Goal: Task Accomplishment & Management: Use online tool/utility

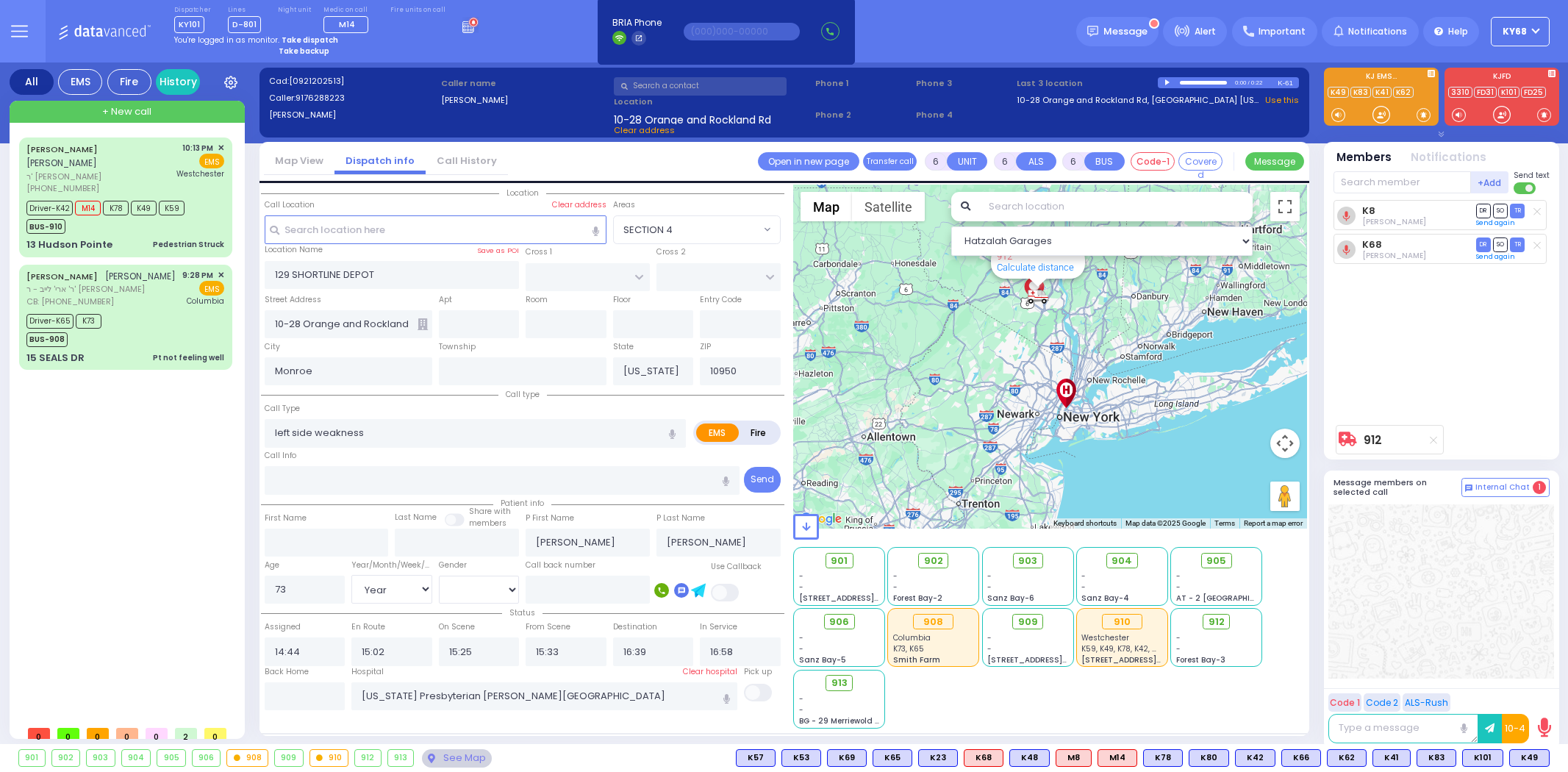
select select
select select "Year"
select select "[DEMOGRAPHIC_DATA]"
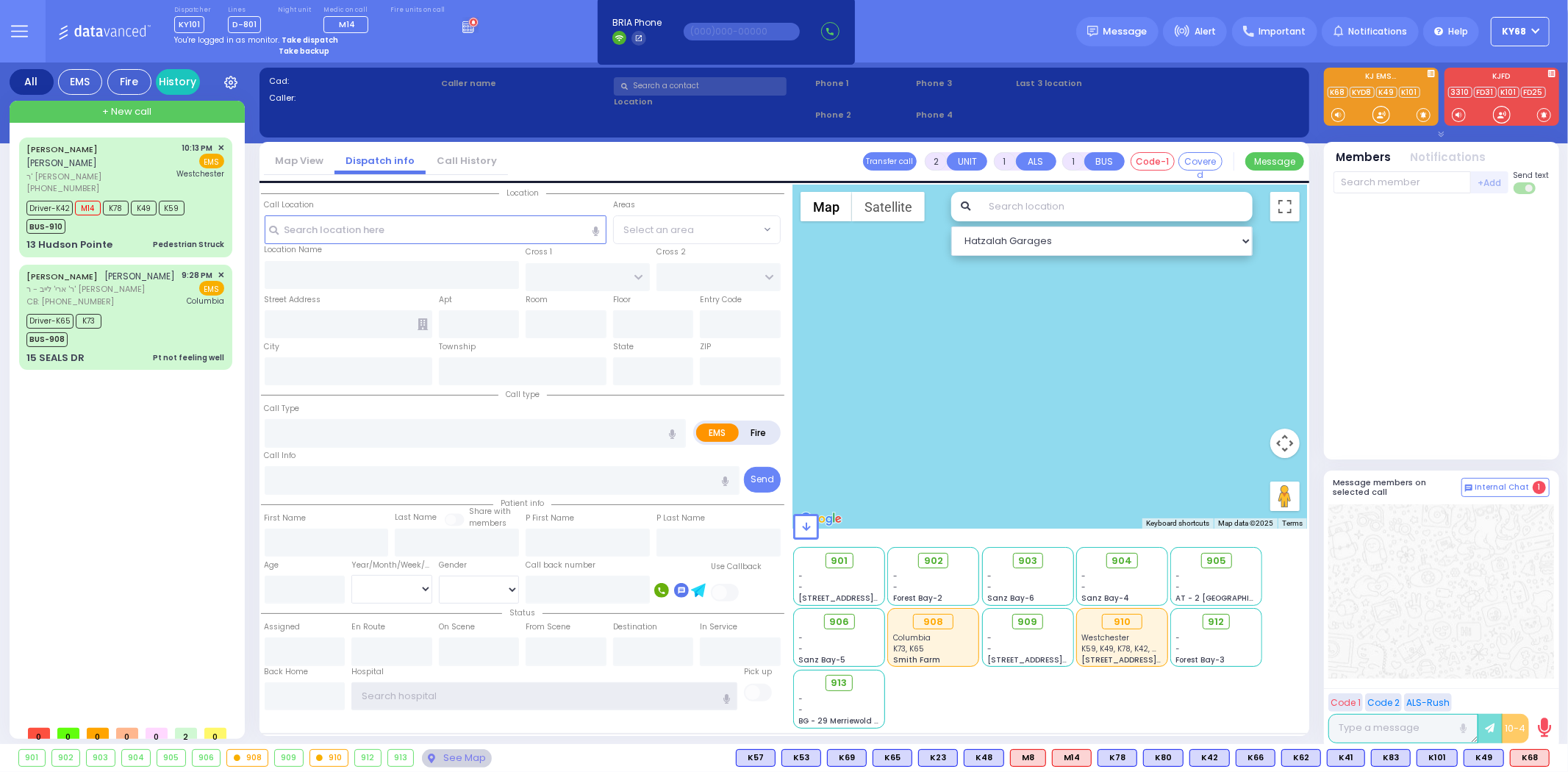
type input "ky68"
click at [1437, 410] on div at bounding box center [1441, 327] width 216 height 254
click at [1547, 759] on button at bounding box center [1545, 757] width 8 height 16
click at [1515, 728] on circle at bounding box center [1510, 725] width 19 height 19
click at [314, 38] on strong "Take dispatch" at bounding box center [310, 40] width 57 height 11
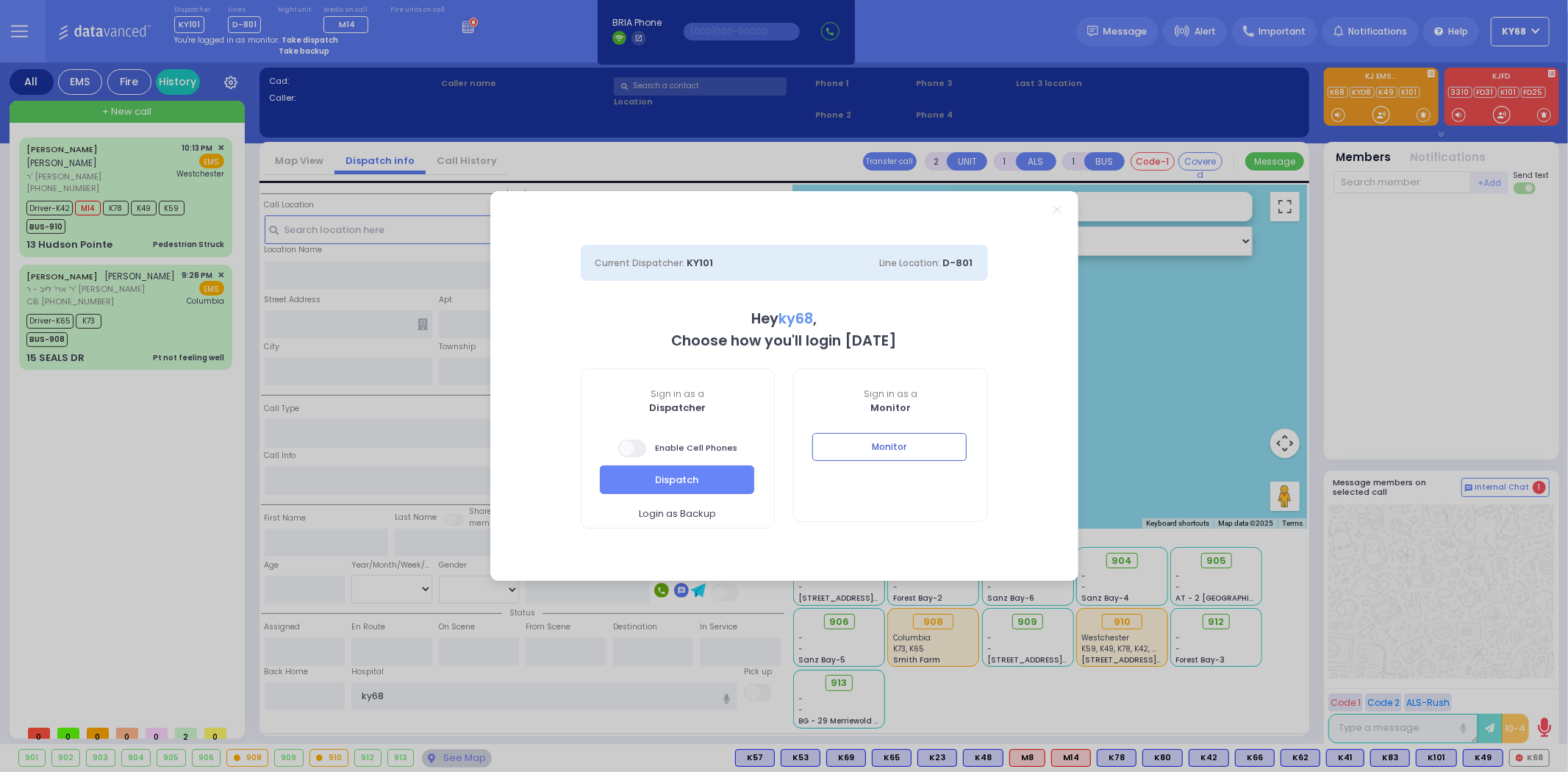
select select "12"
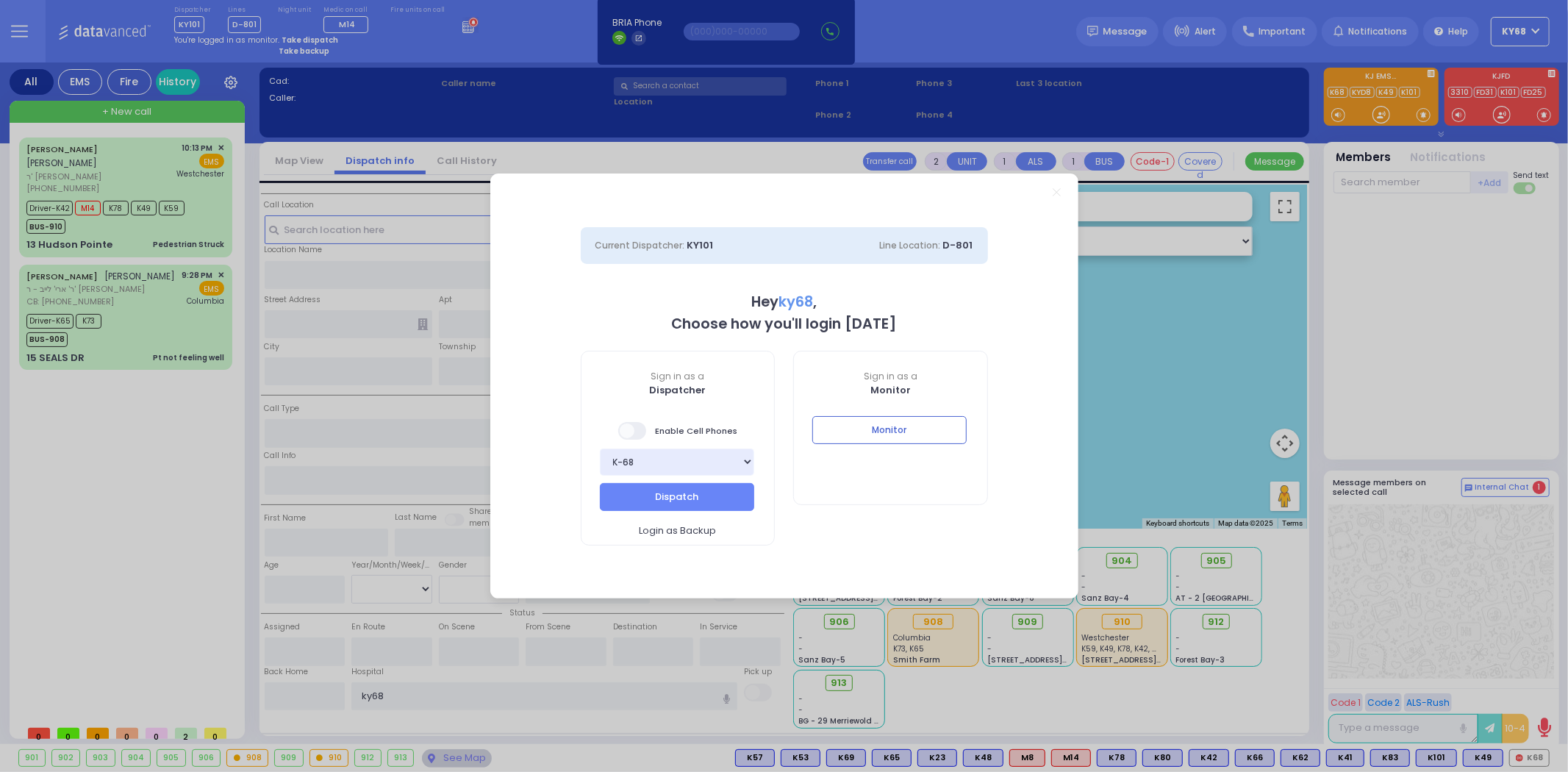
click at [637, 432] on span at bounding box center [633, 431] width 29 height 18
click at [663, 483] on button "Dispatch" at bounding box center [677, 497] width 154 height 28
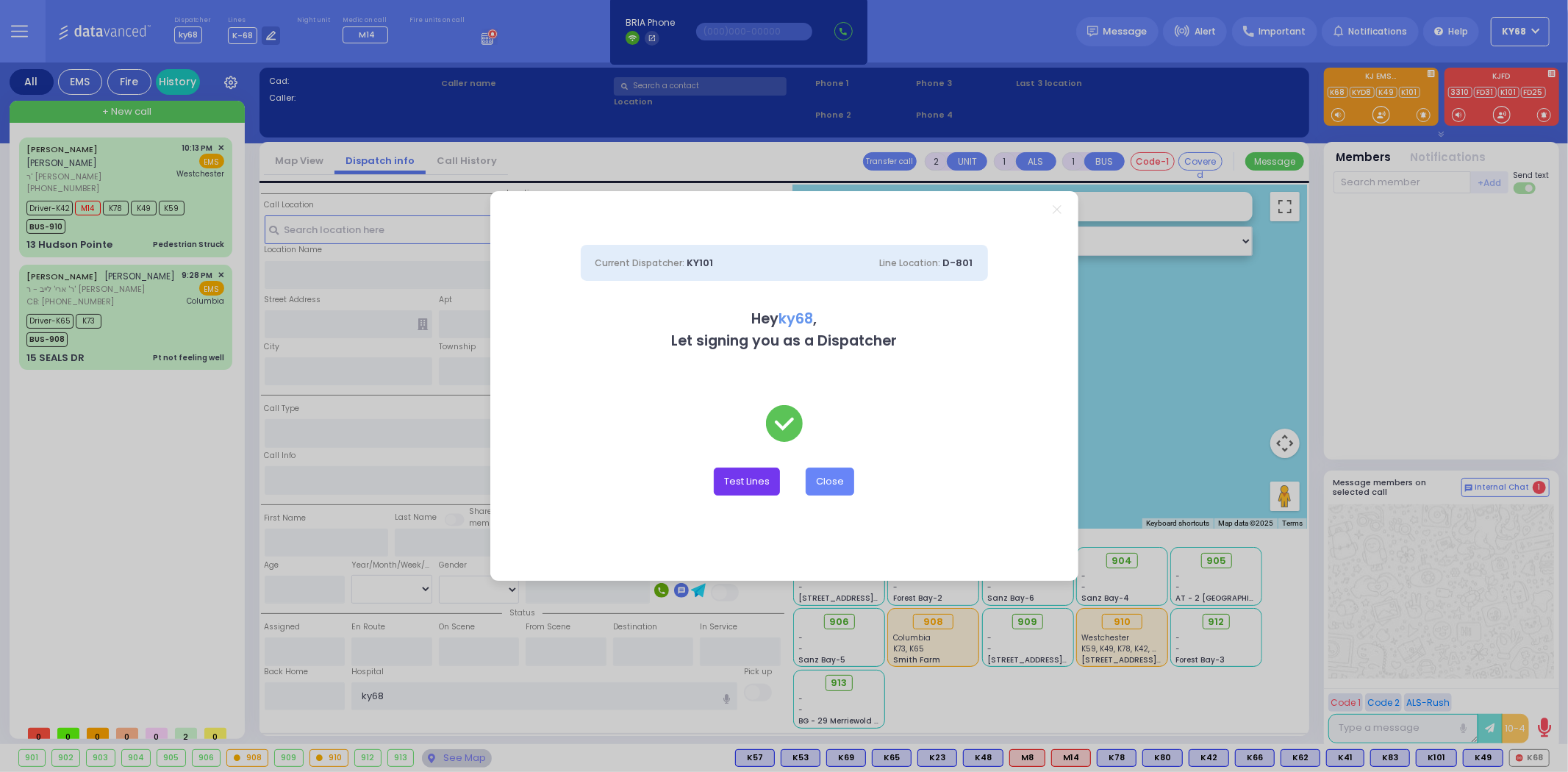
click at [753, 489] on button "Test Lines" at bounding box center [746, 482] width 66 height 28
type input "8457831212"
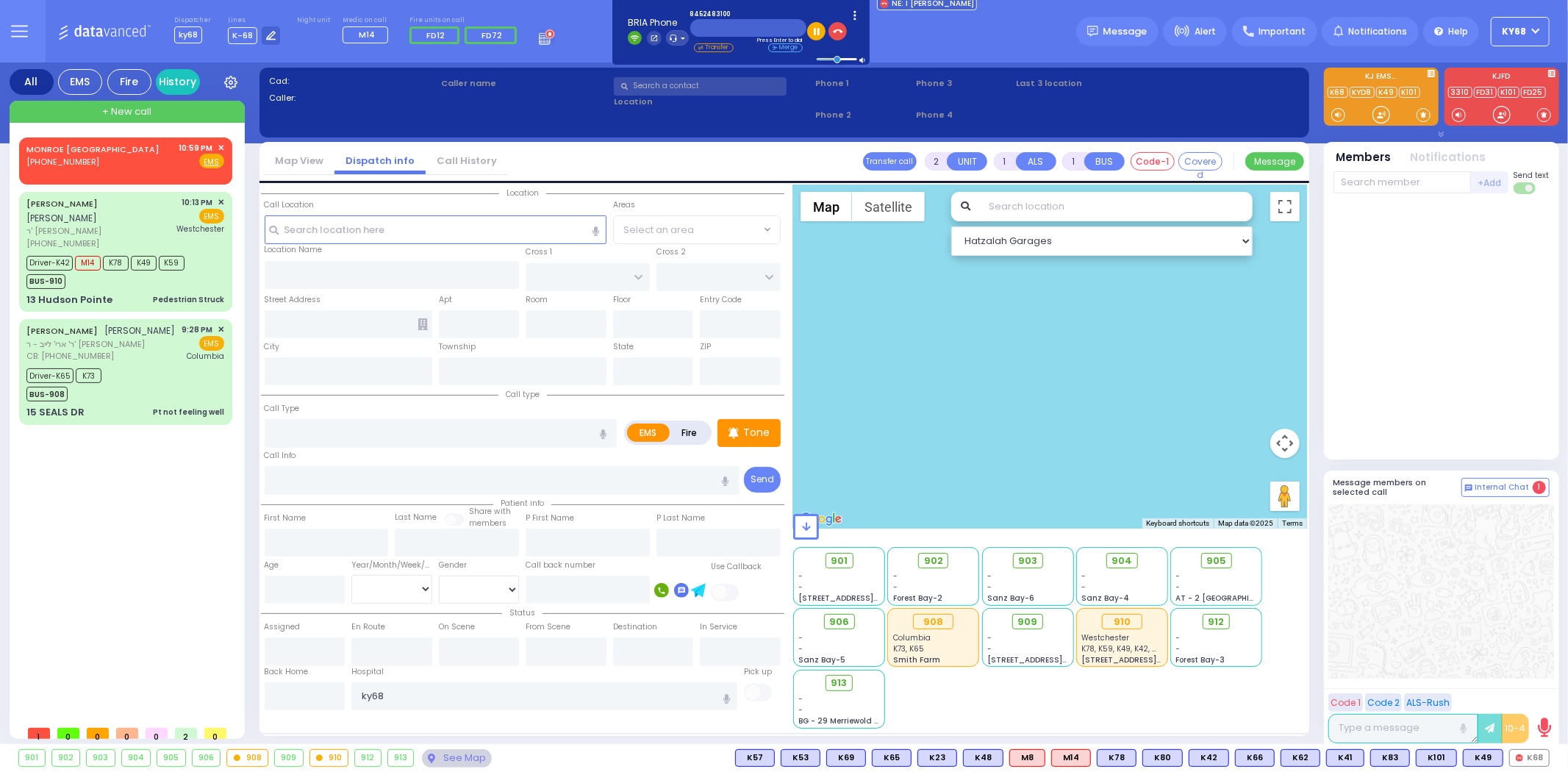
click at [1029, 276] on div at bounding box center [1050, 356] width 514 height 344
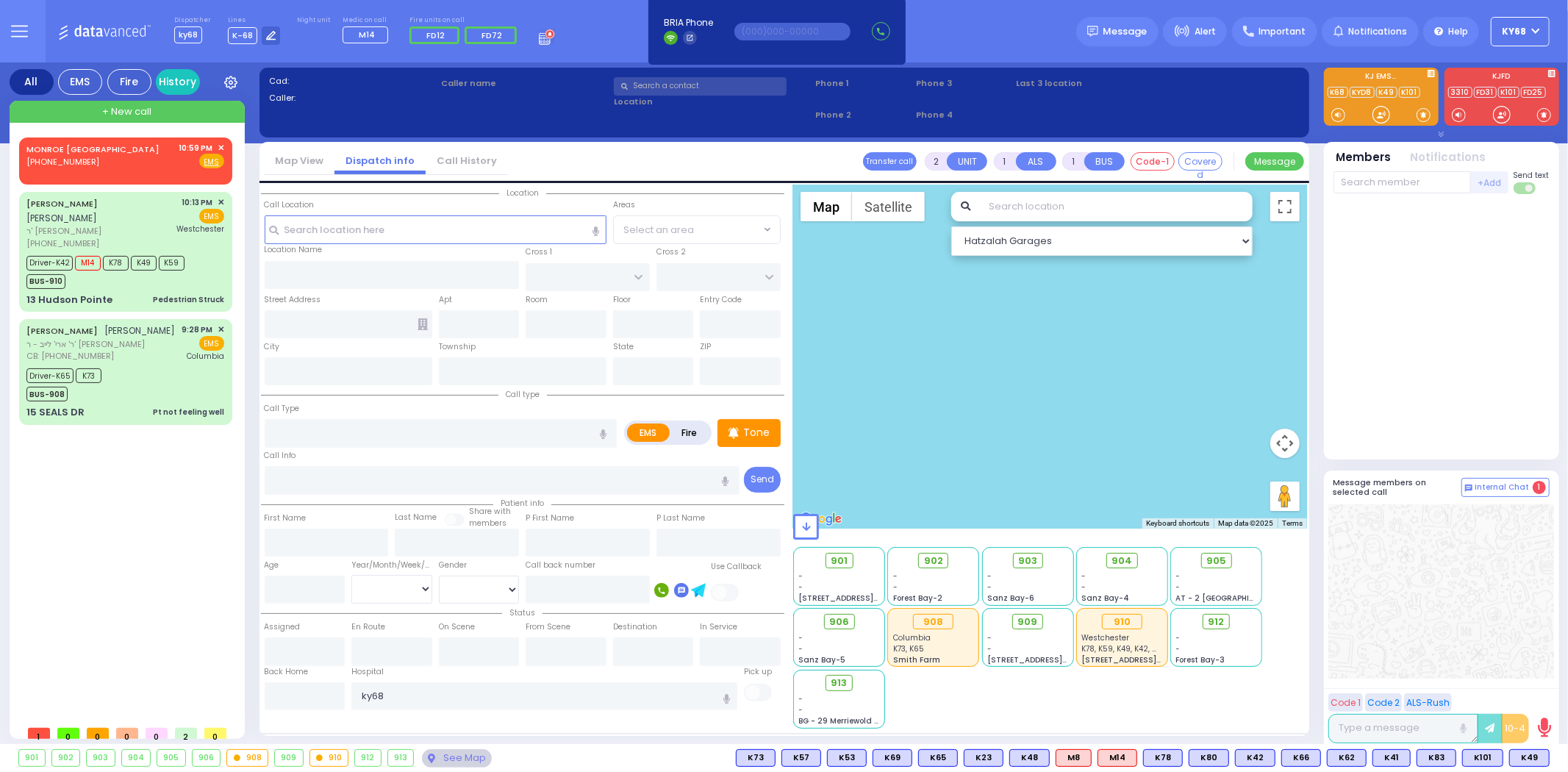
click at [548, 70] on div "Cad: Caller: Caller name Clear address Phone 1 Phone 2 Phone 3 0:00" at bounding box center [784, 102] width 1050 height 70
click at [222, 144] on span "✕" at bounding box center [221, 148] width 7 height 13
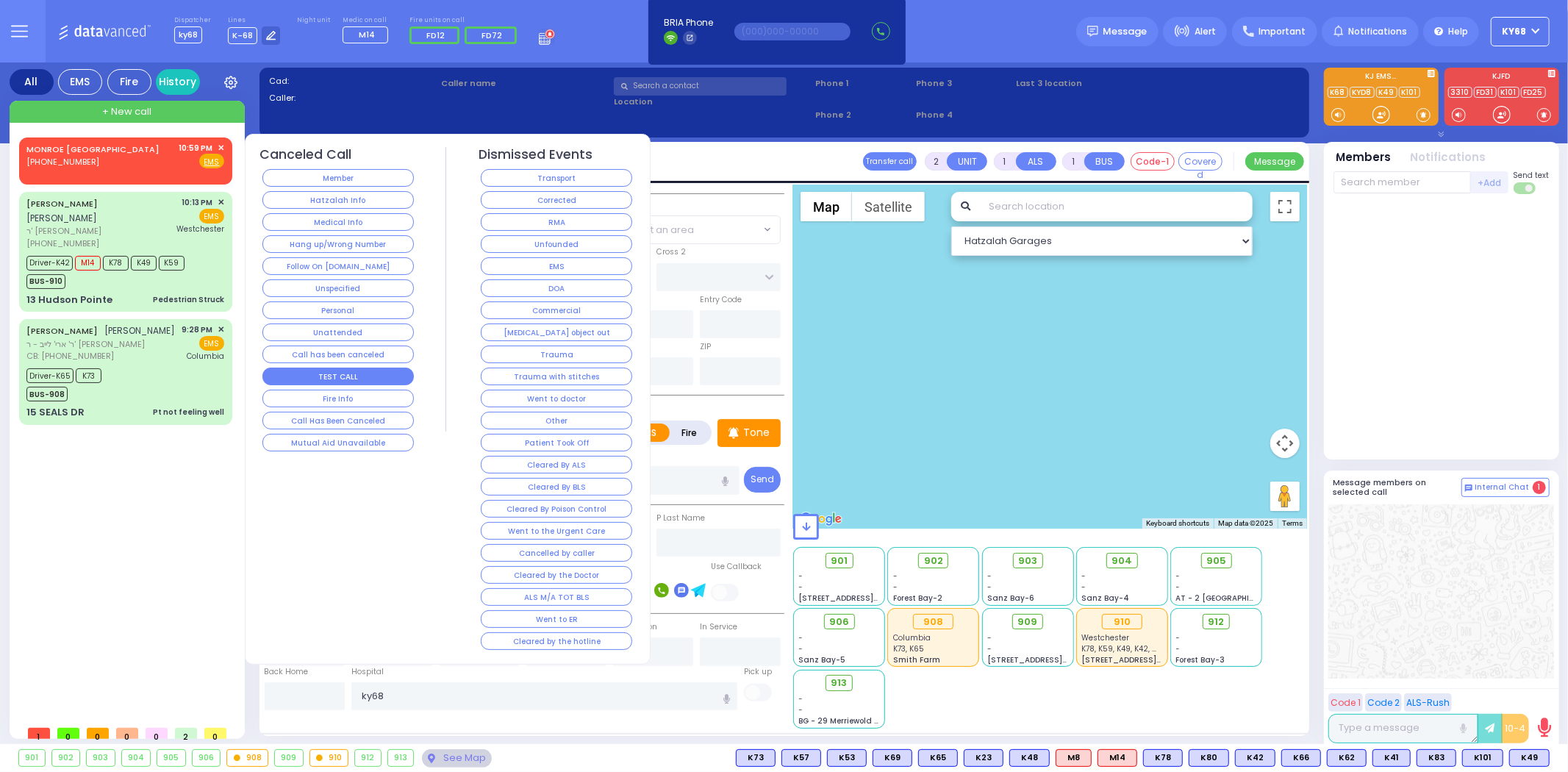
click at [366, 380] on button "TEST CALL" at bounding box center [338, 376] width 151 height 18
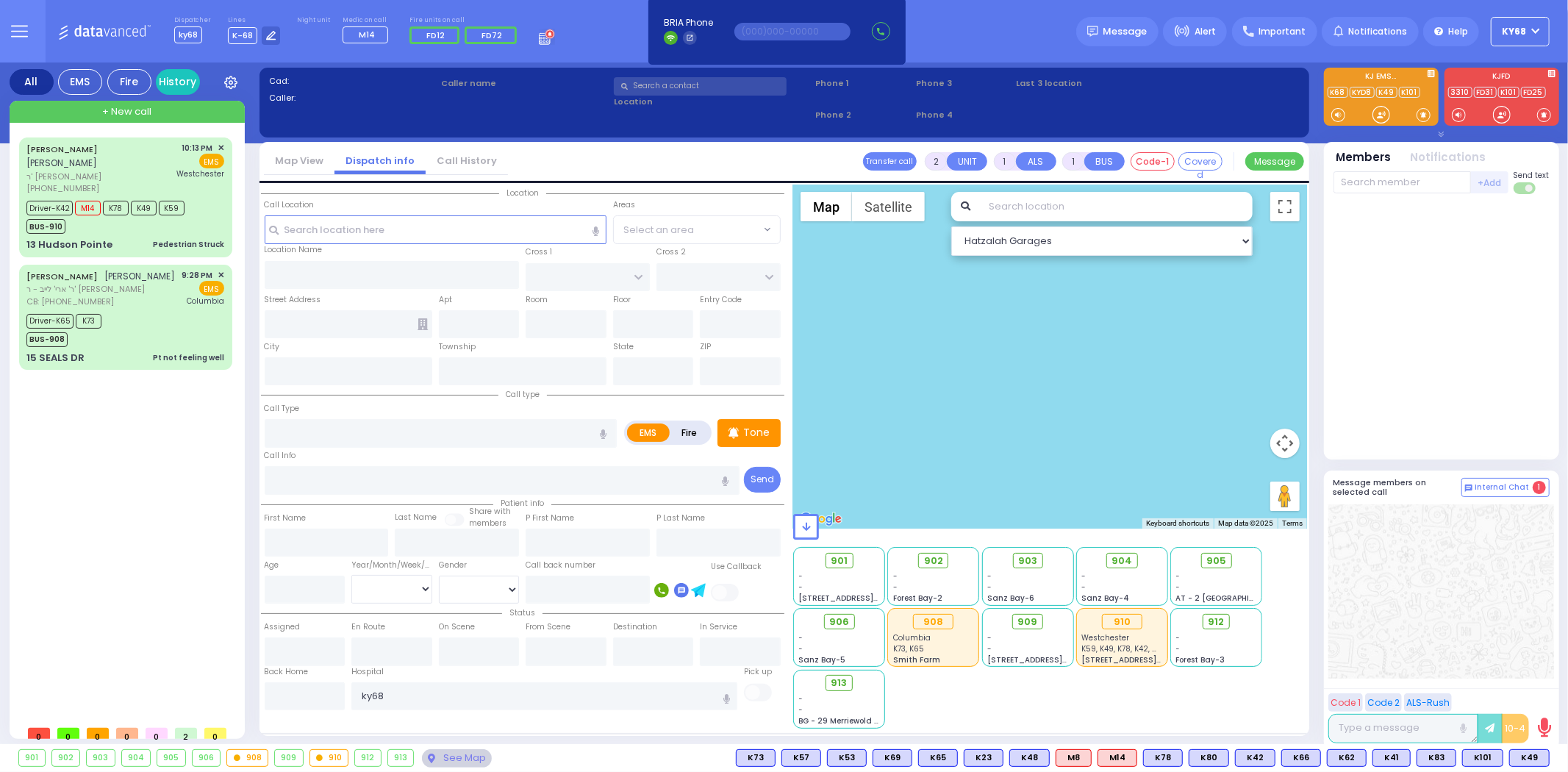
click at [1007, 16] on div "Dispatcher ky68 shift has started. Are you ? Lines K-68" at bounding box center [784, 31] width 1568 height 63
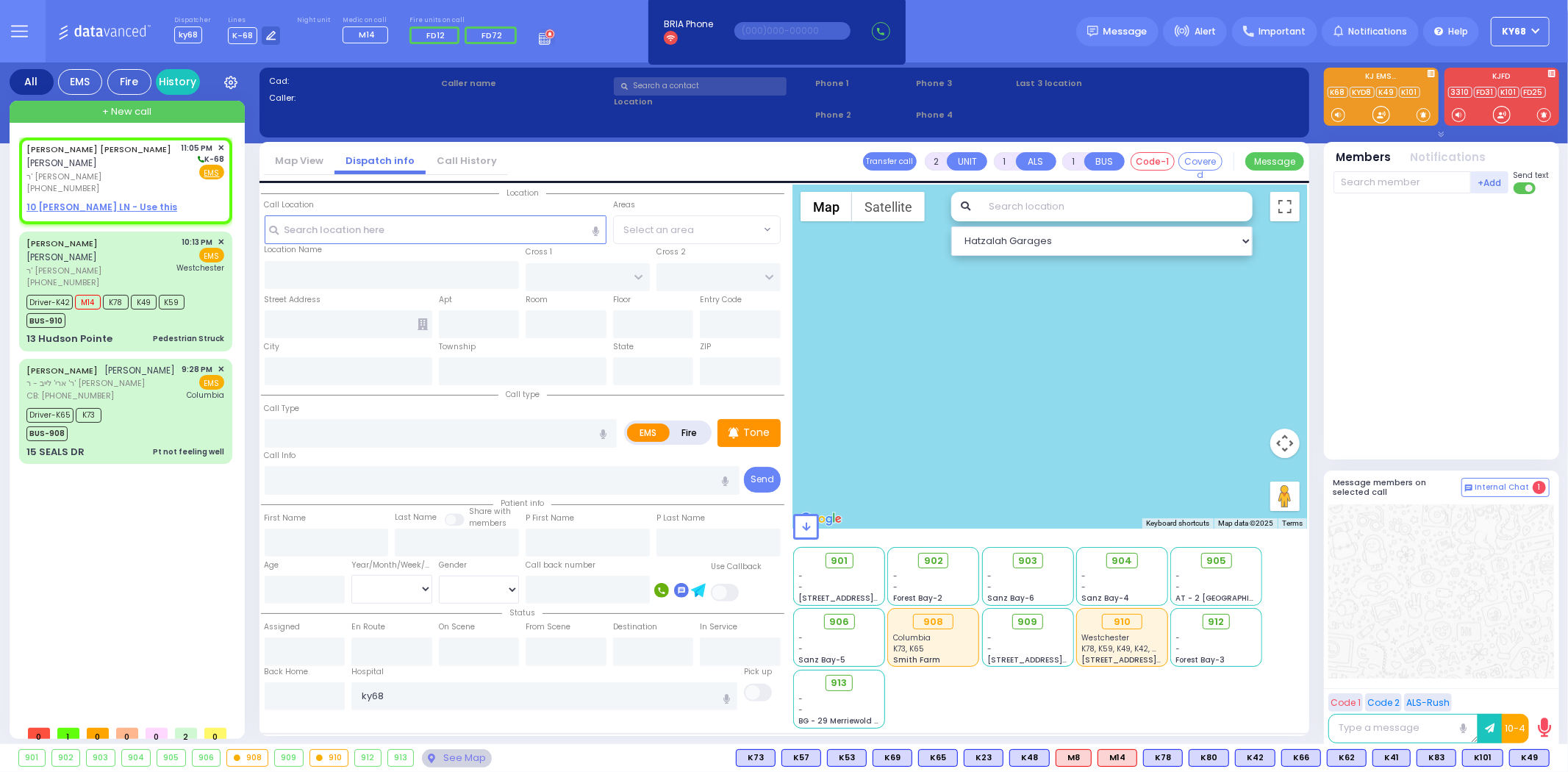
select select
radio input "true"
type input "JACOB MOSHE"
type input "WEISS"
select select
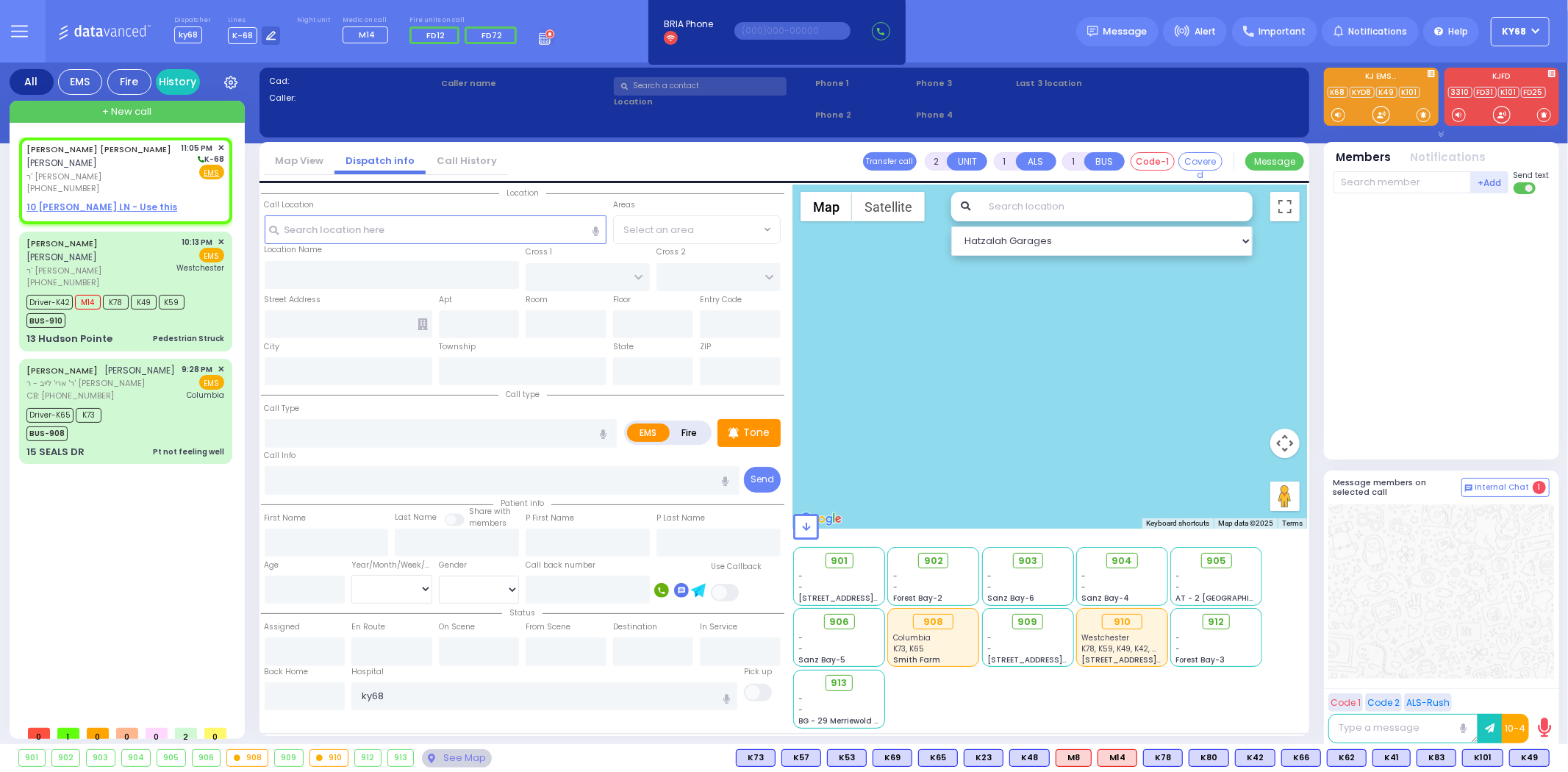
type input "23:05"
select select "Hatzalah Garages"
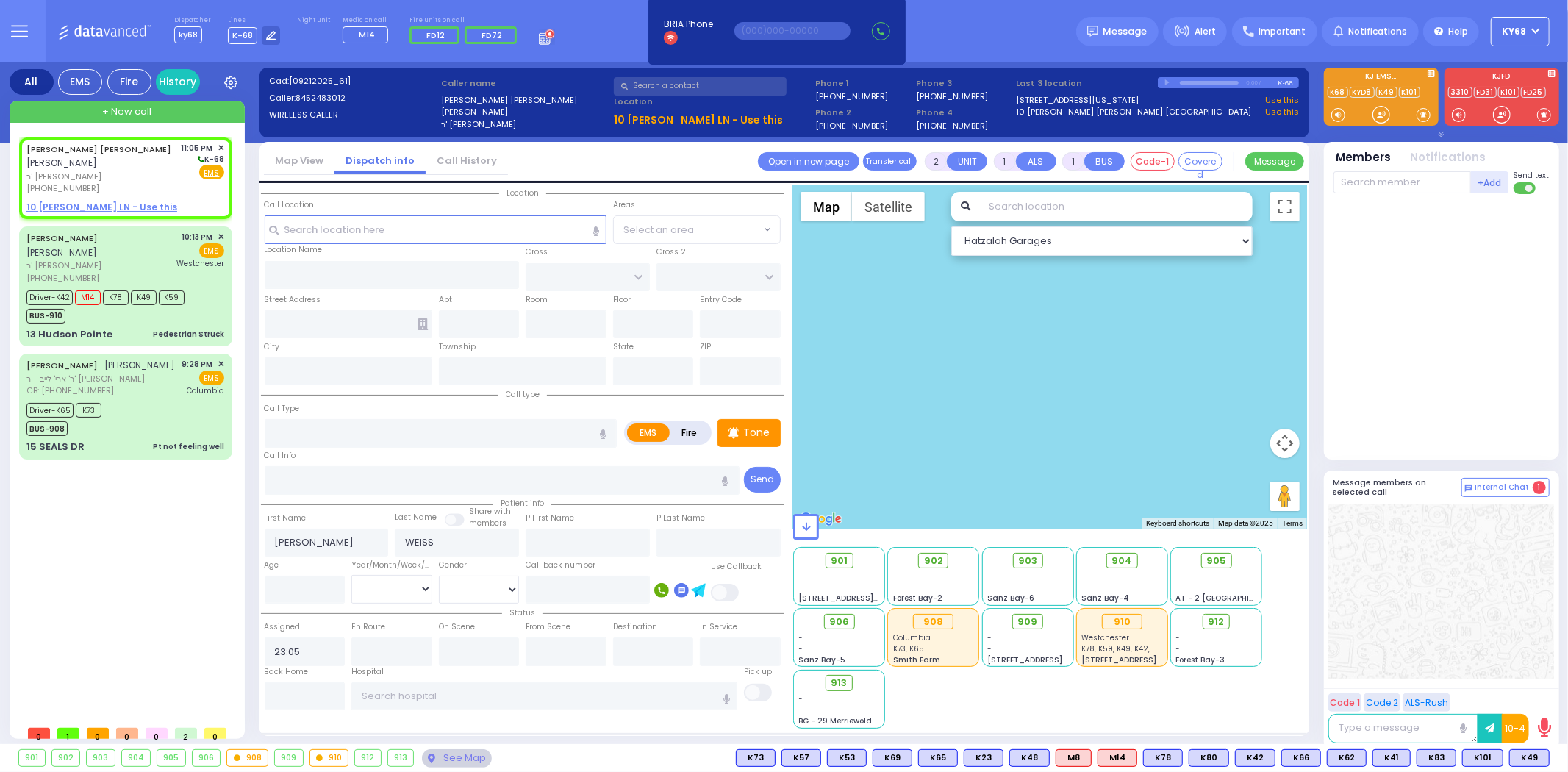
select select
radio input "true"
select select
select select "Hatzalah Garages"
click at [965, 20] on div "Dispatcher ky68 shift has started. Are you ? Lines K-68" at bounding box center [784, 31] width 1568 height 63
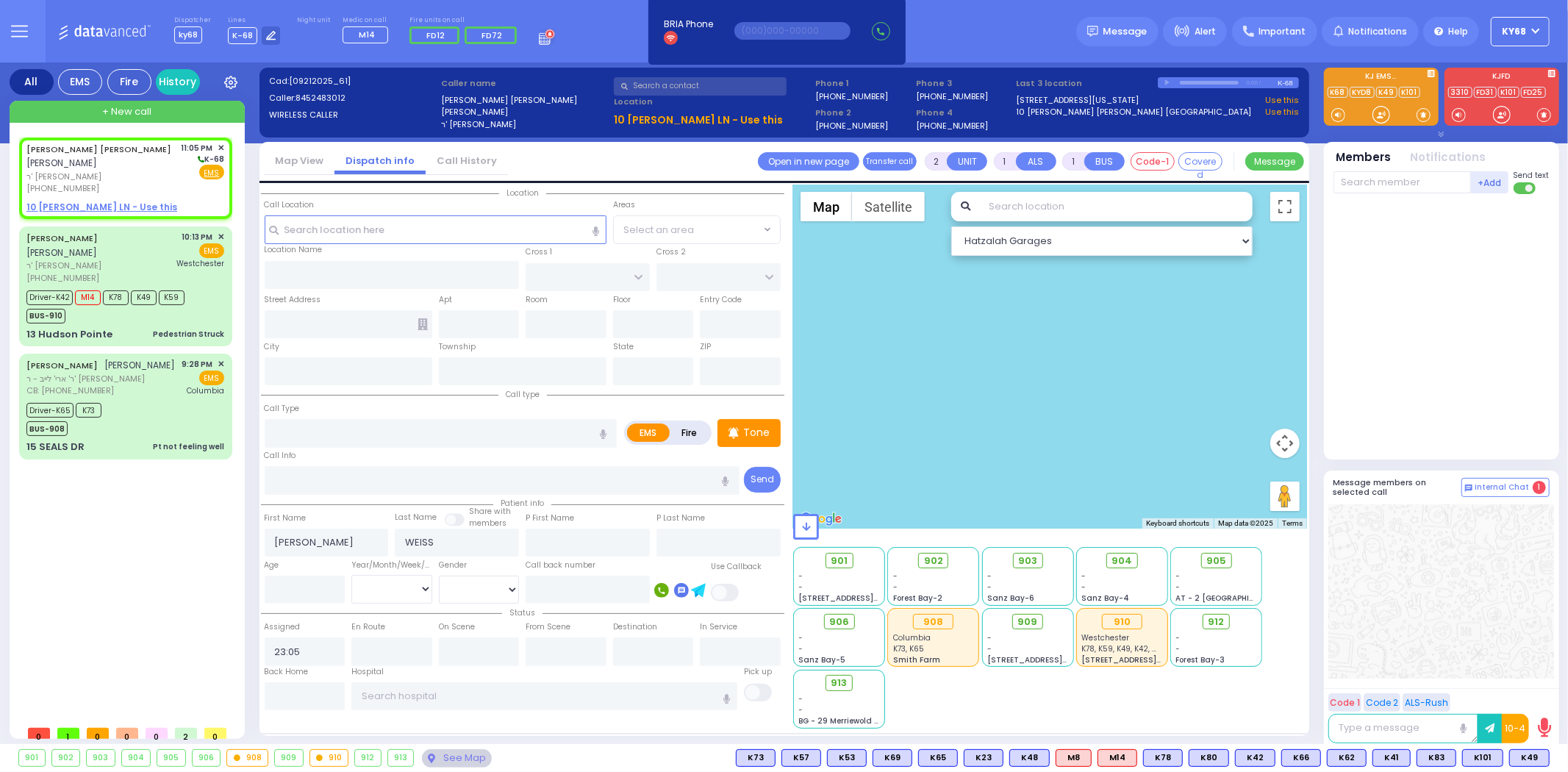
click at [666, 35] on rect at bounding box center [670, 38] width 15 height 15
select select
radio input "true"
select select
select select "Hatzalah Garages"
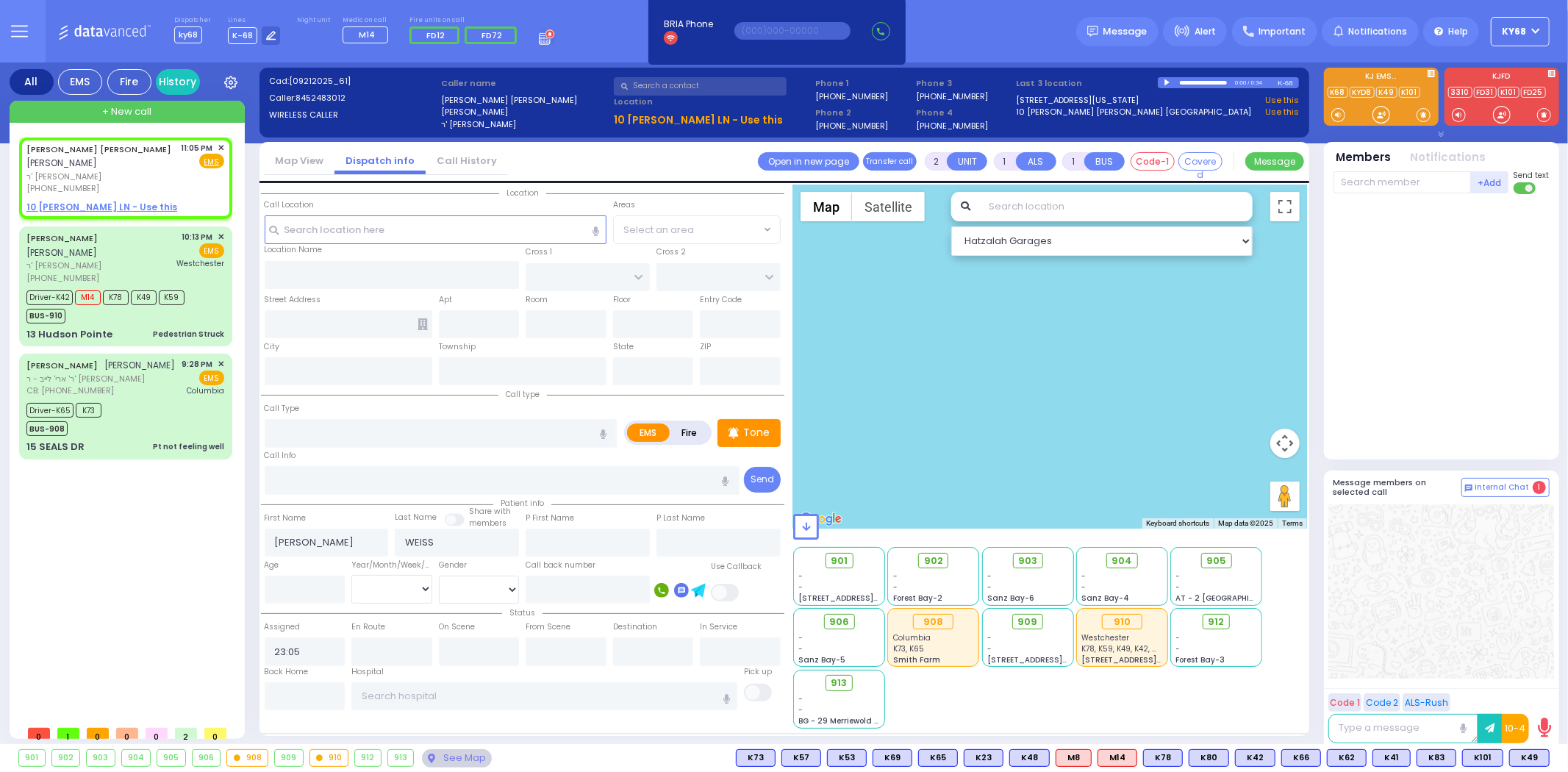
click at [1166, 82] on div at bounding box center [1167, 82] width 8 height 7
click at [989, 40] on div "Dispatcher ky68 shift has started. Are you ? Lines K-68" at bounding box center [784, 31] width 1568 height 63
click at [222, 144] on span "✕" at bounding box center [221, 148] width 7 height 13
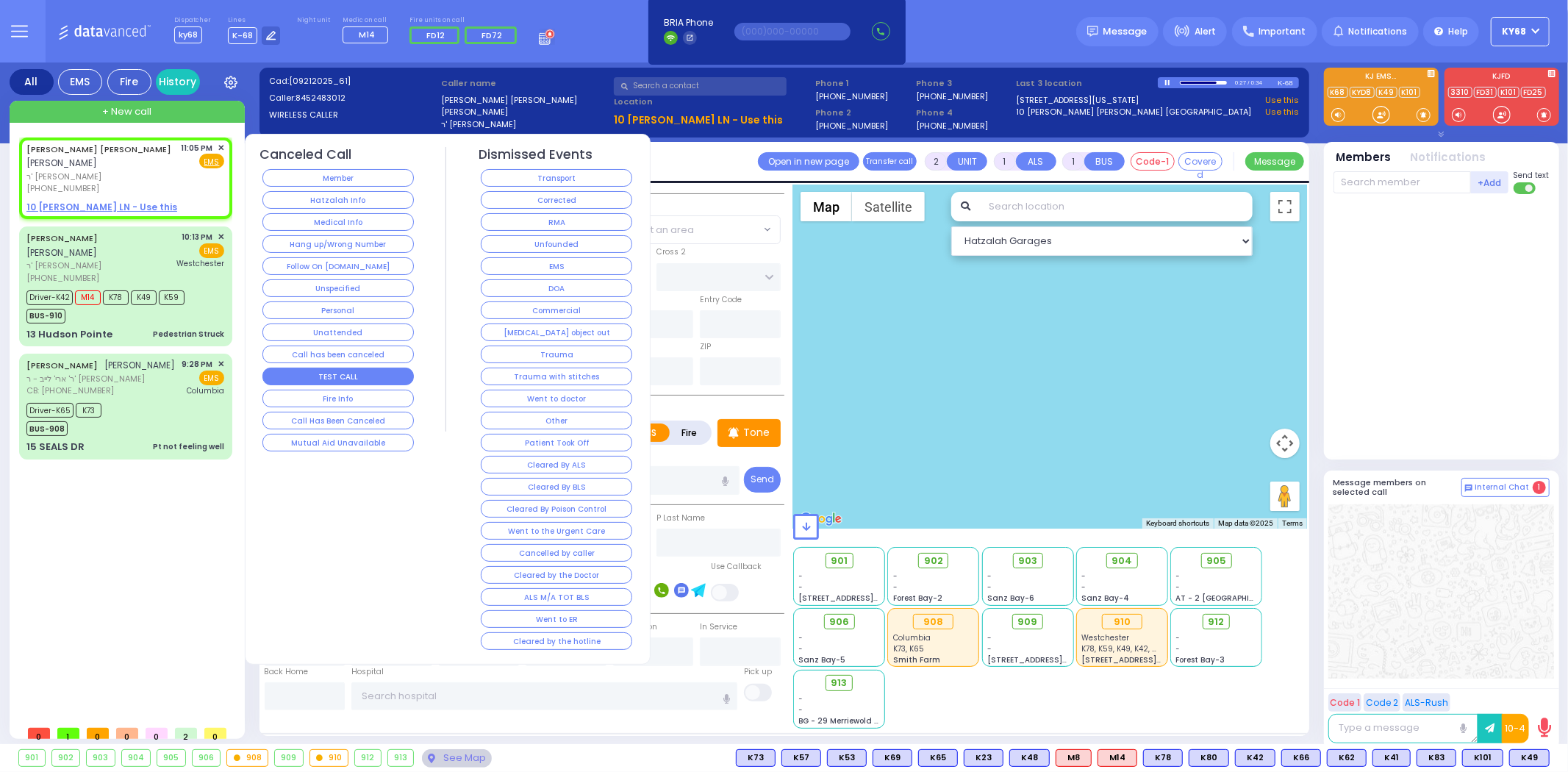
click at [331, 370] on button "TEST CALL" at bounding box center [338, 376] width 151 height 18
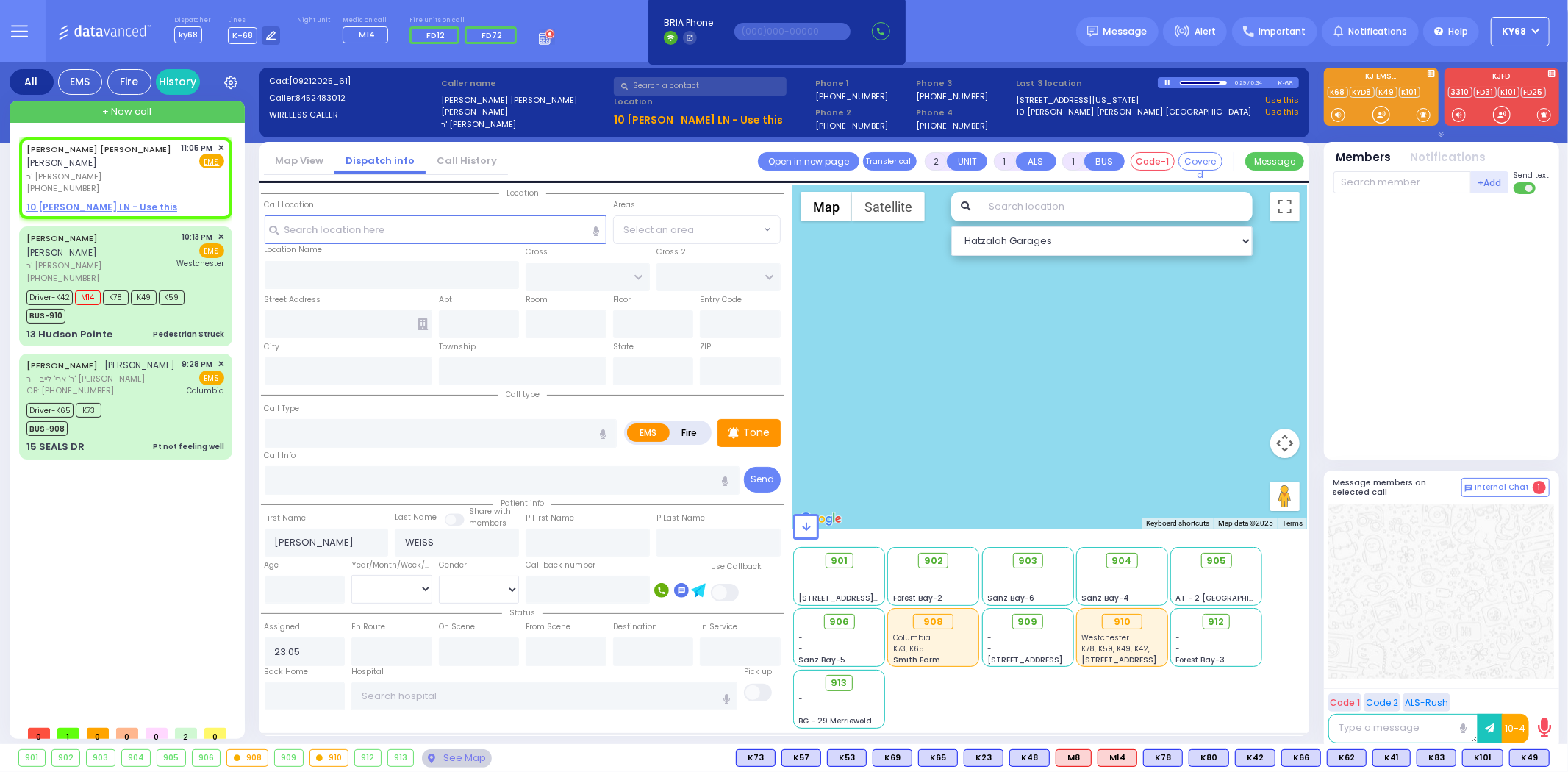
select select
radio input "true"
select select
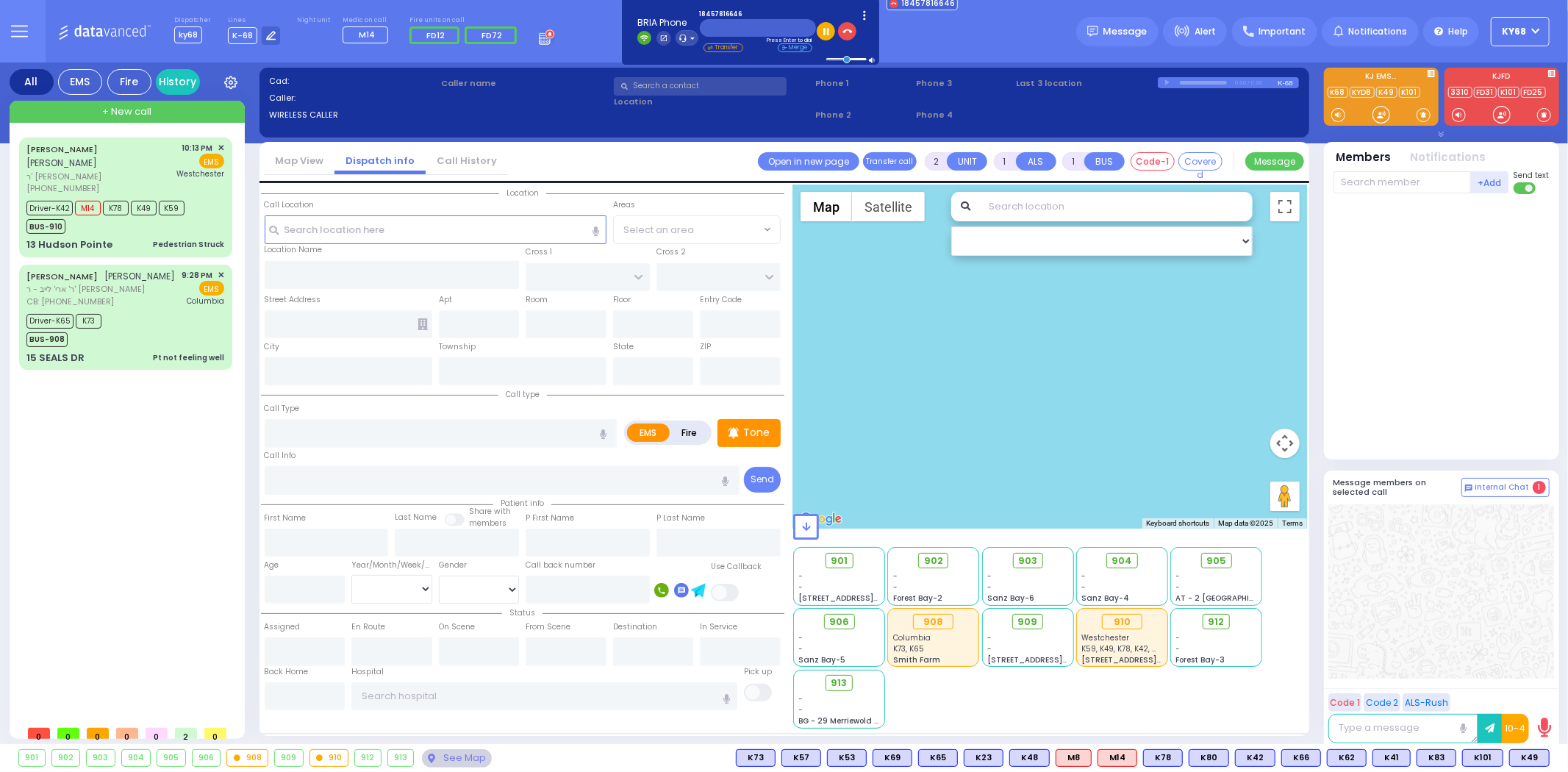
click at [1510, 276] on div at bounding box center [1441, 327] width 216 height 254
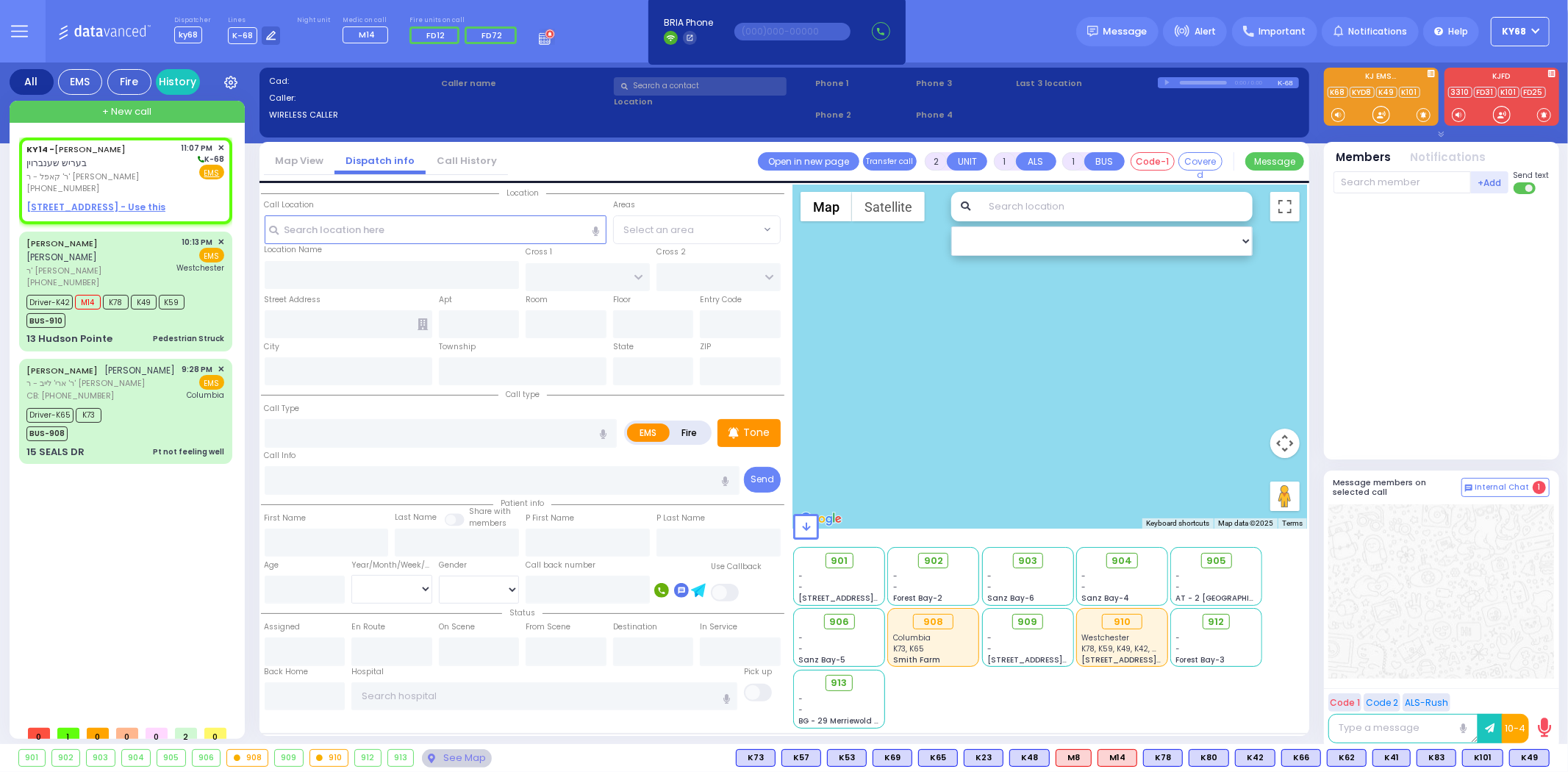
select select
radio input "true"
type input "BERISH"
type input "SCHONBRUN"
select select
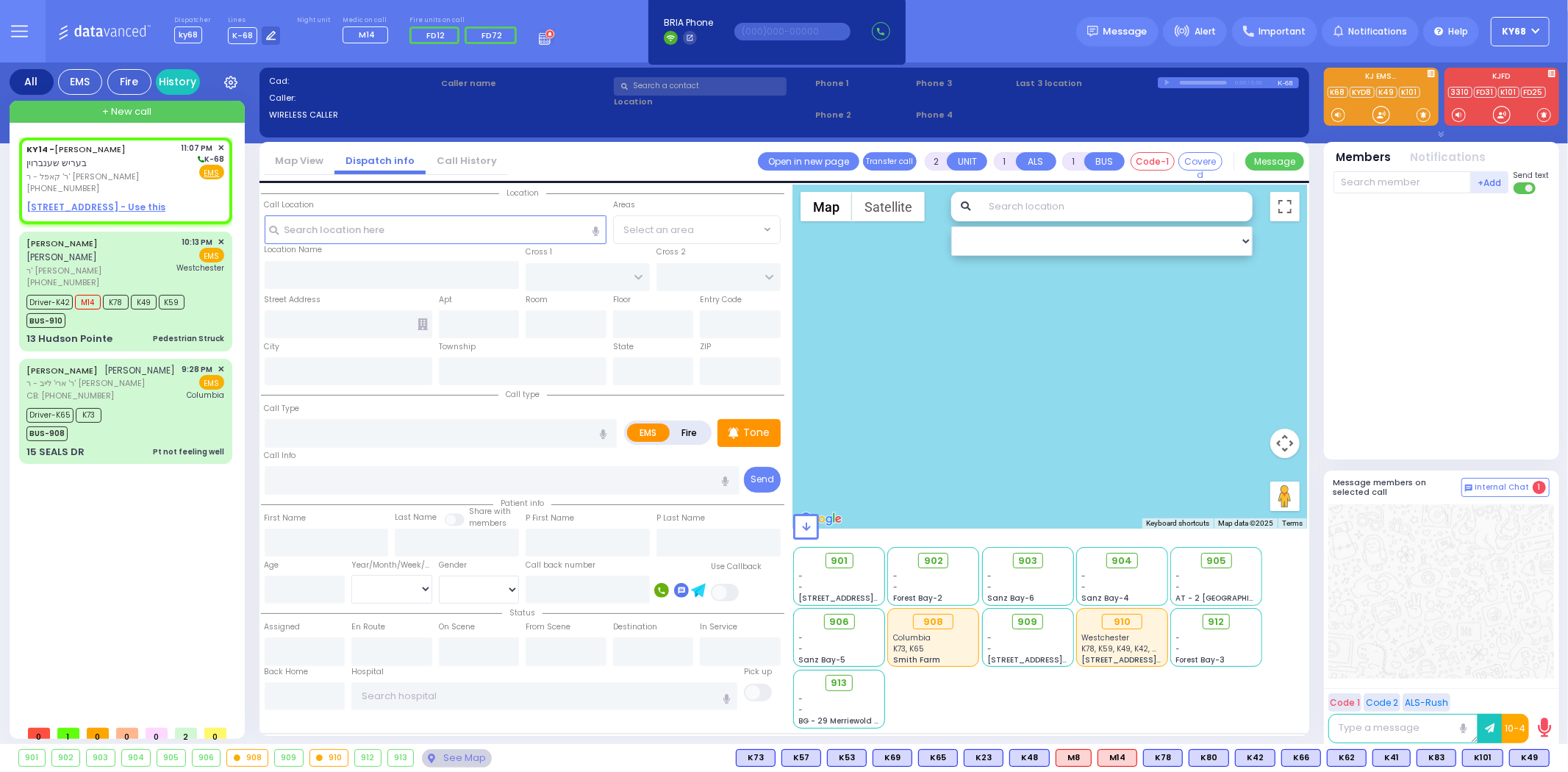
type input "23:07"
select select "Hatzalah Garages"
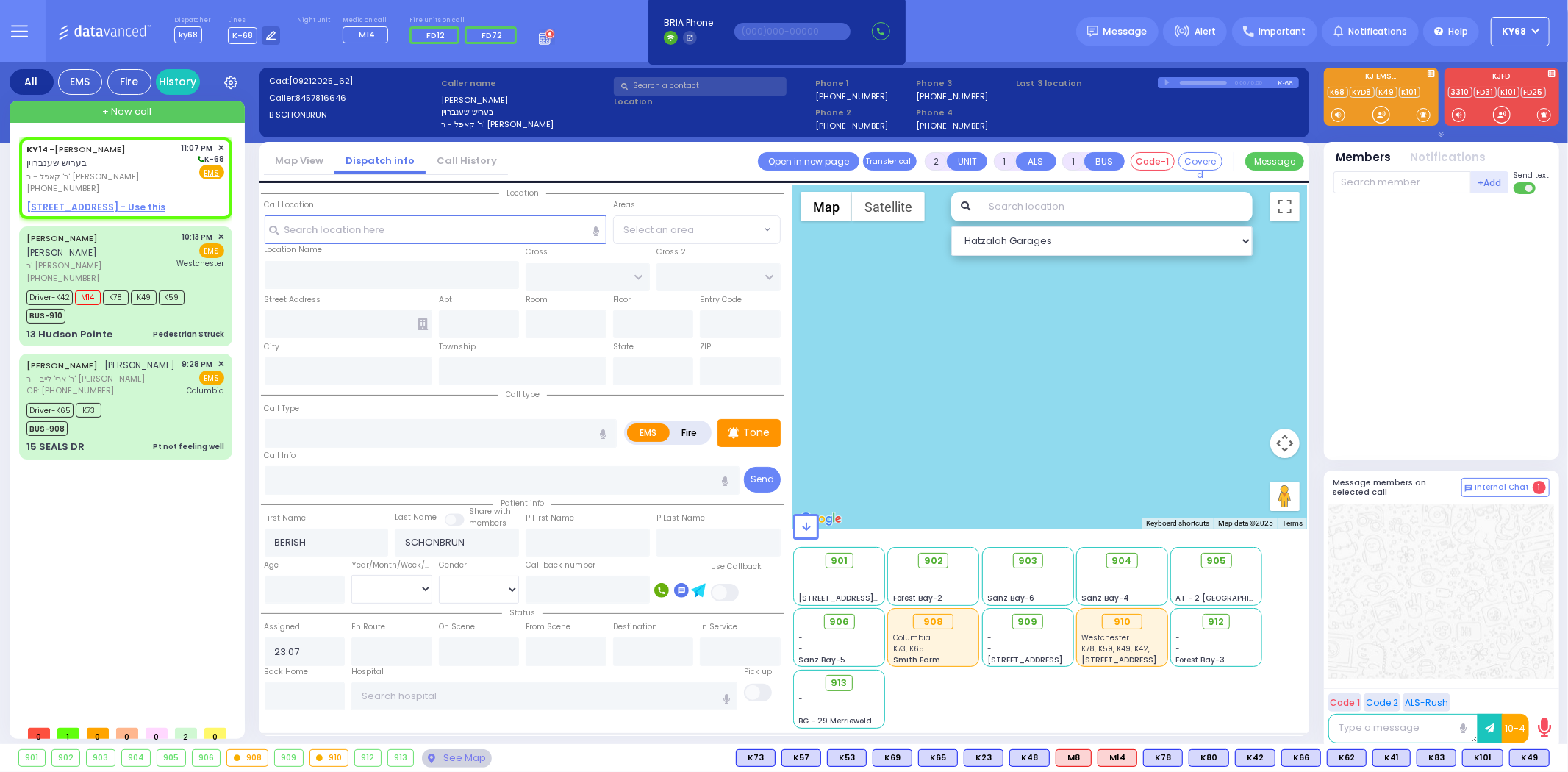
select select
radio input "true"
select select
select select "Hatzalah Garages"
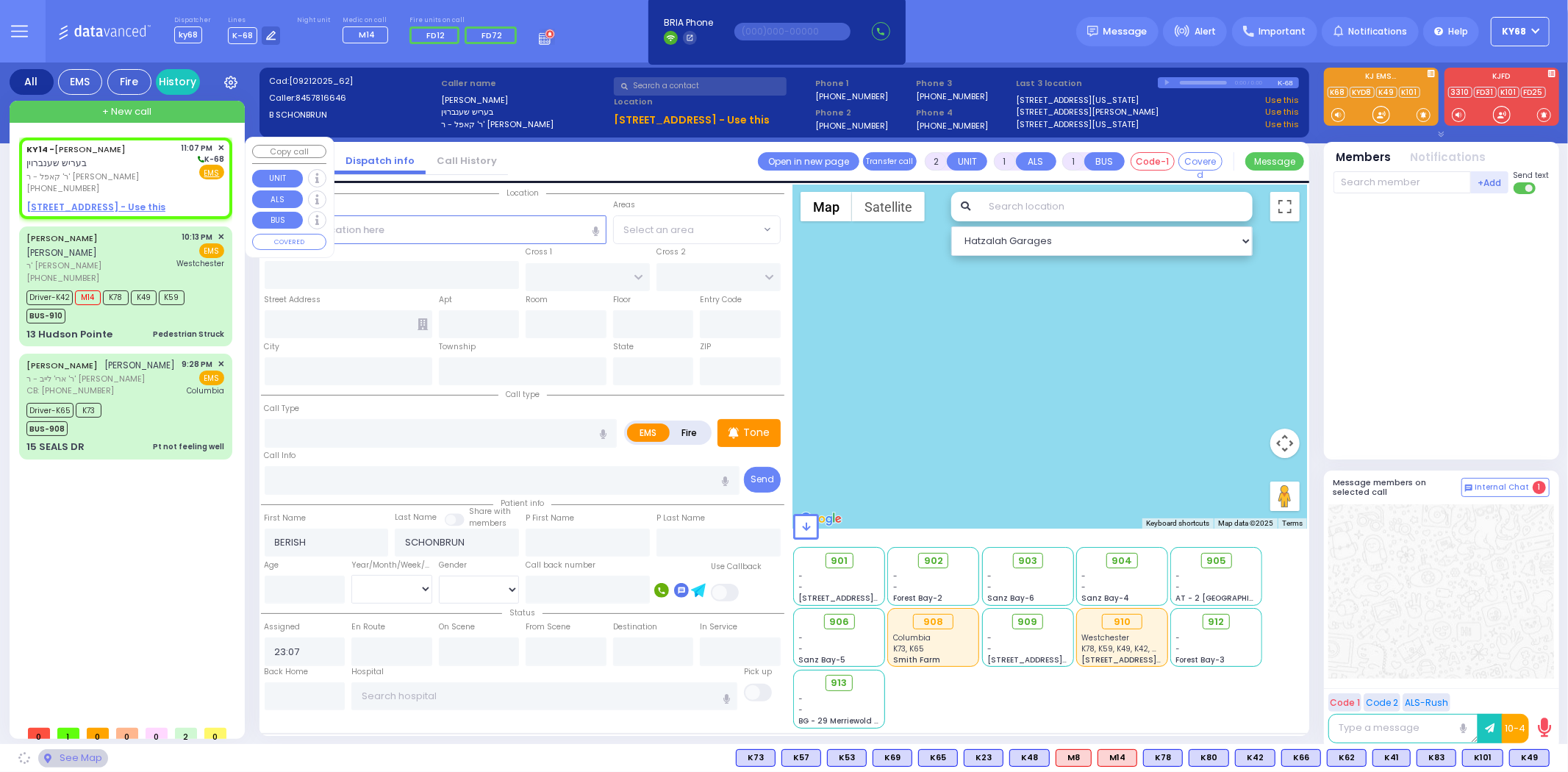
click at [222, 145] on span "✕" at bounding box center [221, 148] width 7 height 13
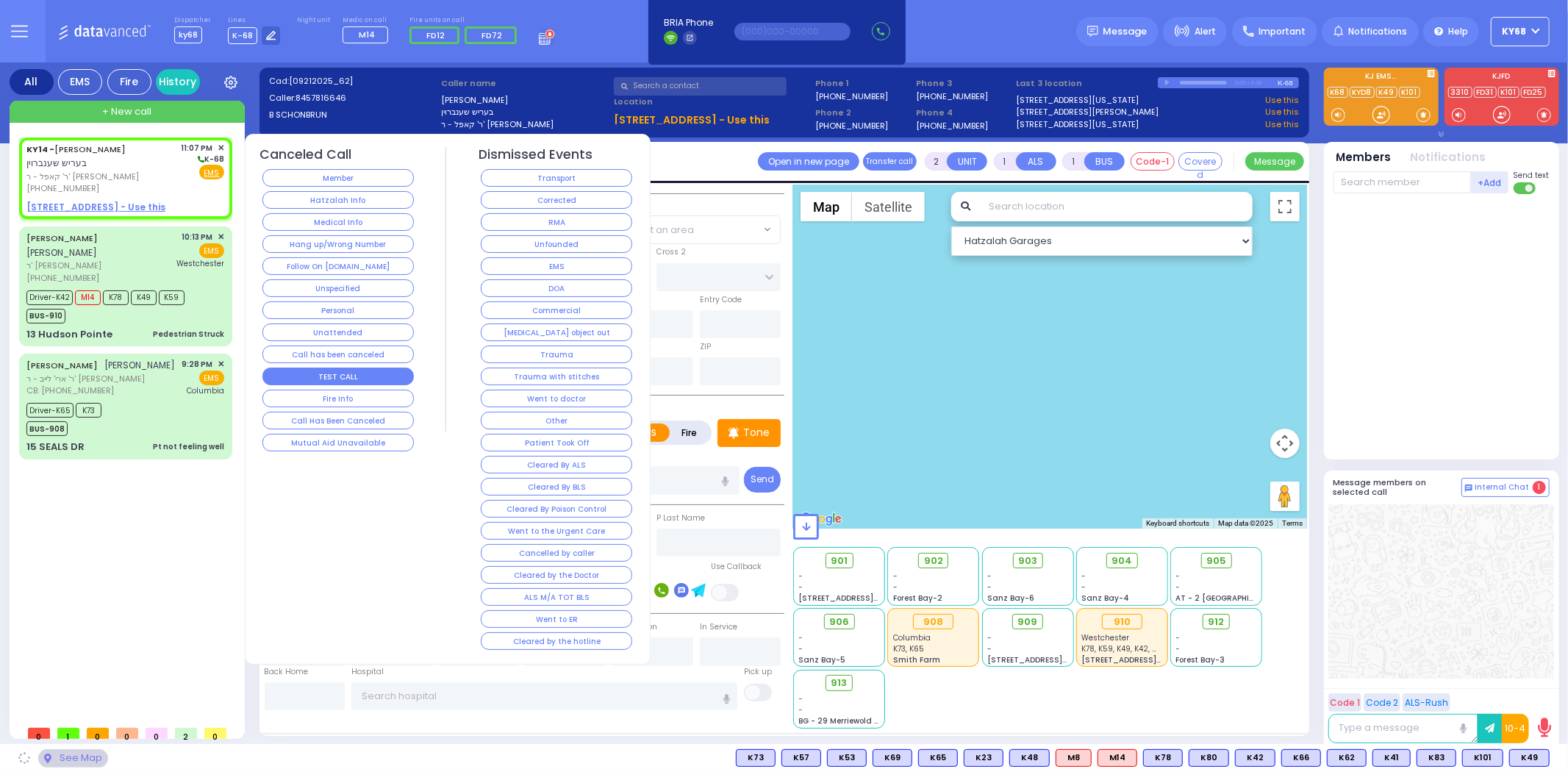
click at [319, 371] on button "TEST CALL" at bounding box center [338, 376] width 151 height 18
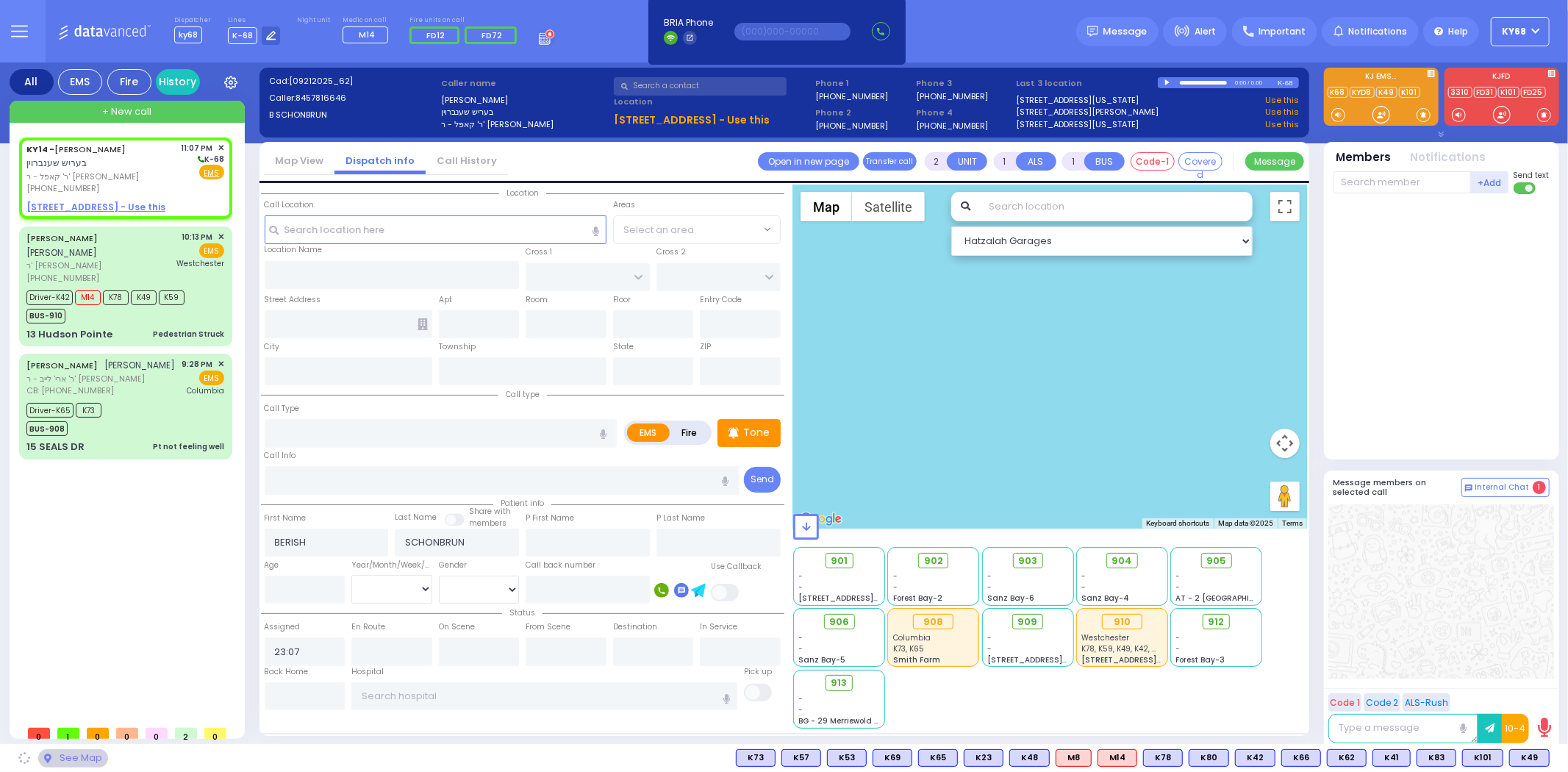
select select
radio input "true"
select select
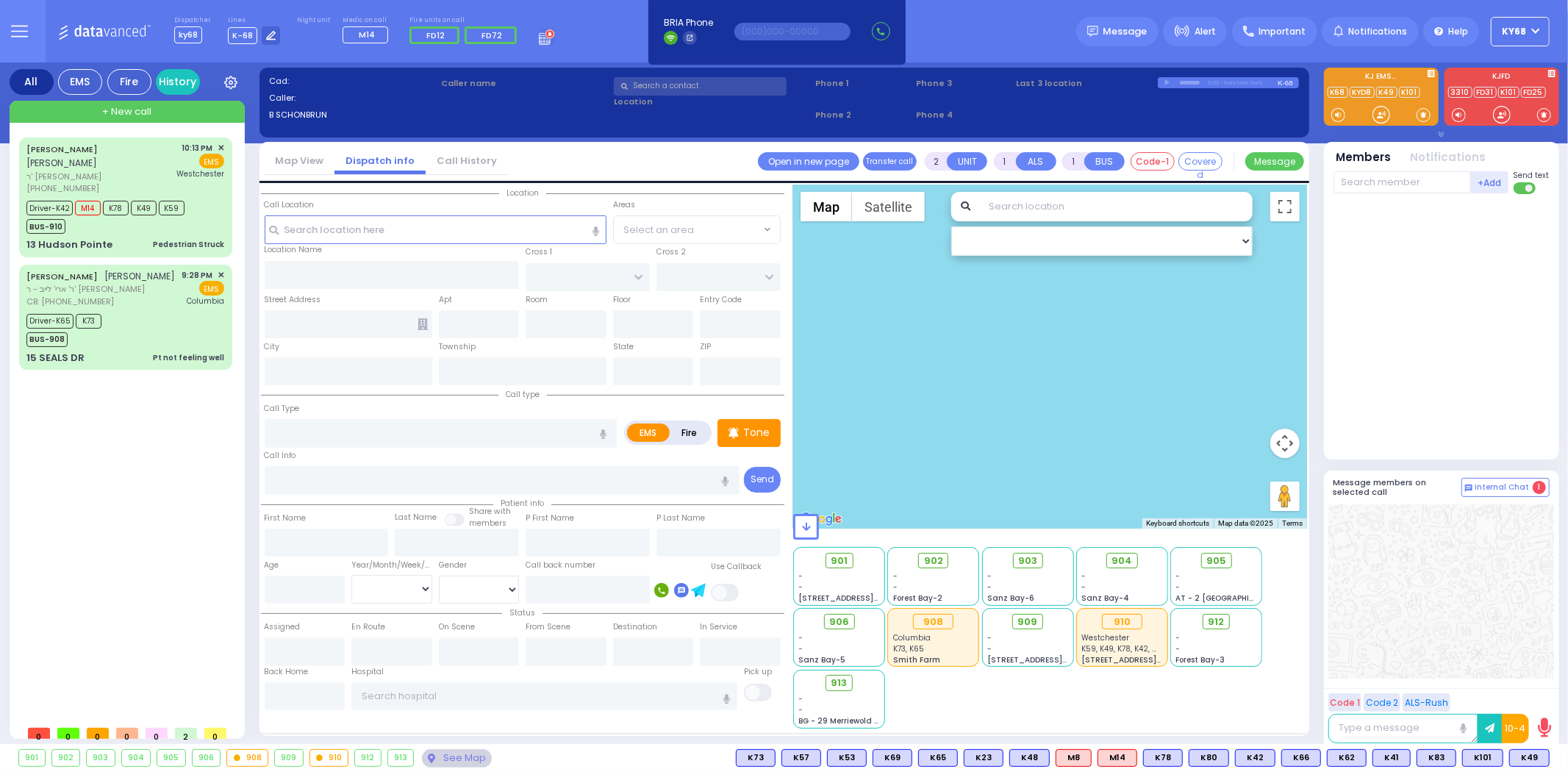
click at [1002, 33] on div "Dispatcher ky68 shift has started. Are you ? Lines K-68" at bounding box center [784, 31] width 1568 height 63
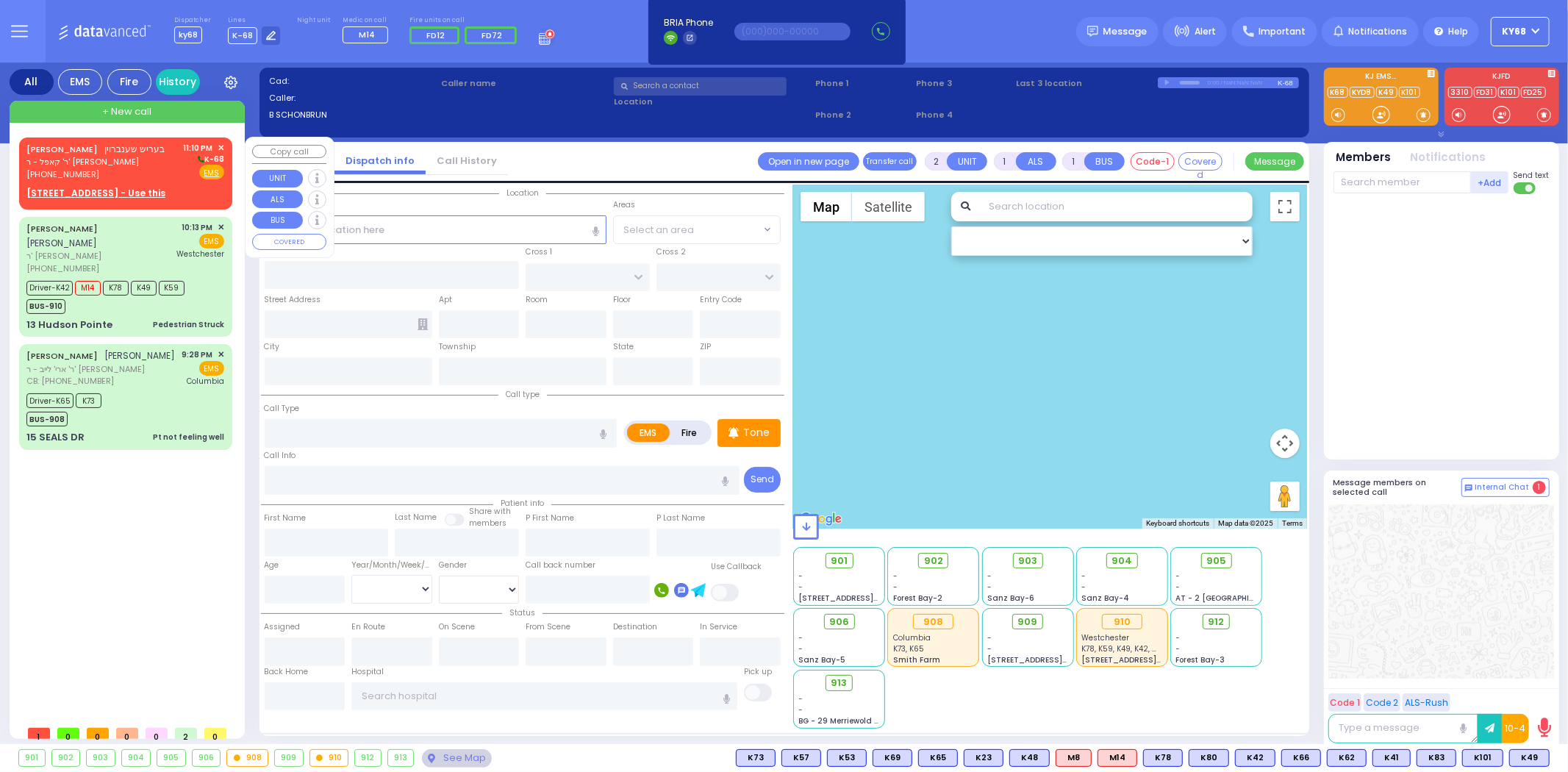
click at [225, 149] on div "BERISH SCHONBRUN בעריש שענברוין ר' קאפל - ר' נח גפן (845) 783-0247 11:10 PM ✕ K…" at bounding box center [125, 171] width 207 height 63
select select
radio input "true"
type input "BERISH"
type input "SCHONBRUN"
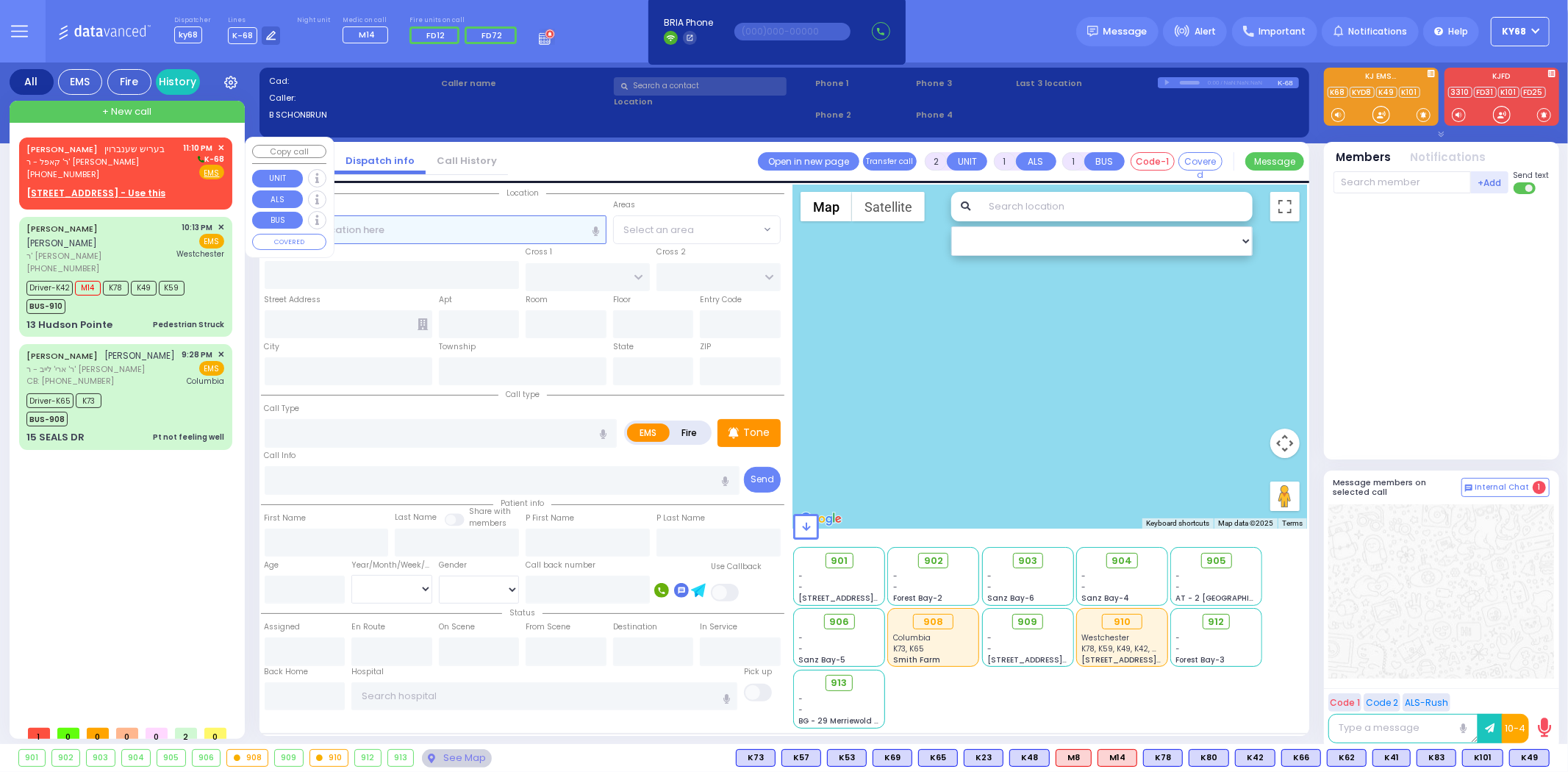
select select
type input "23:10"
select select "Hatzalah Garages"
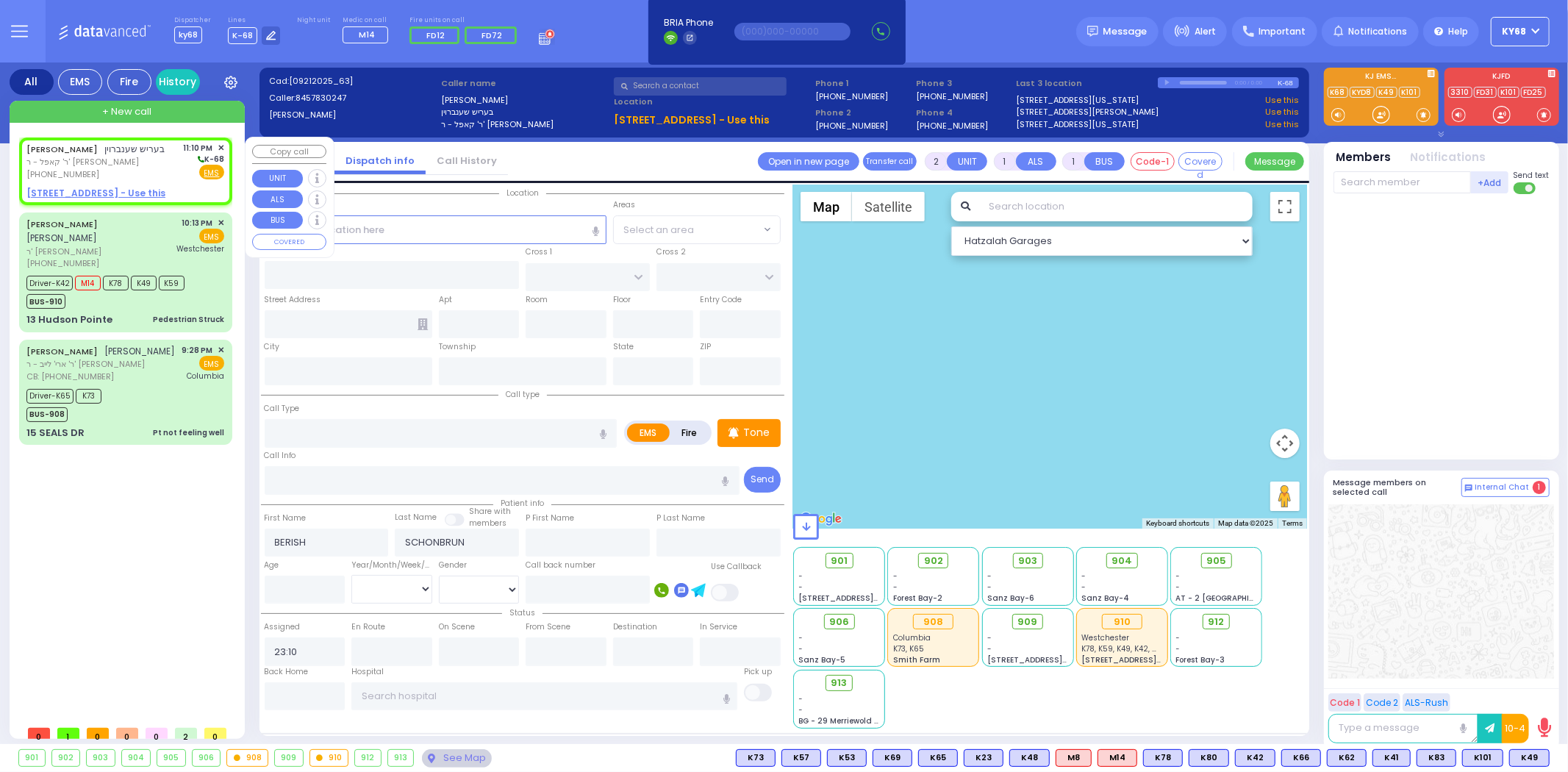
select select
radio input "true"
select select
select select "Hatzalah Garages"
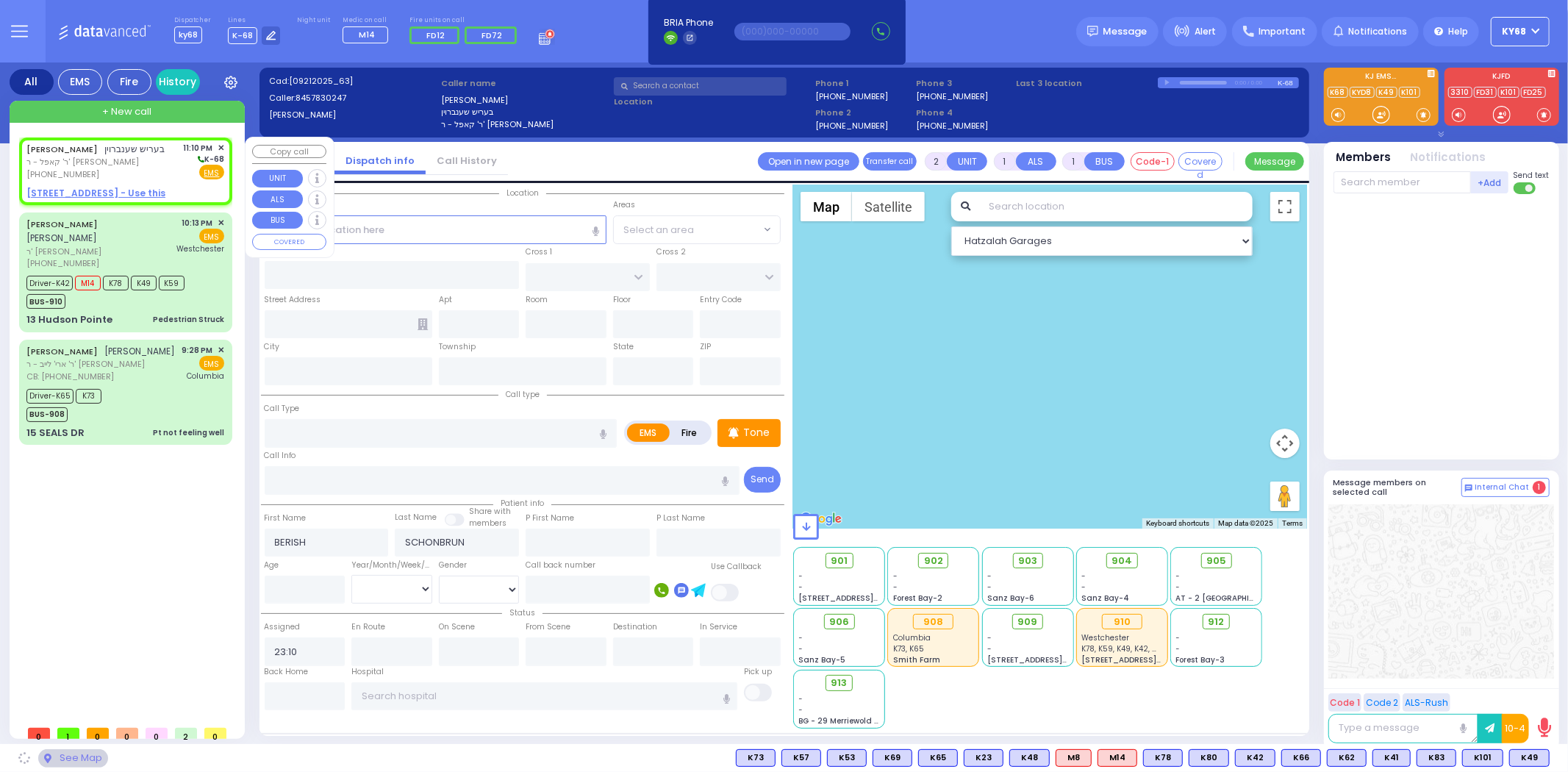
click at [222, 145] on span "✕" at bounding box center [221, 148] width 7 height 13
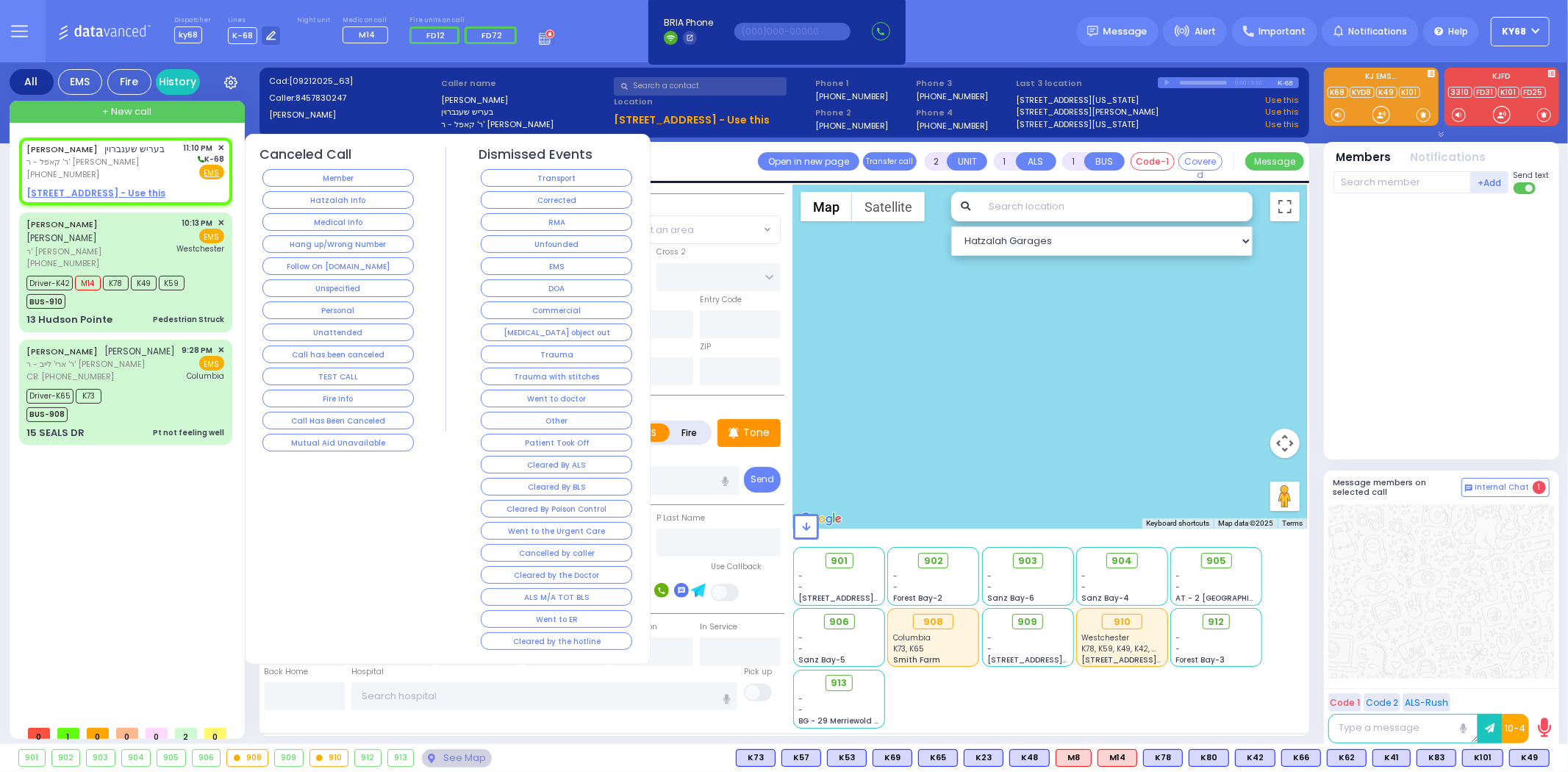
click at [364, 381] on button "TEST CALL" at bounding box center [338, 376] width 151 height 18
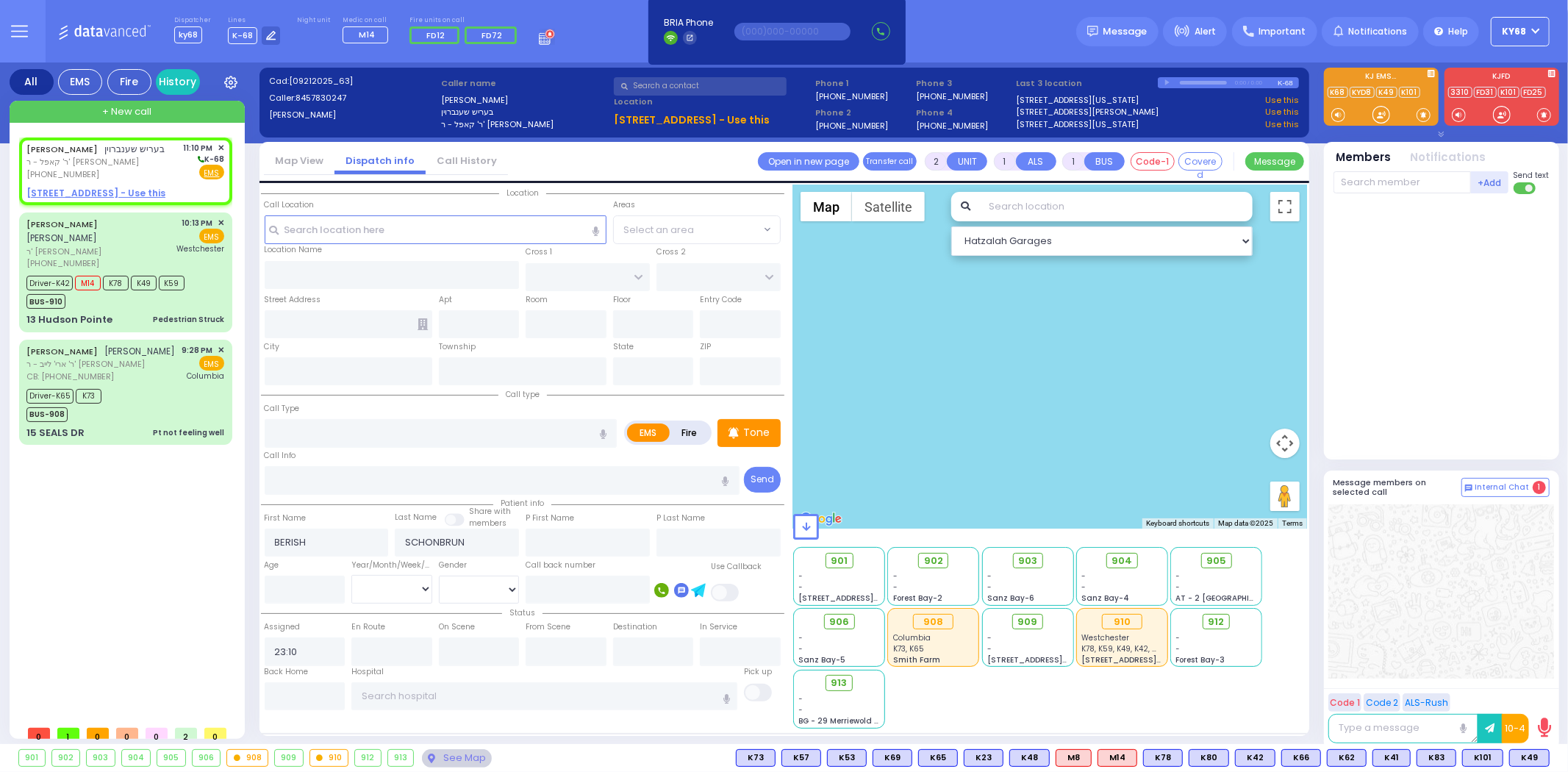
select select
radio input "true"
select select
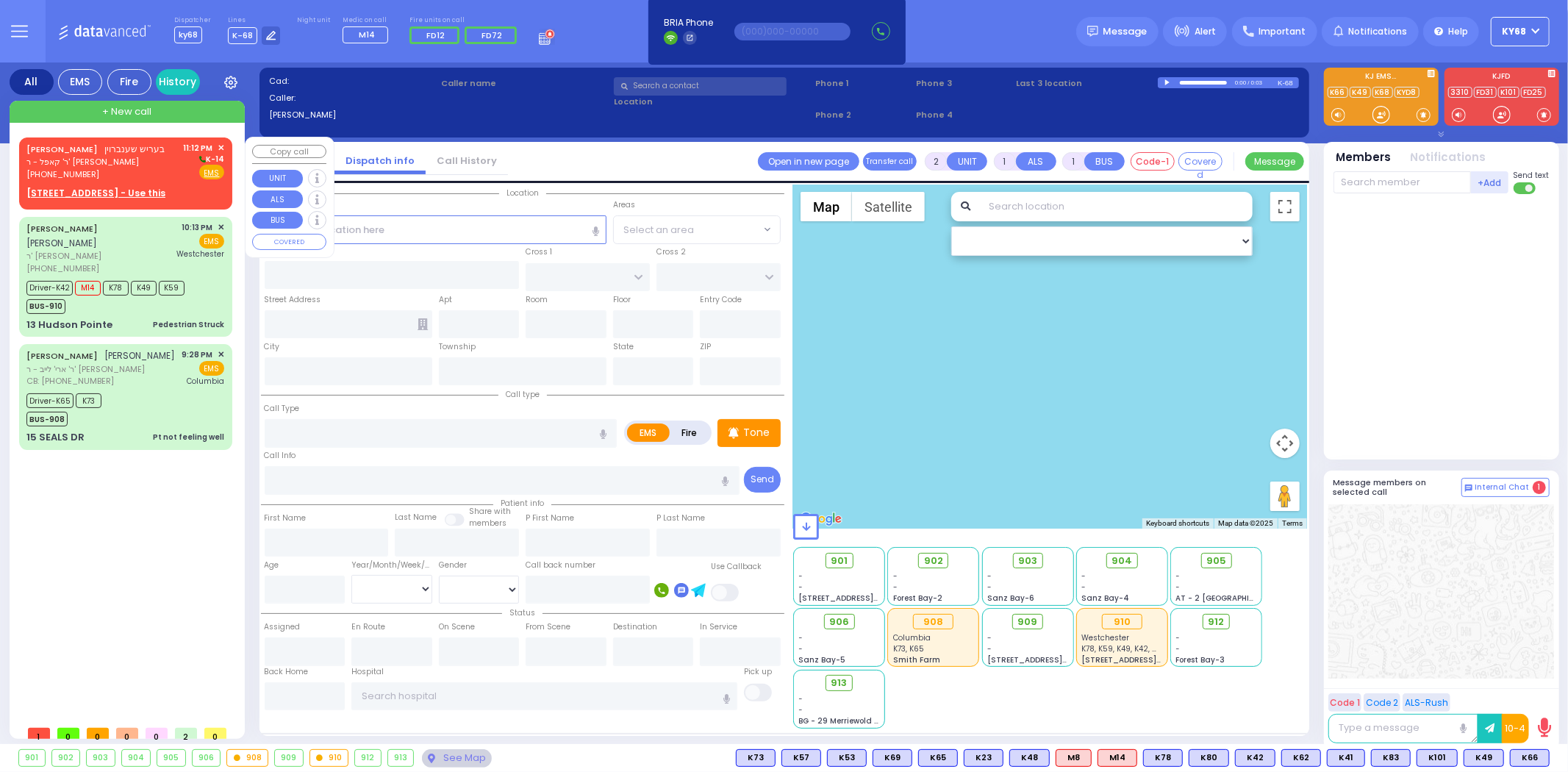
click at [221, 157] on span "K-14" at bounding box center [210, 159] width 27 height 11
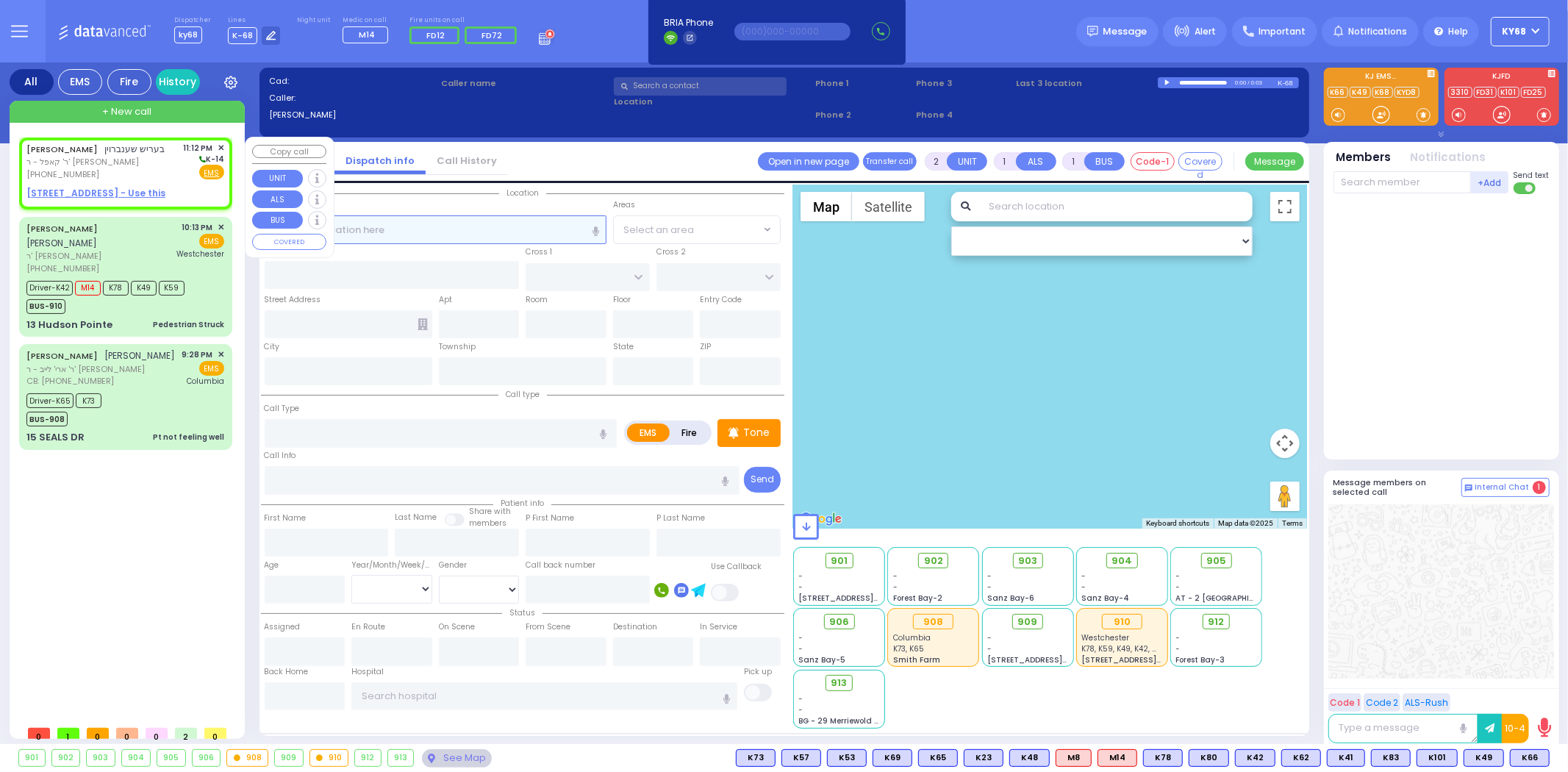
select select
radio input "true"
type input "BERISH"
type input "SCHONBRUN"
select select
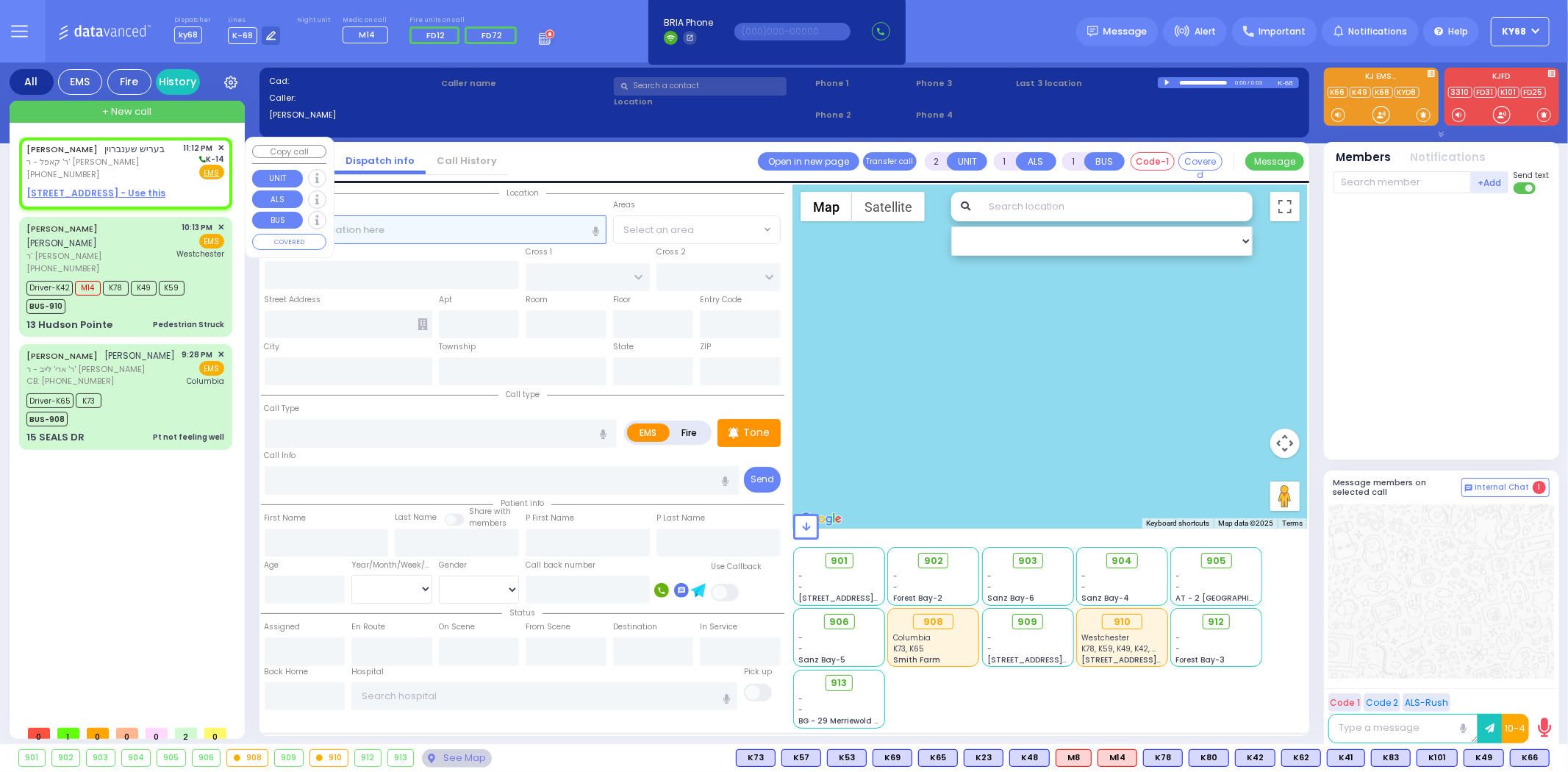
type input "23:12"
select select "Hatzalah Garages"
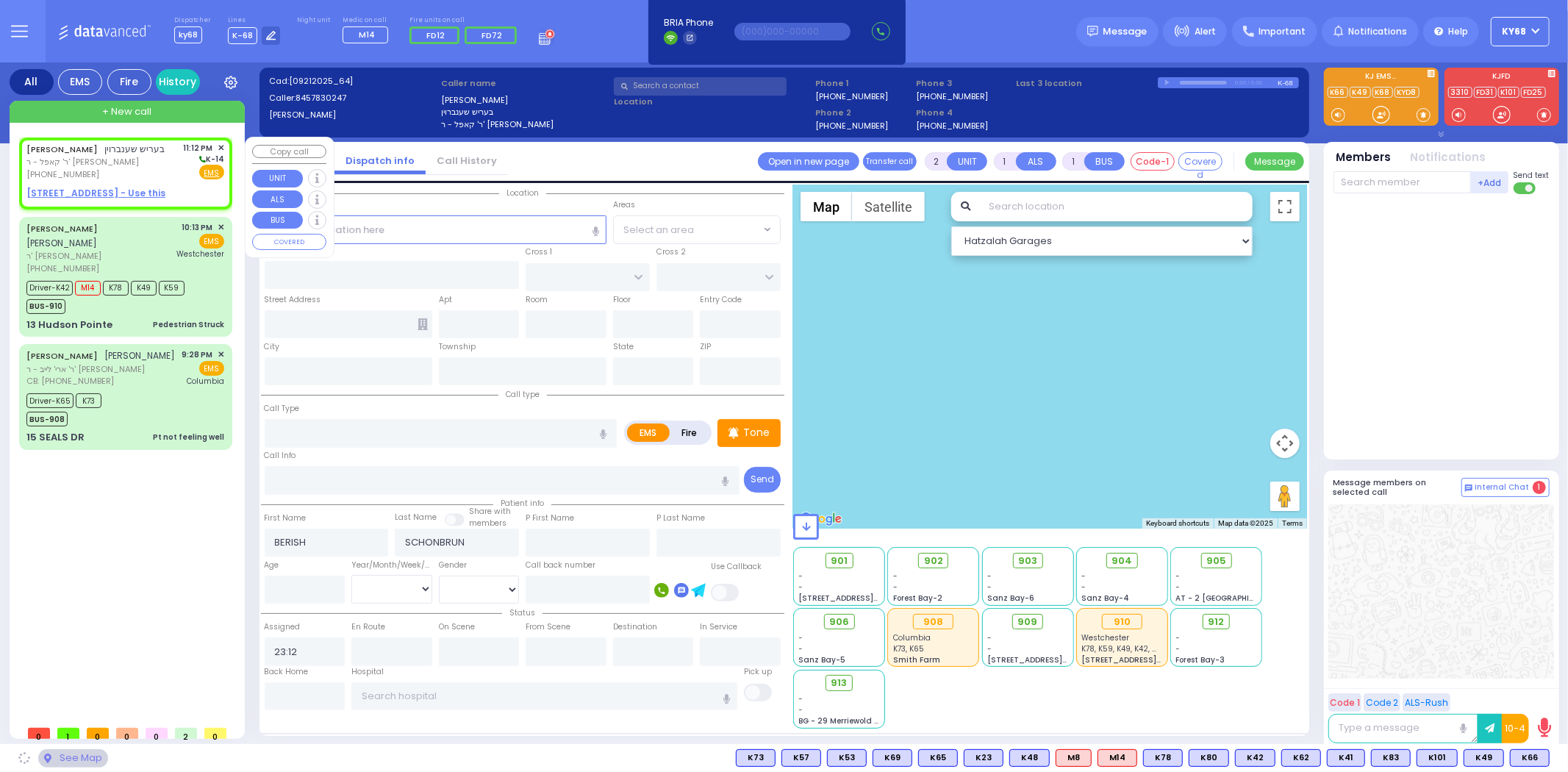
click at [221, 145] on span "✕" at bounding box center [221, 148] width 7 height 13
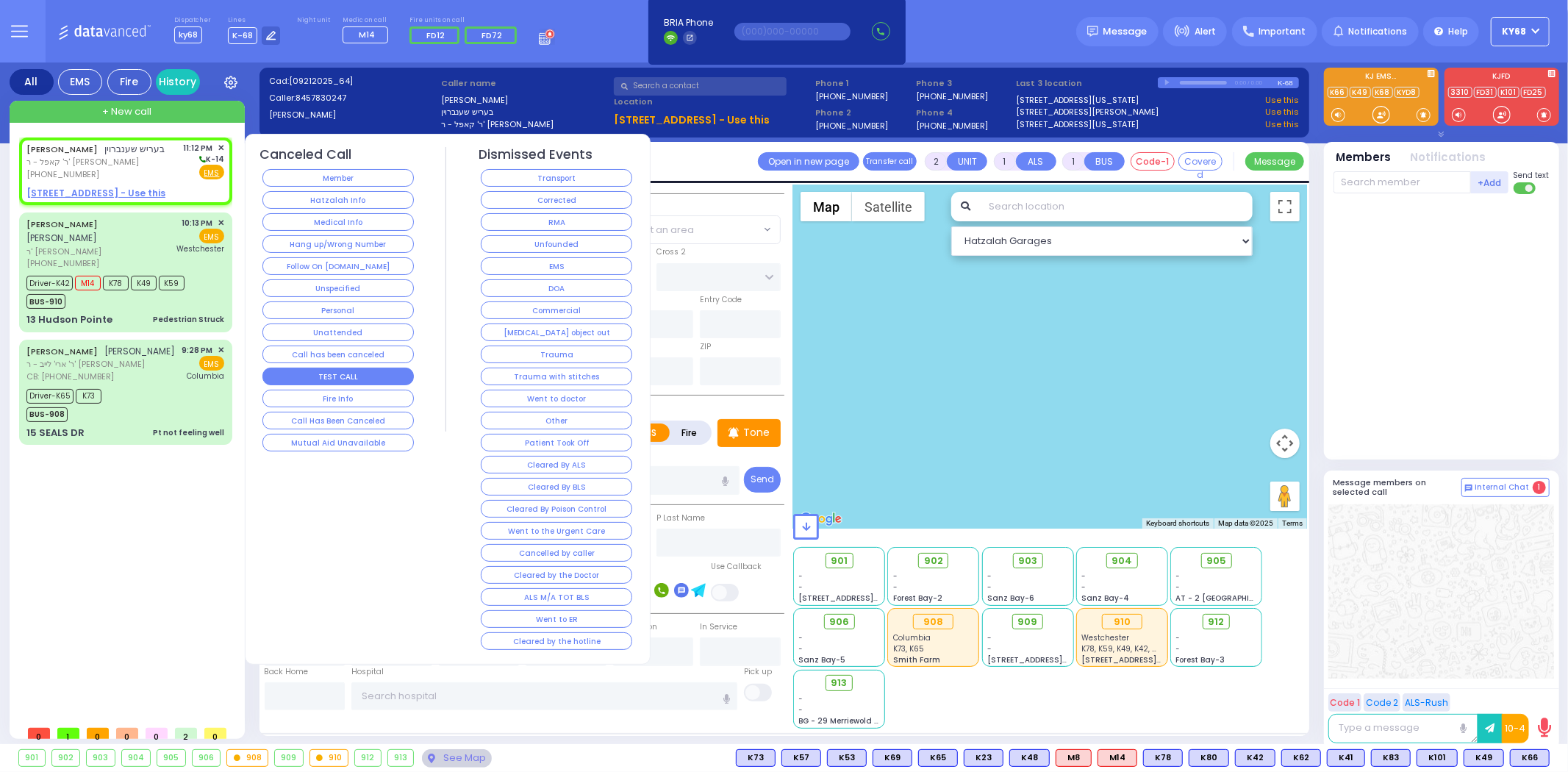
select select
radio input "true"
select select
select select "Hatzalah Garages"
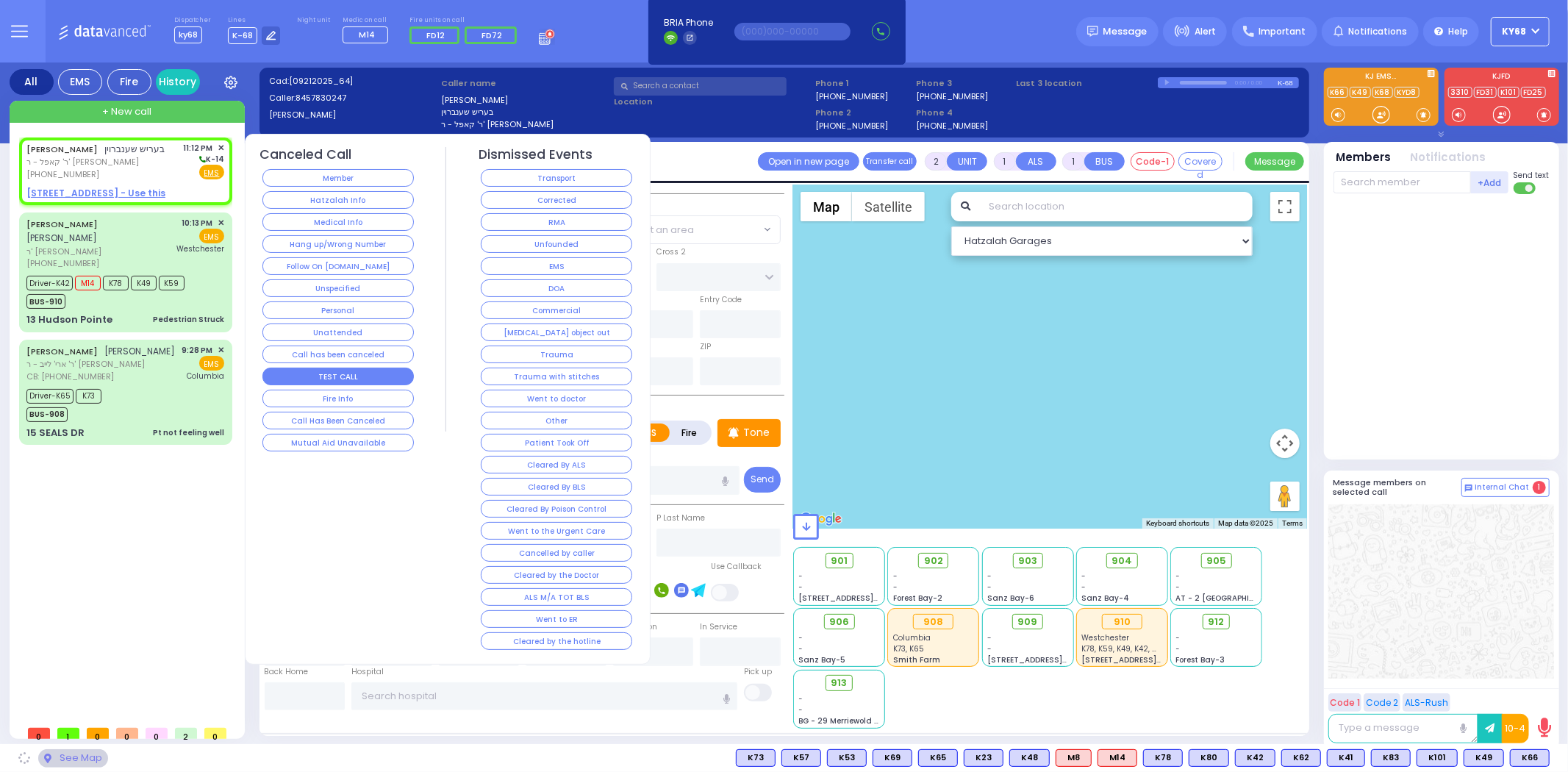
click at [293, 373] on button "TEST CALL" at bounding box center [338, 376] width 151 height 18
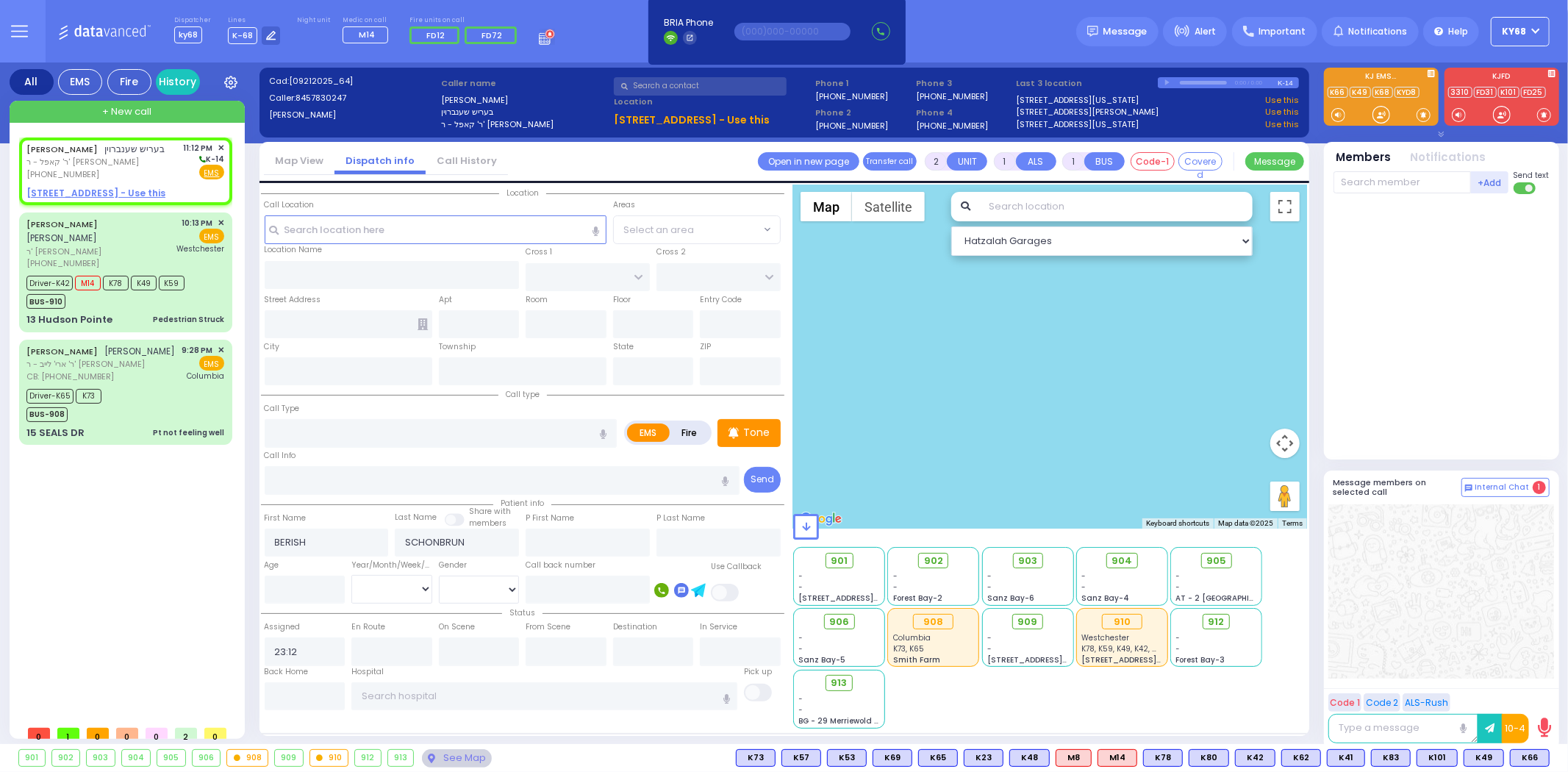
select select
radio input "true"
select select
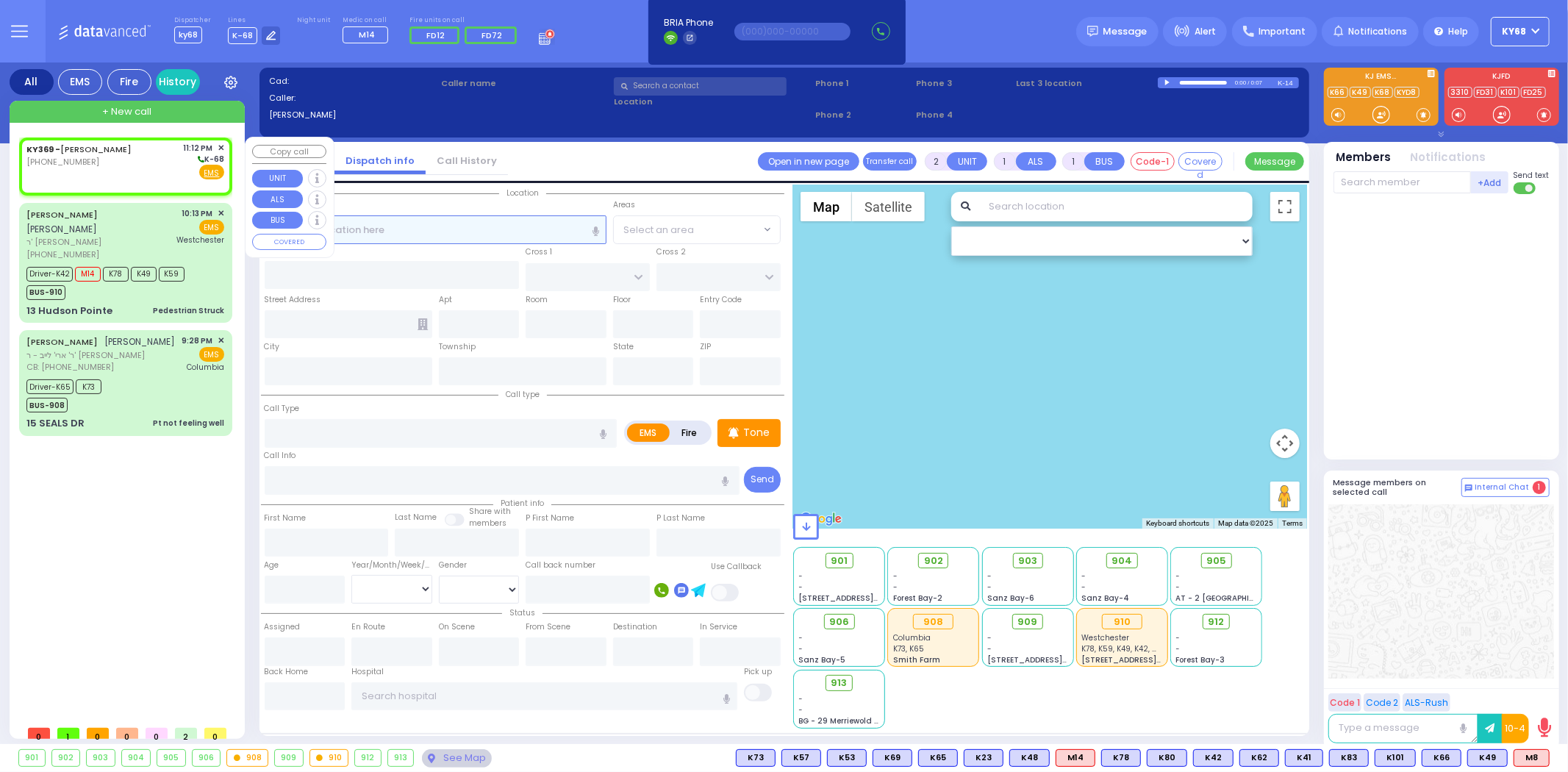
select select
radio input "true"
select select
type input "23:12"
select select "Hatzalah Garages"
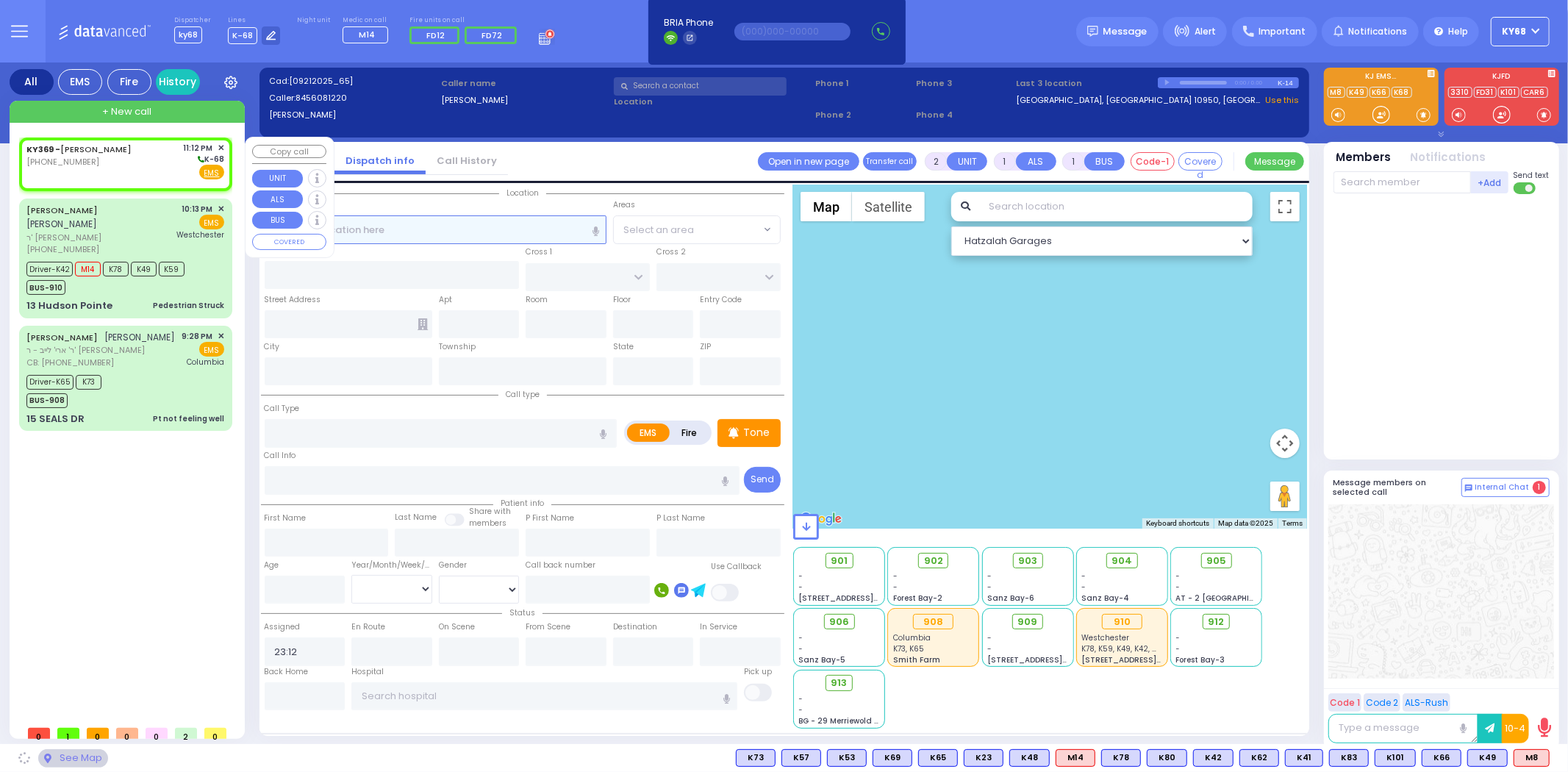
select select
radio input "true"
select select
select select "Hatzalah Garages"
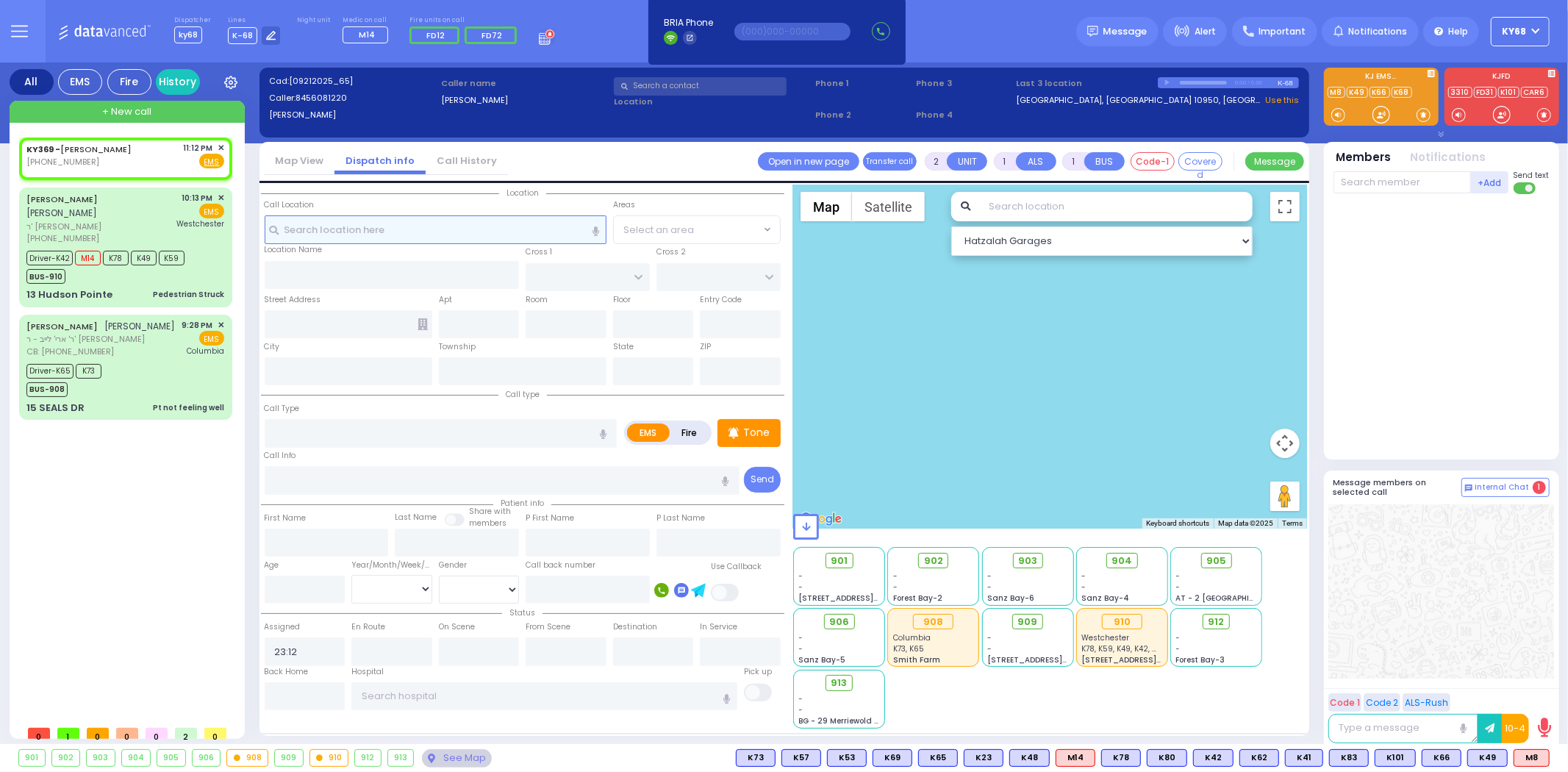
select select
radio input "true"
select select
select select "Hatzalah Garages"
click at [44, 156] on rect at bounding box center [40, 160] width 12 height 12
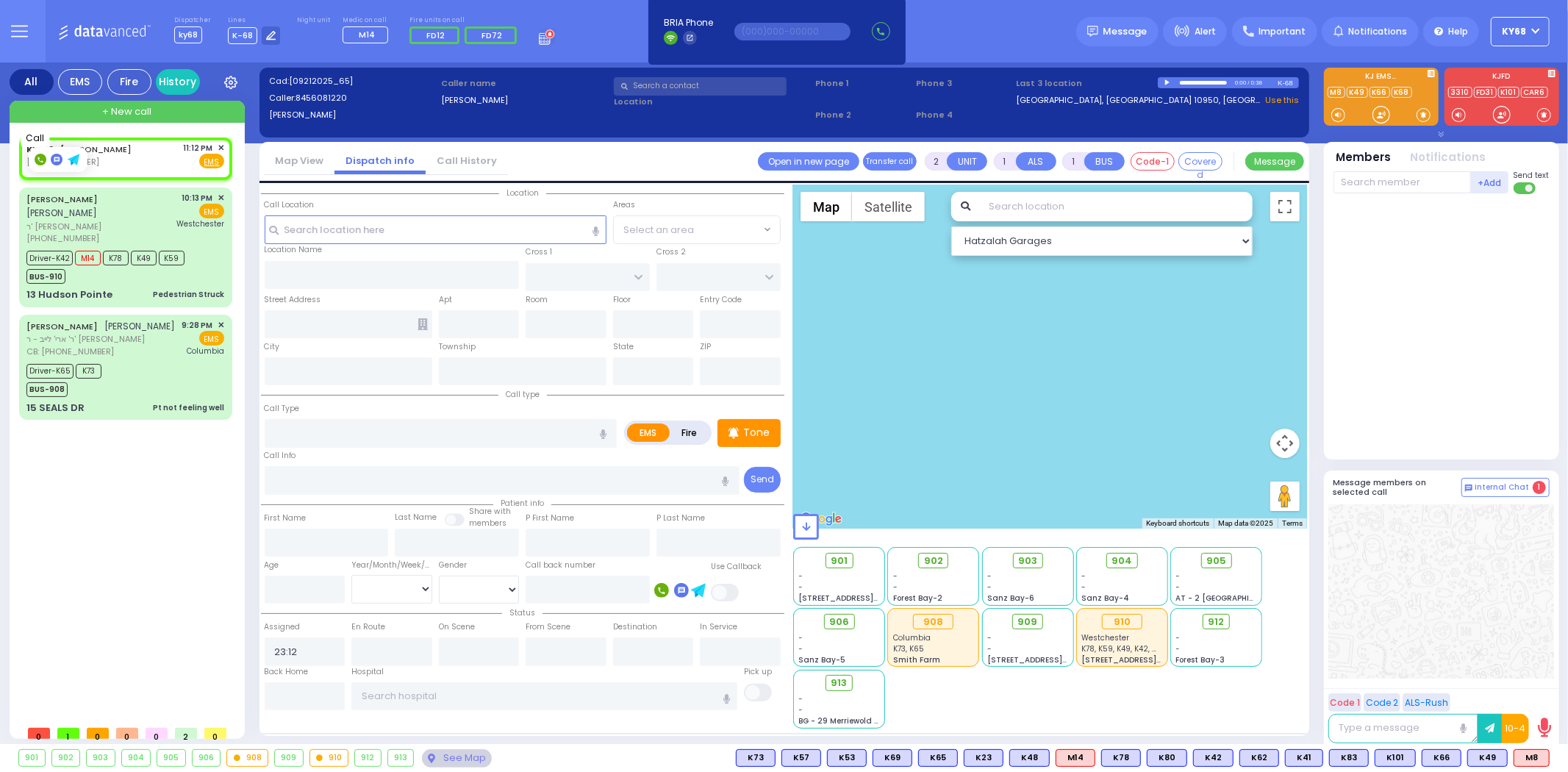
type input "8456081220"
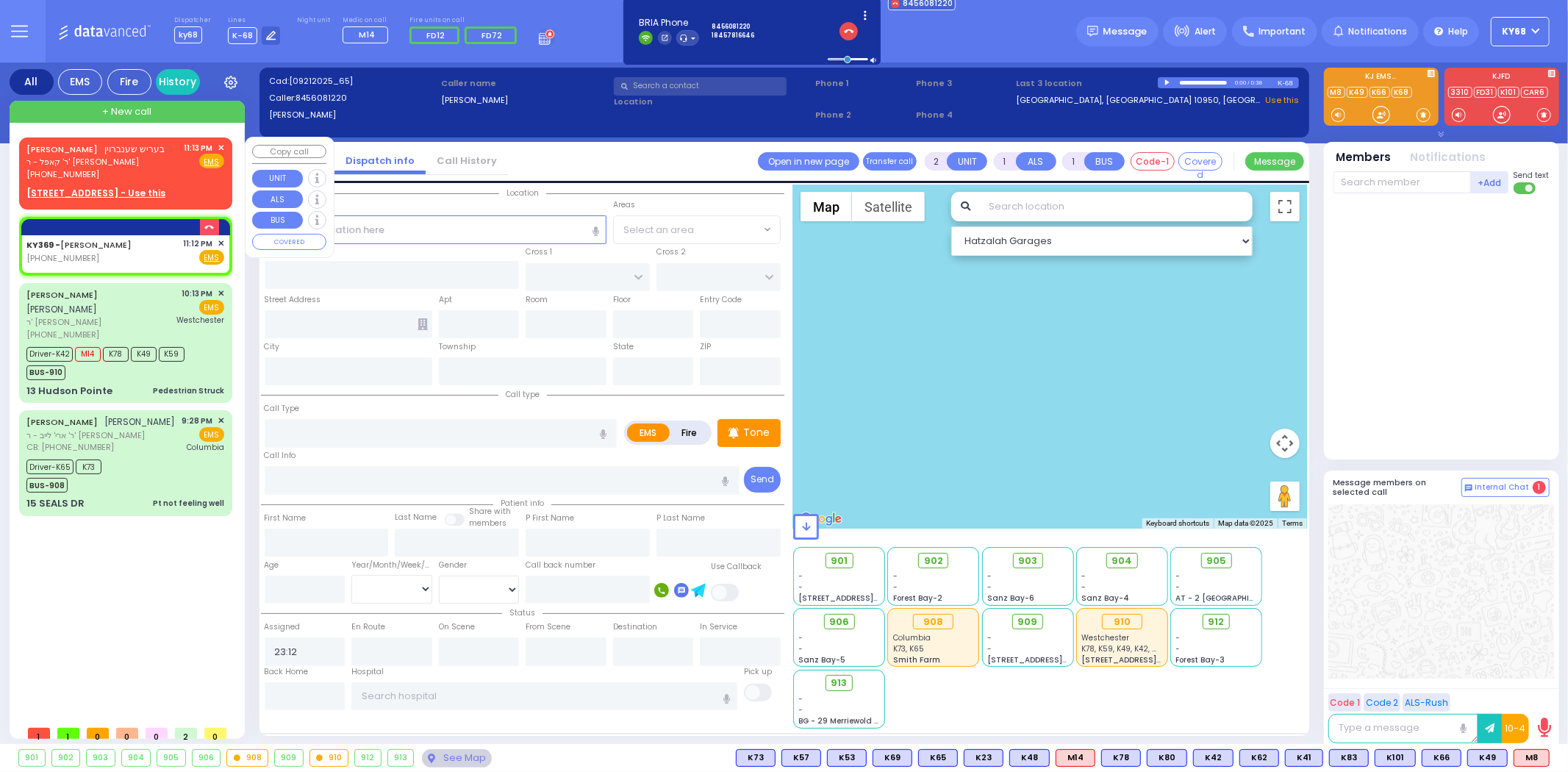
click at [222, 144] on span "✕" at bounding box center [221, 148] width 7 height 13
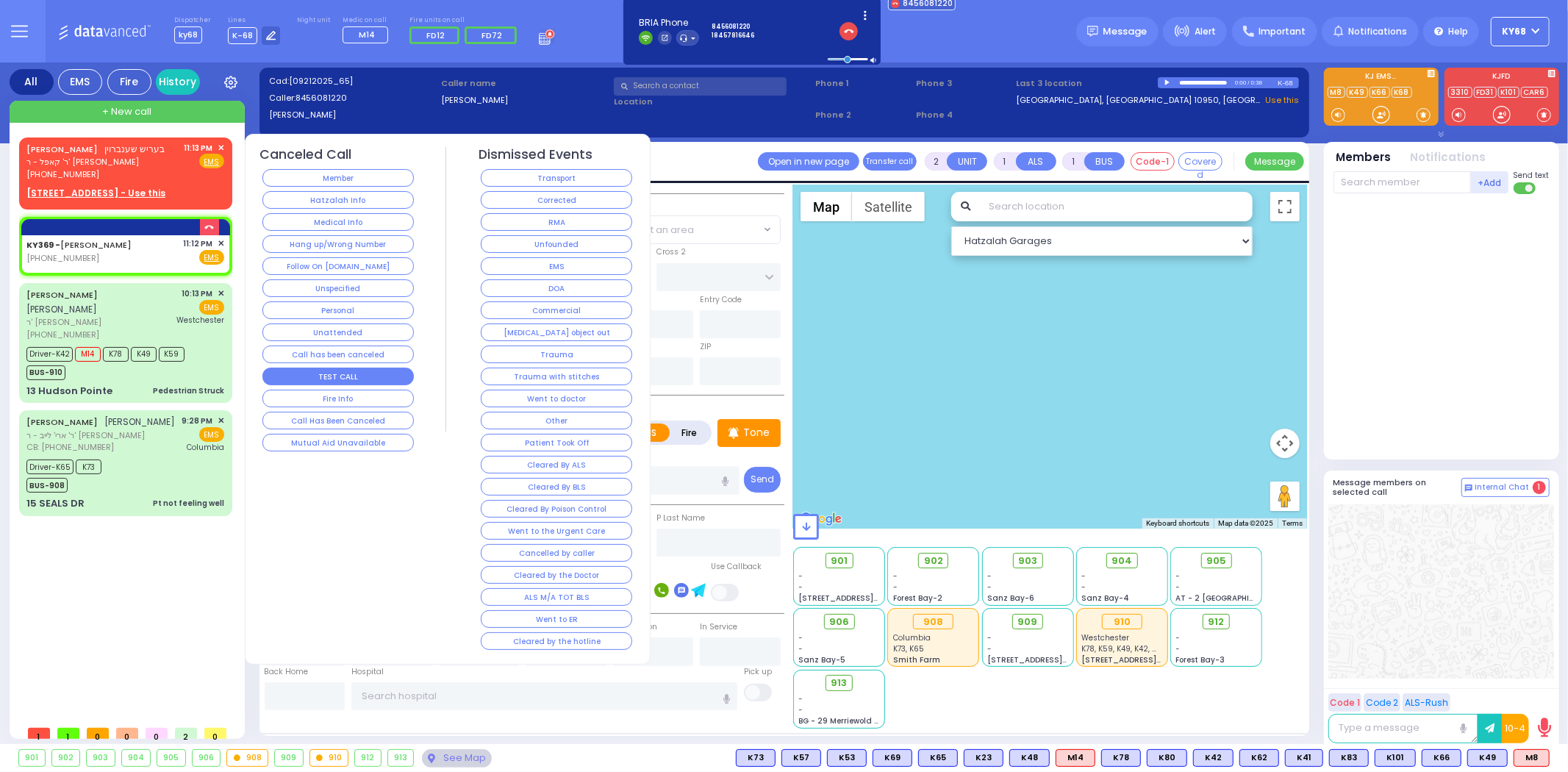
click at [330, 379] on button "TEST CALL" at bounding box center [338, 376] width 151 height 18
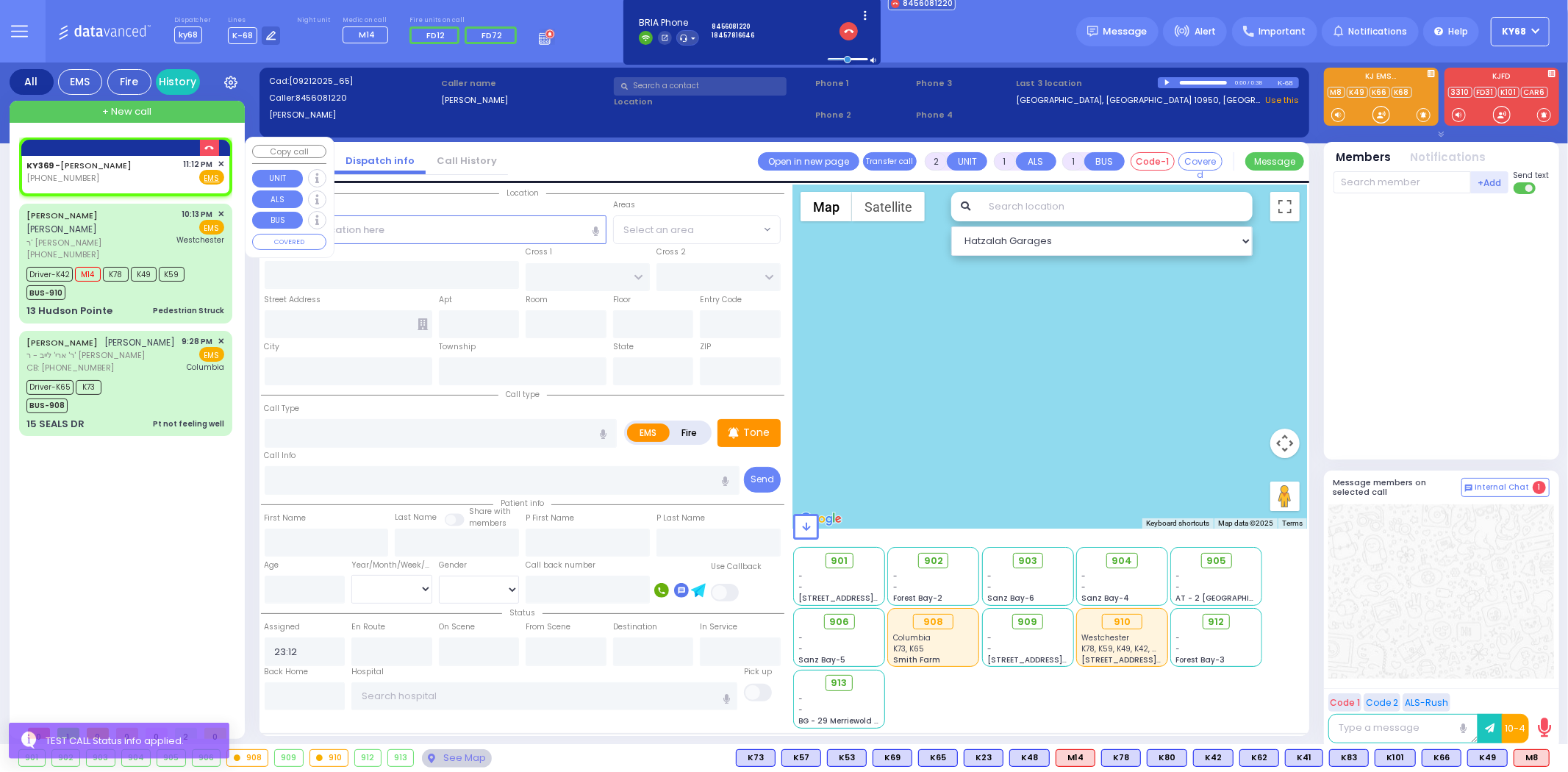
click at [222, 162] on span "✕" at bounding box center [221, 164] width 7 height 13
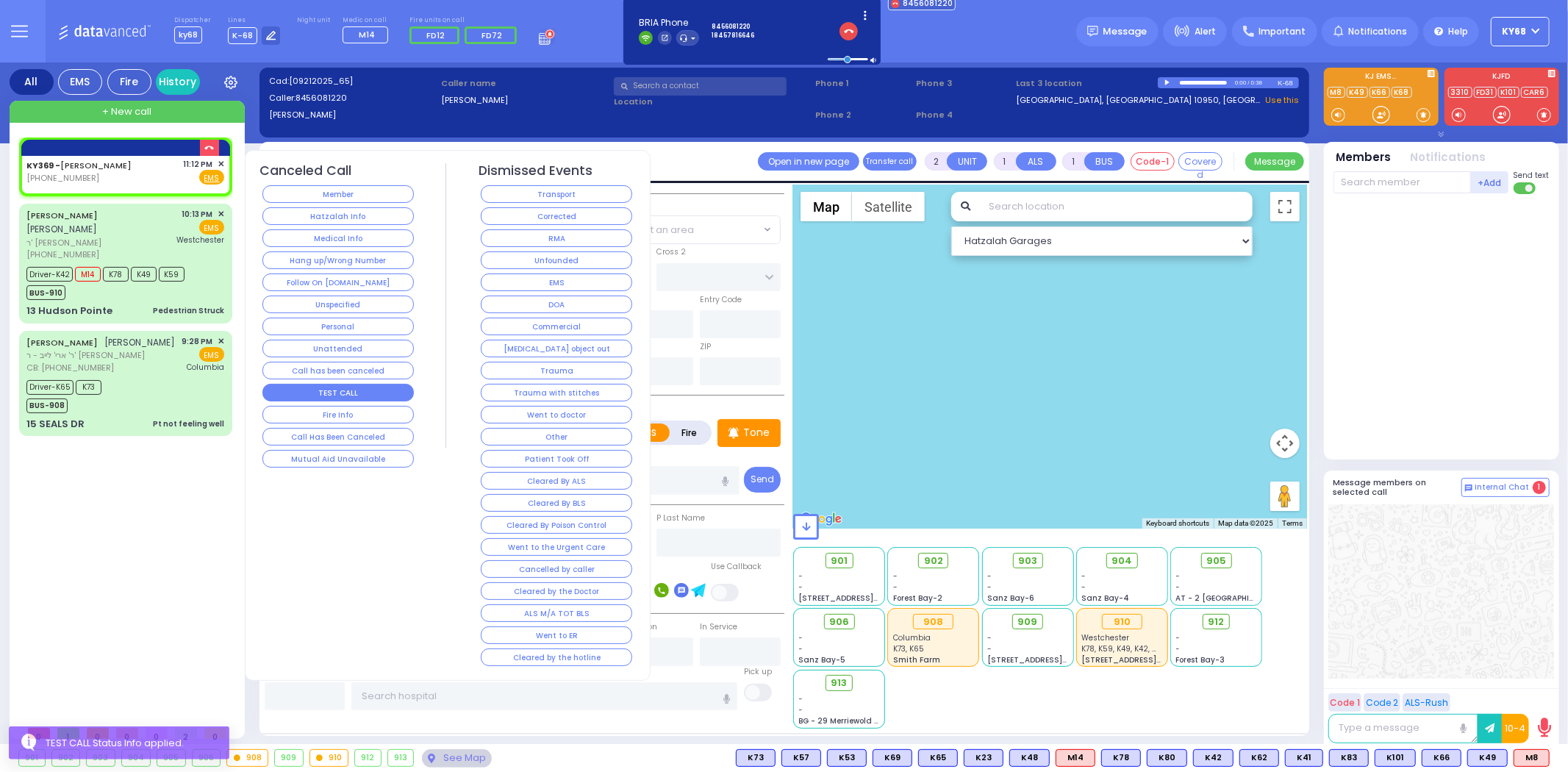
click at [371, 394] on button "TEST CALL" at bounding box center [338, 392] width 151 height 18
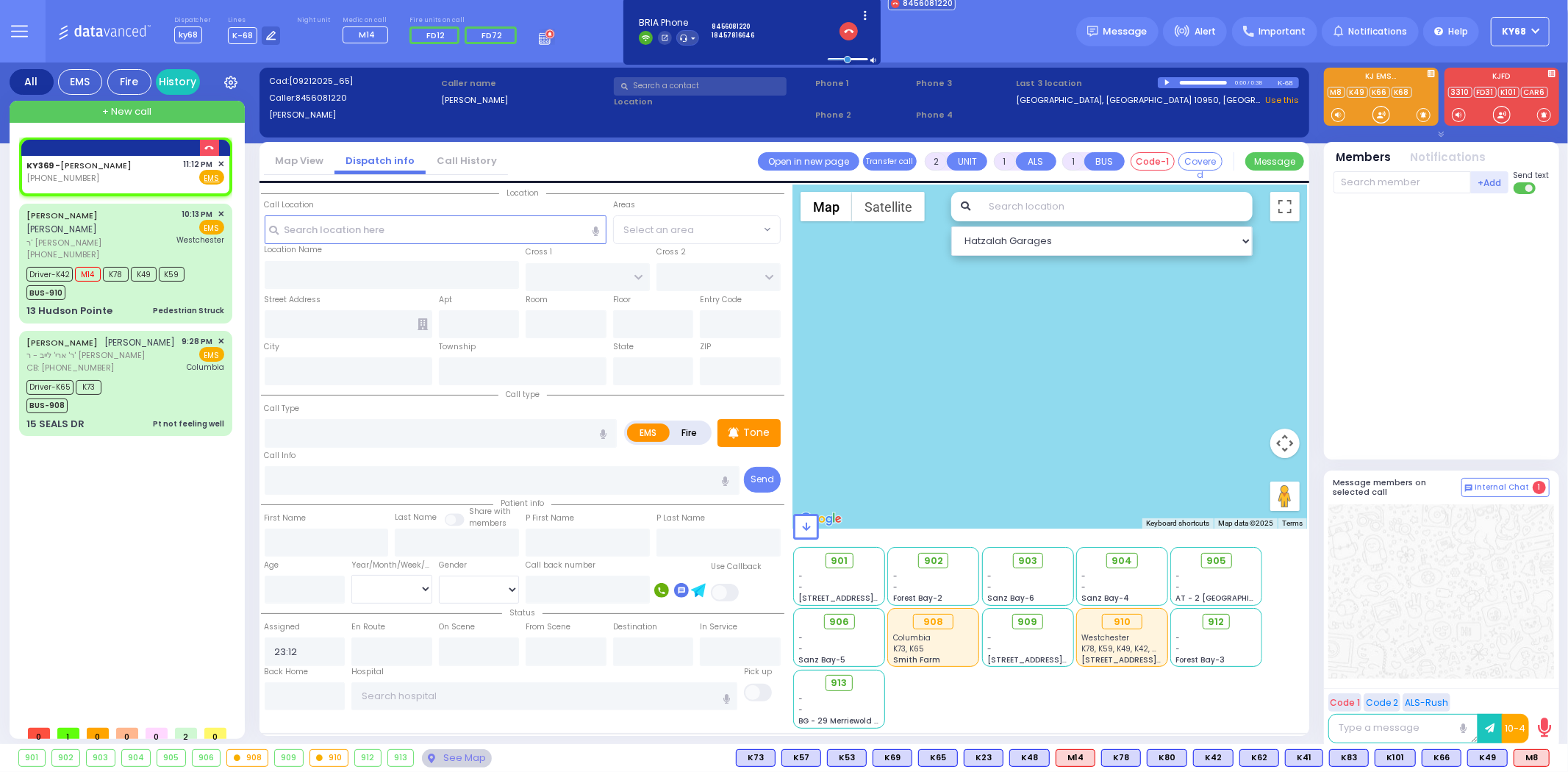
select select
radio input "true"
select select
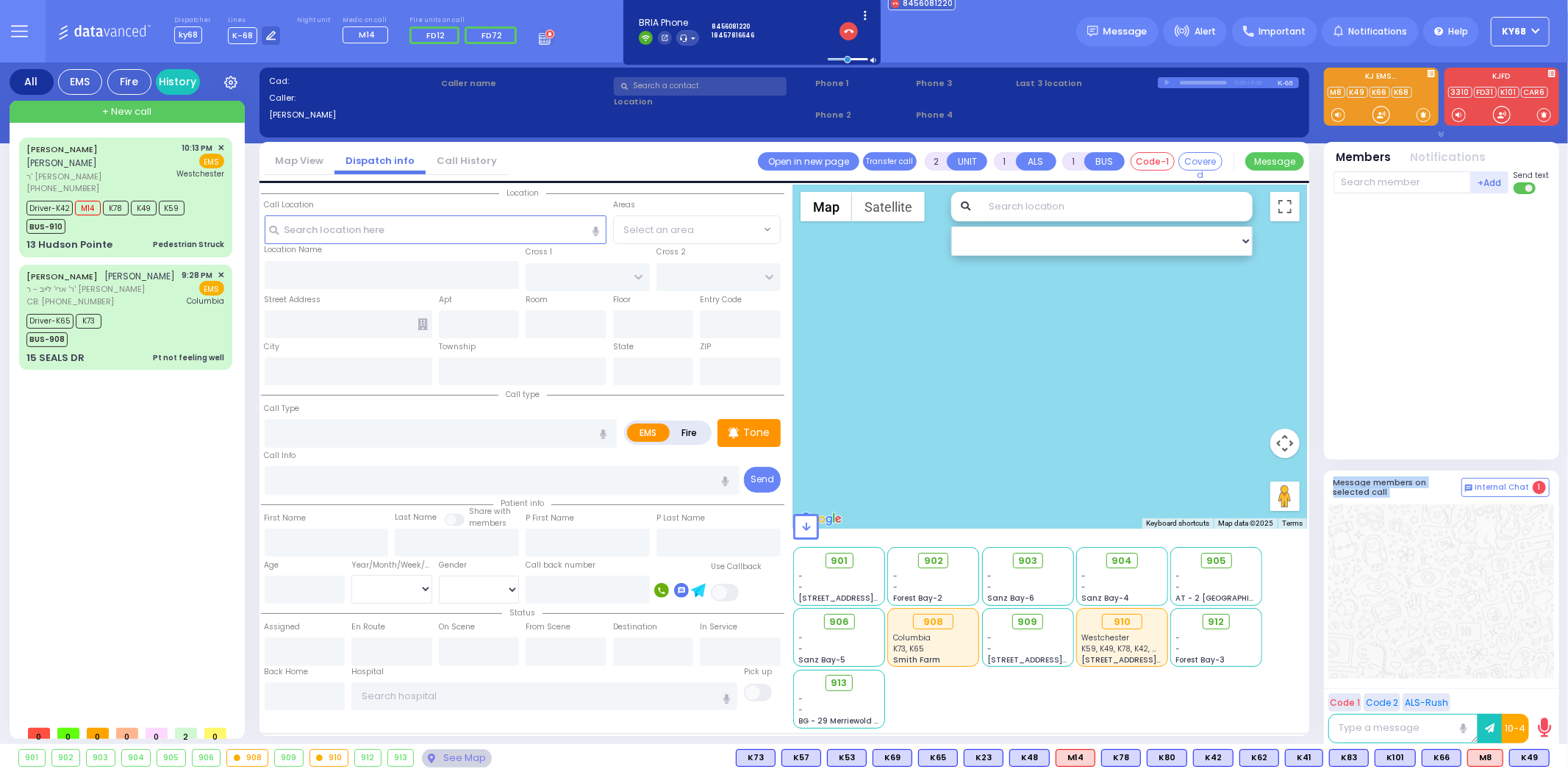
drag, startPoint x: 1342, startPoint y: 439, endPoint x: 1440, endPoint y: 623, distance: 208.5
click at [1440, 623] on div "Team connect is not connected. Please, close all team connect windows and Try N…" at bounding box center [1441, 406] width 235 height 688
click at [1438, 621] on div at bounding box center [1440, 591] width 226 height 174
click at [1434, 616] on div at bounding box center [1440, 591] width 226 height 174
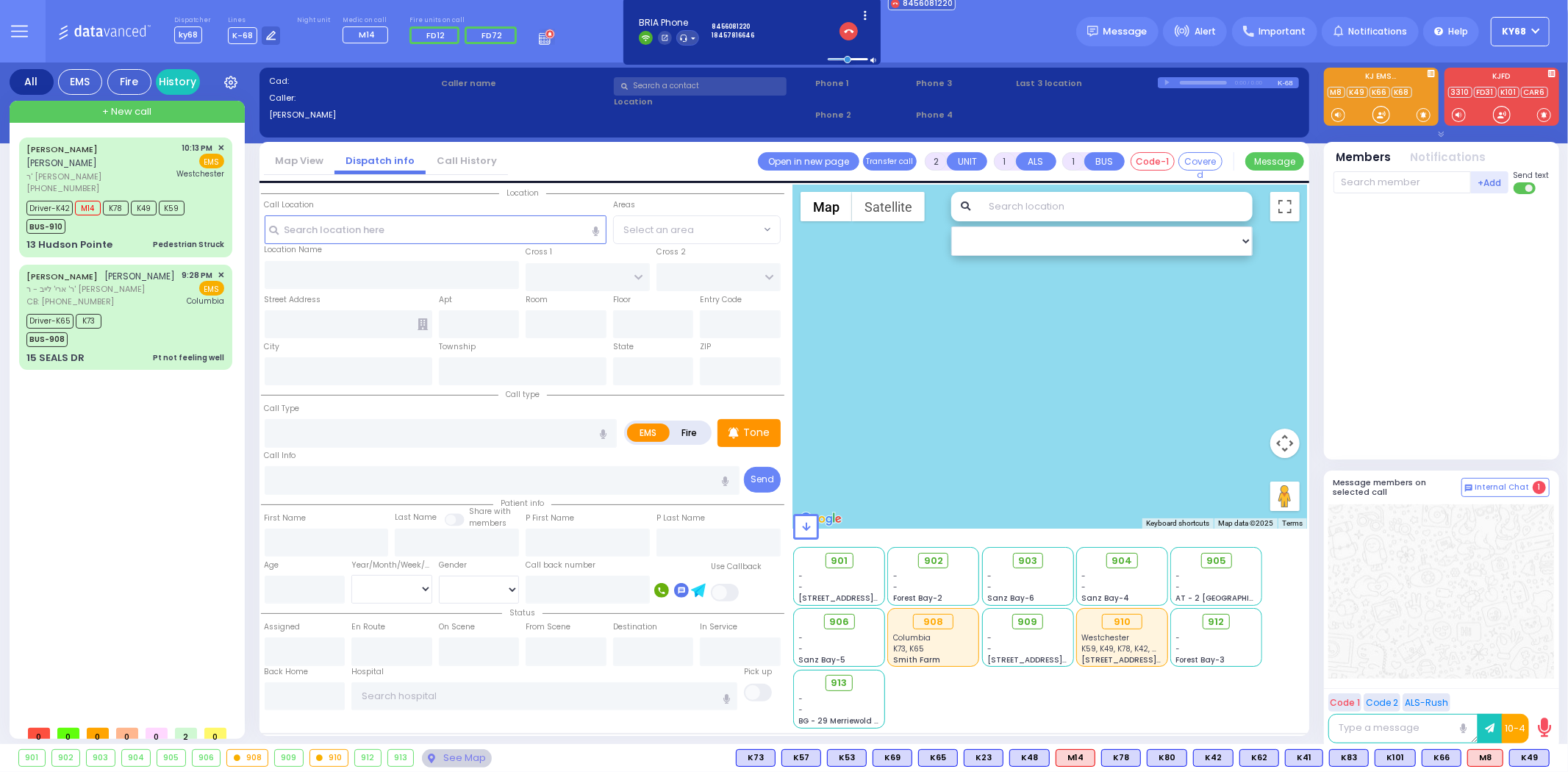
click at [608, 726] on div "Location State ZIP" at bounding box center [523, 457] width 524 height 544
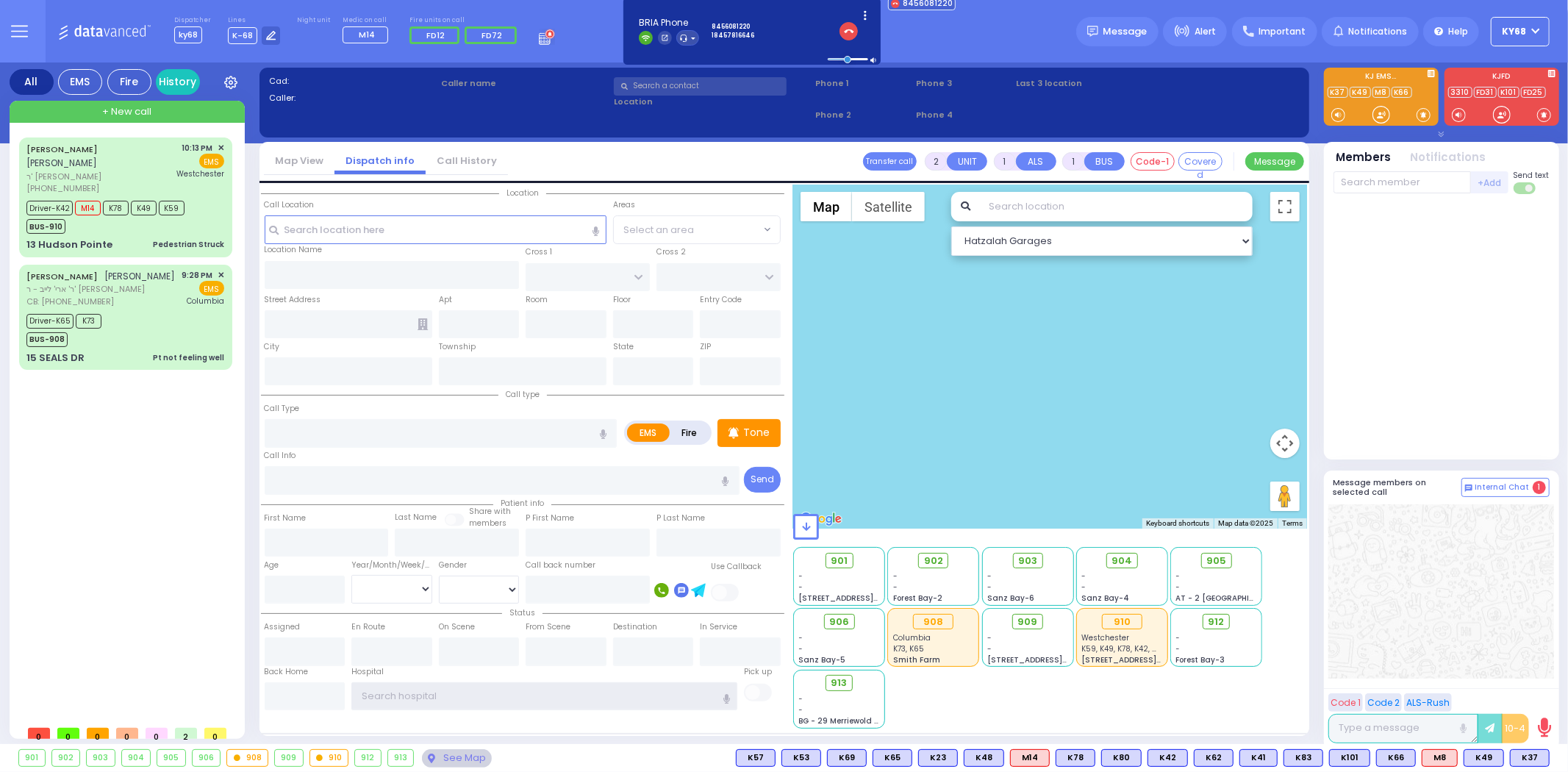
type input "ky68"
click at [1207, 655] on span "Forest Bay-3" at bounding box center [1200, 660] width 49 height 11
click at [228, 85] on icon at bounding box center [230, 82] width 13 height 13
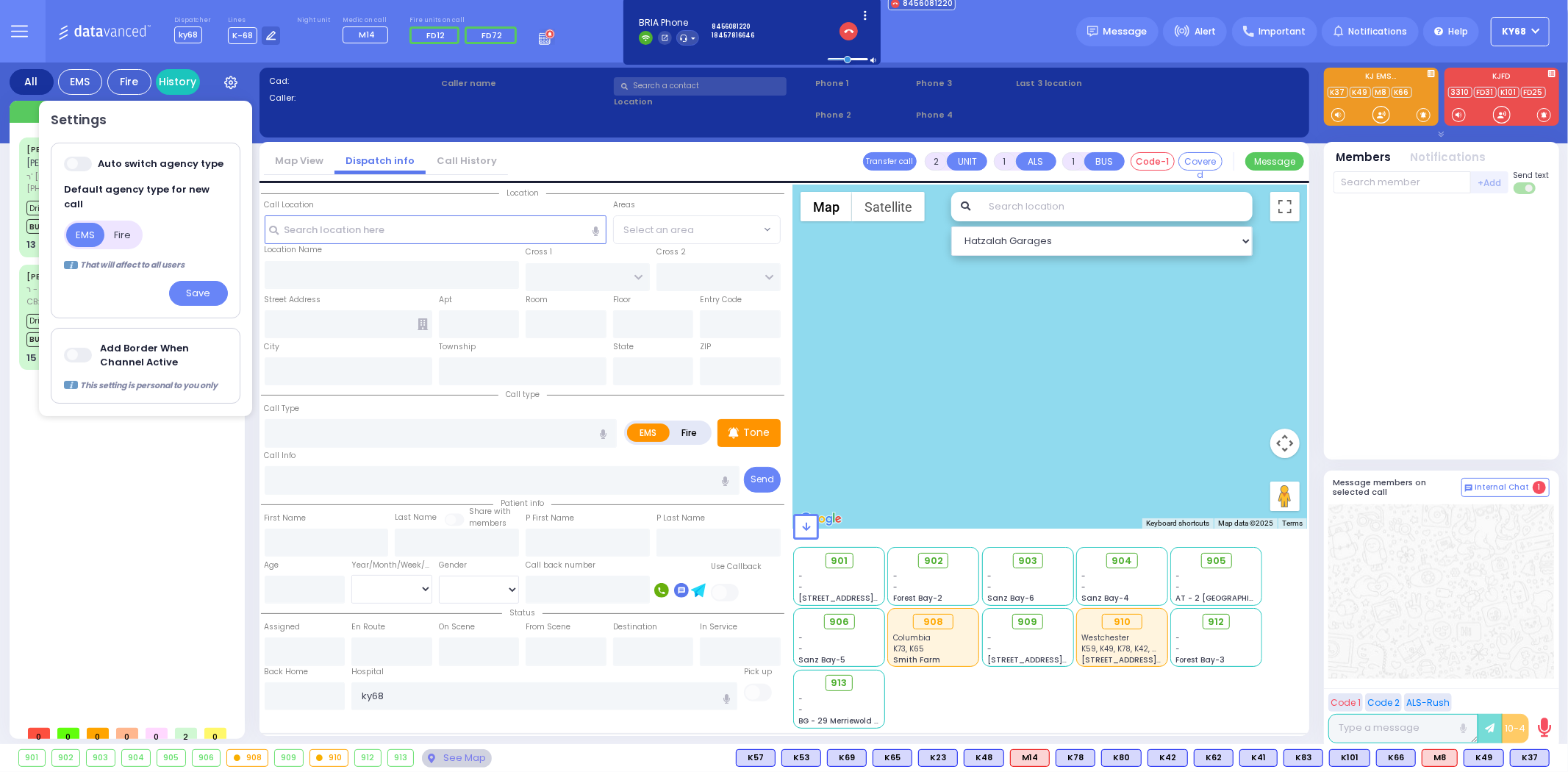
click at [70, 348] on span at bounding box center [79, 355] width 29 height 15
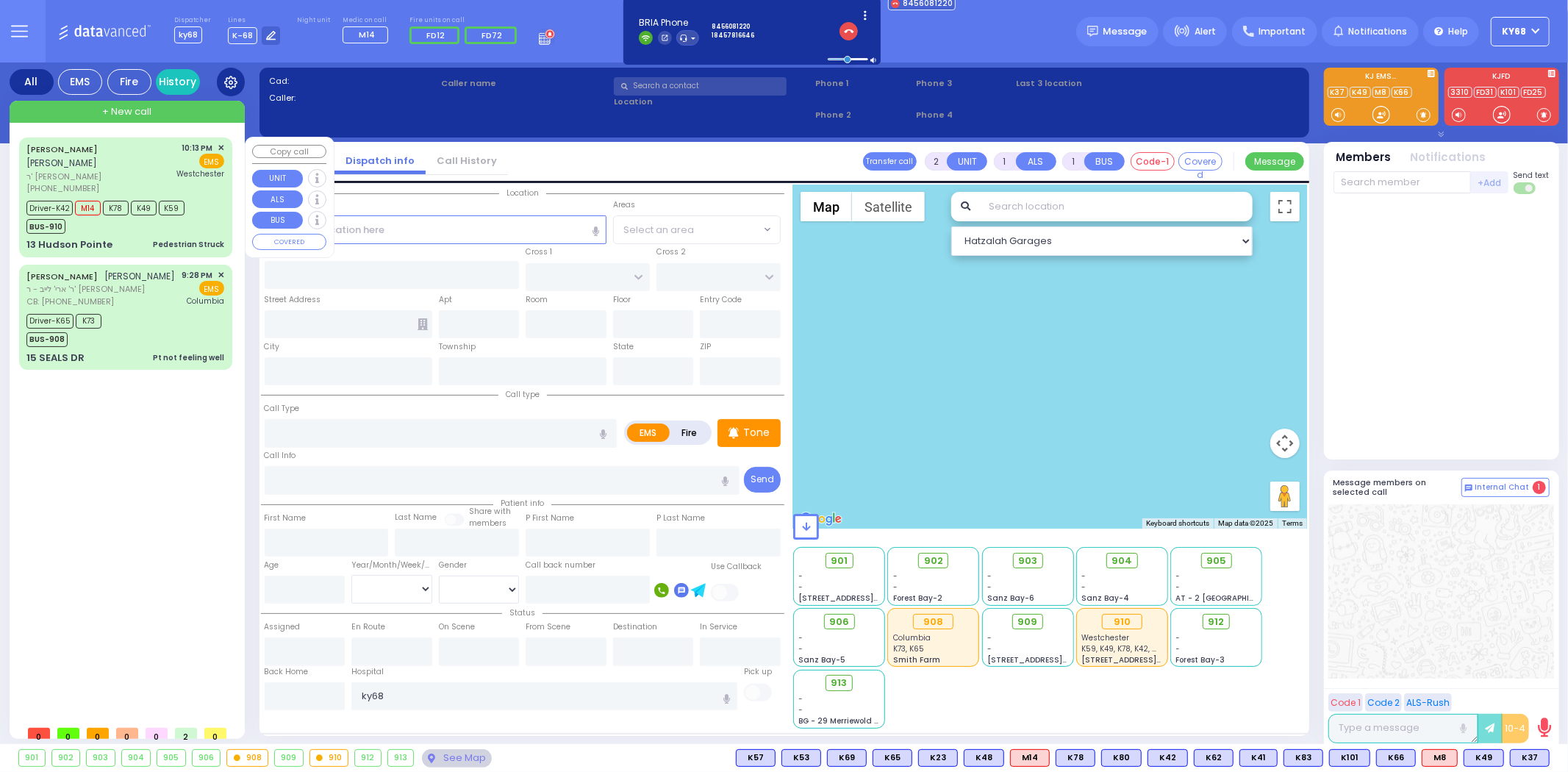
click at [227, 81] on icon at bounding box center [230, 82] width 13 height 13
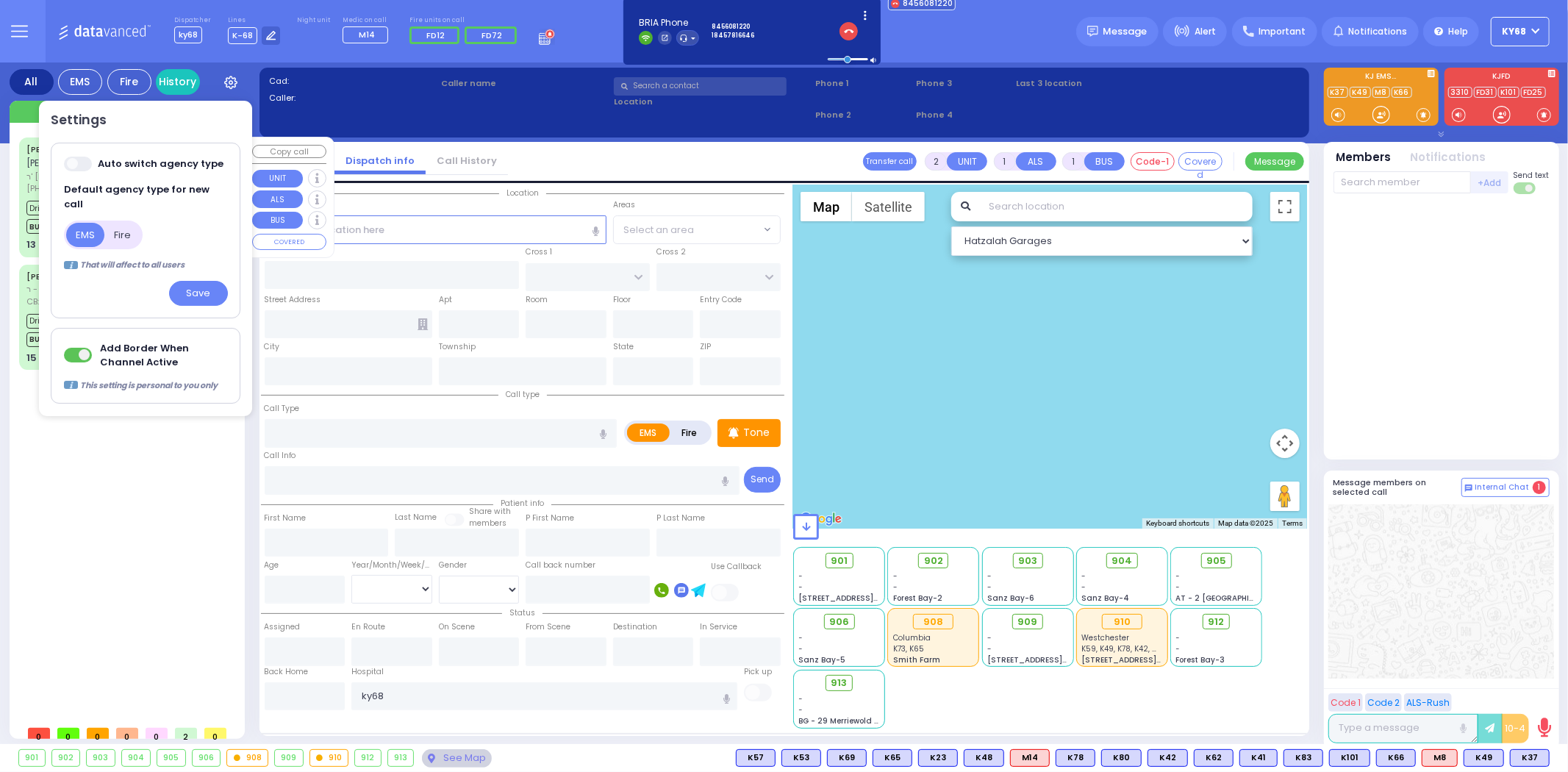
click at [150, 514] on div "JOEL JERMIASH יואל יערמיאש ר' דוד - הרר אלי' שלמה קאהן (845) 662-4907 10:13 PM" at bounding box center [128, 428] width 219 height 581
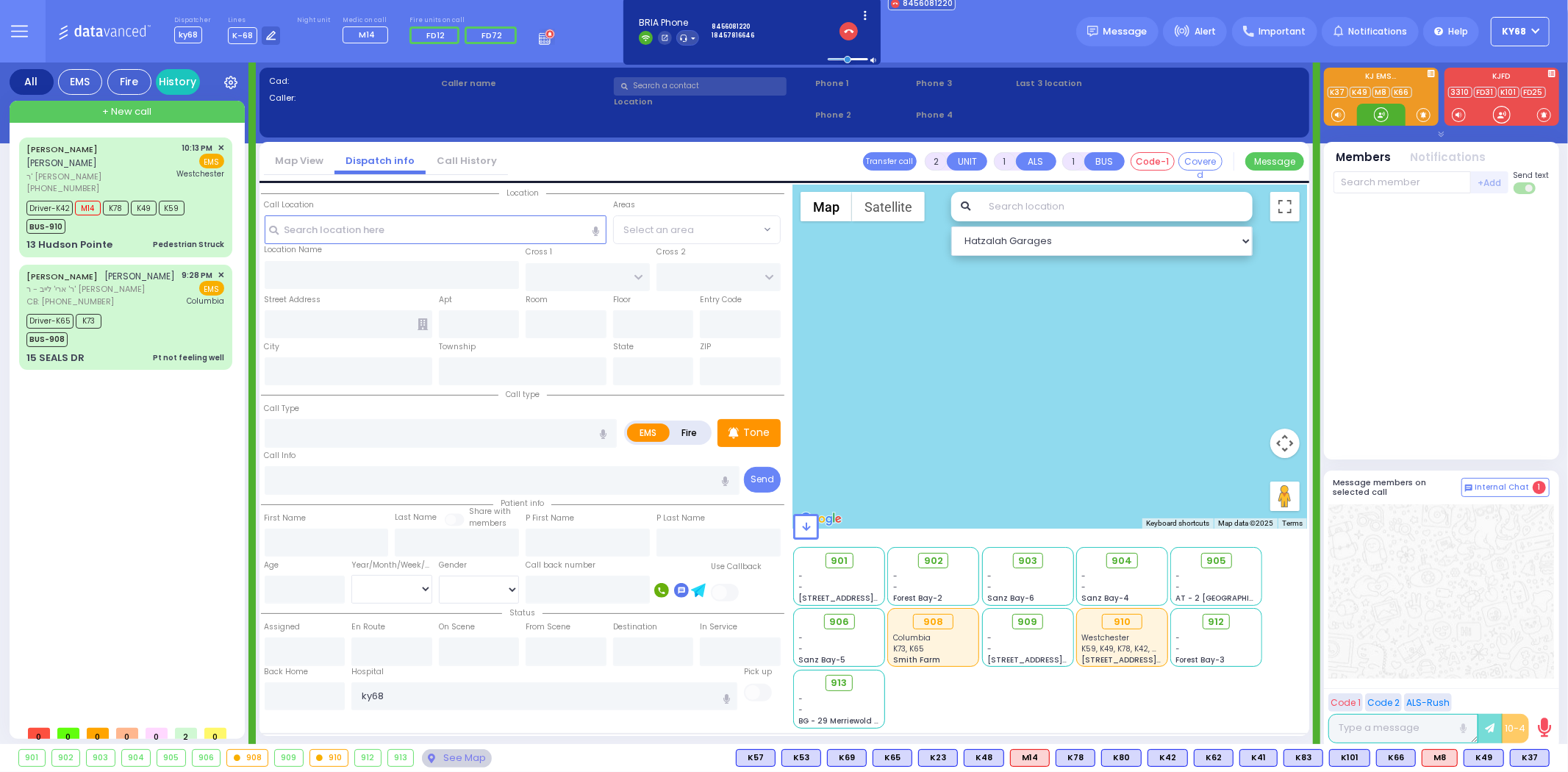
click at [1377, 114] on div at bounding box center [1380, 114] width 15 height 15
click at [1382, 119] on div at bounding box center [1380, 114] width 15 height 15
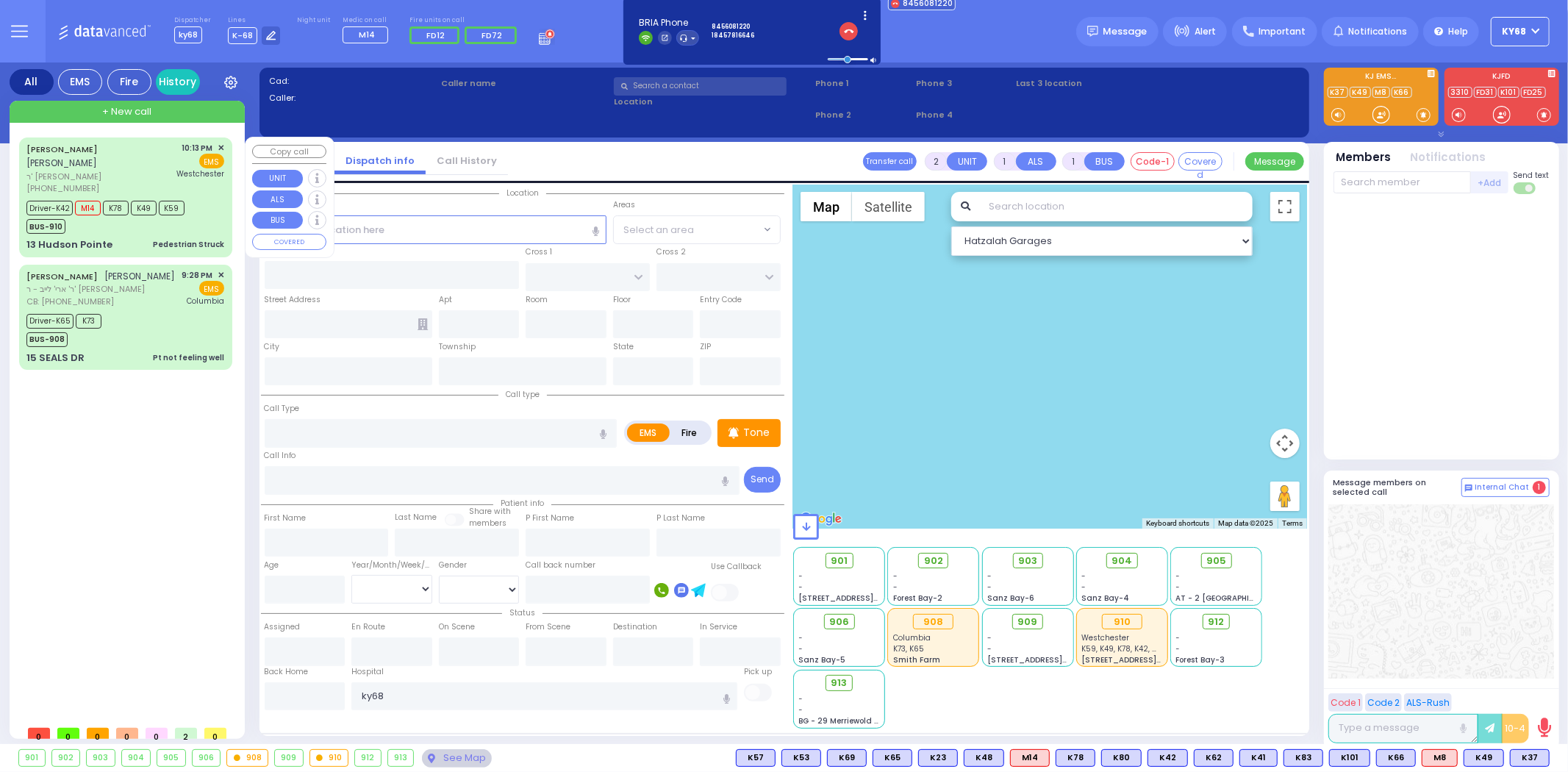
click at [70, 216] on div "BUS-910" at bounding box center [106, 224] width 158 height 18
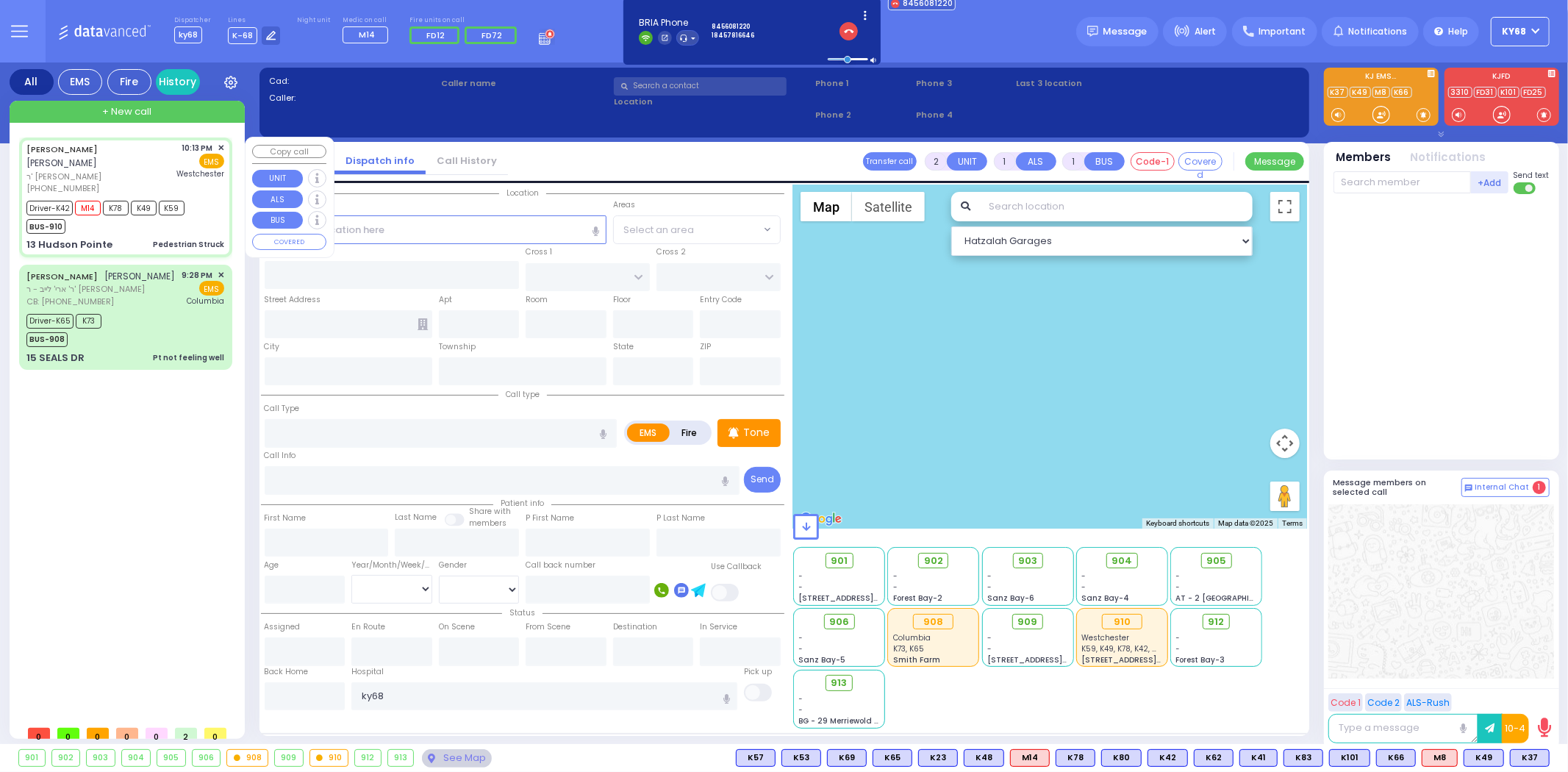
type input "6"
select select
type input "Pedestrian Struck"
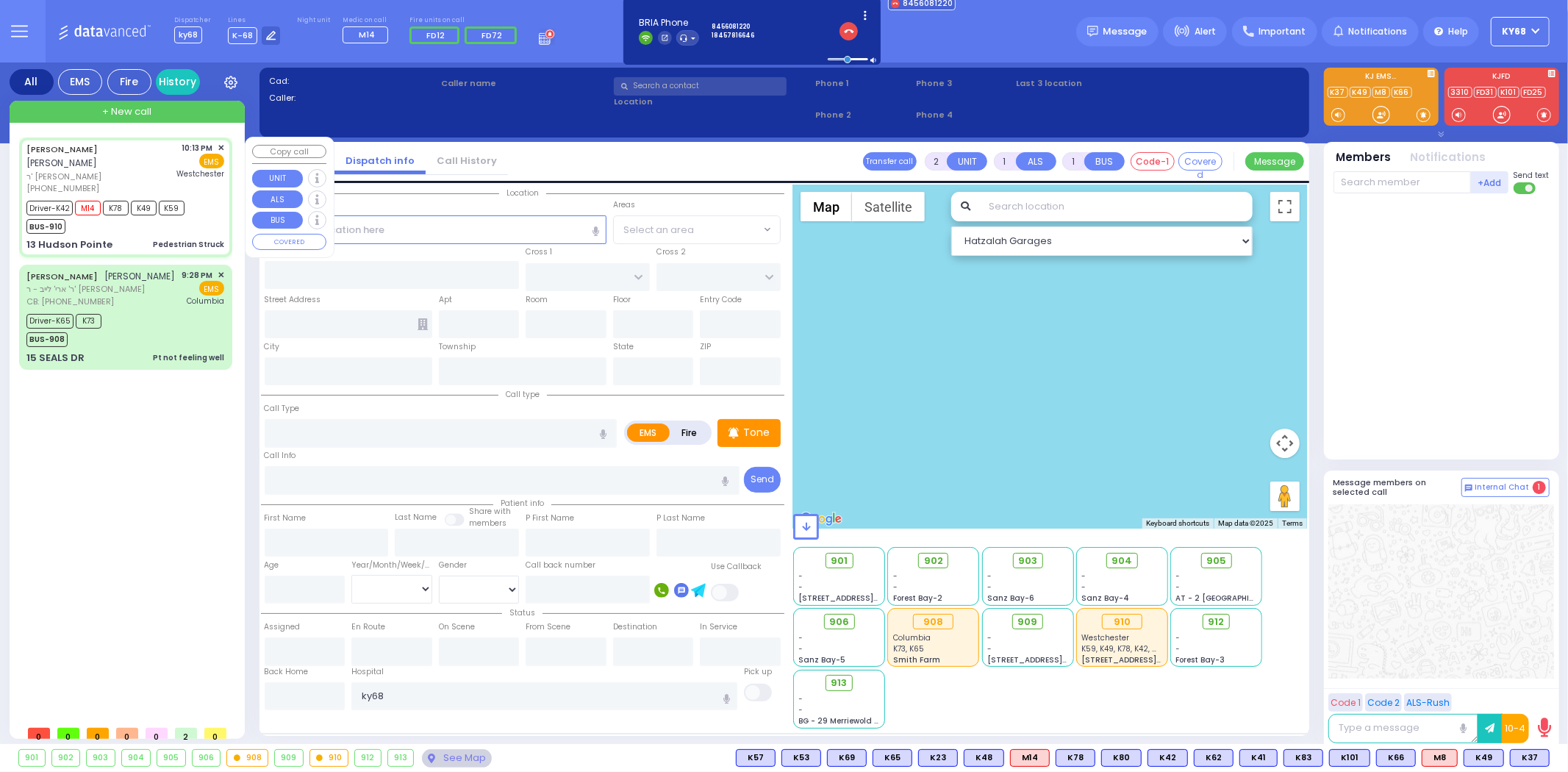
radio input "true"
type input "JOEL"
type input "JERMIASH"
type input "Yehuda"
type input "Jeremias"
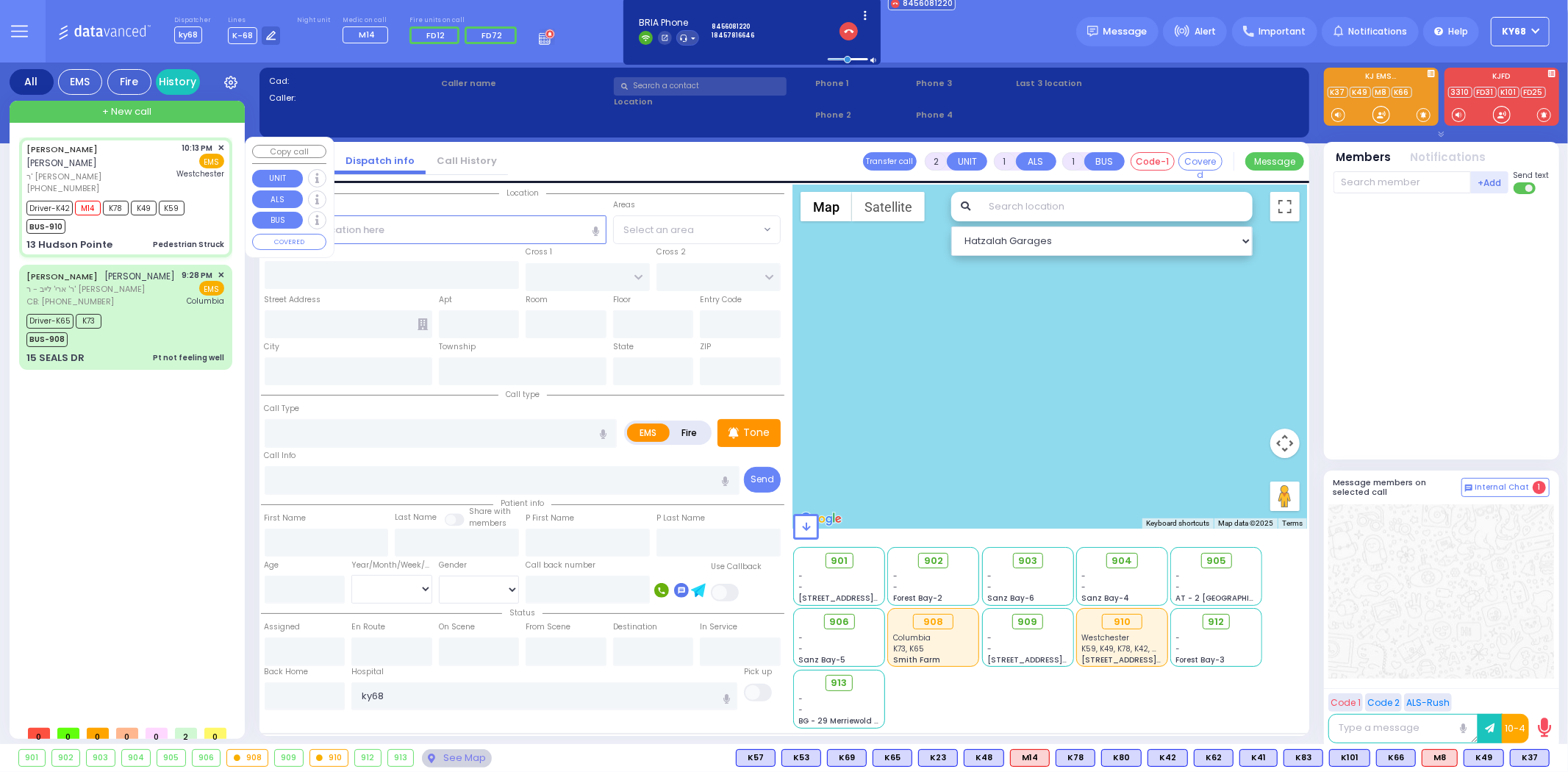
type input "16"
select select "Year"
select select "[DEMOGRAPHIC_DATA]"
type input "22:13"
type input "22:15"
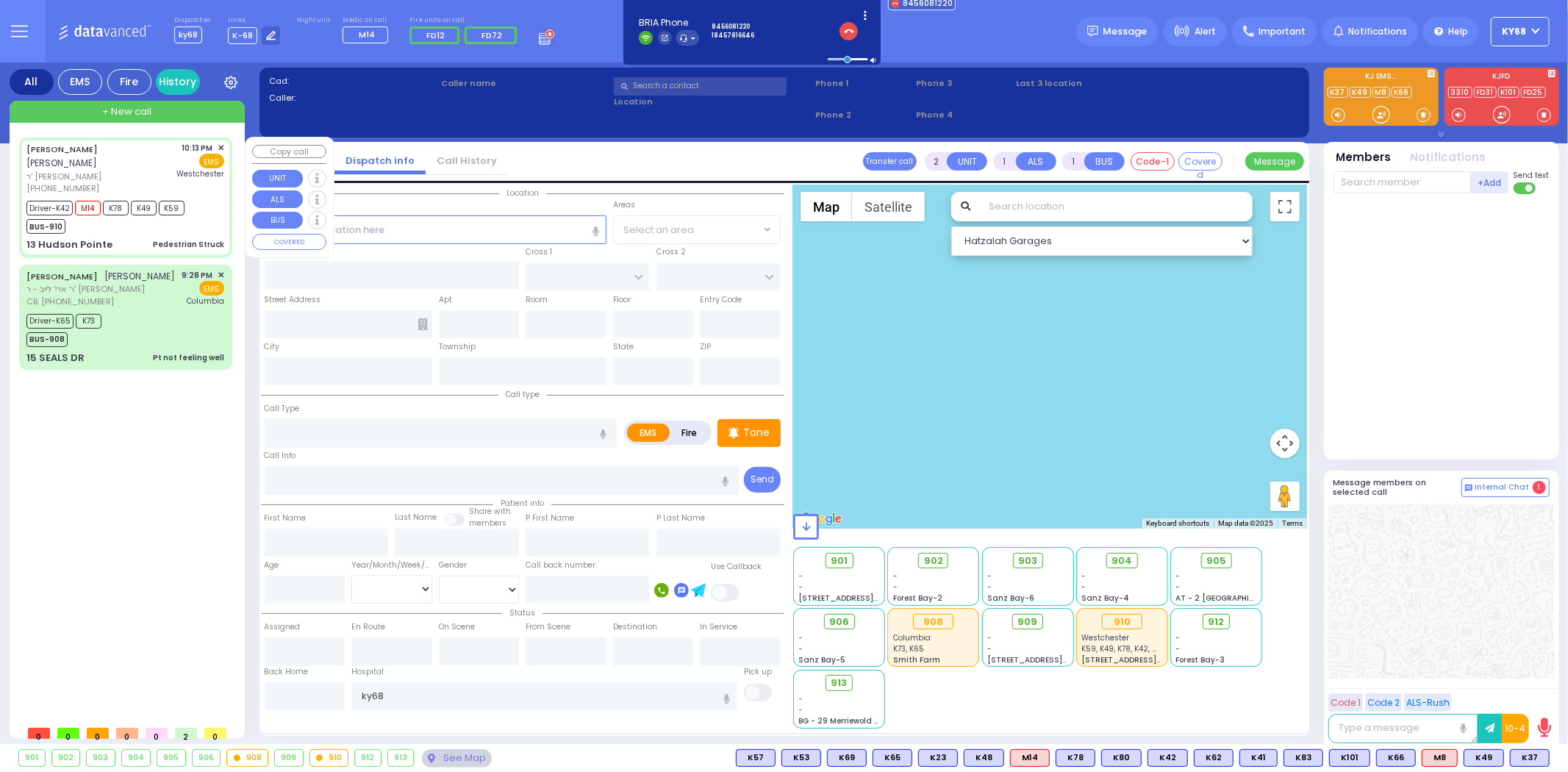
type input "22:16"
type input "22:36"
type input "Westchester Medical Center-Woods Road"
select select "Hatzalah Garages"
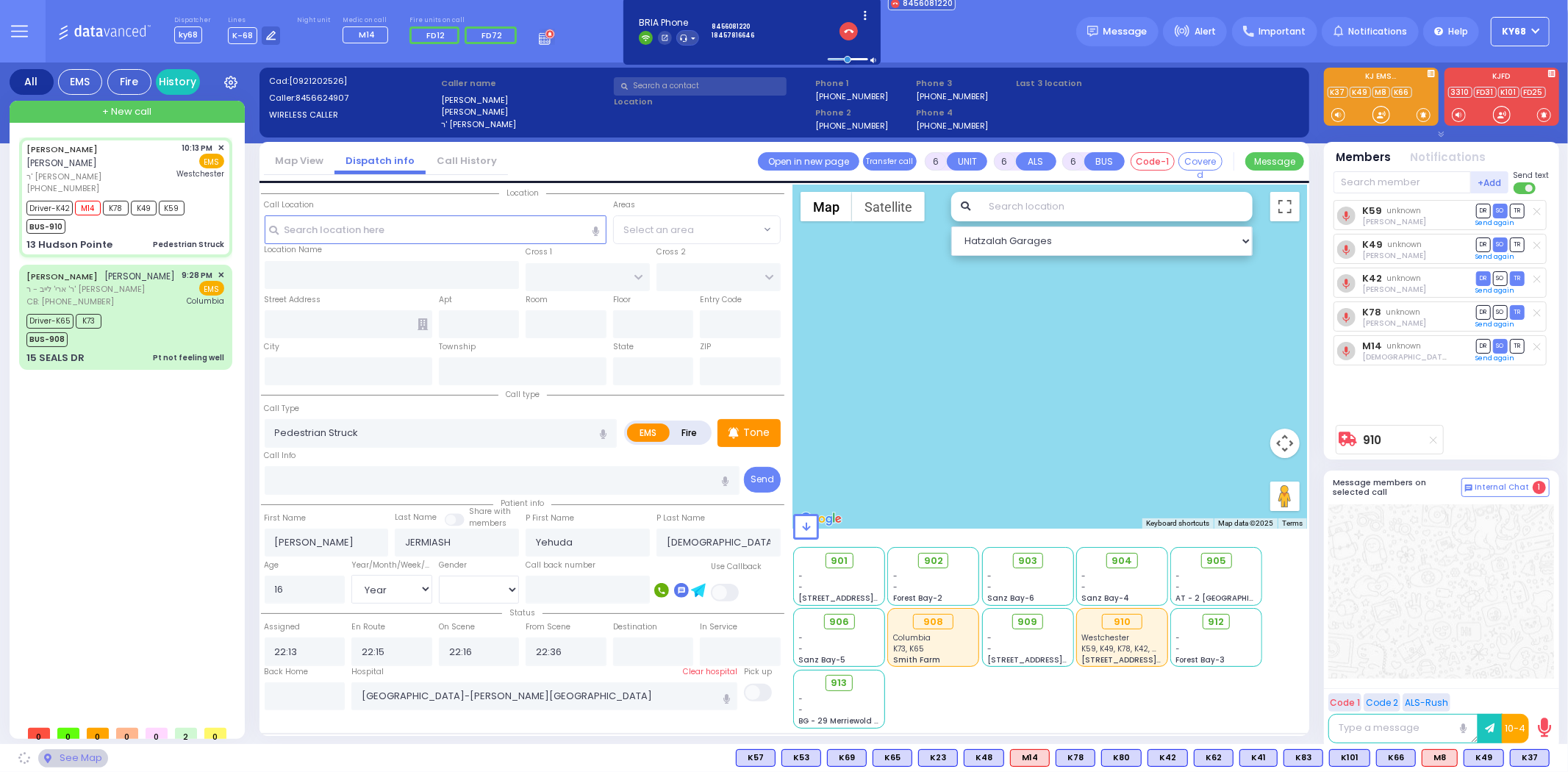
type input "CATSKILL HIGH RAIL"
type input "ALLEGHANY CROSSING"
type input "13 Hudson Pointe"
type input "Monroe"
type input "[US_STATE]"
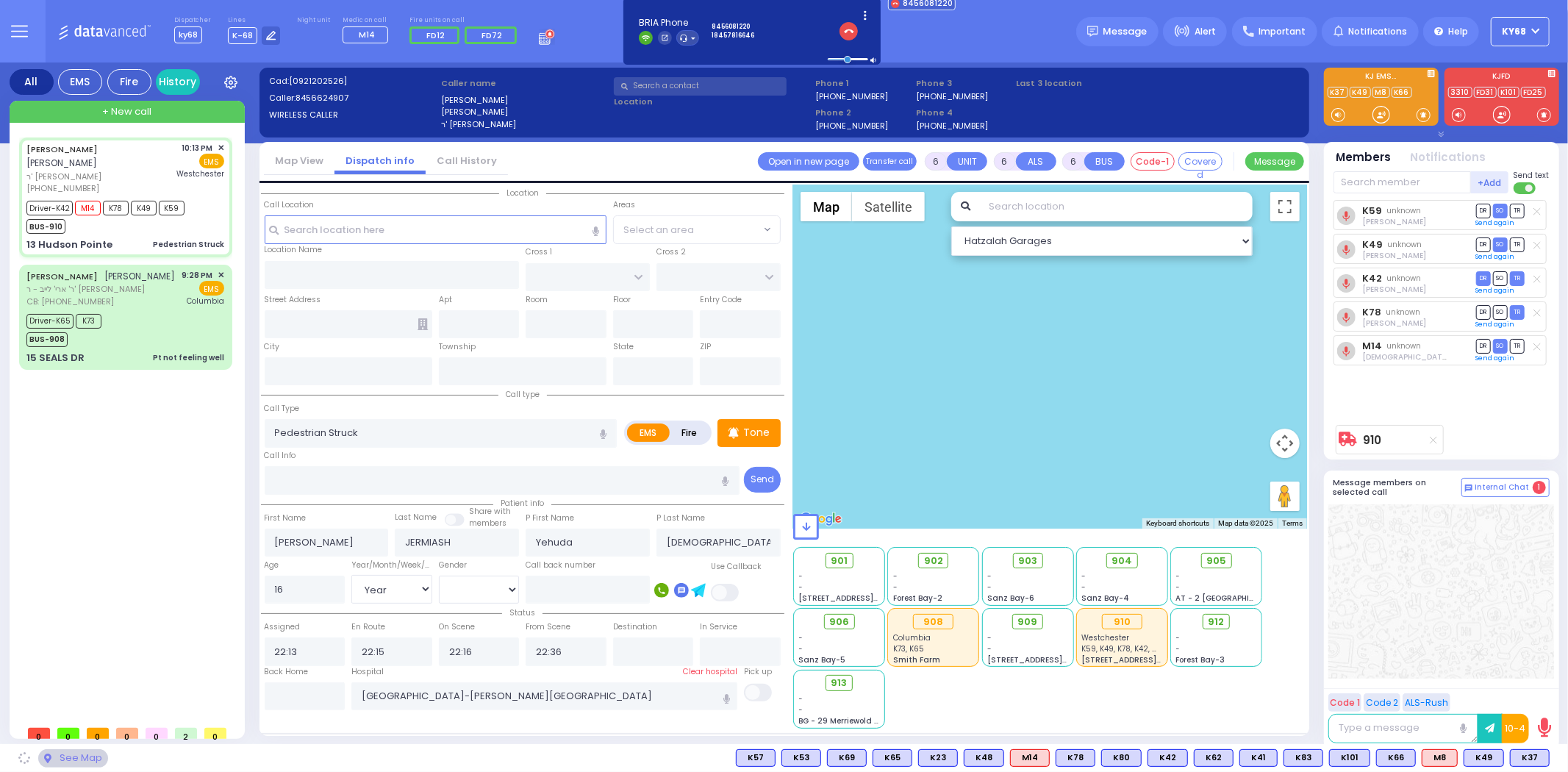
type input "10950"
select select "[GEOGRAPHIC_DATA]"
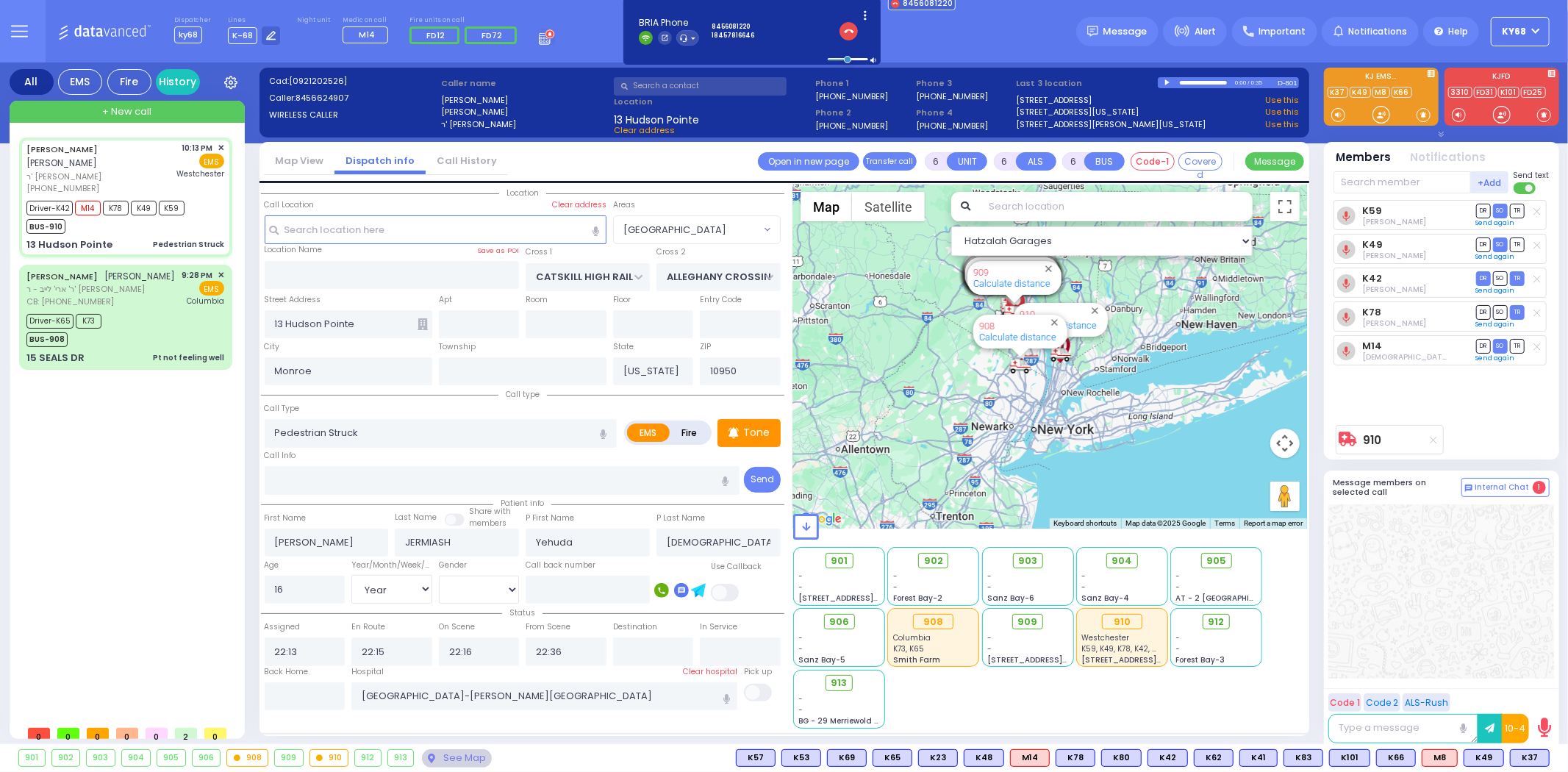
select select
radio input "true"
select select "Year"
select select "[DEMOGRAPHIC_DATA]"
select select "Hatzalah Garages"
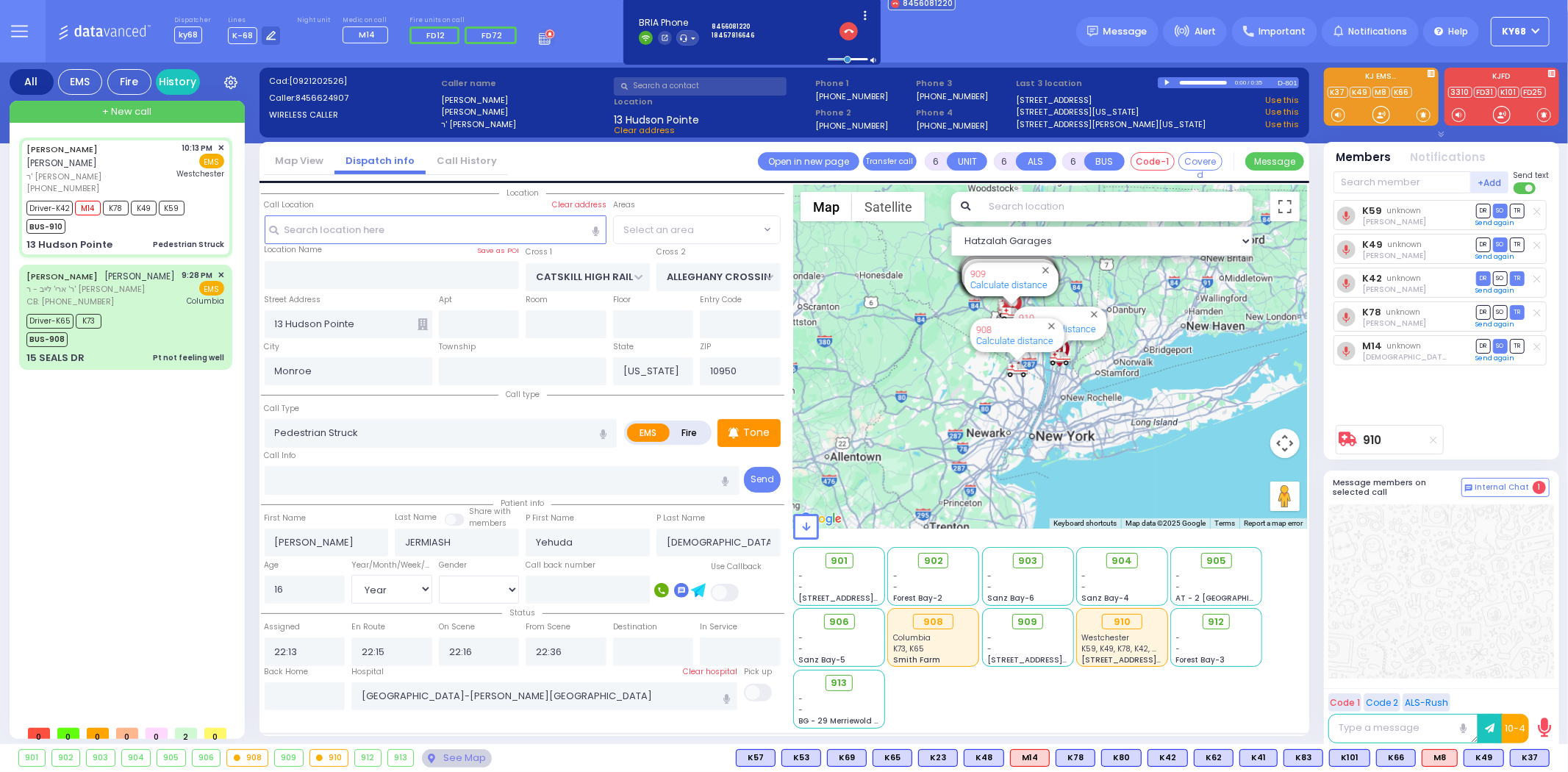
select select "[GEOGRAPHIC_DATA]"
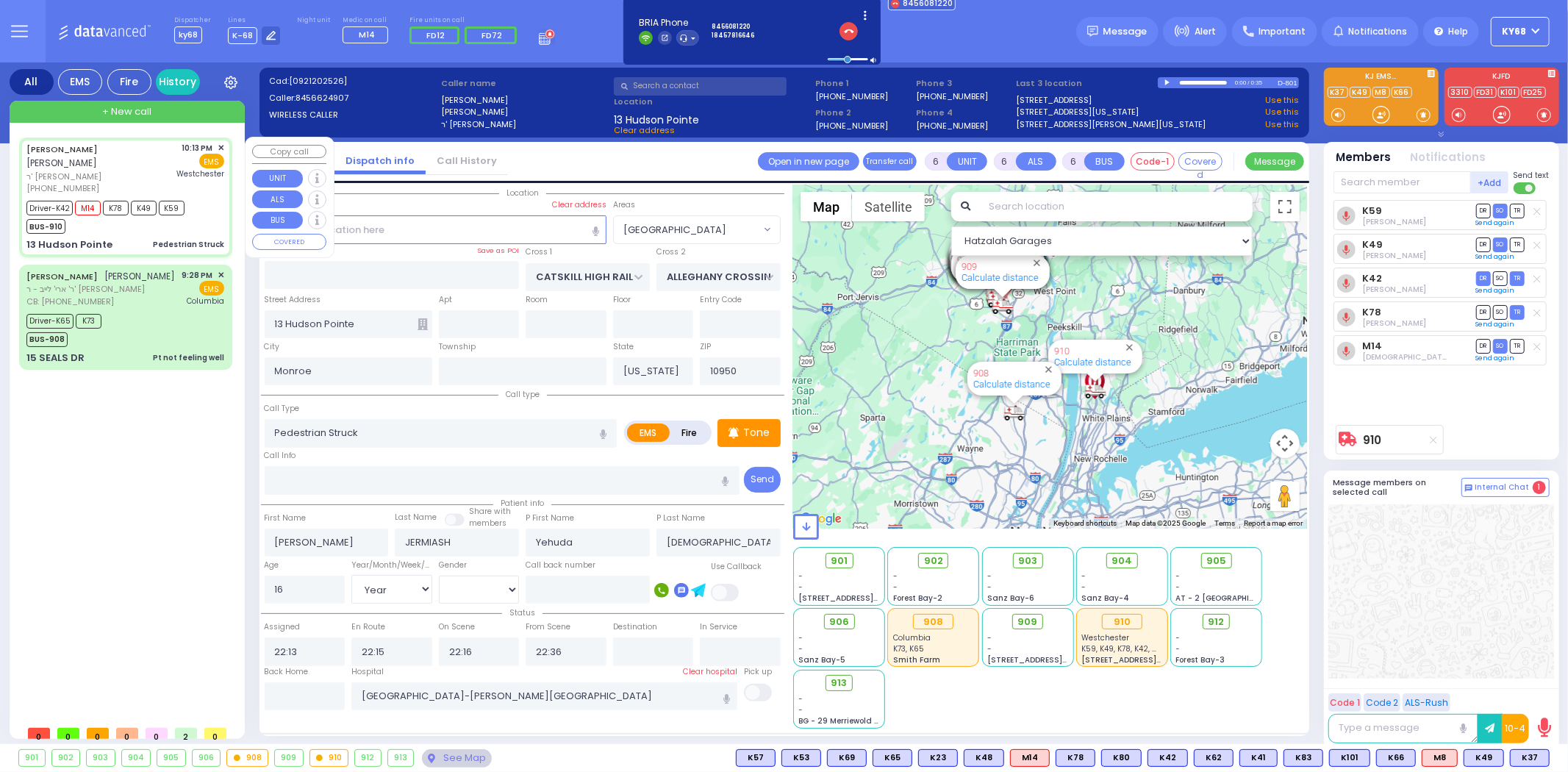
click at [127, 112] on span "+ New call" at bounding box center [126, 112] width 49 height 15
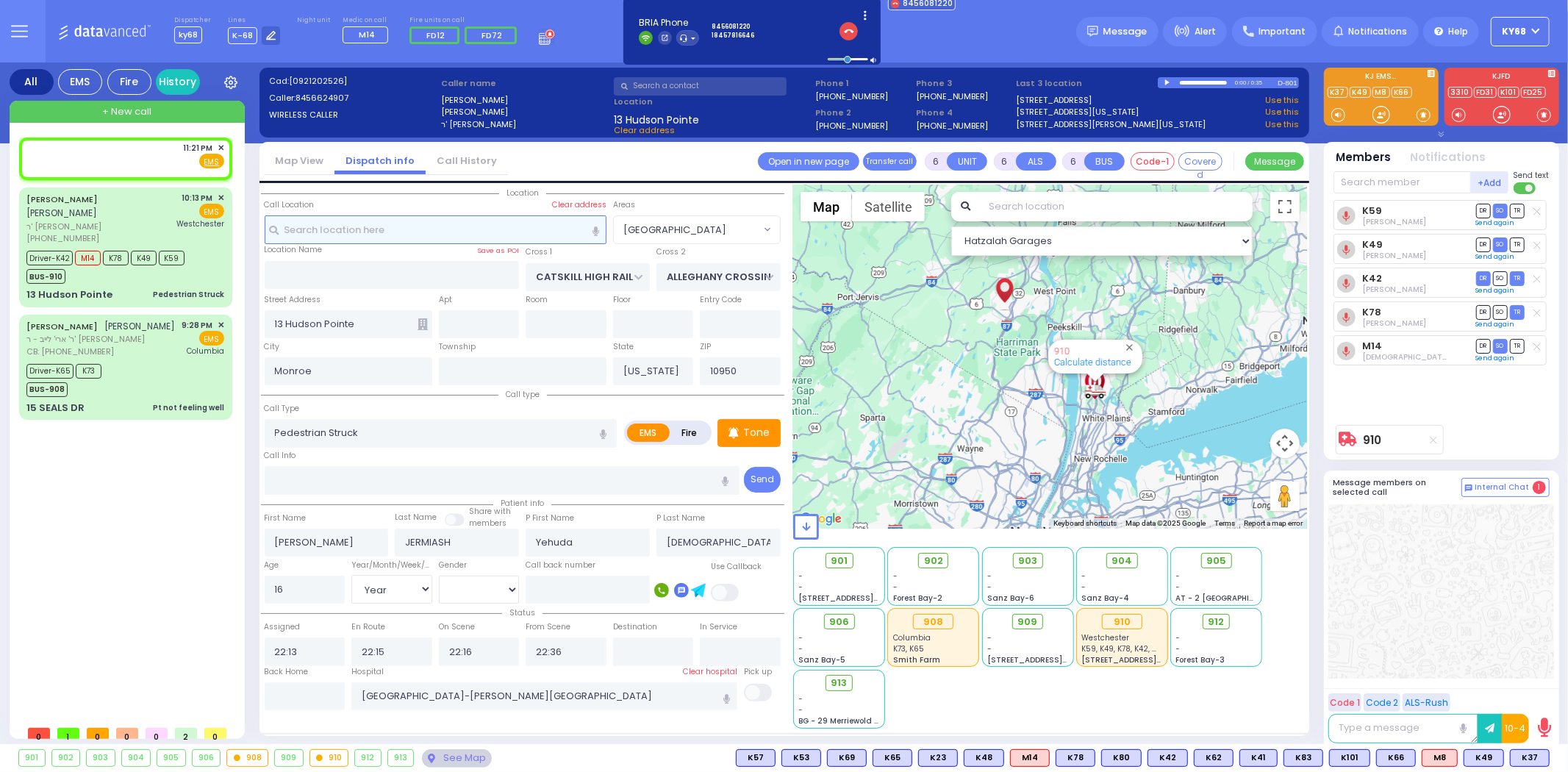
type input "2"
type input "1"
select select
radio input "true"
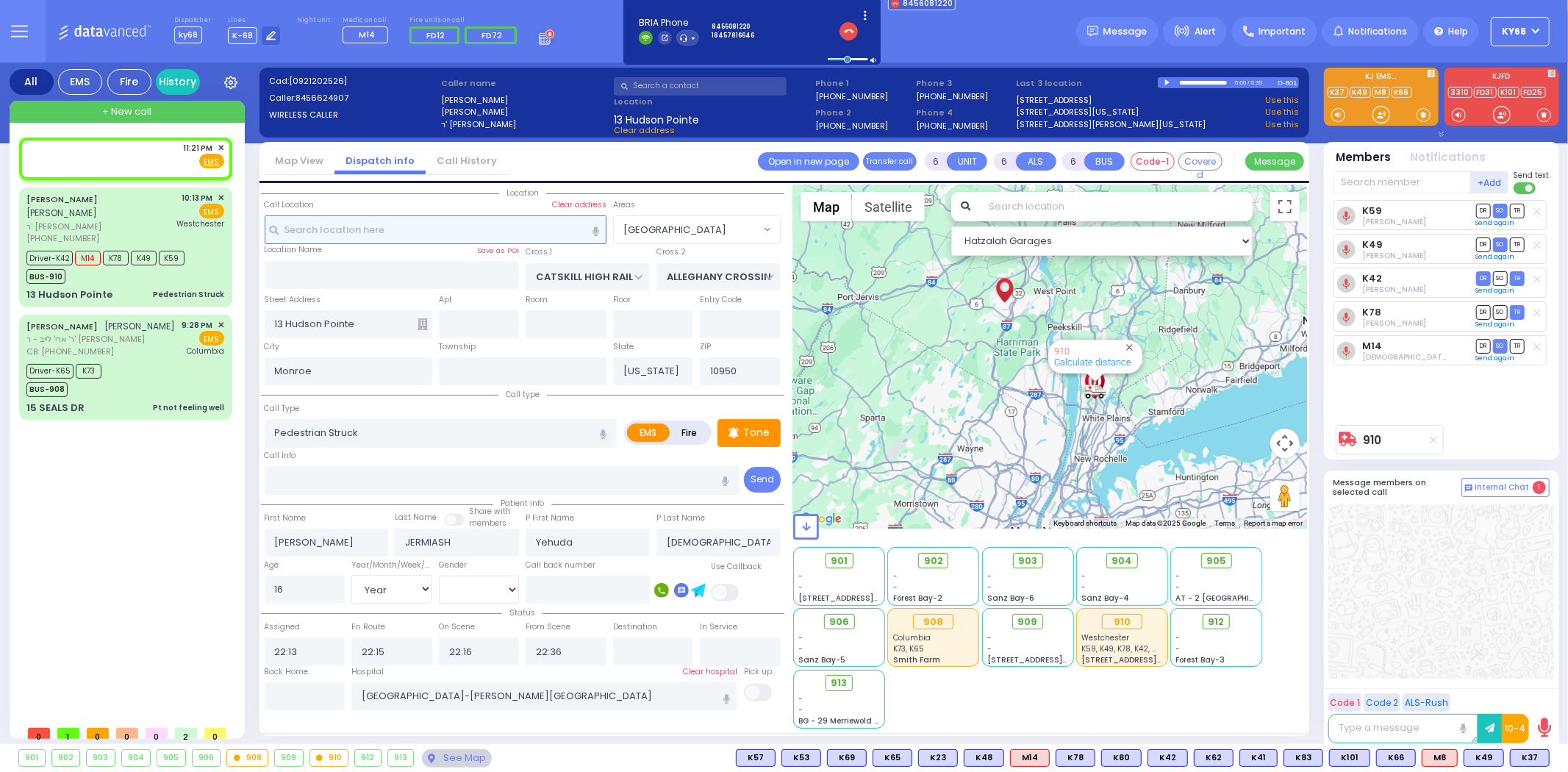
select select
type input "23:21"
select select "Hatzalah Garages"
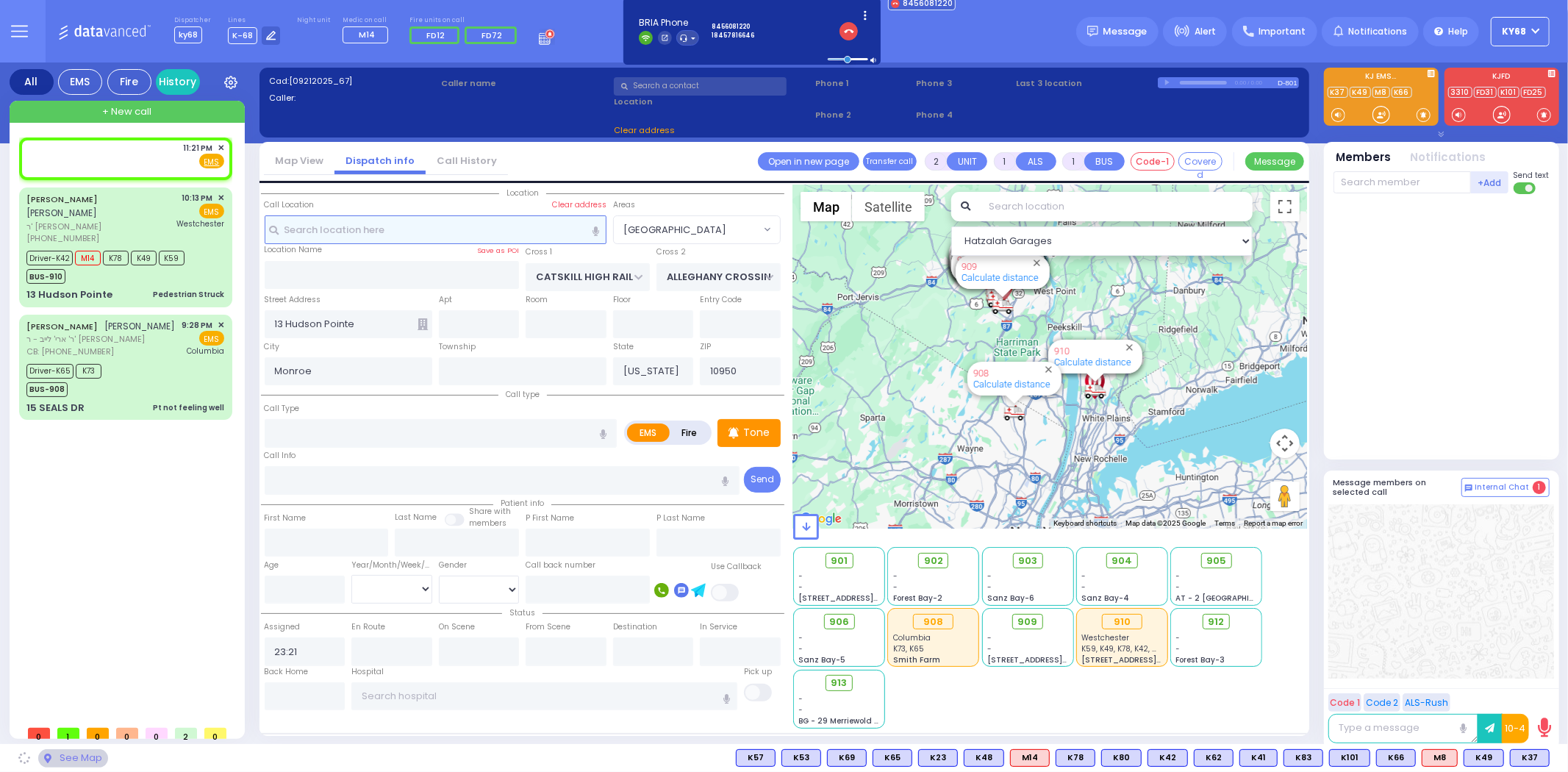
select select
radio input "true"
select select
select select "Hatzalah Garages"
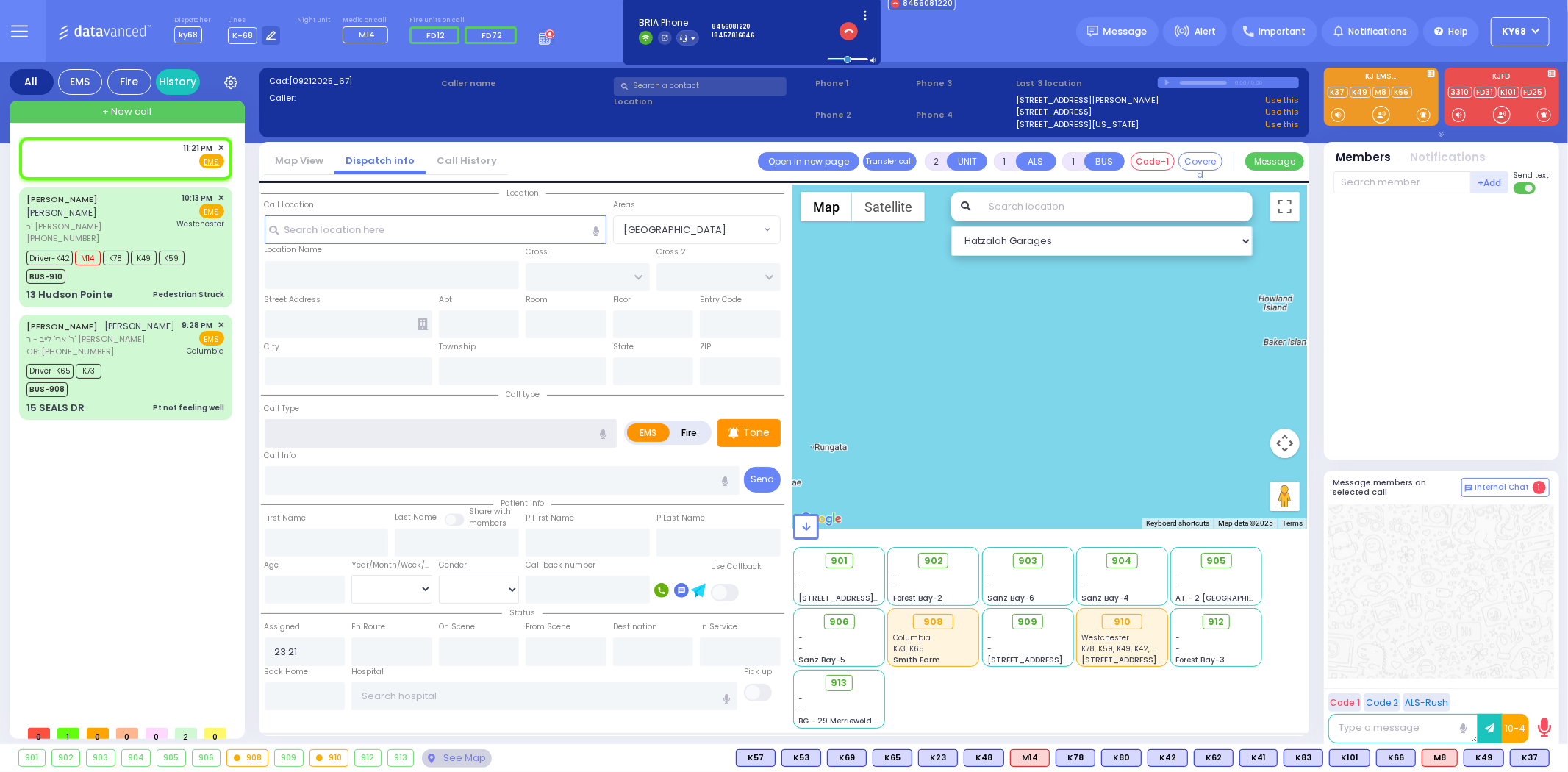
click at [381, 433] on input "text" at bounding box center [440, 433] width 353 height 28
type input "tets"
click at [368, 219] on input "text" at bounding box center [435, 229] width 342 height 28
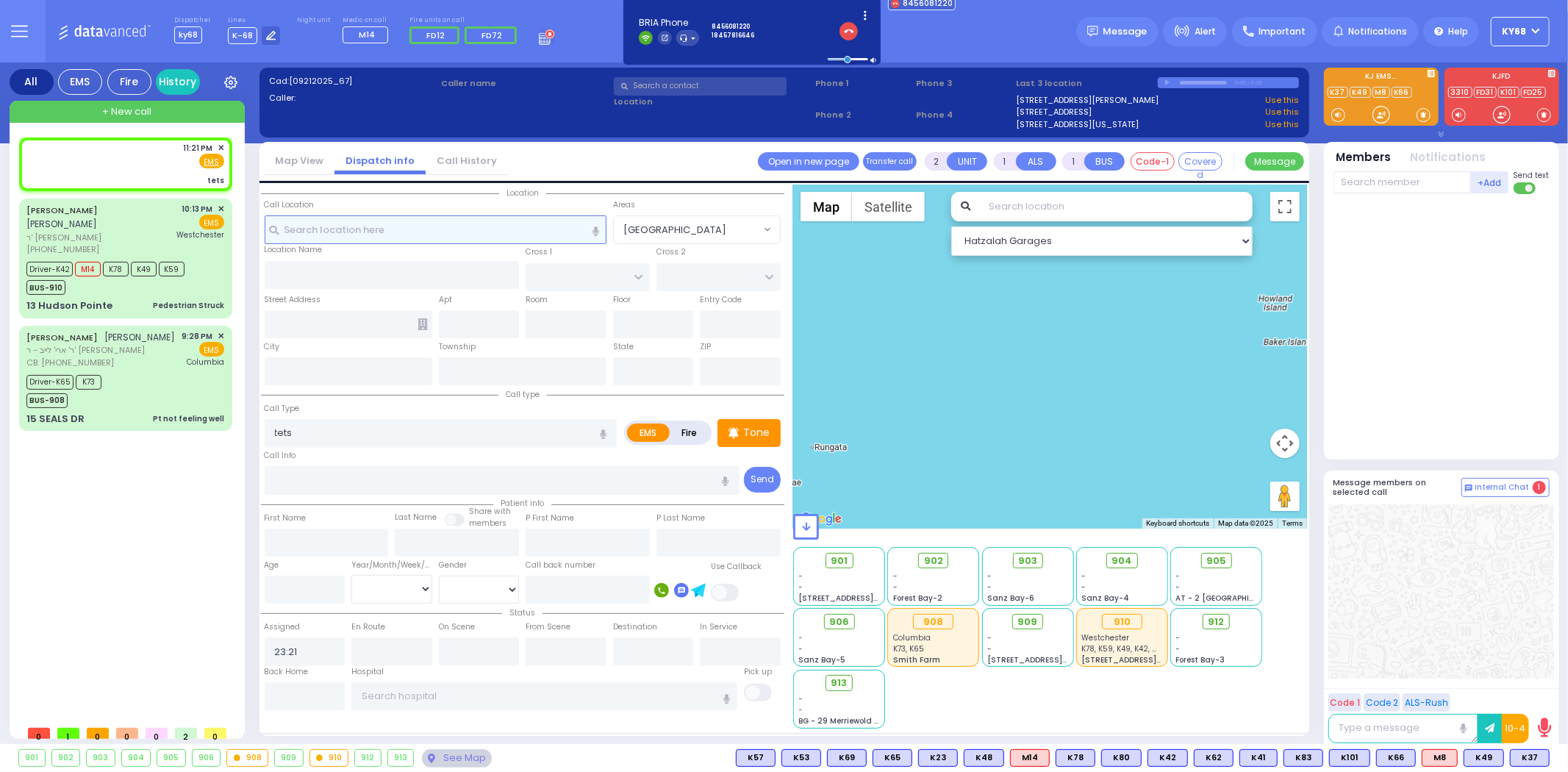
select select
radio input "true"
select select
select select "Hatzalah Garages"
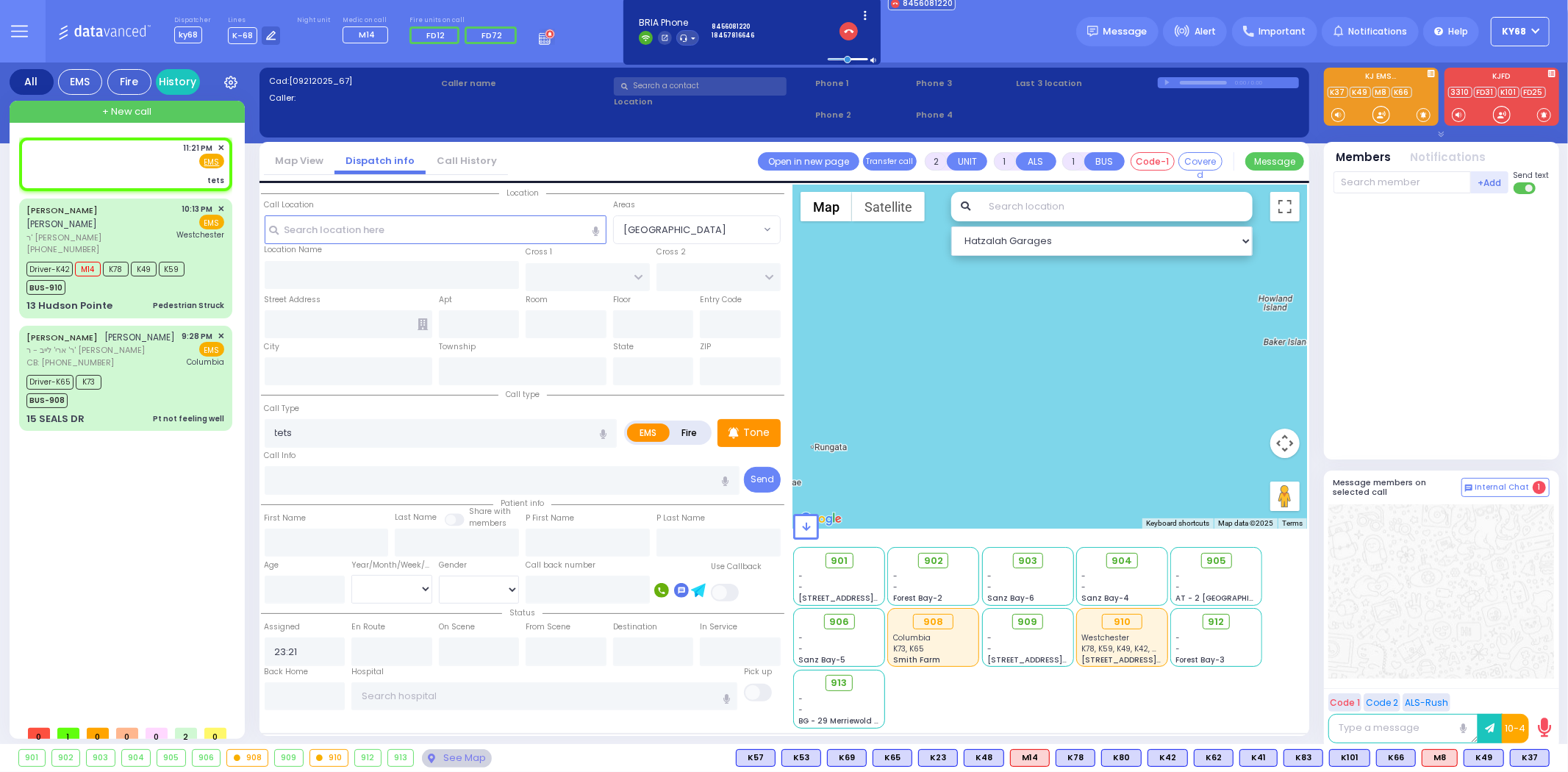
click at [688, 89] on input "text" at bounding box center [699, 86] width 173 height 18
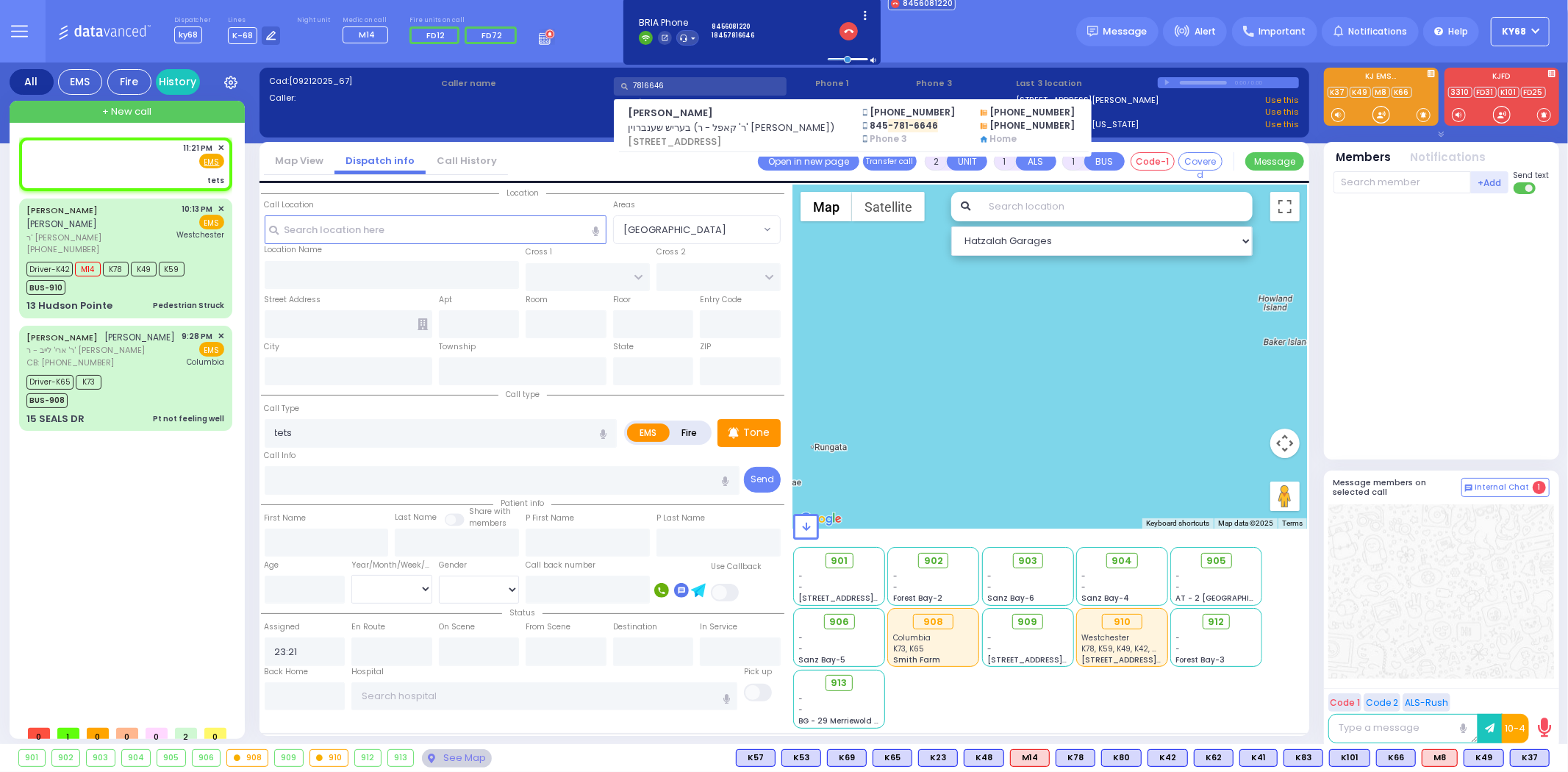
type input "7816646"
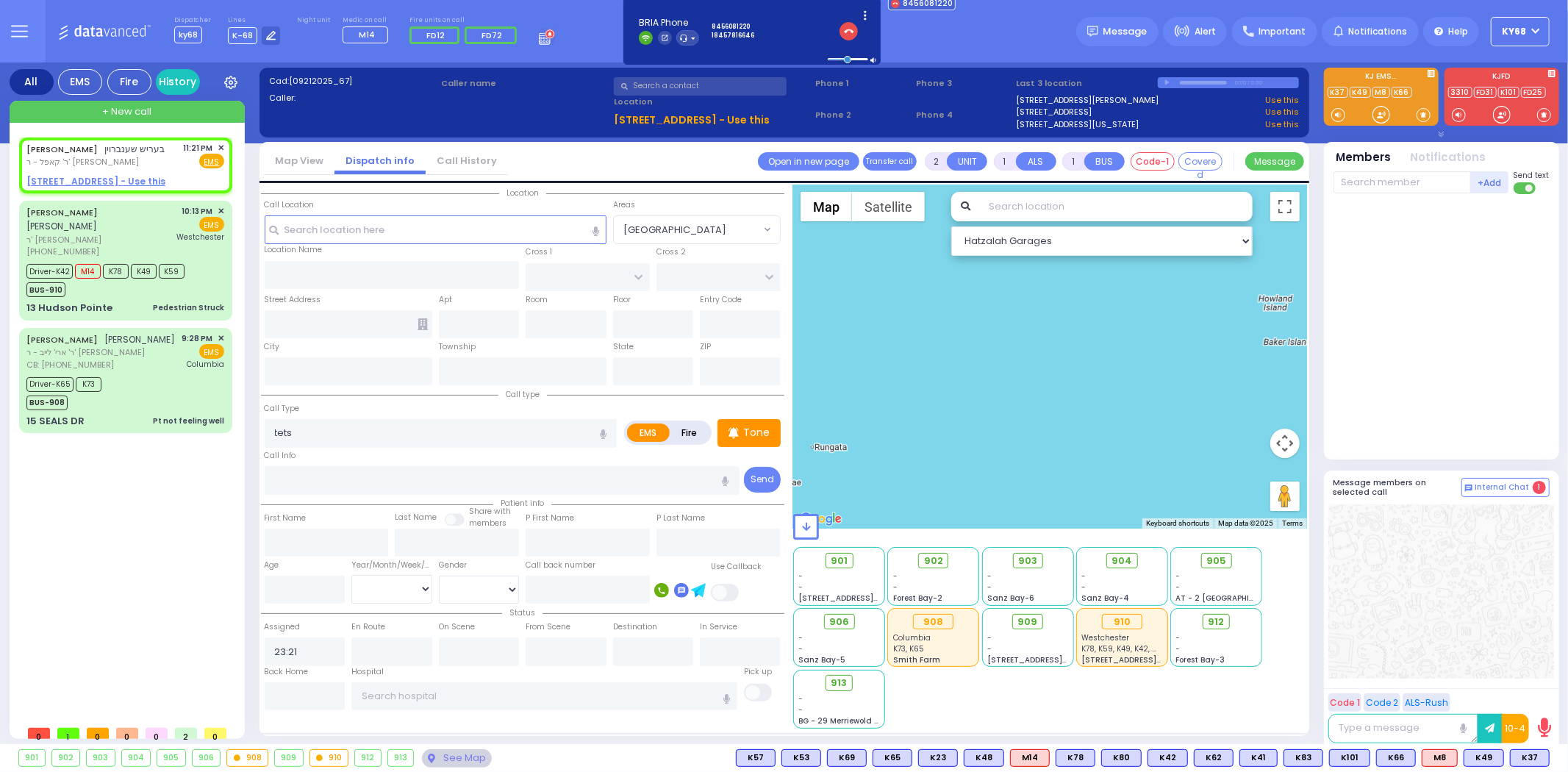
click at [700, 120] on u "19 MERON DR 203 MONROE, NY 10950 - Use this" at bounding box center [692, 119] width 156 height 15
select select
radio input "true"
type input "BERISH"
type input "SCHONBRUN"
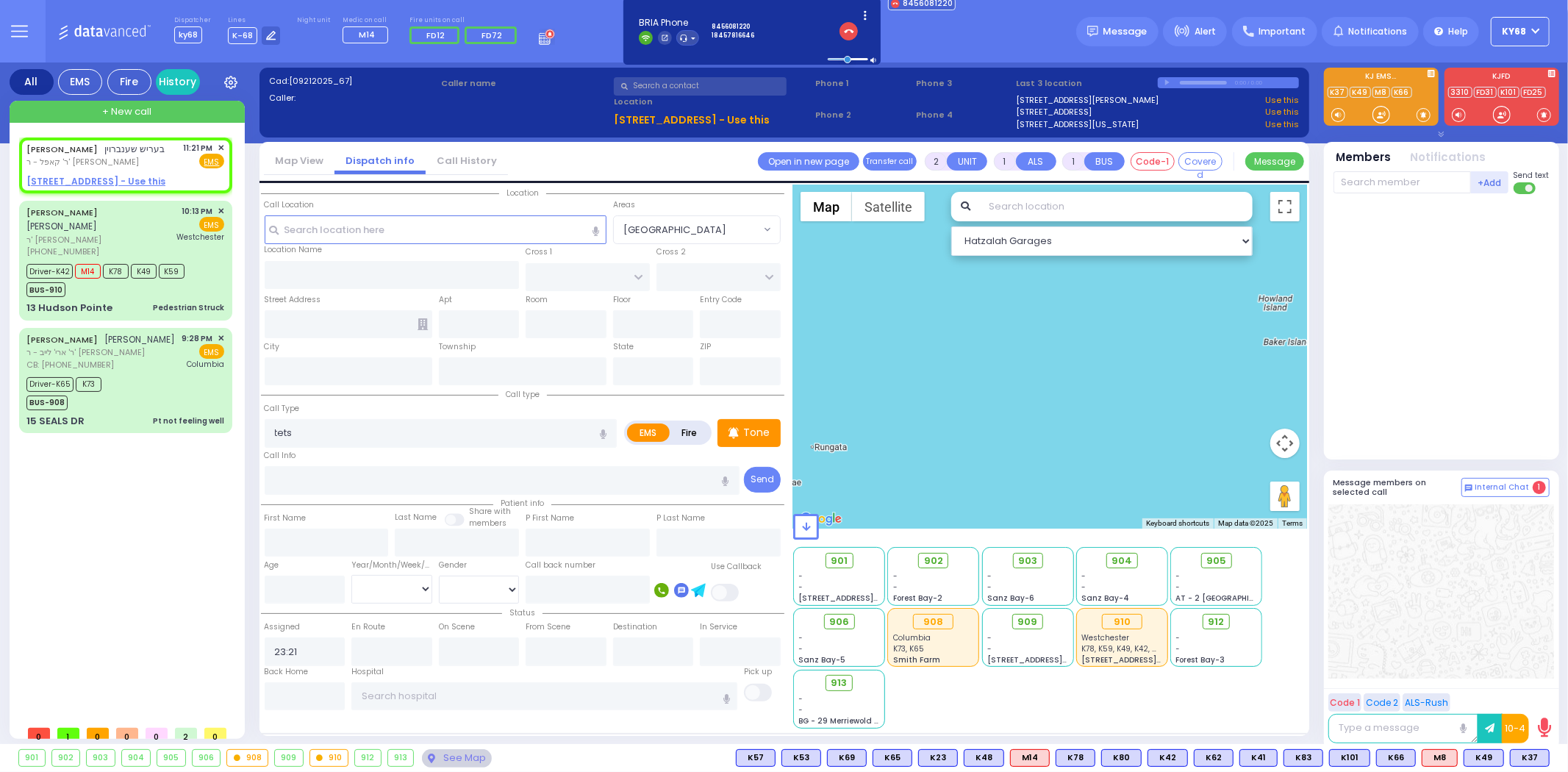
select select
select select "Hatzalah Garages"
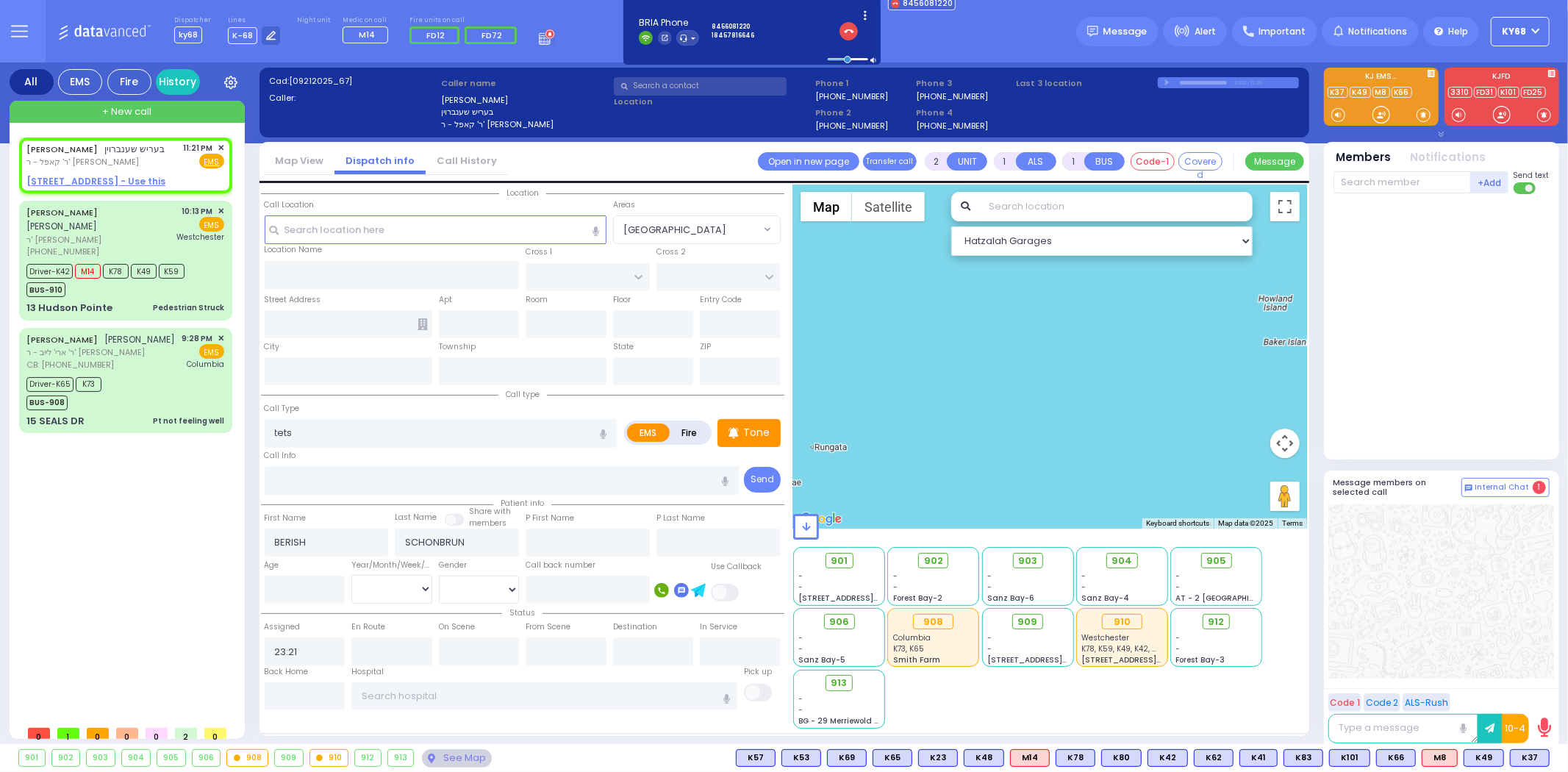
select select
radio input "true"
select select
select select "Hatzalah Garages"
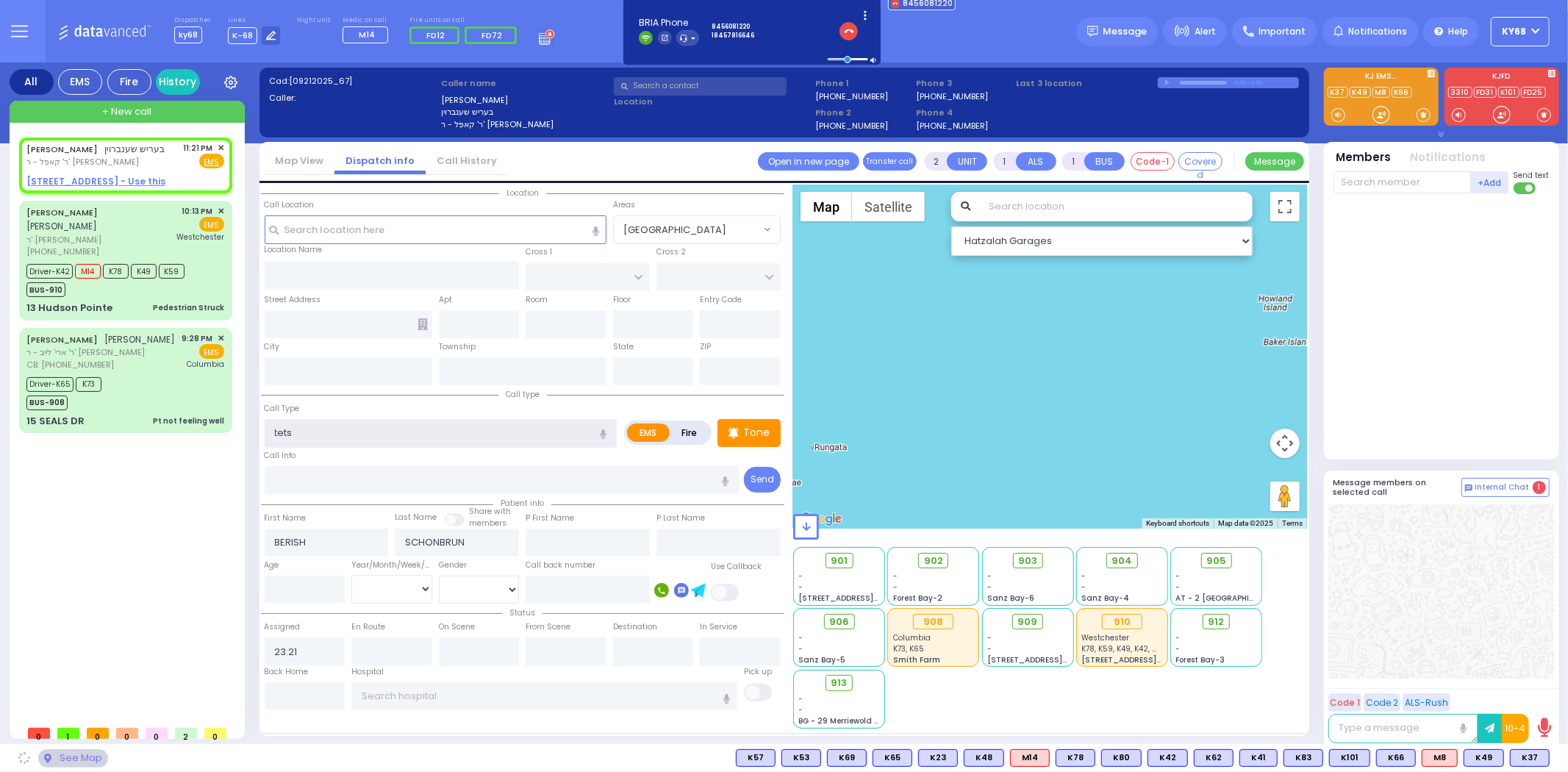
click at [354, 434] on input "tets" at bounding box center [440, 433] width 353 height 28
select select
radio input "true"
select select
click at [354, 434] on input "tets" at bounding box center [440, 433] width 353 height 28
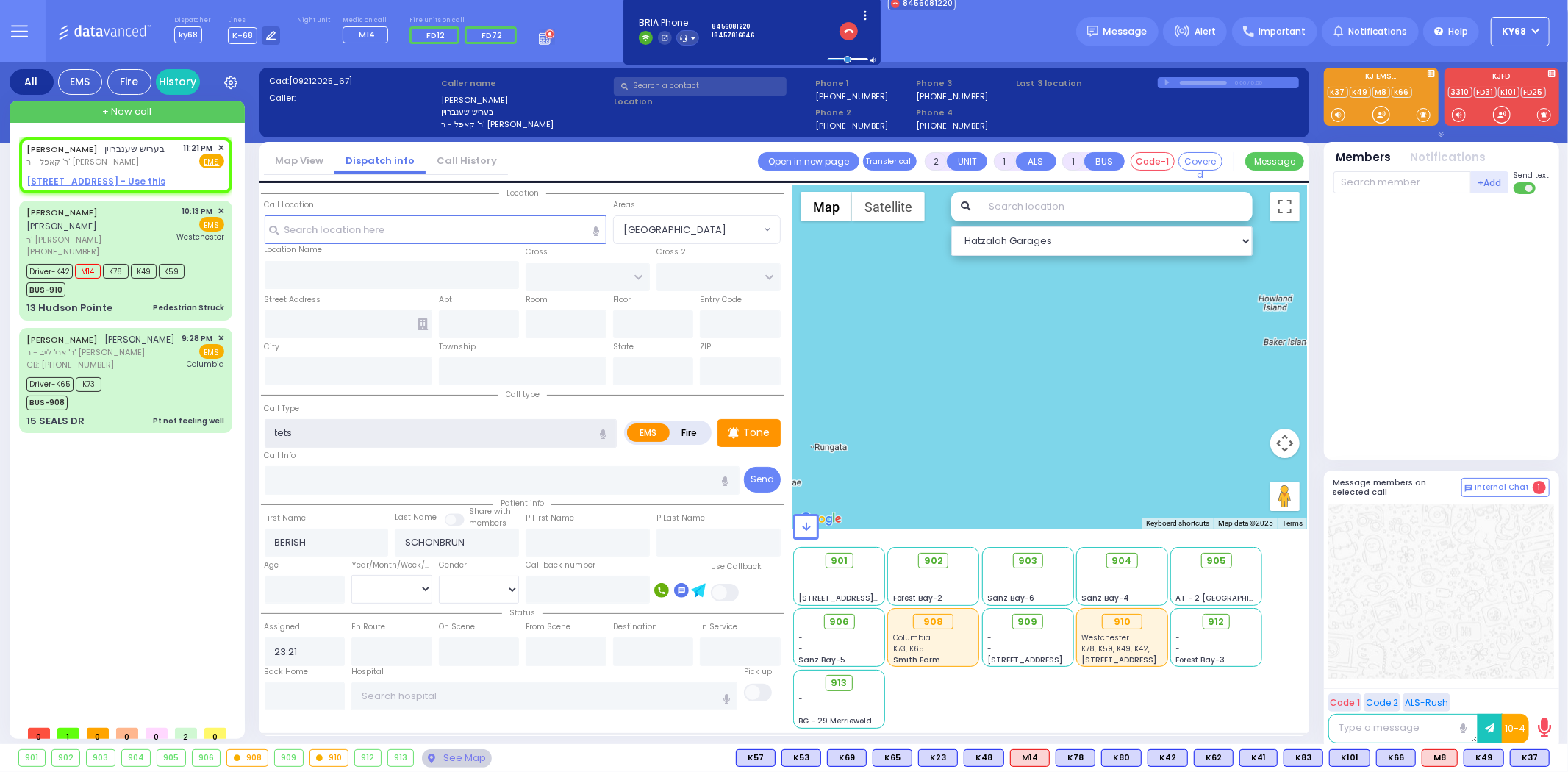
select select "Hatzalah Garages"
type input "TEST"
click at [358, 403] on div "Call Type TEST" at bounding box center [440, 424] width 353 height 47
type input "PRAG BLVD"
type input "DAJ BLVD"
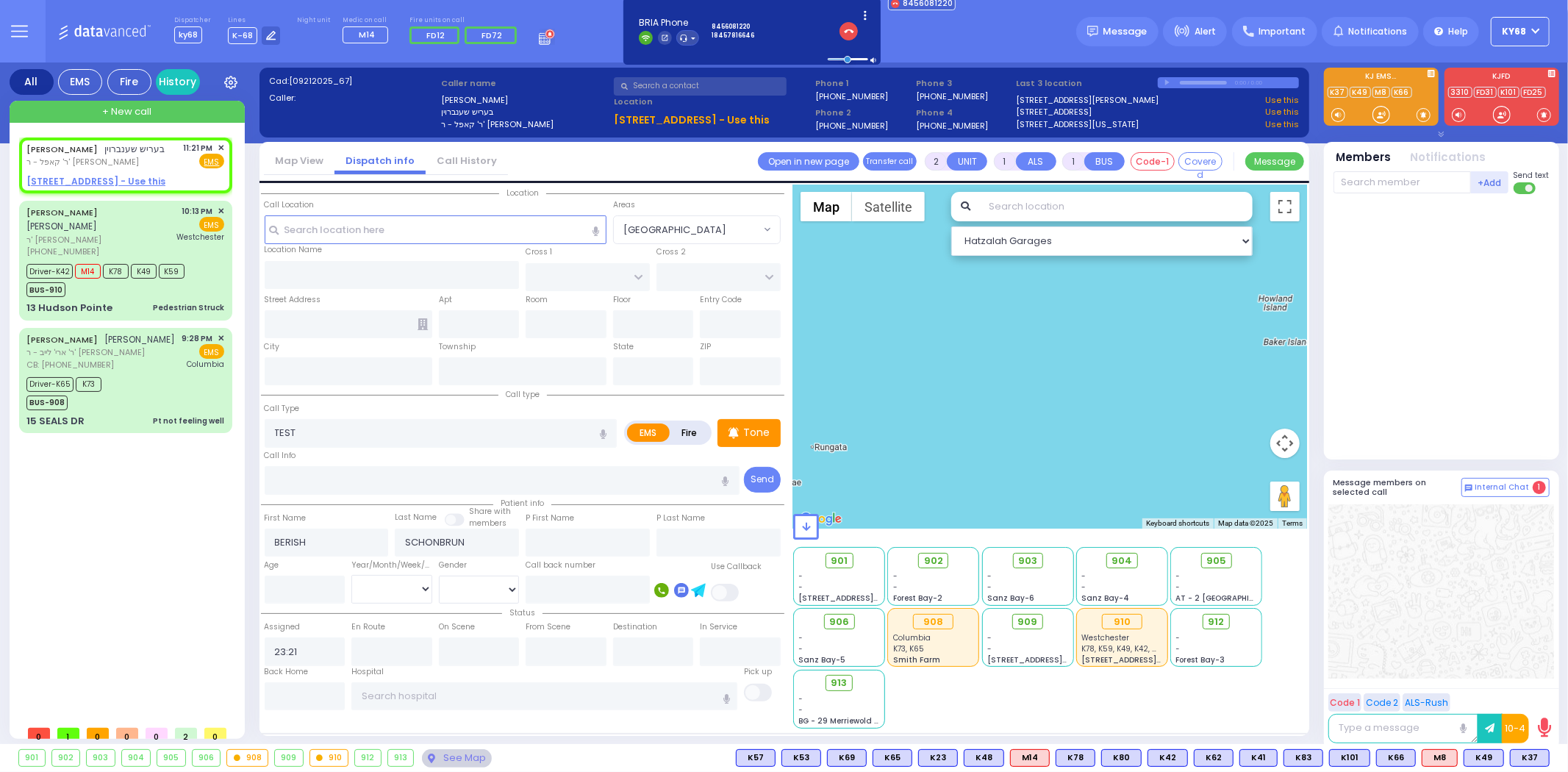
type input "19 MERON DR"
type input "203"
type input "Kiryas Joel"
type input "[US_STATE]"
type input "10950"
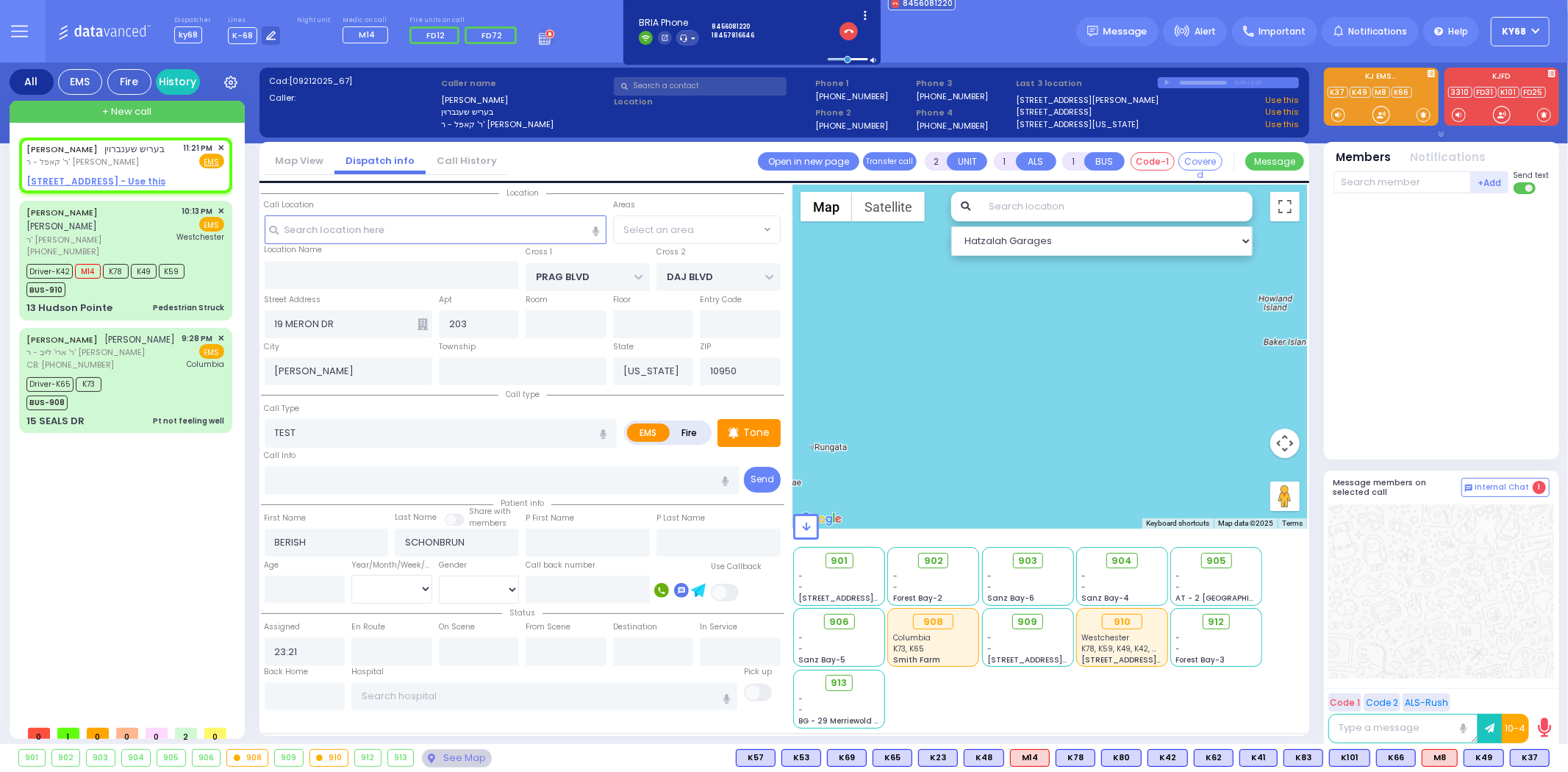
select select "SECTION 6"
click at [1384, 187] on input "text" at bounding box center [1402, 183] width 137 height 22
select select
type input "tets"
radio input "true"
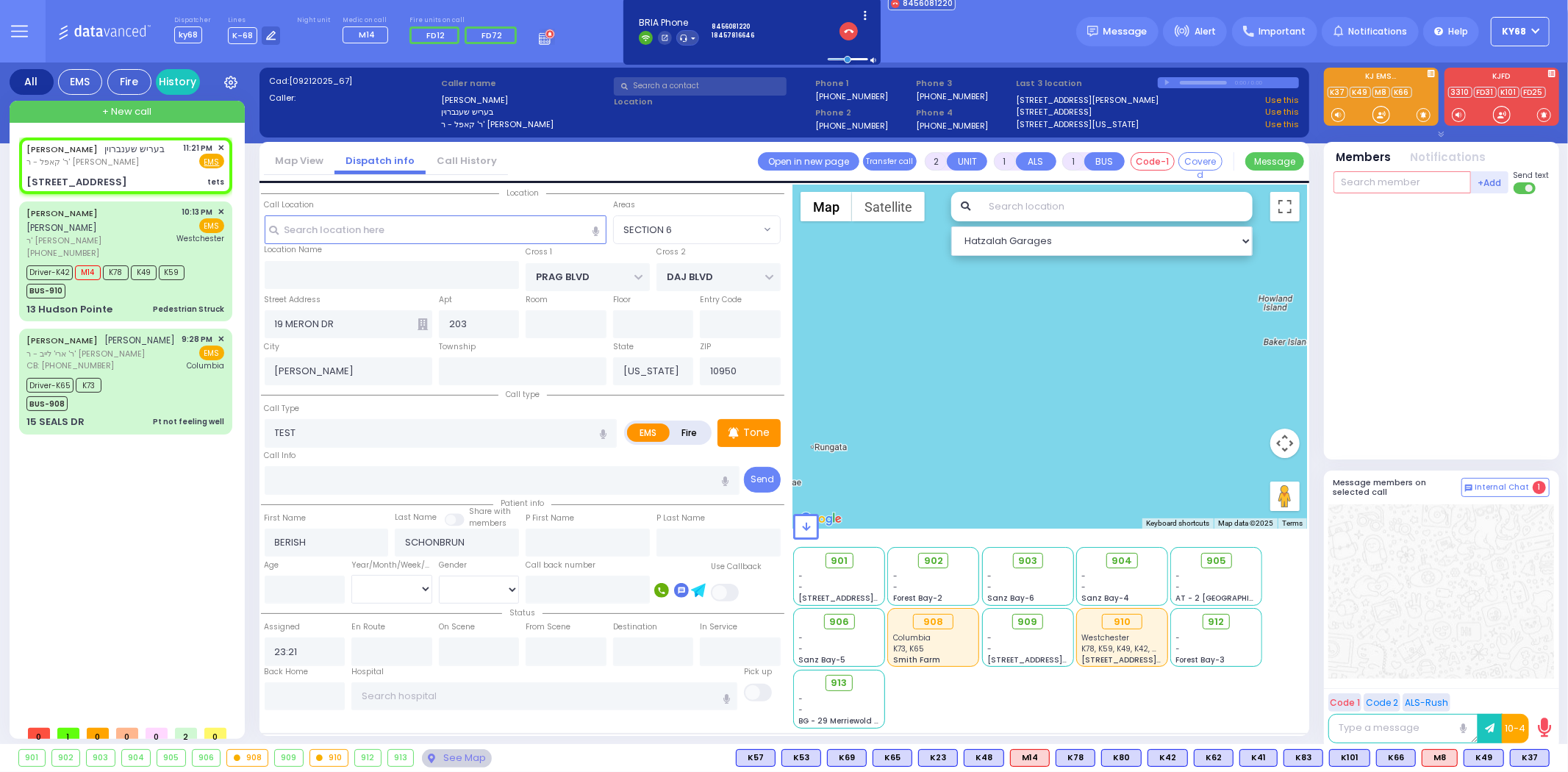
select select
select select "Hatzalah Garages"
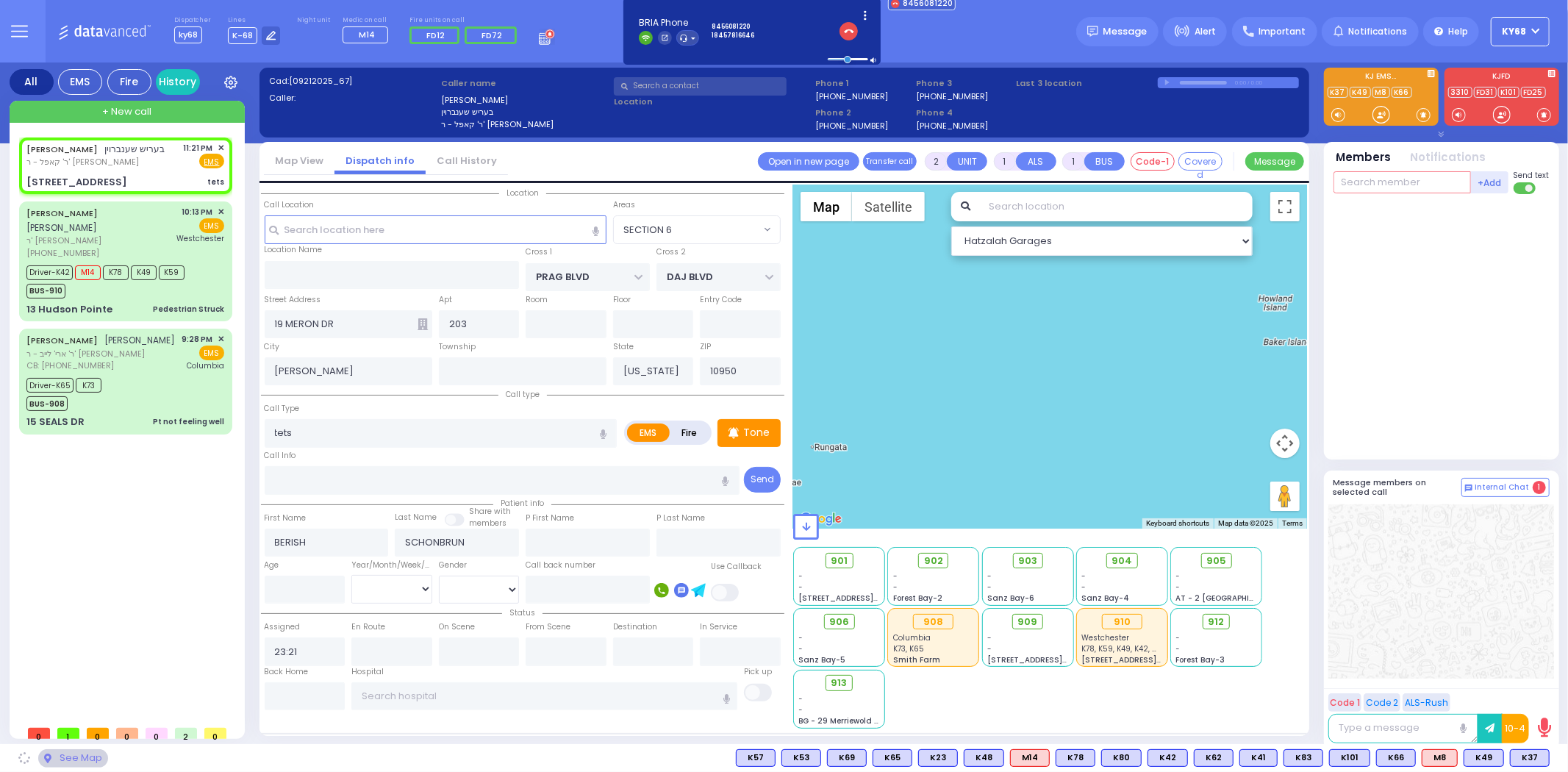
select select "SECTION 6"
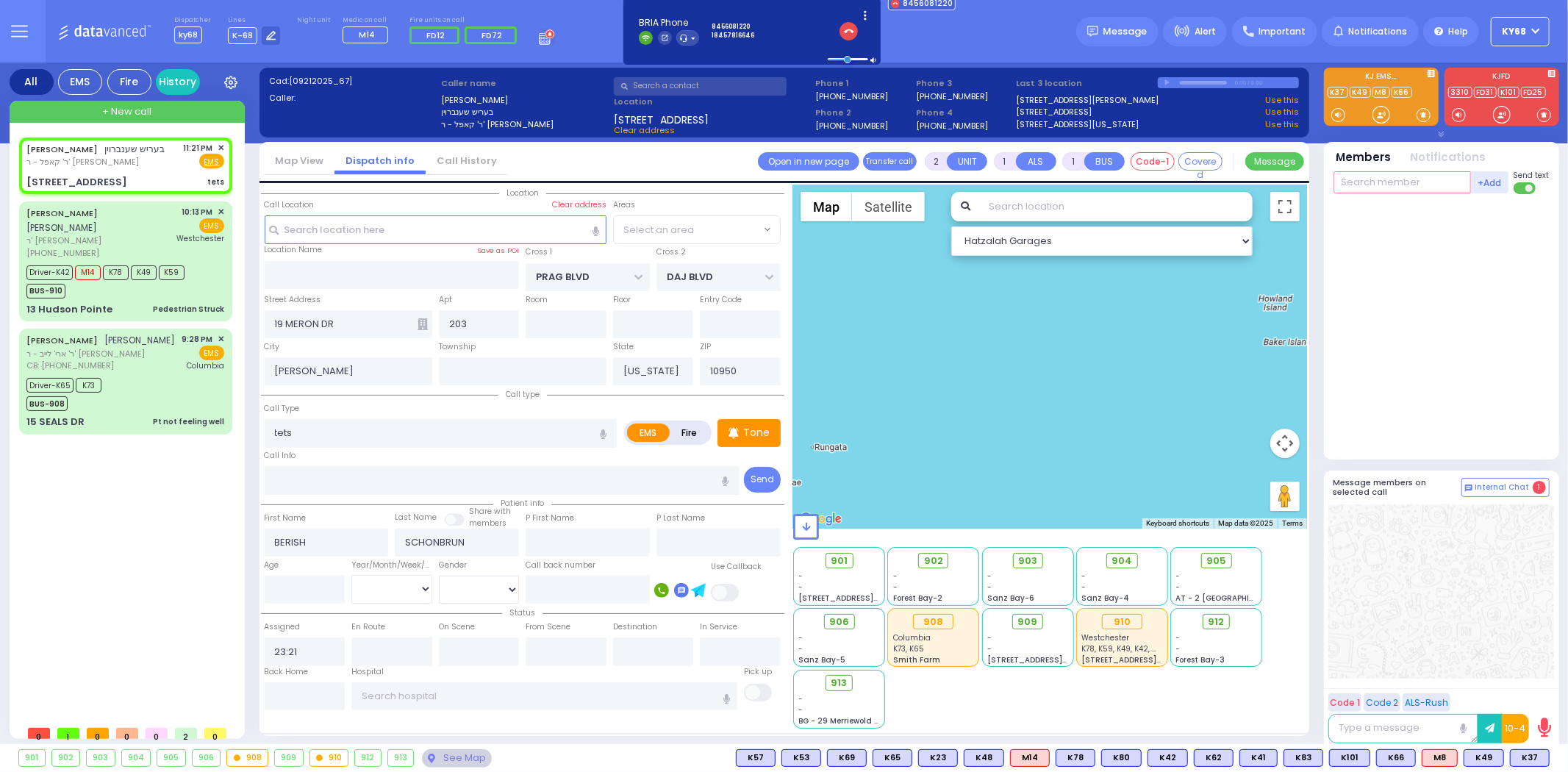
select select "SECTION 6"
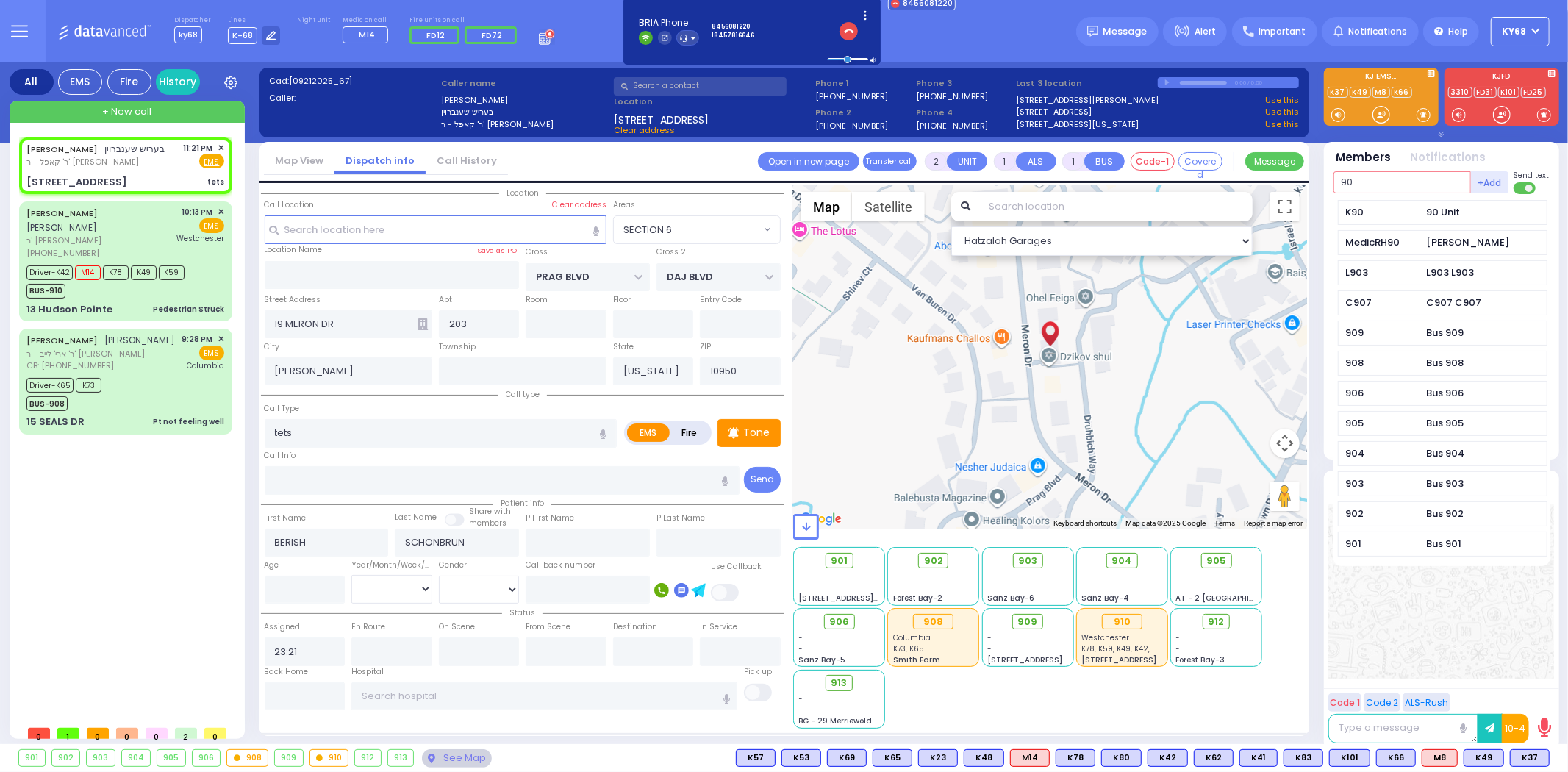
type input "90"
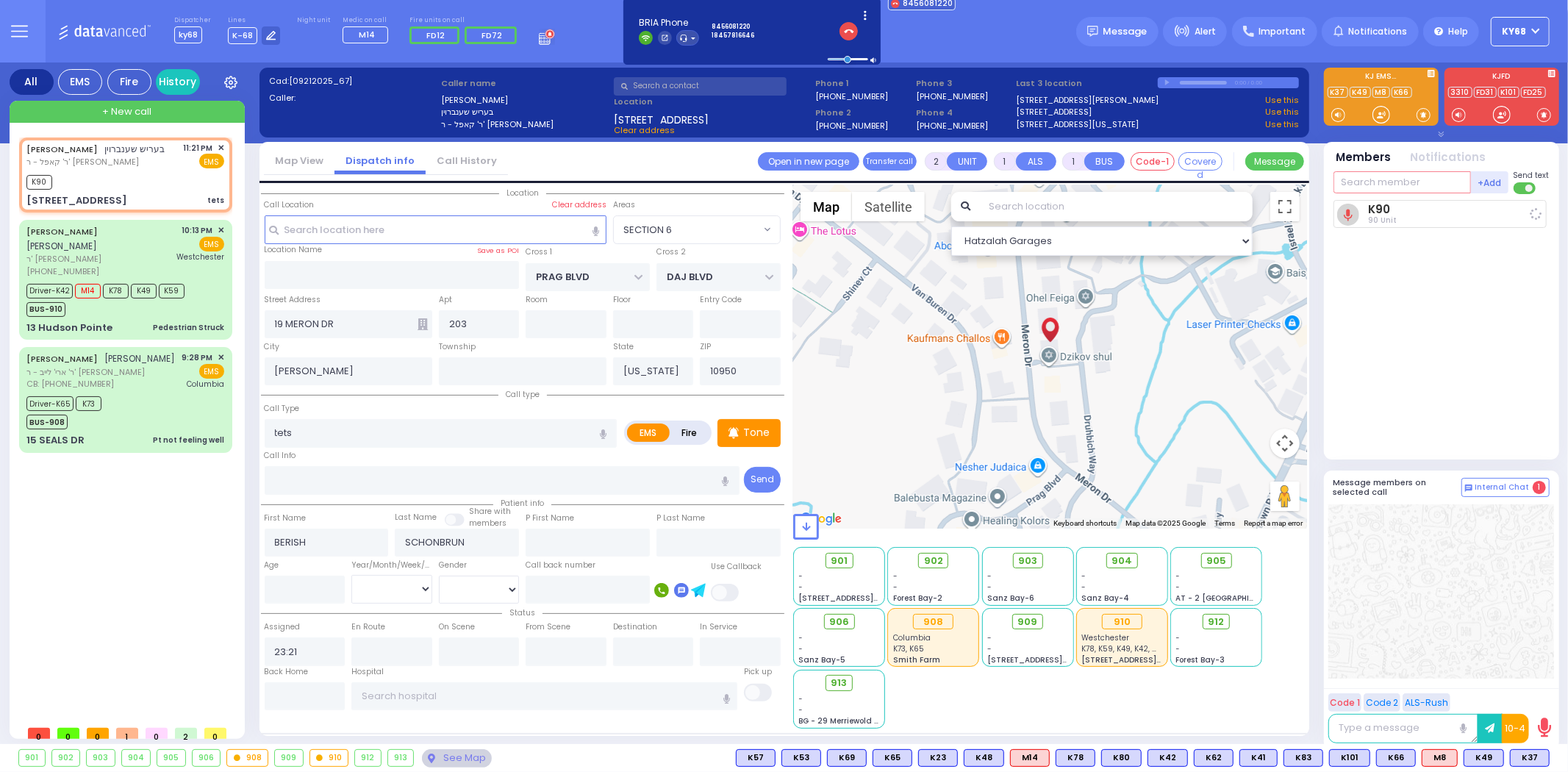
select select
radio input "true"
select select
type input "23:22"
select select "Hatzalah Garages"
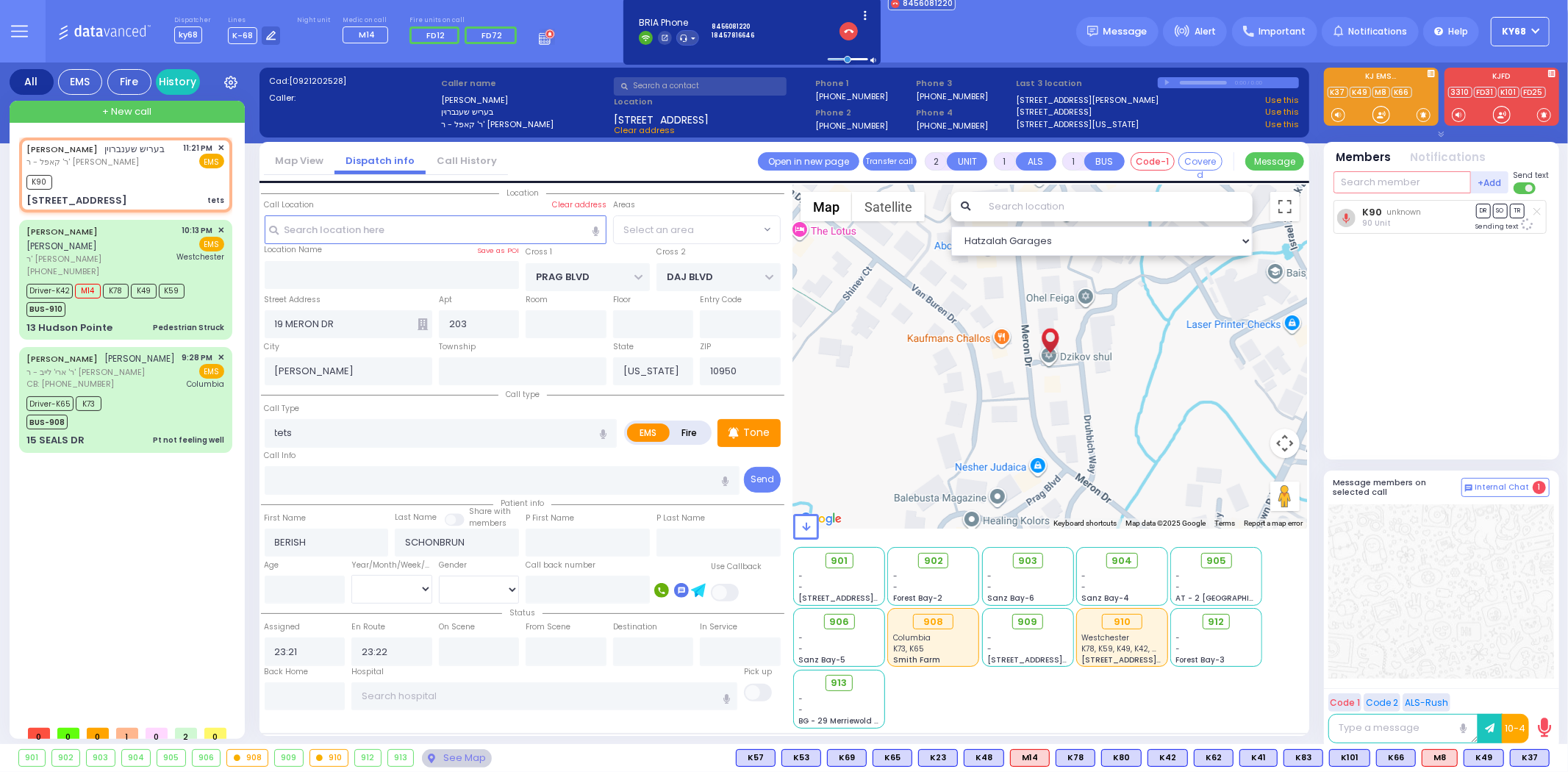
select select "SECTION 6"
click at [467, 423] on input "tets" at bounding box center [440, 433] width 353 height 28
type input "test"
click at [467, 401] on div "Call Type test" at bounding box center [440, 424] width 353 height 47
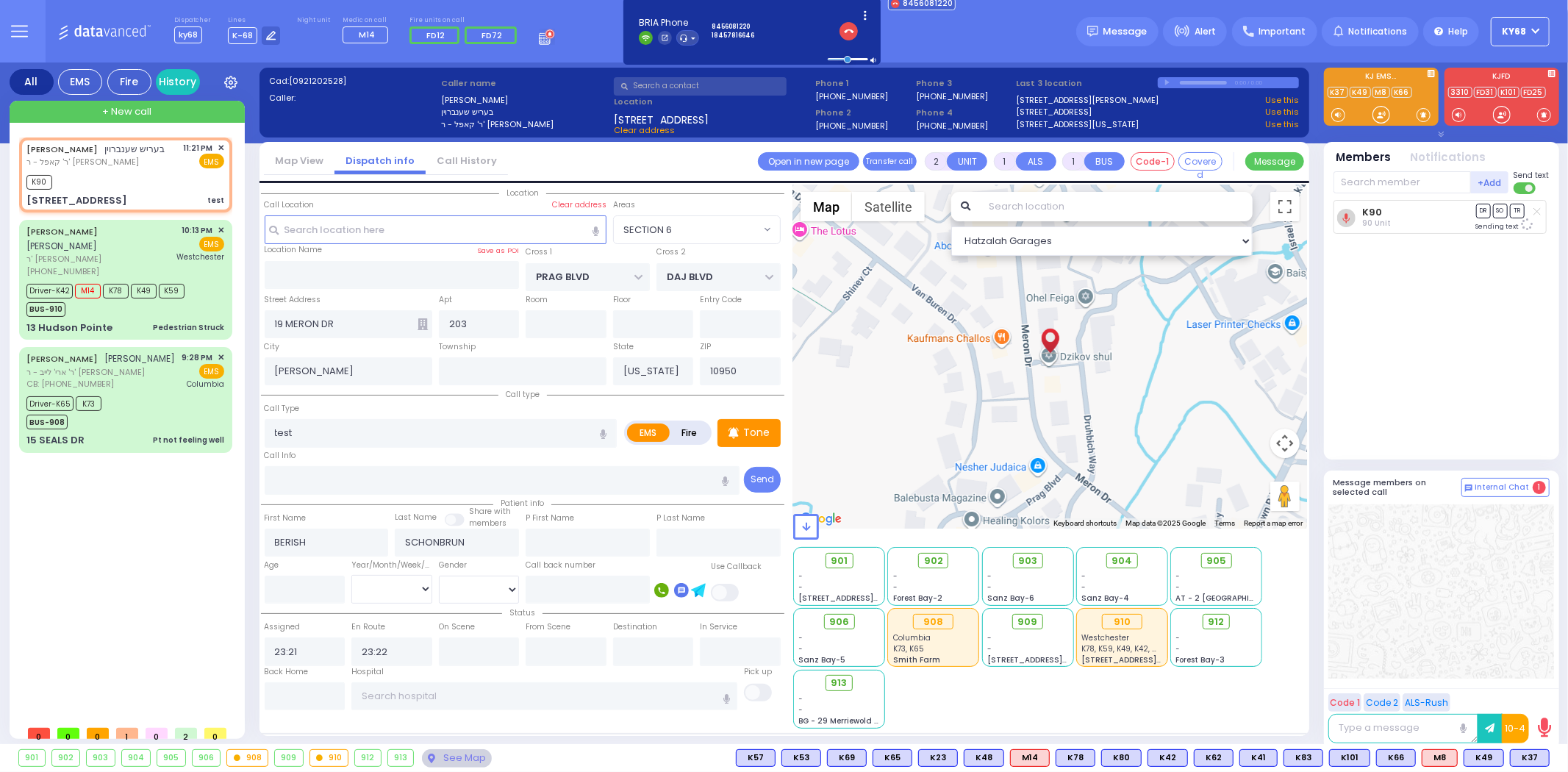
select select
radio input "true"
select select
select select "Hatzalah Garages"
select select "SECTION 6"
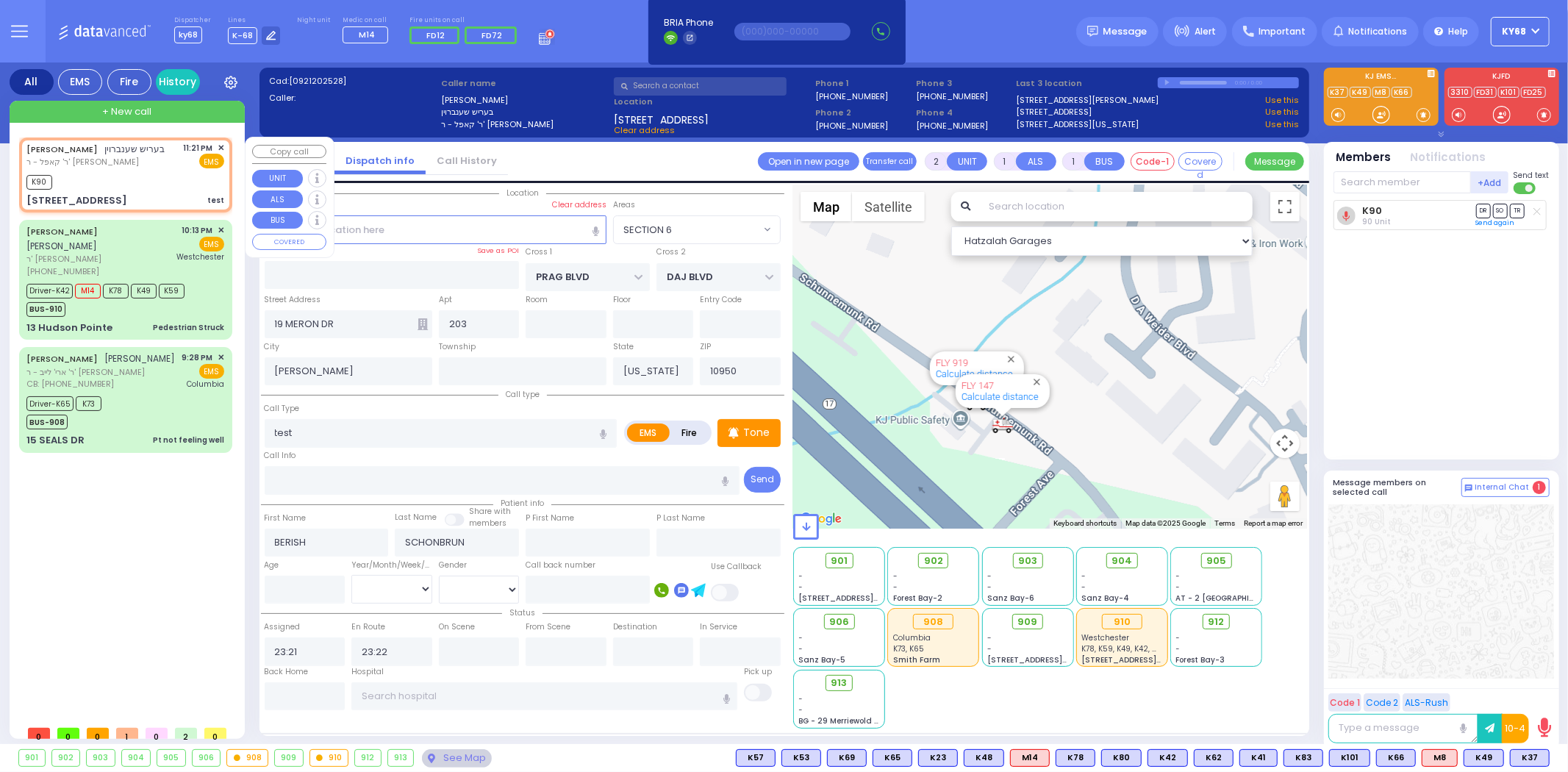
click at [219, 149] on span "✕" at bounding box center [221, 148] width 7 height 13
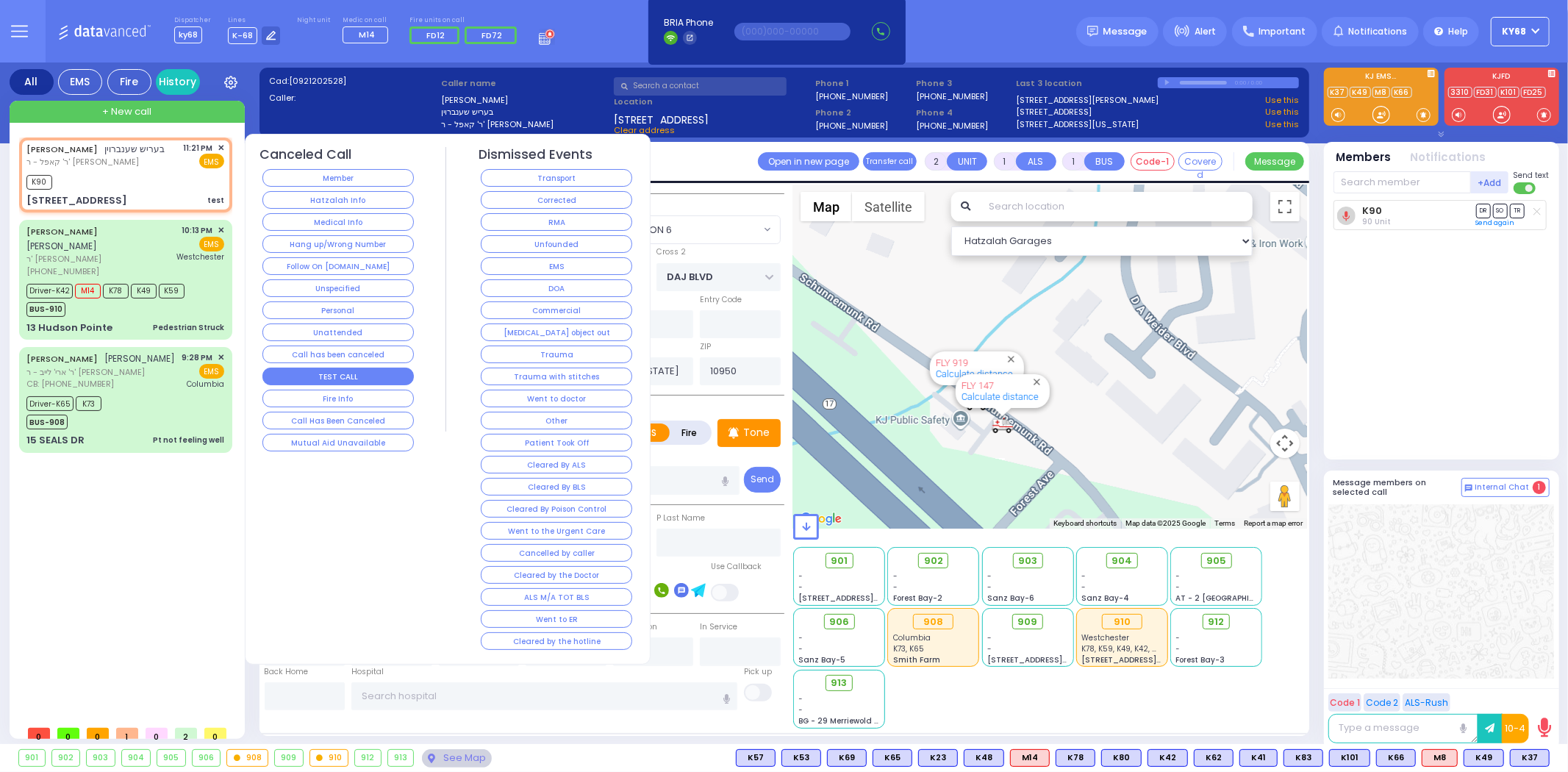
click at [355, 380] on button "TEST CALL" at bounding box center [338, 376] width 151 height 18
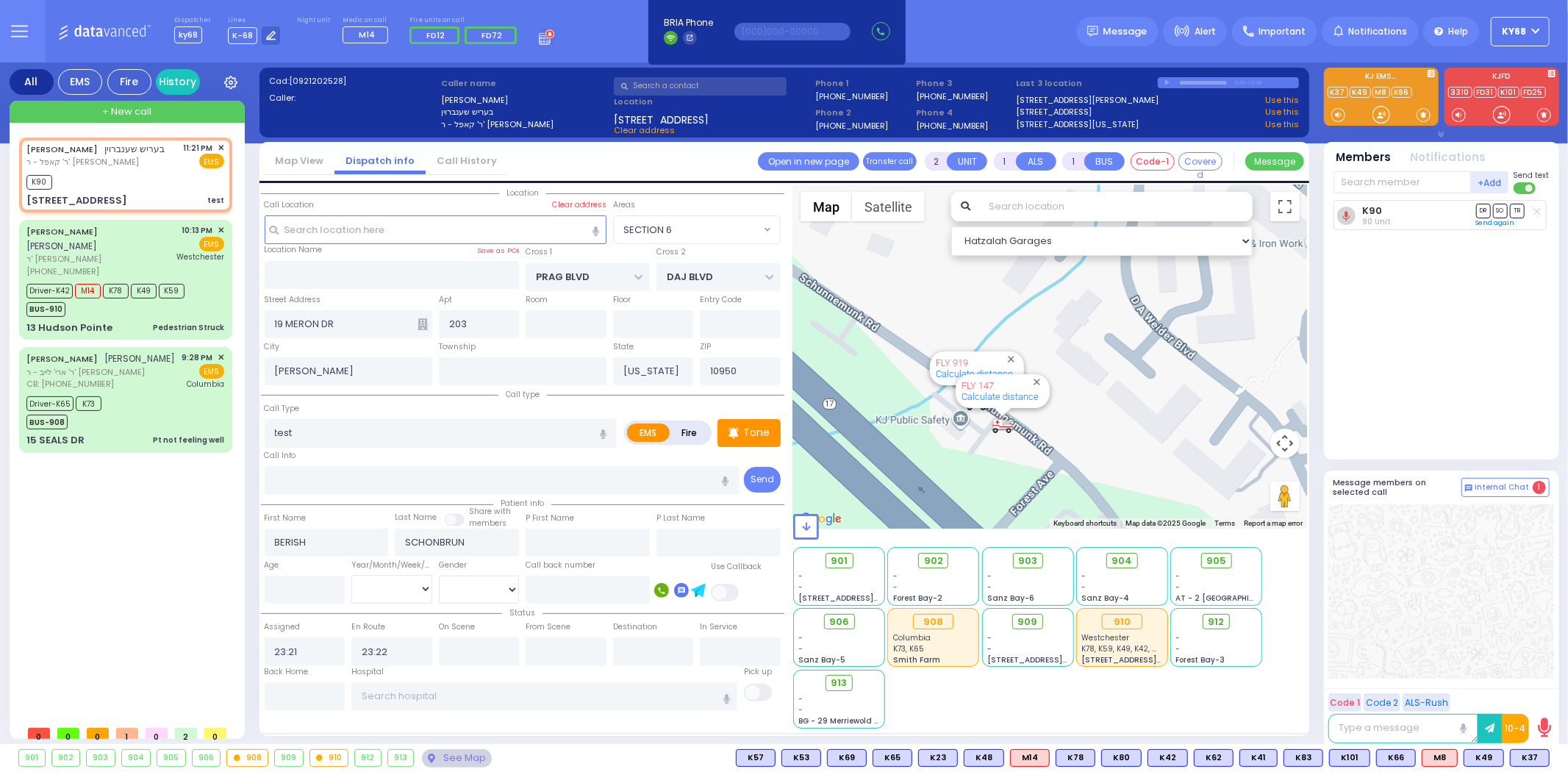
select select
radio input "true"
select select
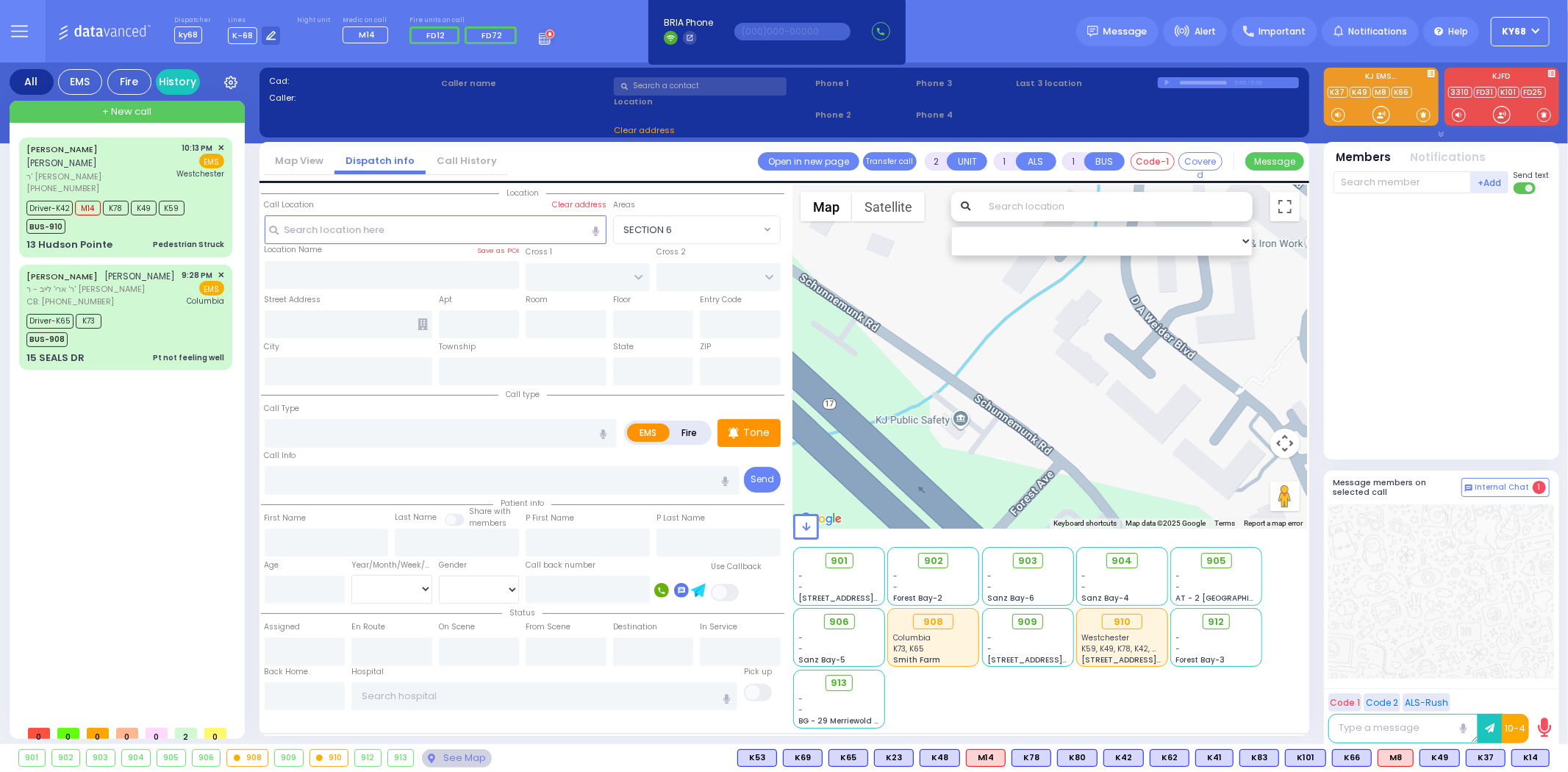
click at [160, 107] on div "+ New call" at bounding box center [127, 112] width 235 height 22
select select
radio input "true"
select select
type input "23:25"
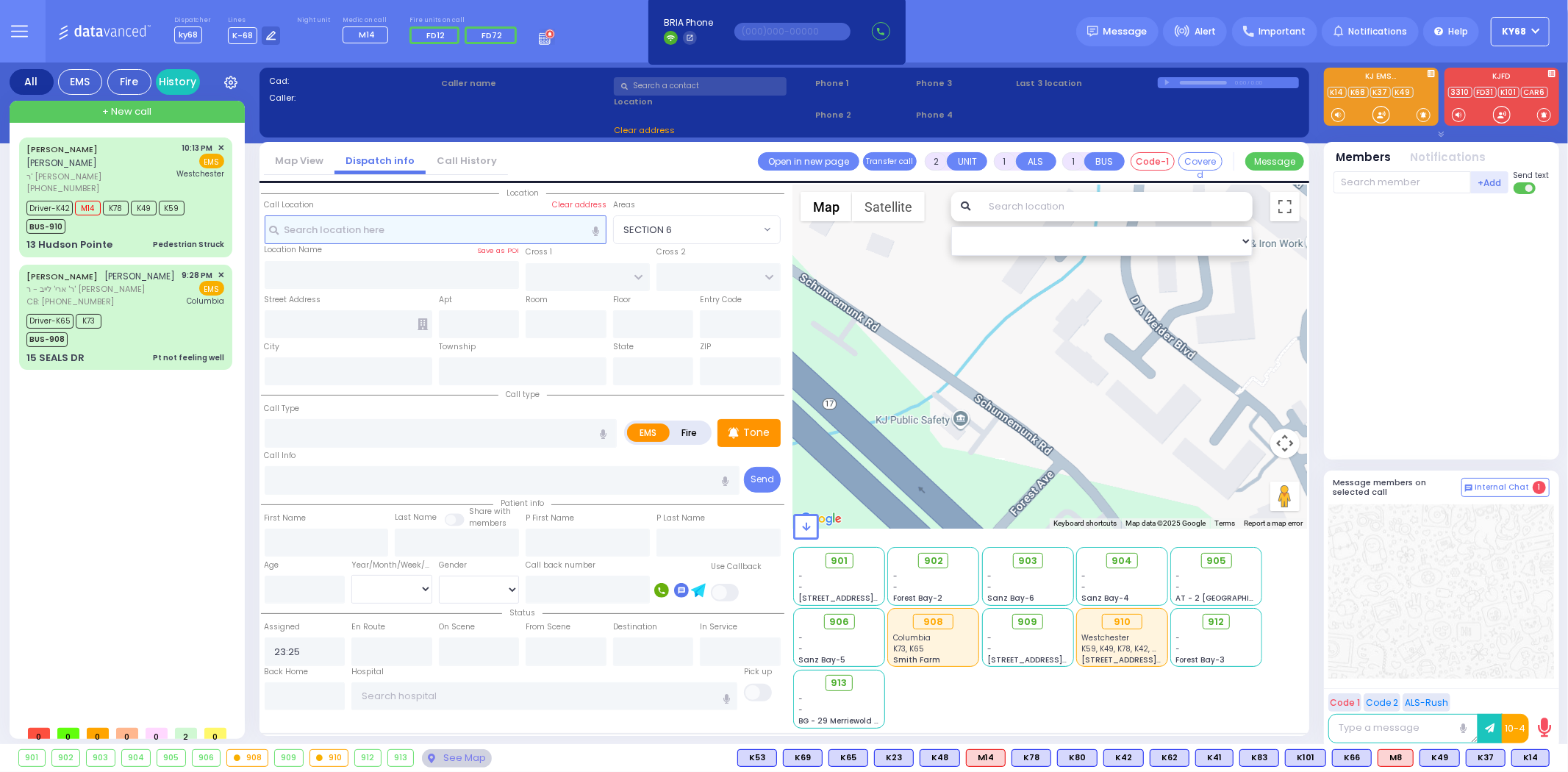
select select "Hatzalah Garages"
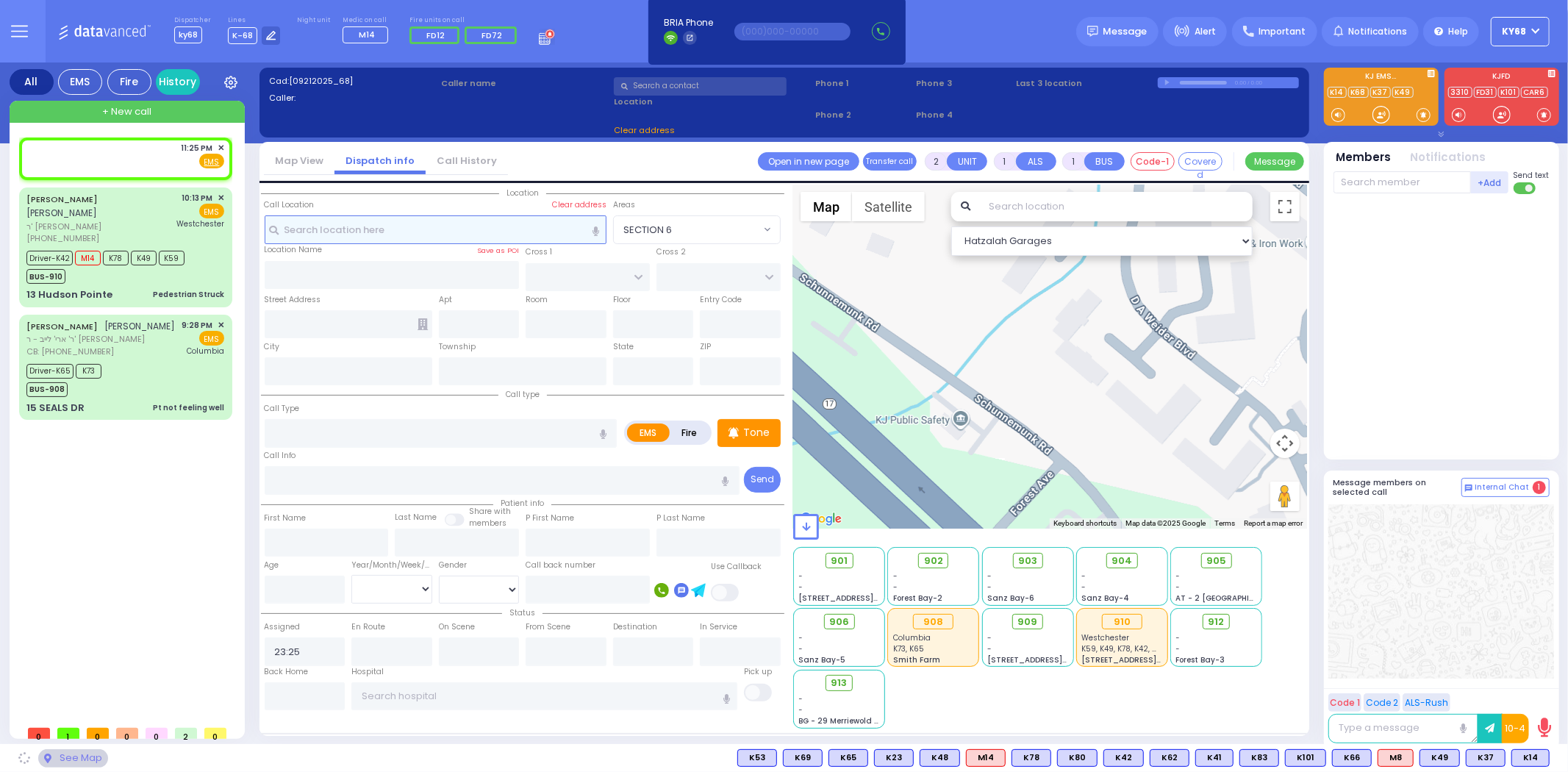
select select
radio input "true"
select select
select select "Hatzalah Garages"
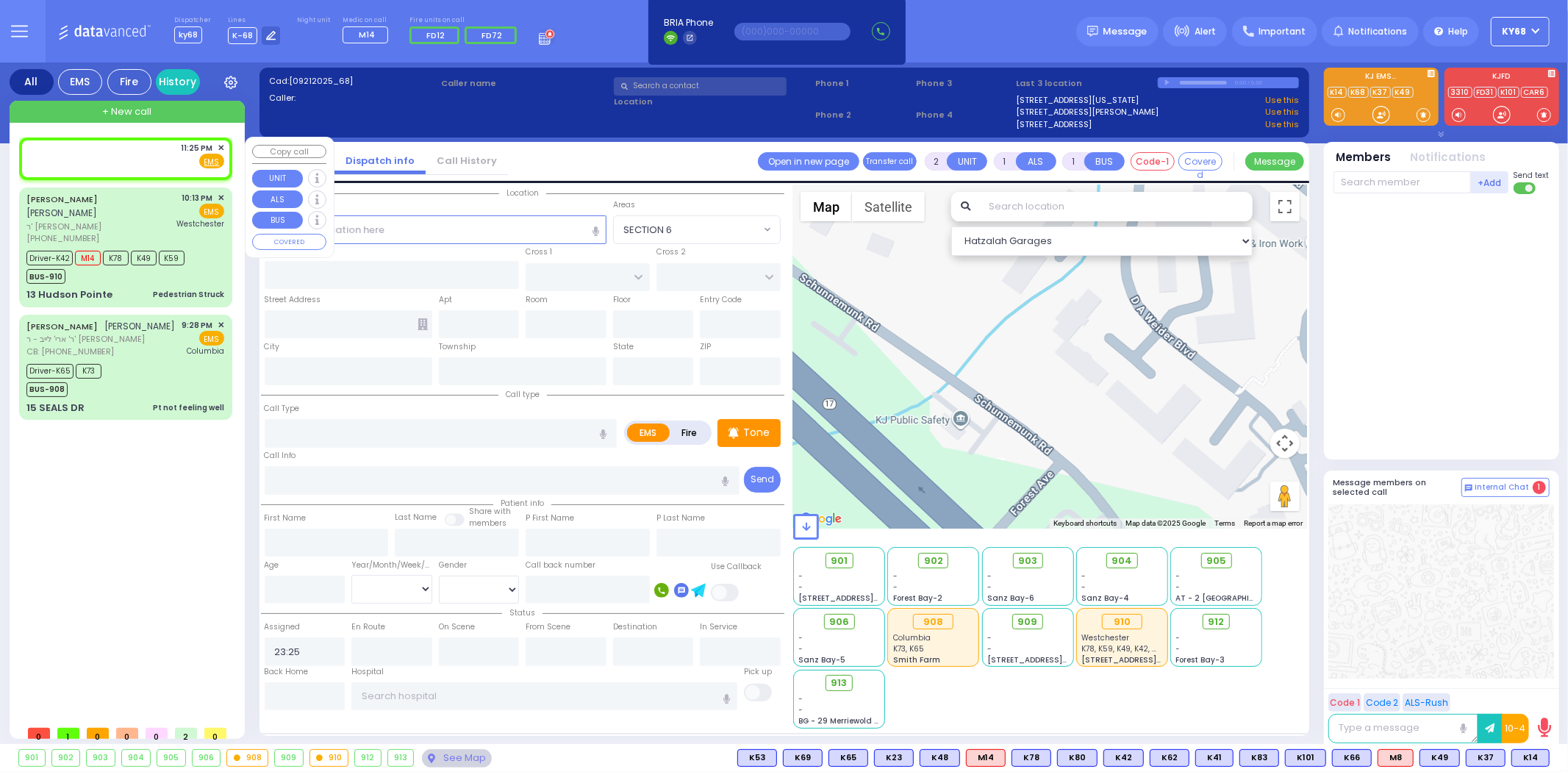
click at [221, 145] on span "✕" at bounding box center [221, 148] width 7 height 13
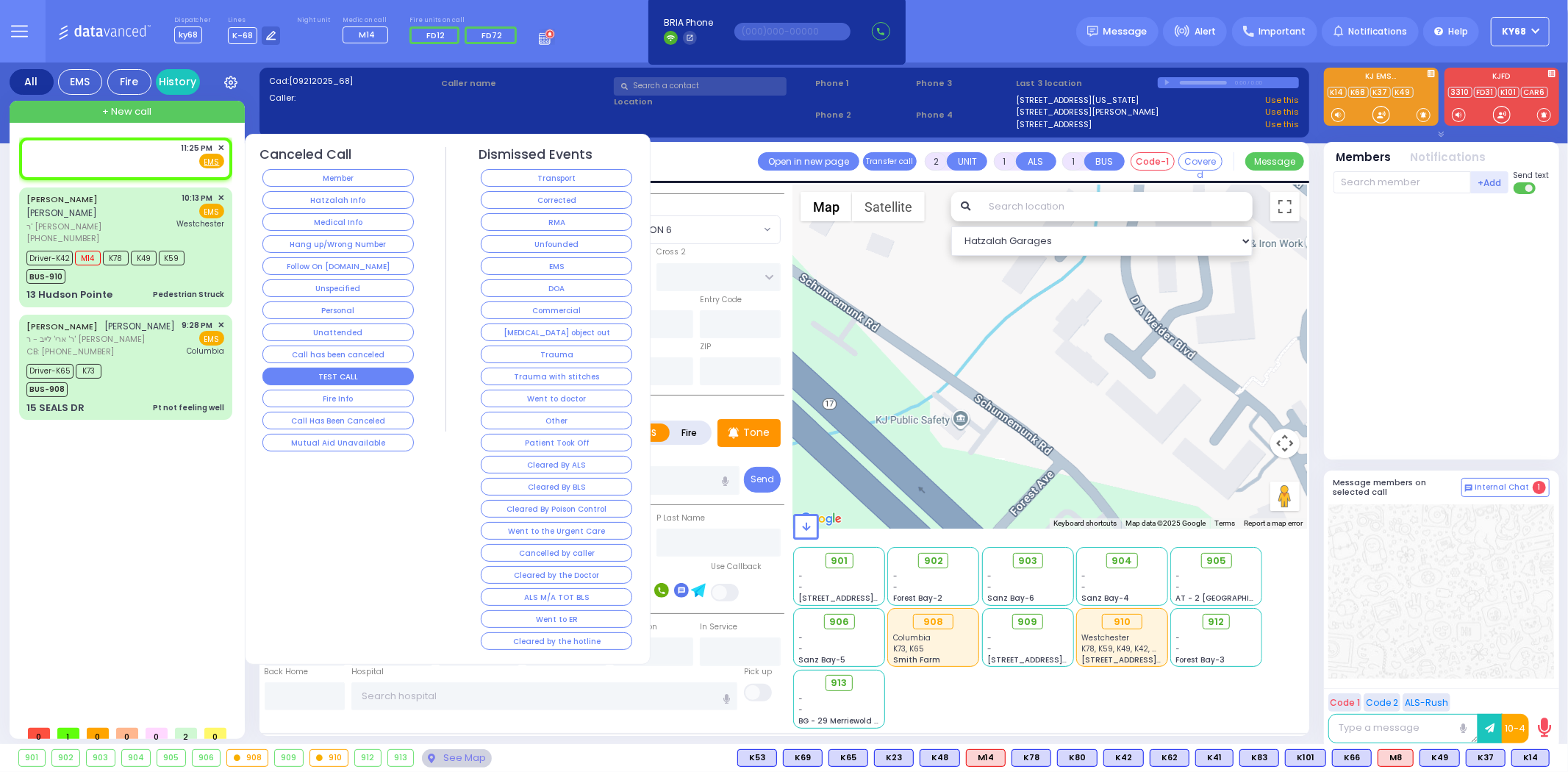
click at [355, 380] on button "TEST CALL" at bounding box center [338, 376] width 151 height 18
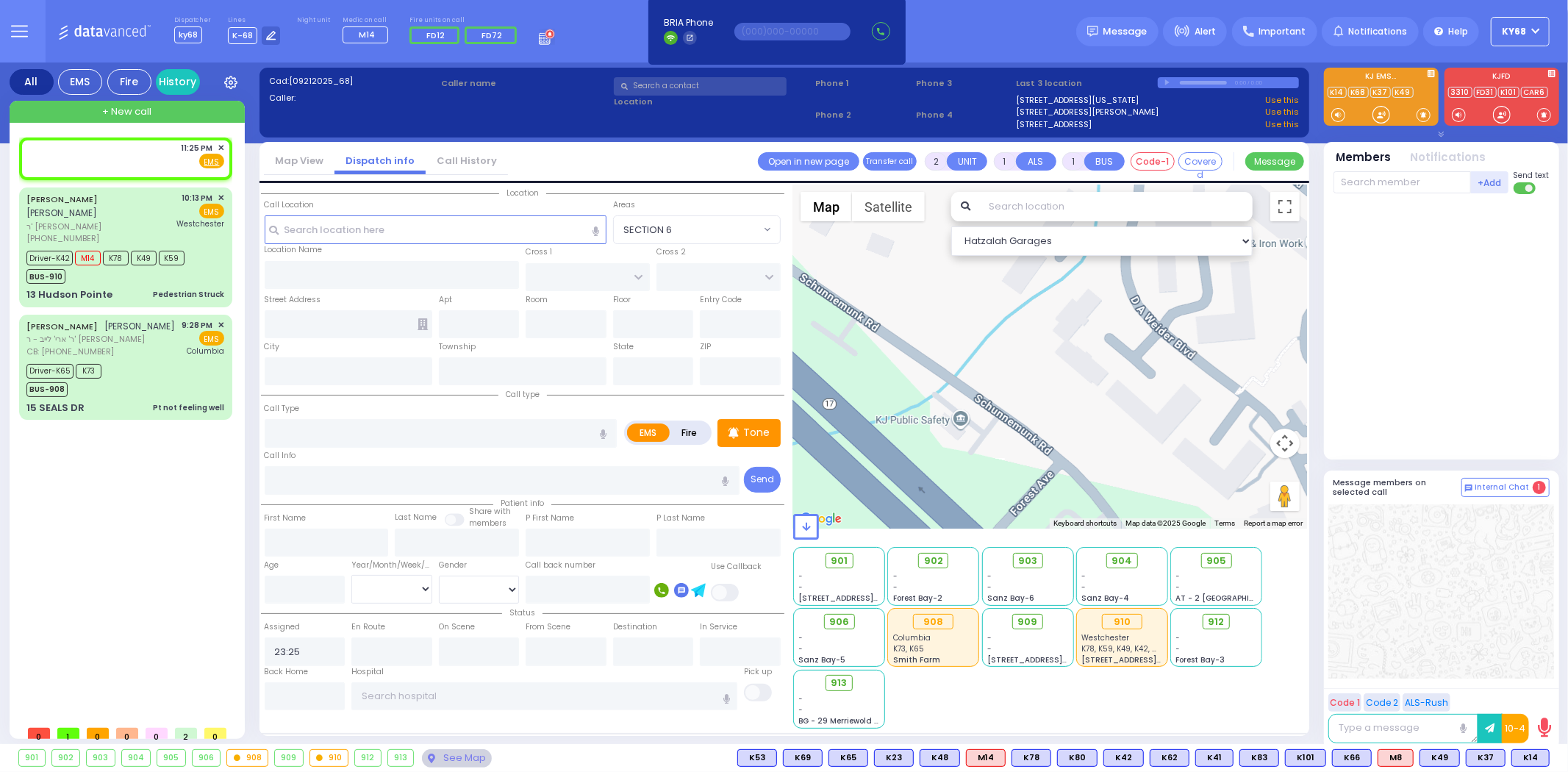
select select
radio input "true"
select select
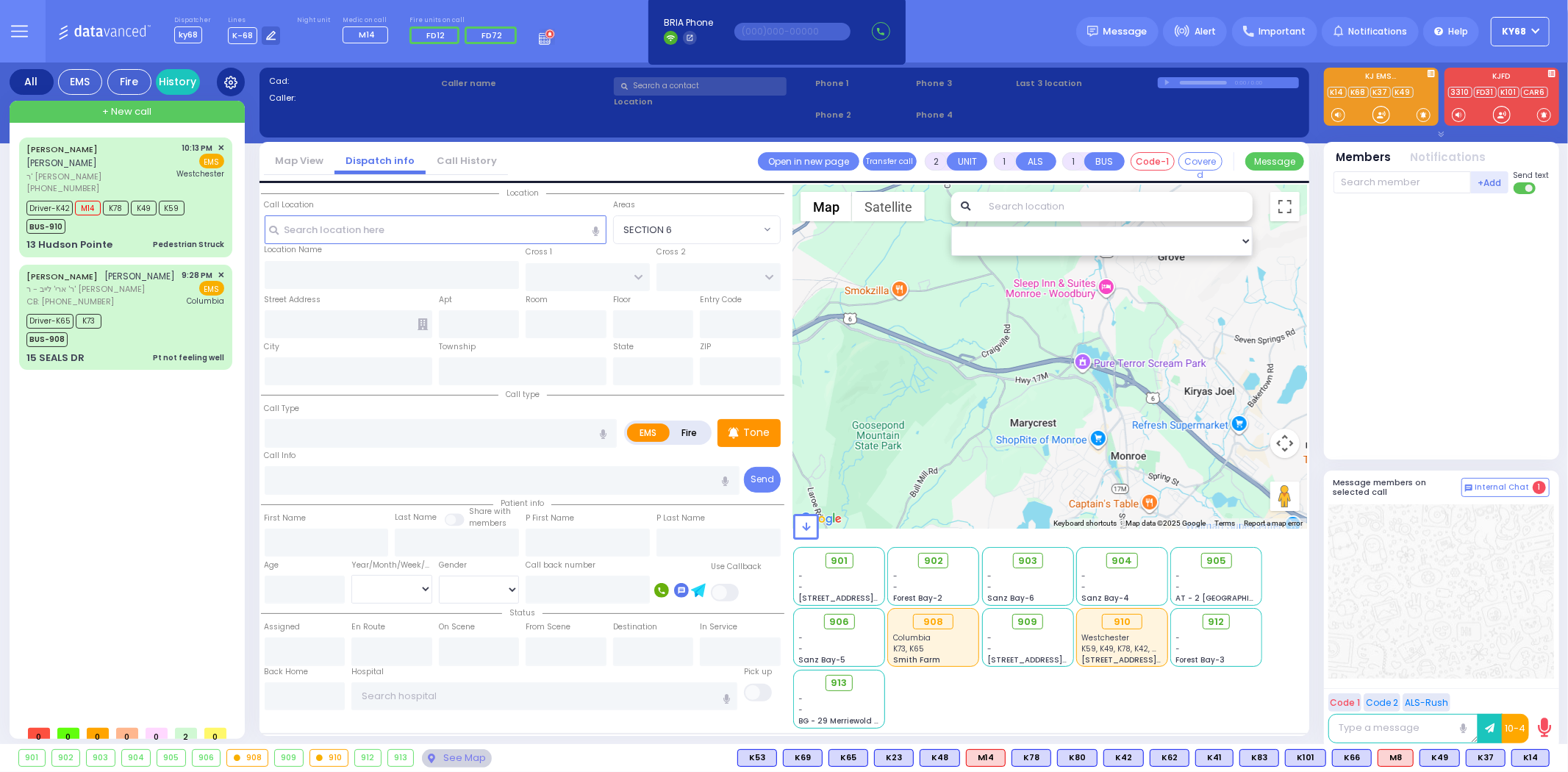
click at [226, 76] on icon at bounding box center [230, 82] width 13 height 13
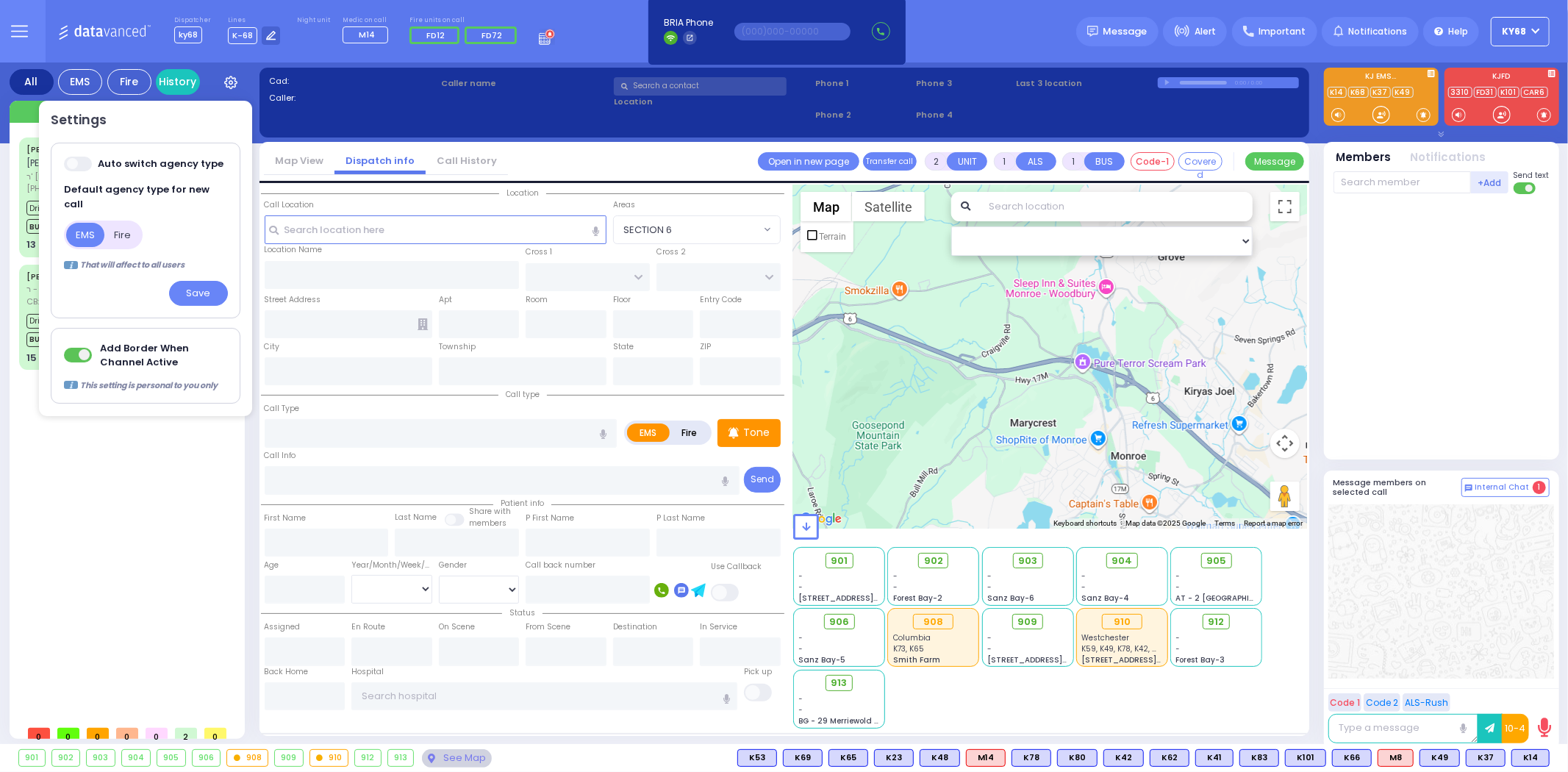
click at [160, 578] on div "JOEL JERMIASH יואל יערמיאש ר' דוד - הרר אלי' שלמה קאהן (845) 662-4907 10:13 PM ✕" at bounding box center [128, 428] width 219 height 581
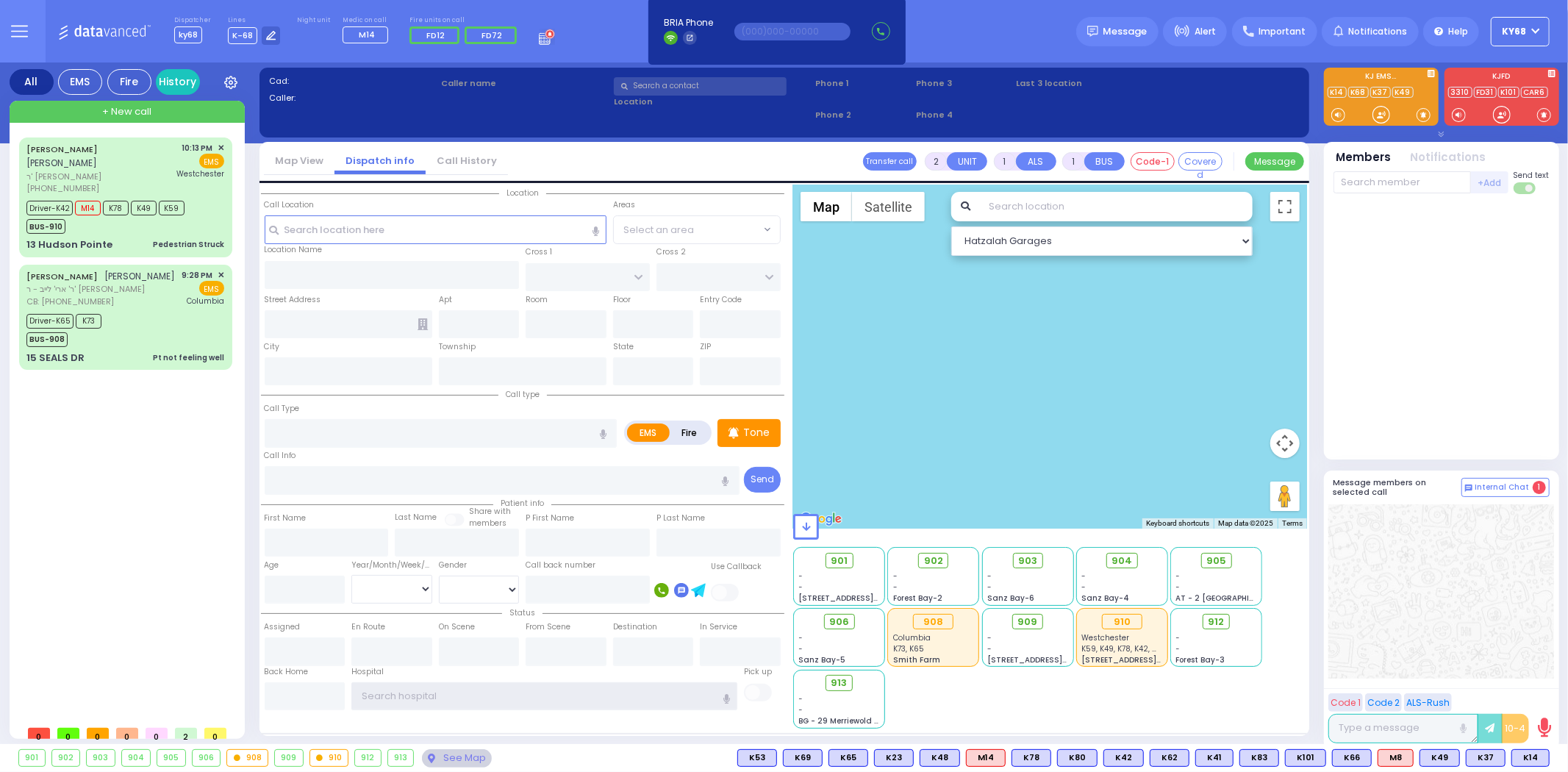
type input "ky68"
click at [1412, 374] on div at bounding box center [1441, 327] width 216 height 254
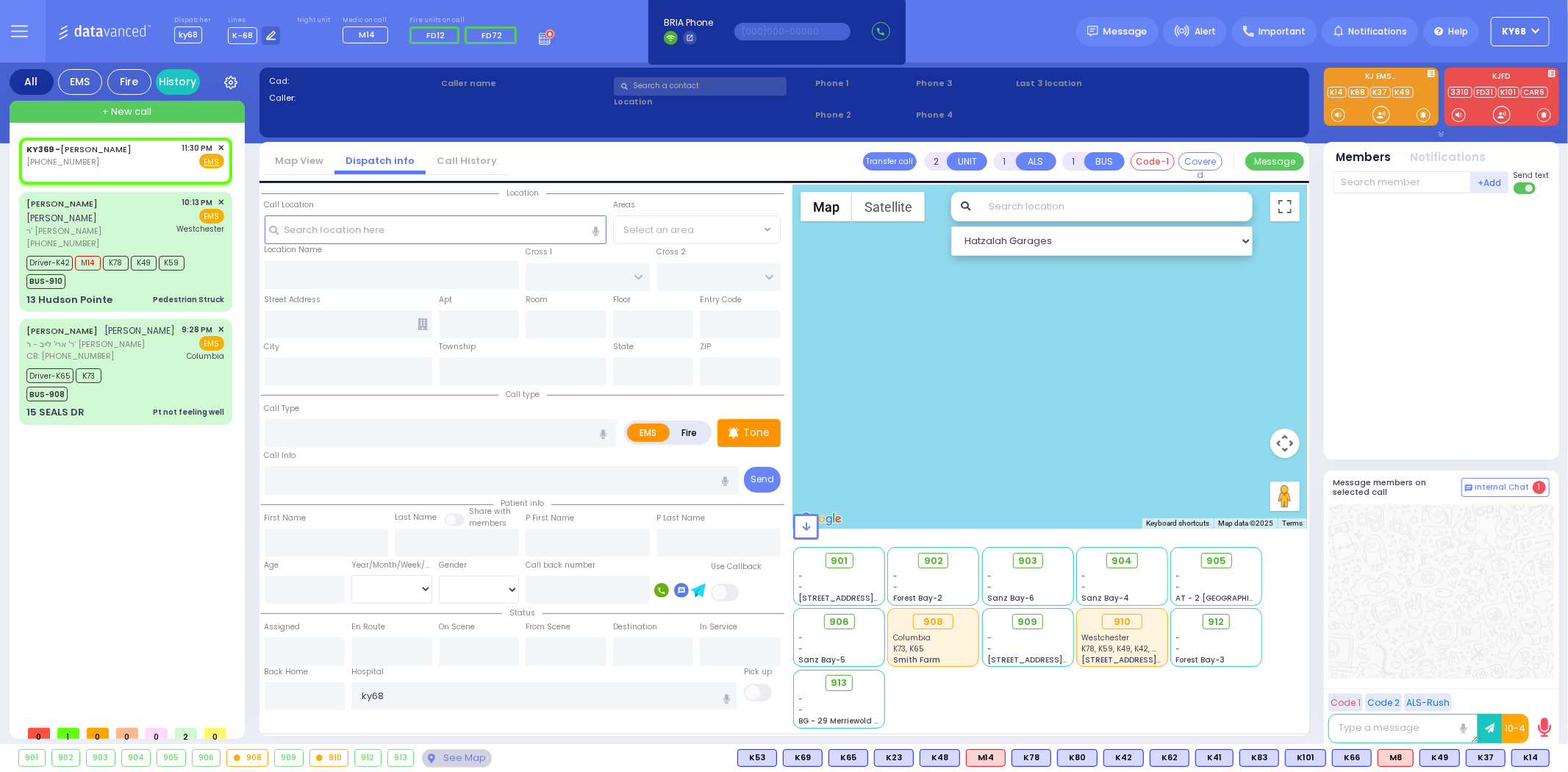
select select
radio input "true"
select select
type input "23:30"
select select "Hatzalah Garages"
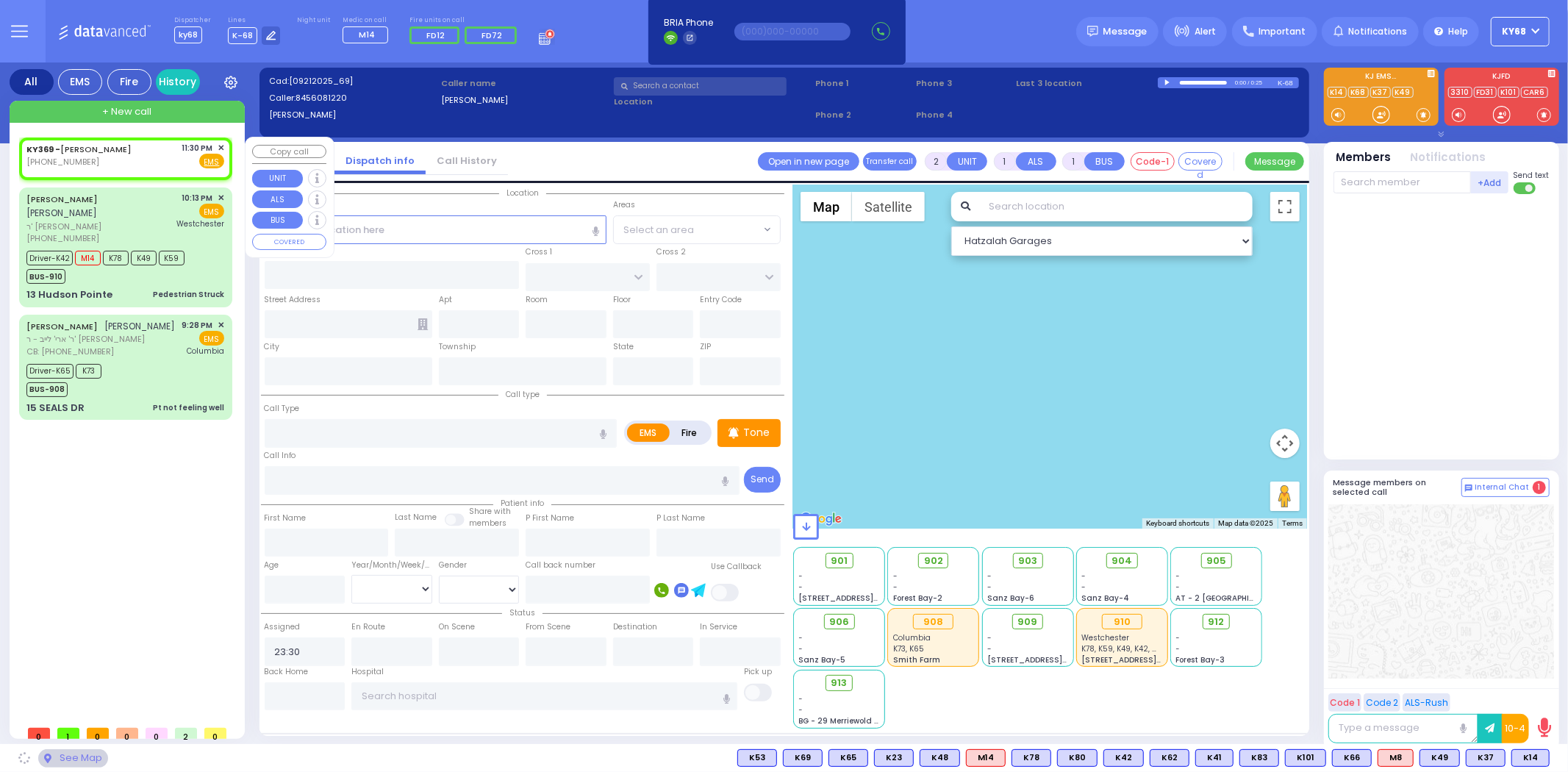
click at [222, 144] on span "✕" at bounding box center [221, 148] width 7 height 13
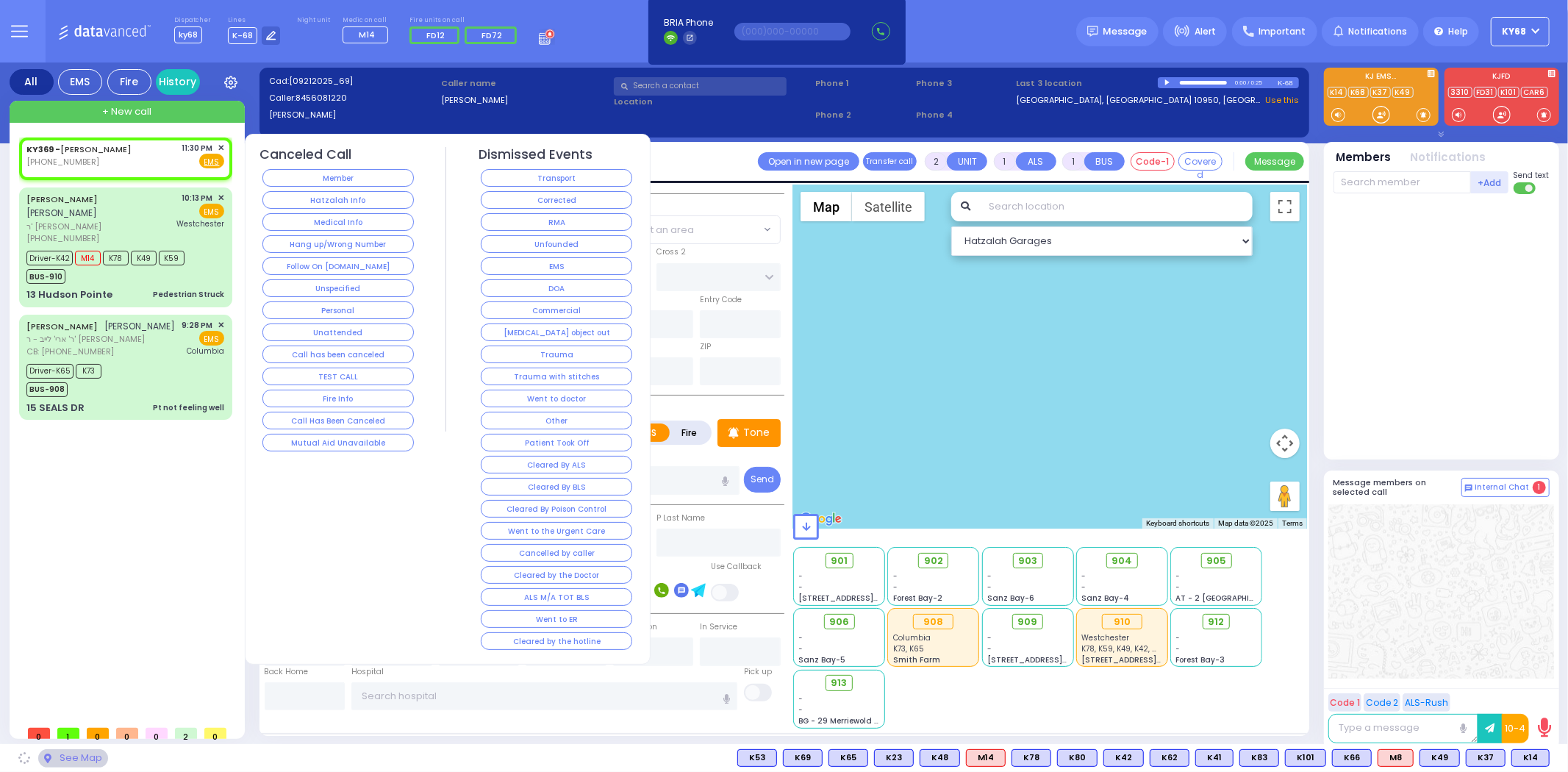
select select
radio input "true"
select select
select select "Hatzalah Garages"
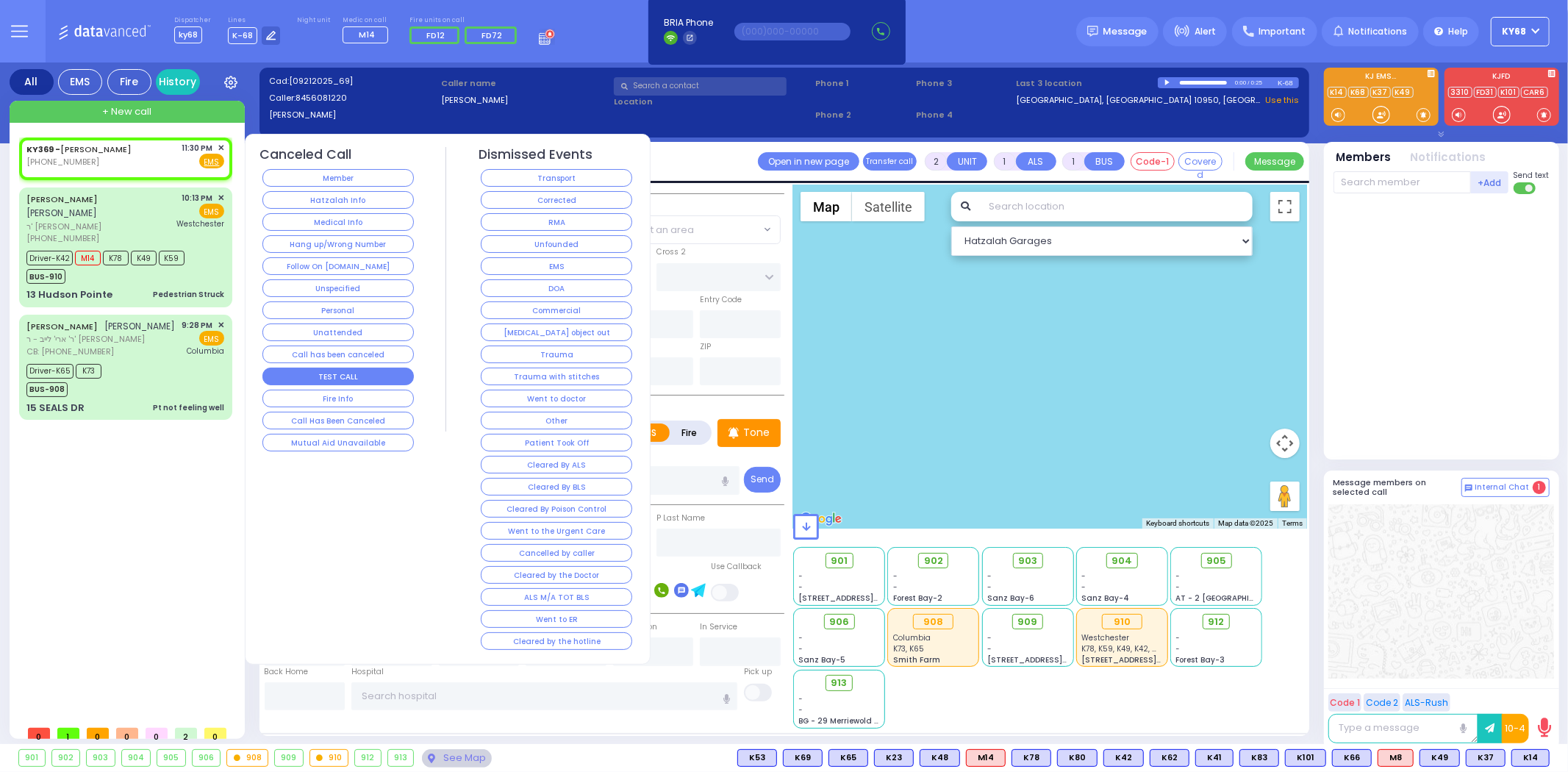
click at [335, 374] on button "TEST CALL" at bounding box center [338, 376] width 151 height 18
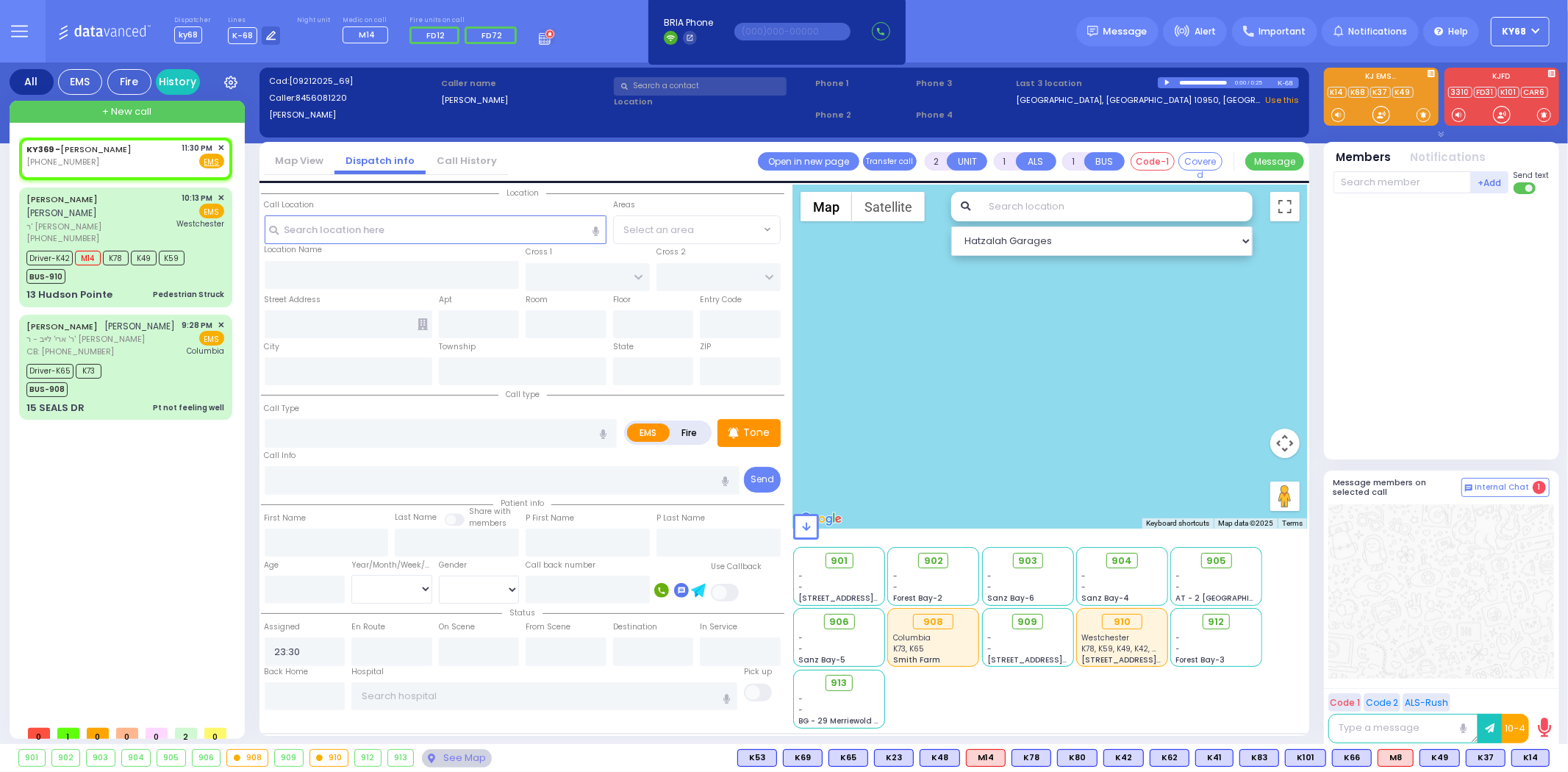
select select
radio input "true"
select select
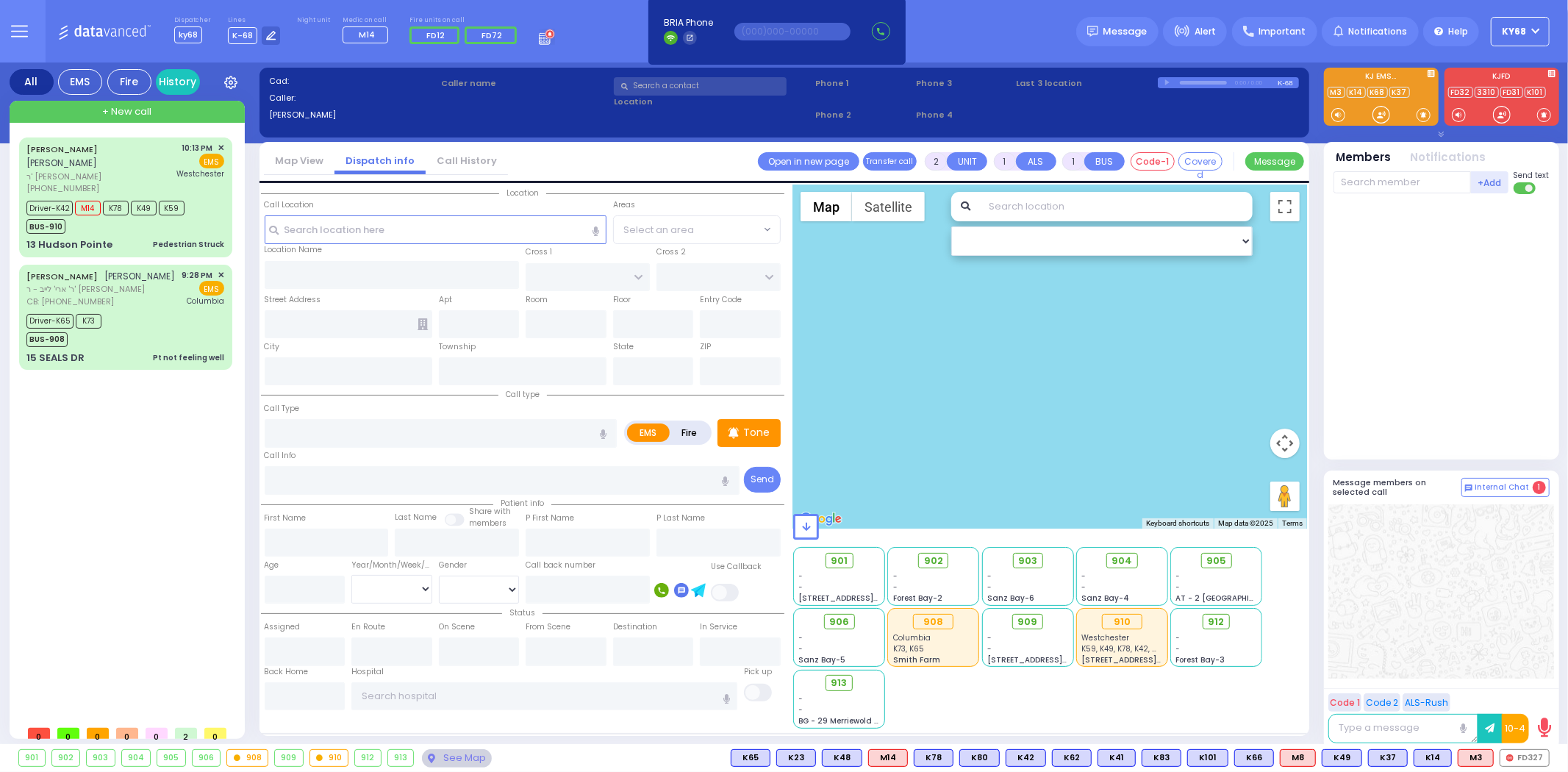
select select
radio input "true"
select select
type input "23:37"
select select
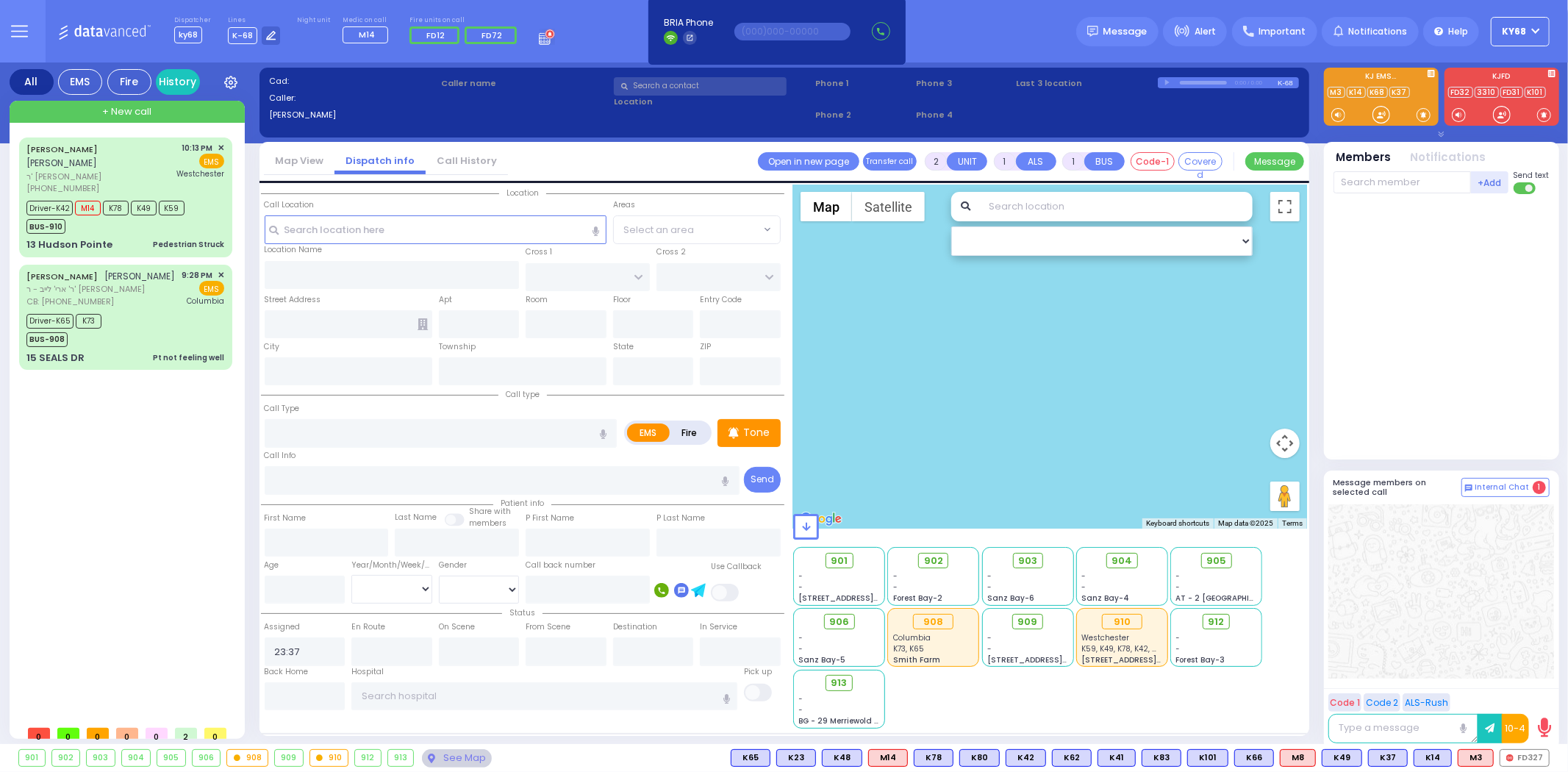
radio input "true"
select select
select select "Hatzalah Garages"
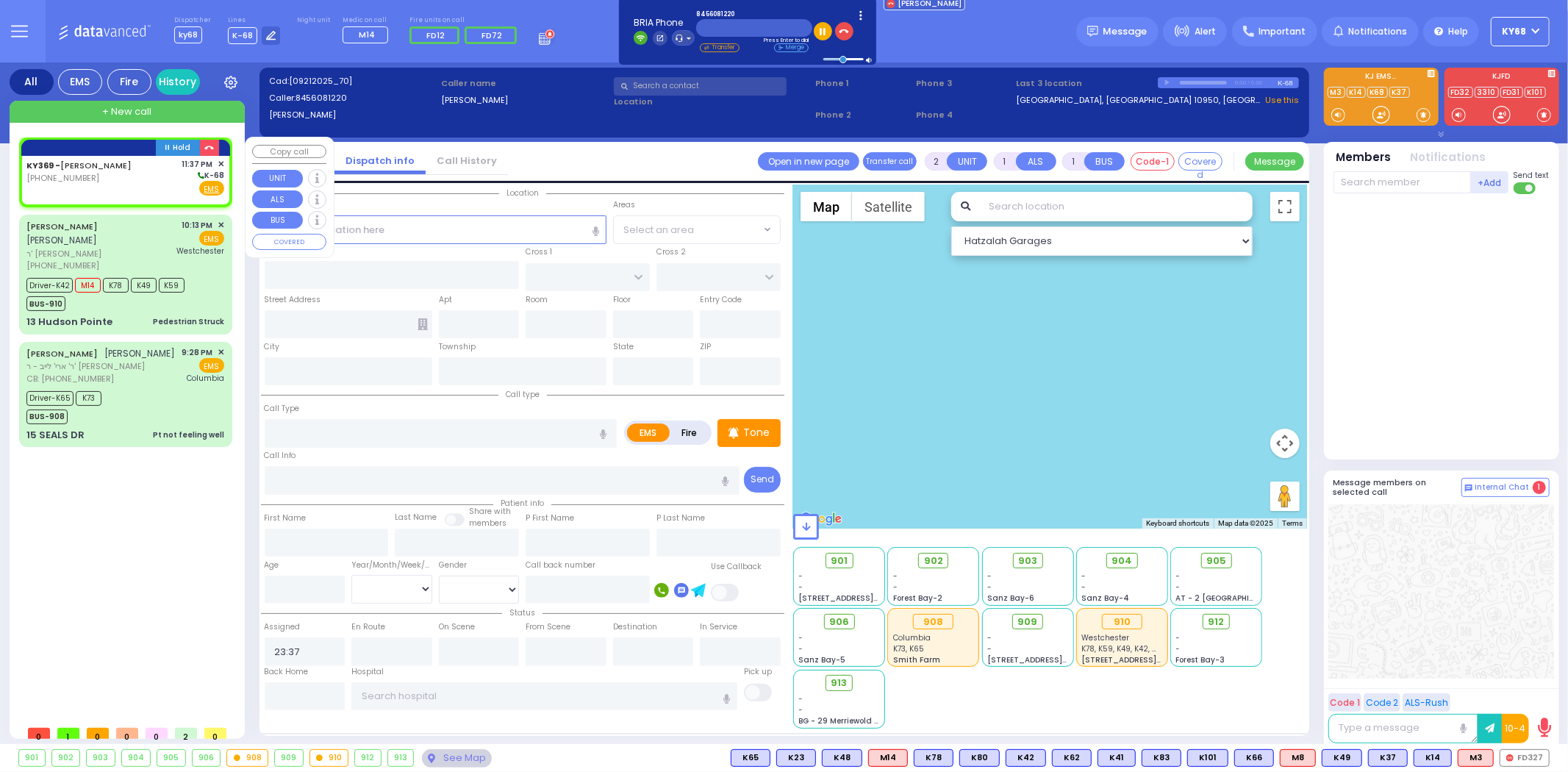
click at [51, 178] on body "Dashboard Home" at bounding box center [784, 386] width 1568 height 772
click at [51, 178] on rect at bounding box center [57, 178] width 12 height 12
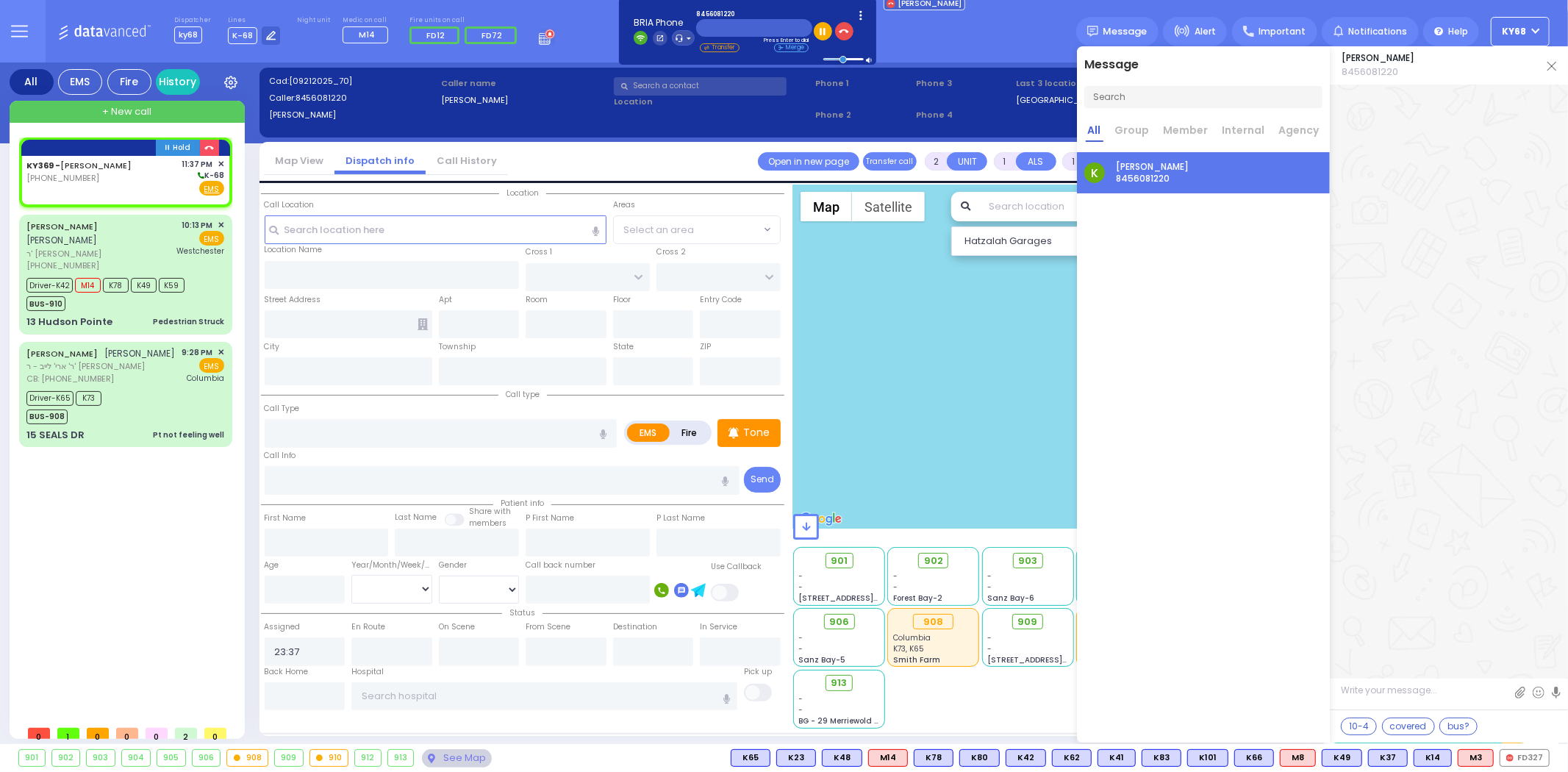
click at [1373, 75] on span "8456081220" at bounding box center [1377, 71] width 73 height 15
copy span "8456081220"
click at [1421, 184] on div at bounding box center [1448, 385] width 238 height 601
drag, startPoint x: 1553, startPoint y: 67, endPoint x: 1535, endPoint y: 64, distance: 18.2
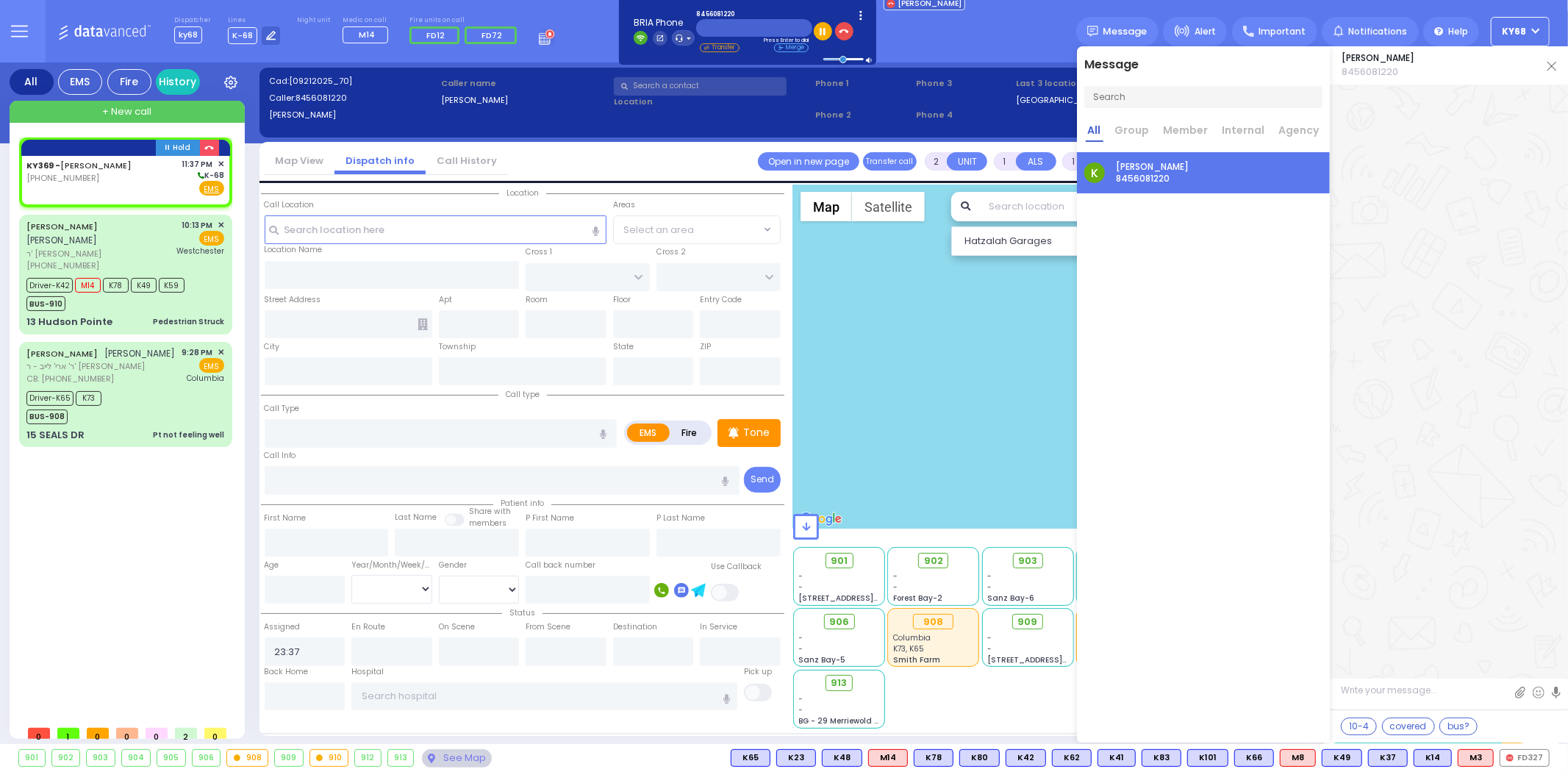
click at [1553, 67] on img at bounding box center [1552, 66] width 9 height 9
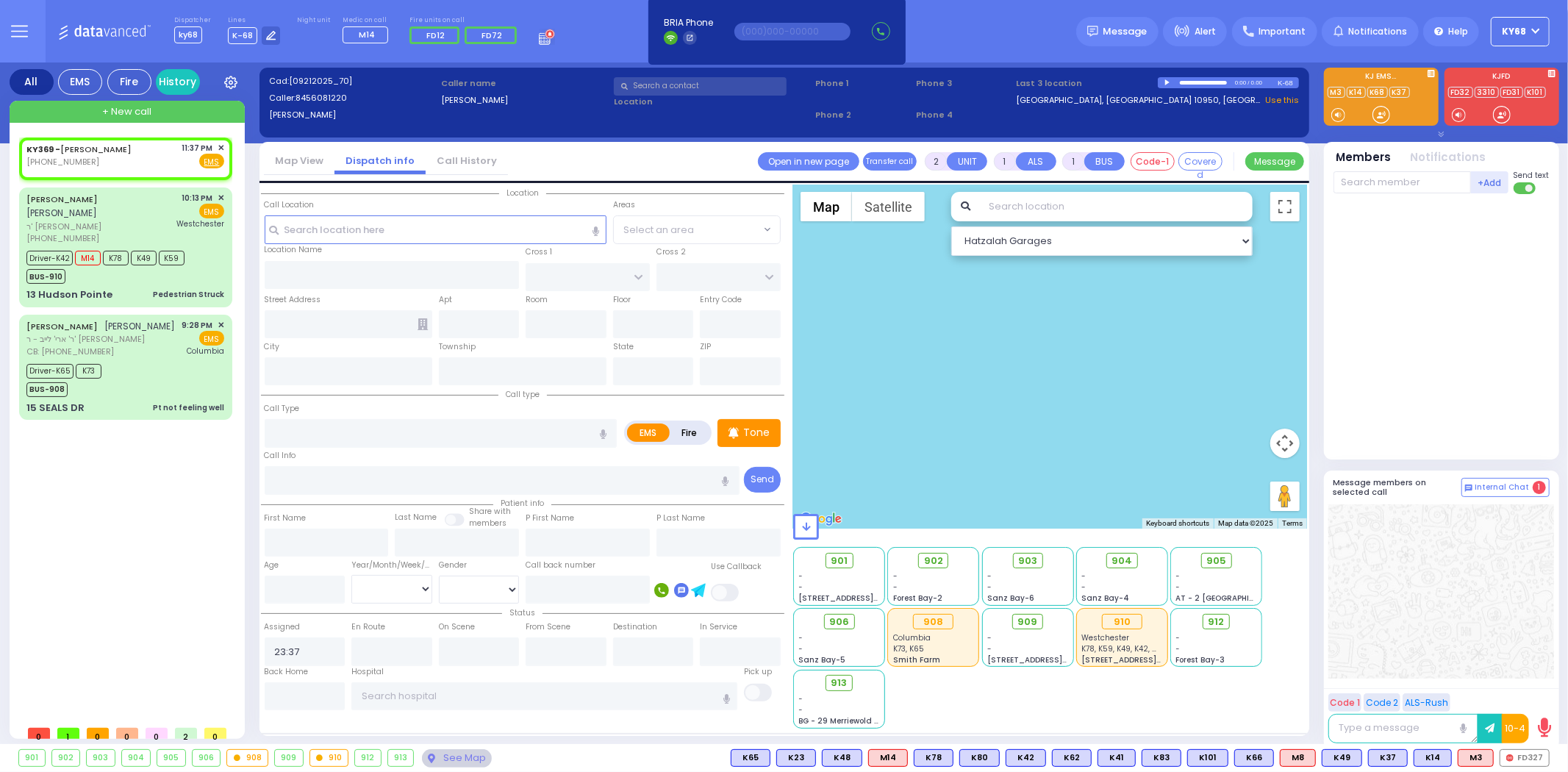
select select
radio input "true"
select select
select select "Hatzalah Garages"
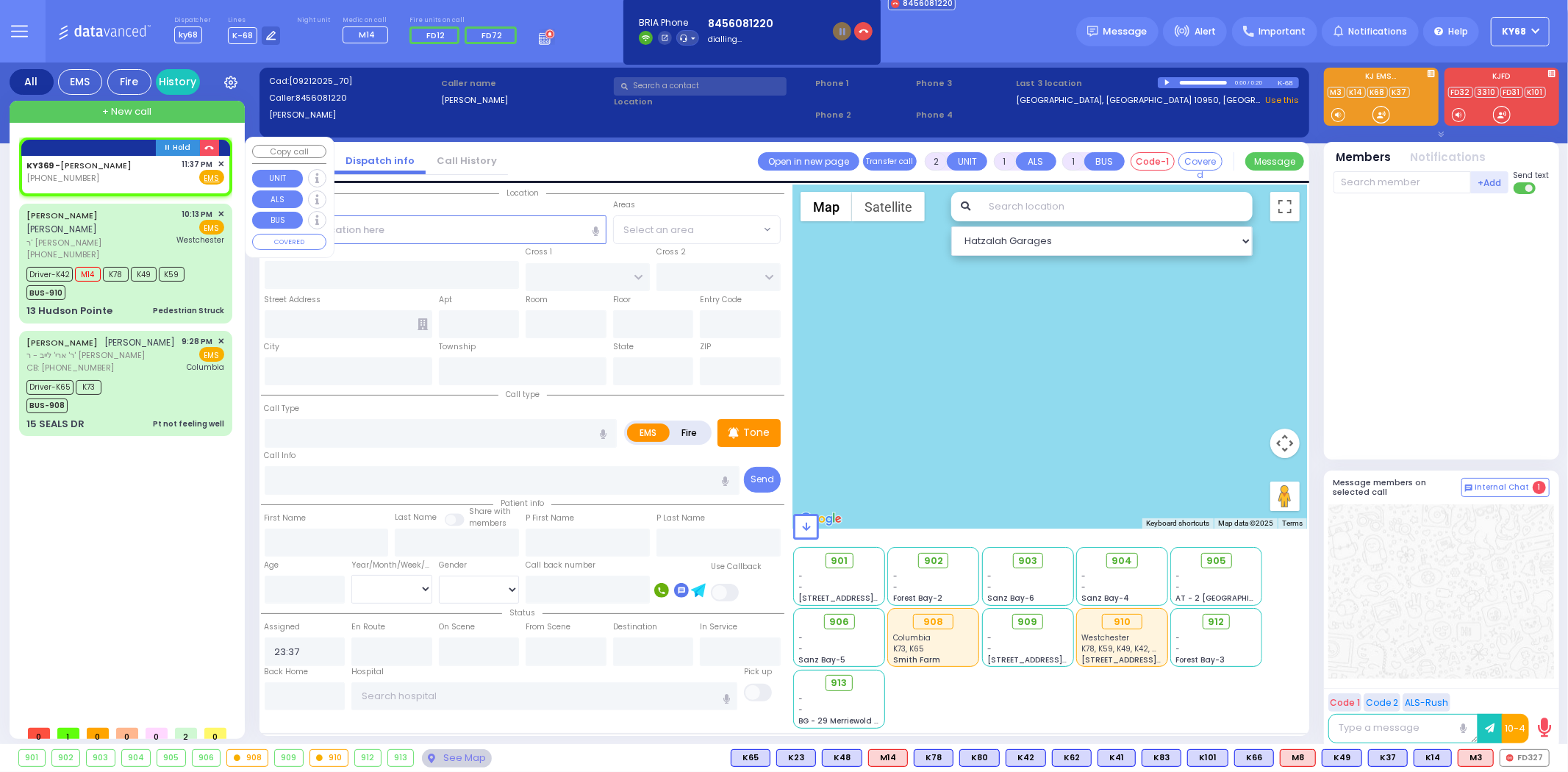
click at [221, 162] on span "✕" at bounding box center [221, 164] width 7 height 13
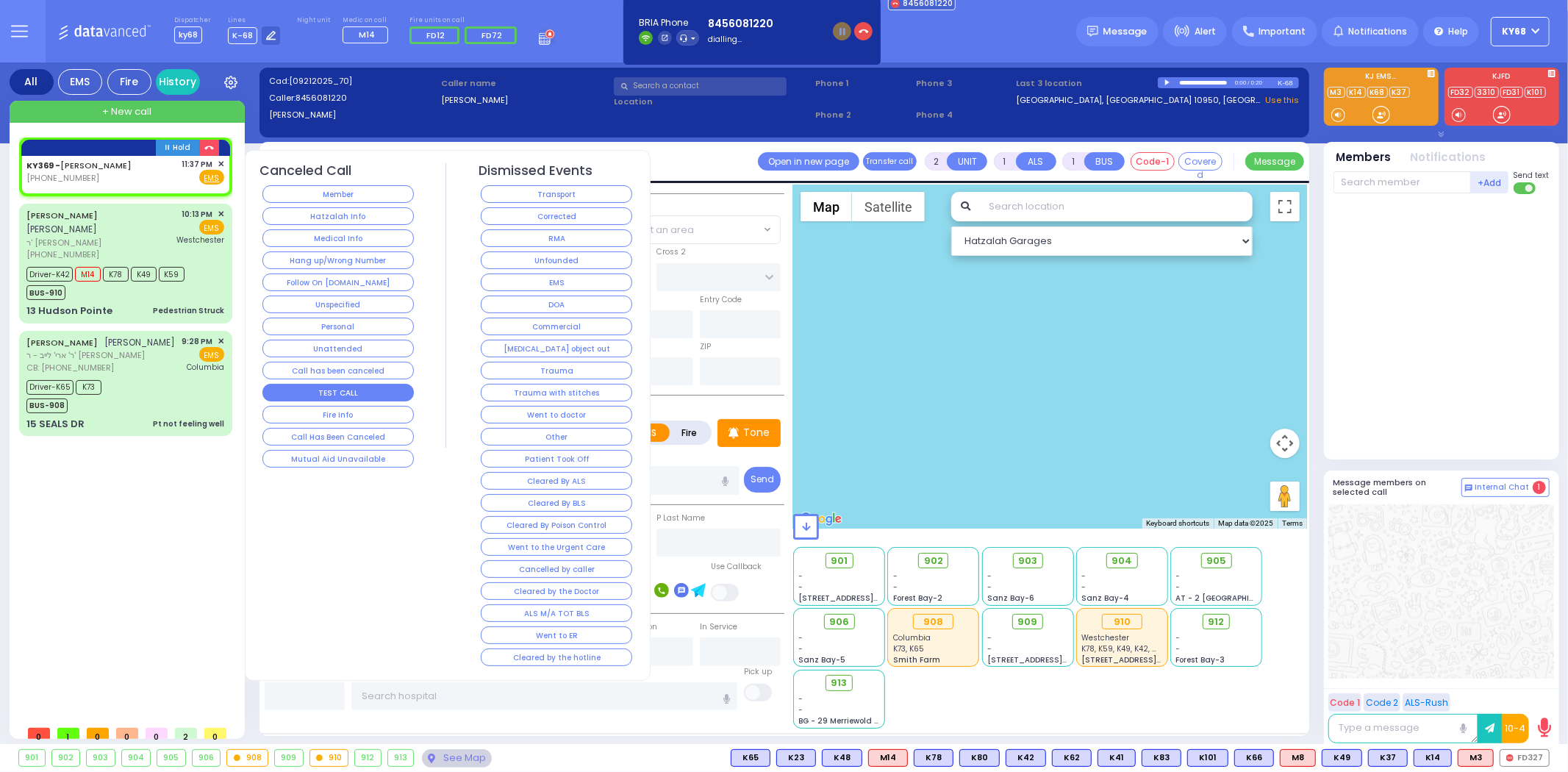
click at [377, 387] on button "TEST CALL" at bounding box center [338, 392] width 151 height 18
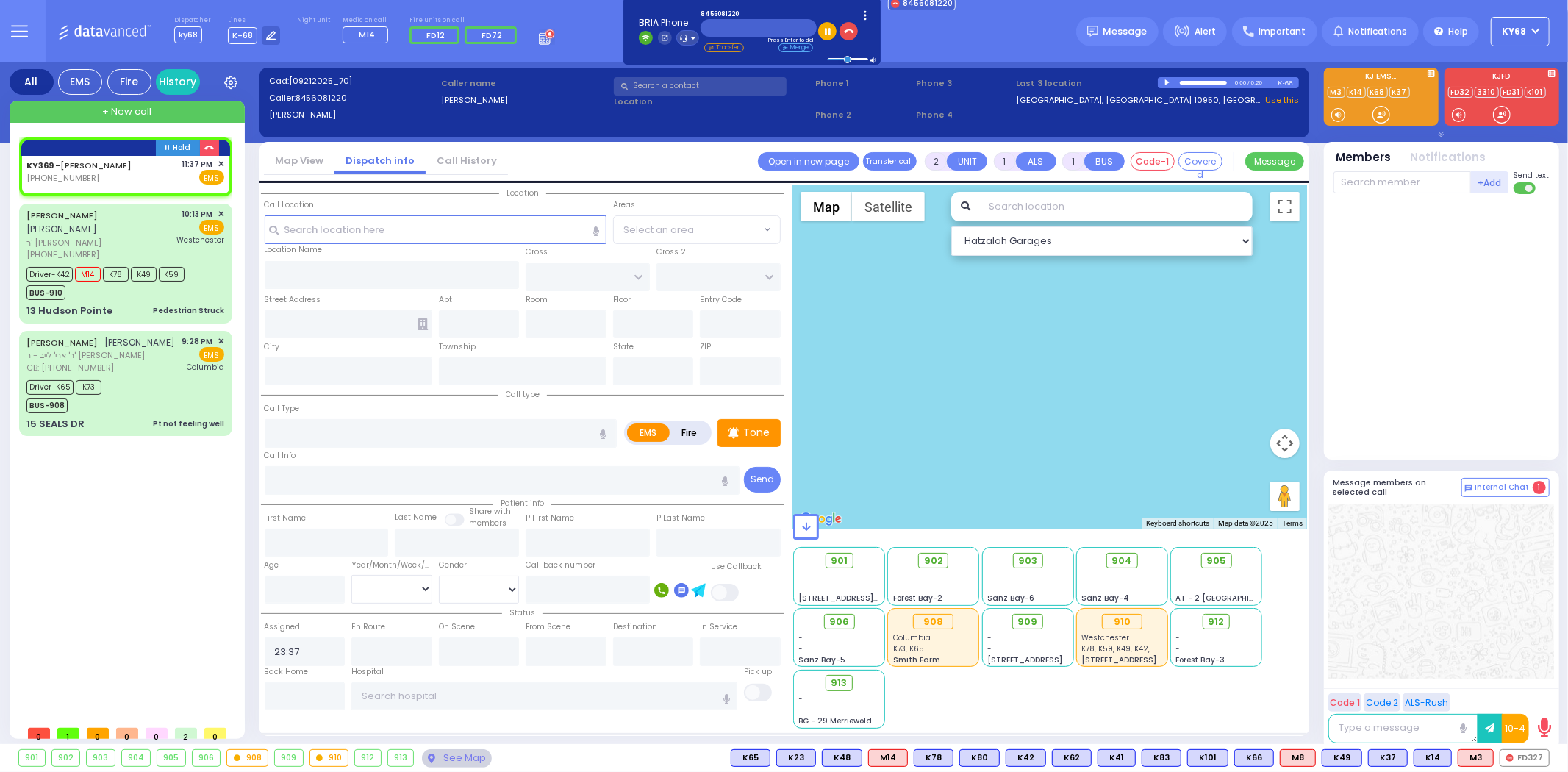
select select
radio input "true"
select select
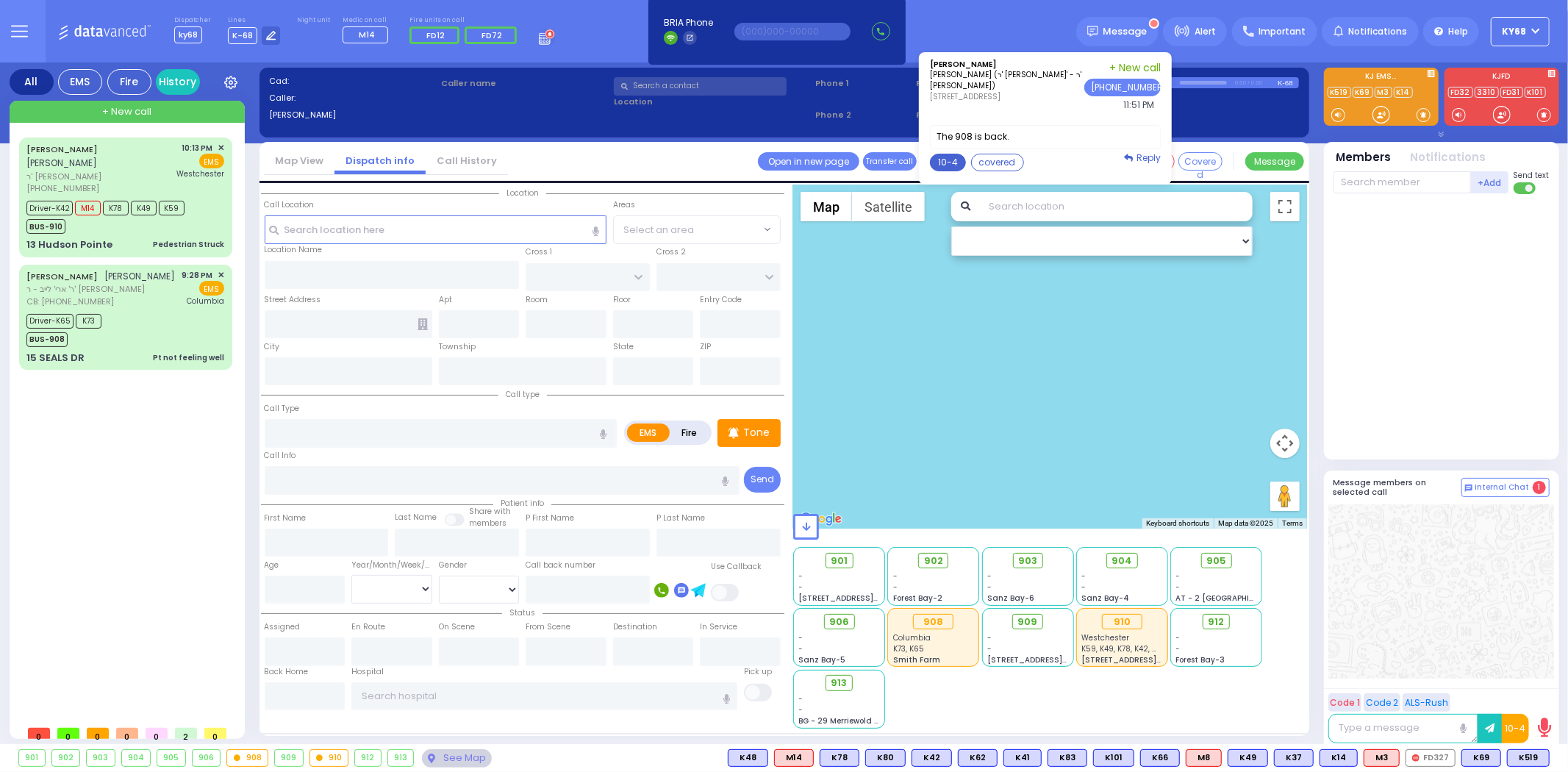
click at [941, 161] on button "10-4" at bounding box center [947, 162] width 36 height 18
type textarea "10-4 thank you"
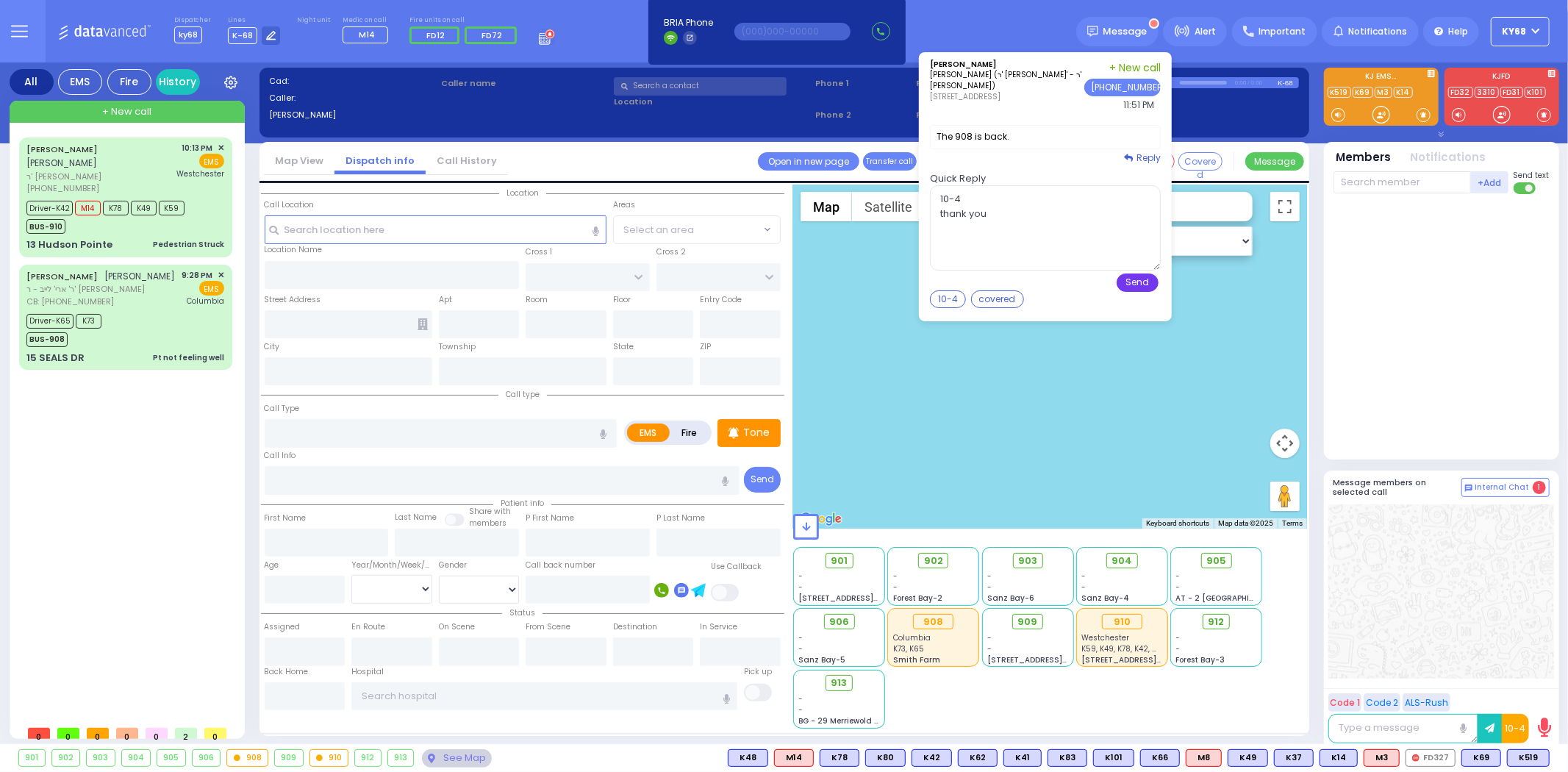
click at [1135, 284] on button "Send" at bounding box center [1137, 283] width 42 height 18
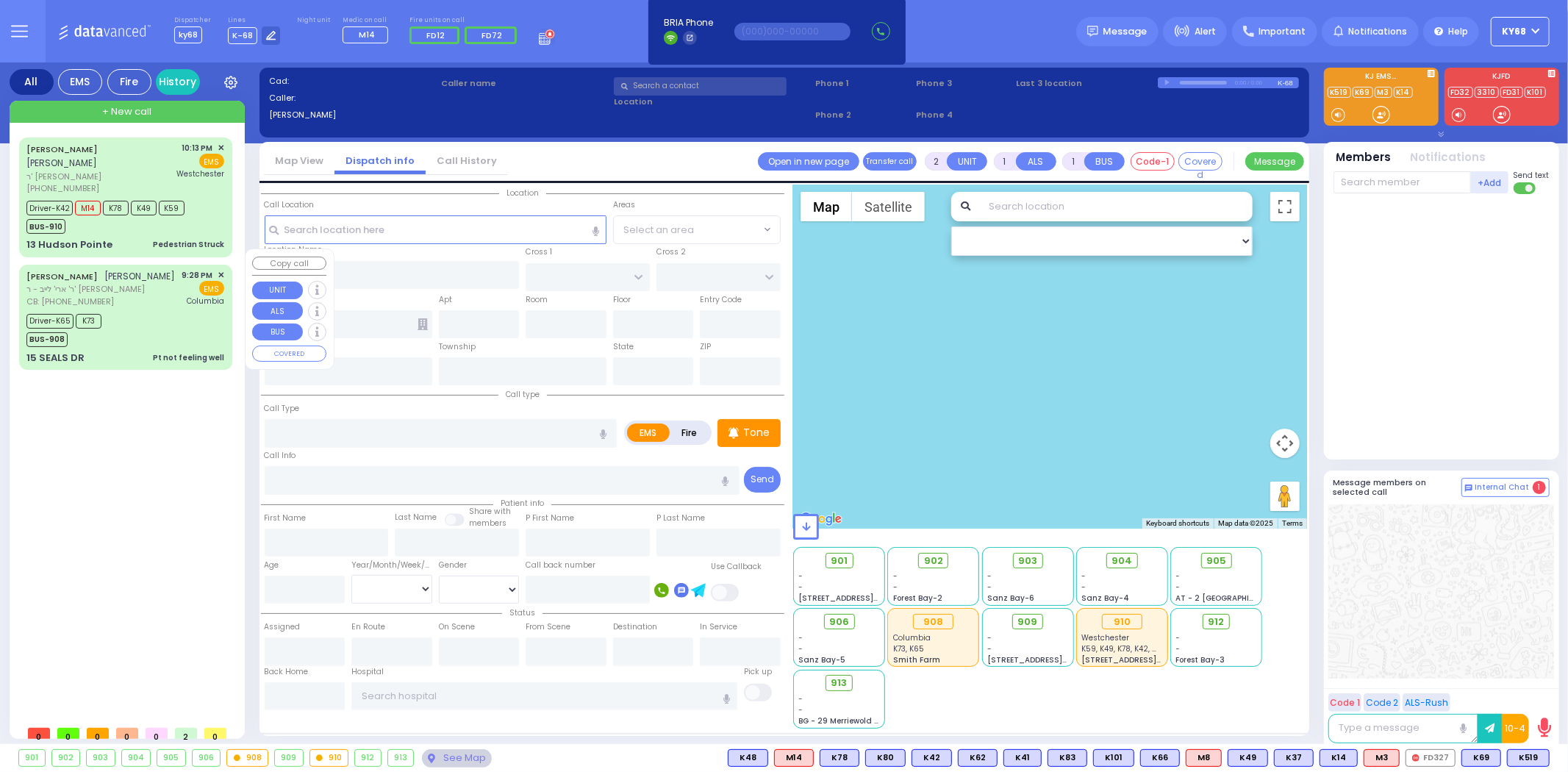
click at [218, 269] on span "✕" at bounding box center [221, 275] width 7 height 13
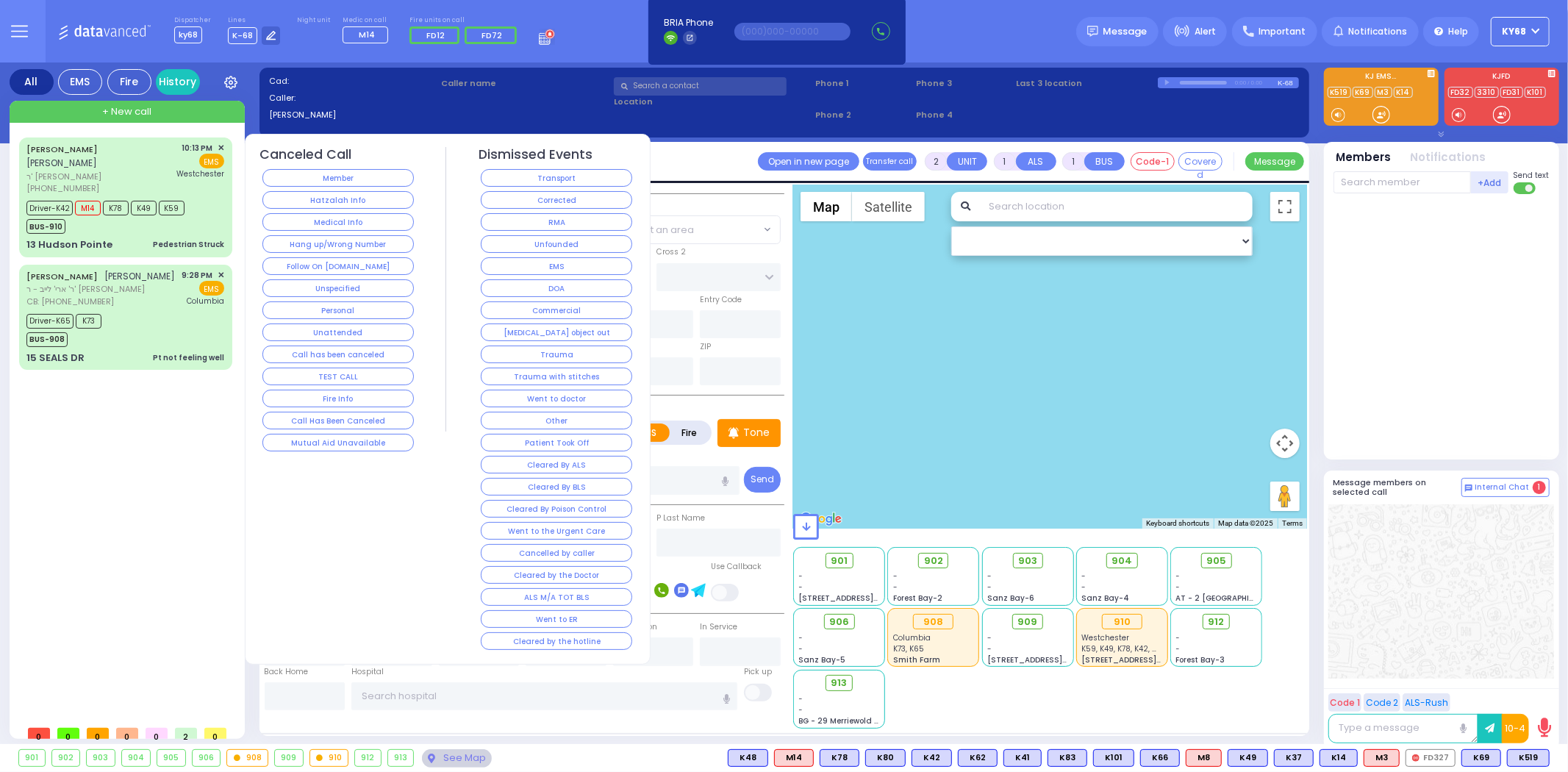
click at [533, 185] on button "Transport" at bounding box center [556, 178] width 151 height 18
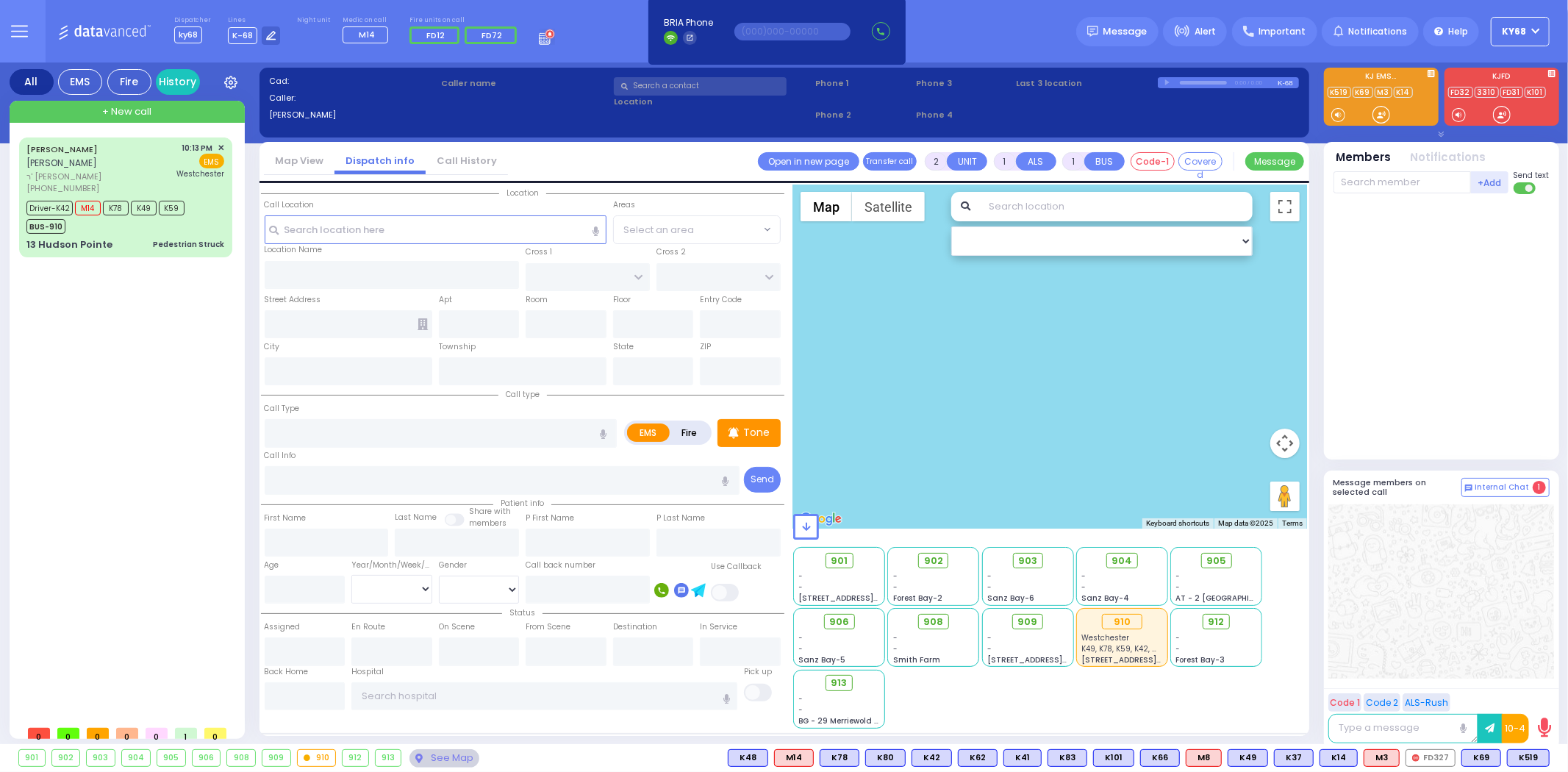
click at [952, 40] on div "Dispatcher ky68 shift has started. Are you ? Lines K-68" at bounding box center [784, 31] width 1568 height 63
click at [1451, 351] on div at bounding box center [1441, 327] width 216 height 254
click at [1414, 357] on div at bounding box center [1441, 327] width 216 height 254
click at [1479, 319] on div at bounding box center [1441, 327] width 216 height 254
click at [1496, 303] on div at bounding box center [1441, 327] width 216 height 254
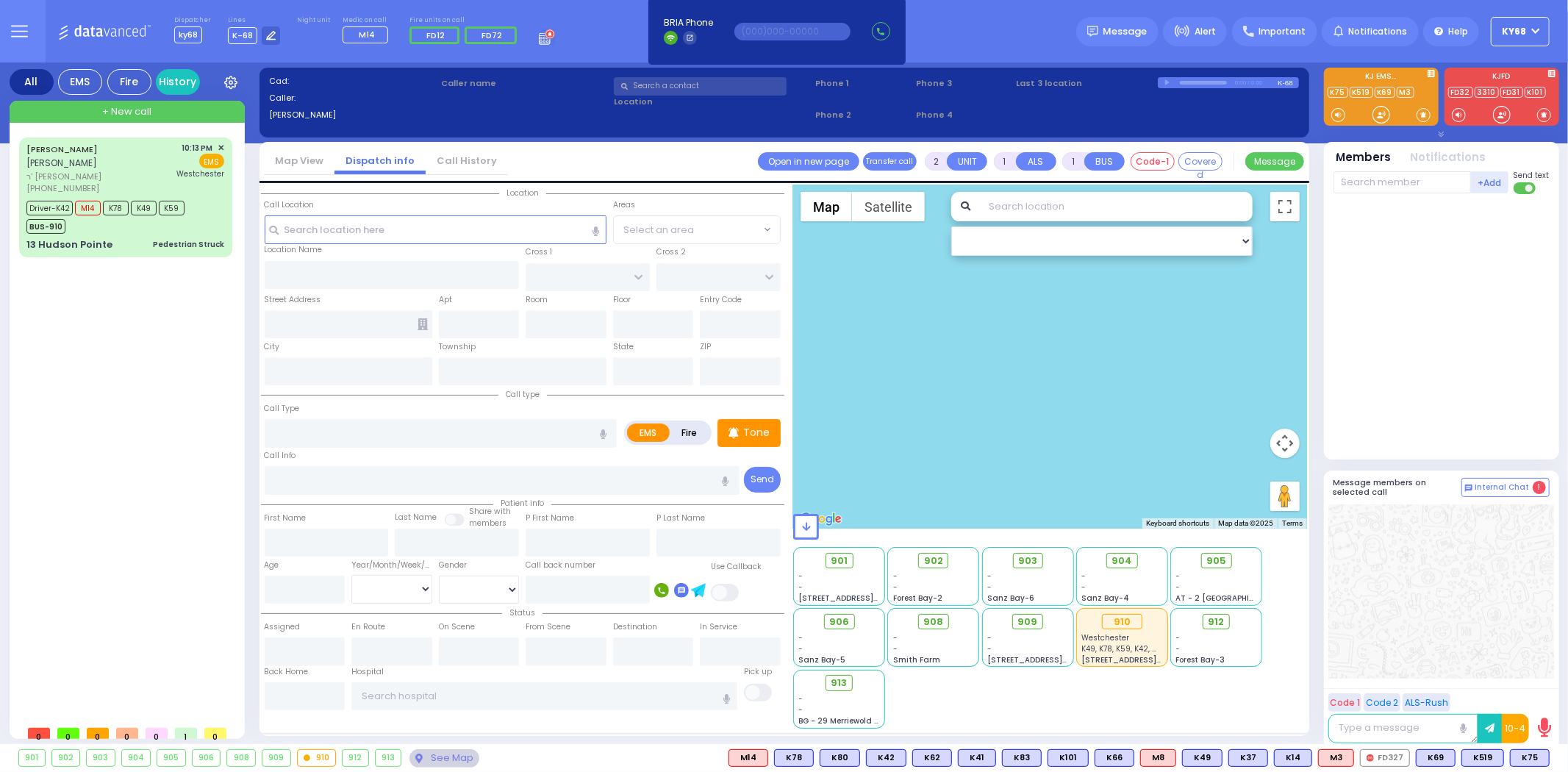
click at [1496, 303] on div at bounding box center [1441, 327] width 216 height 254
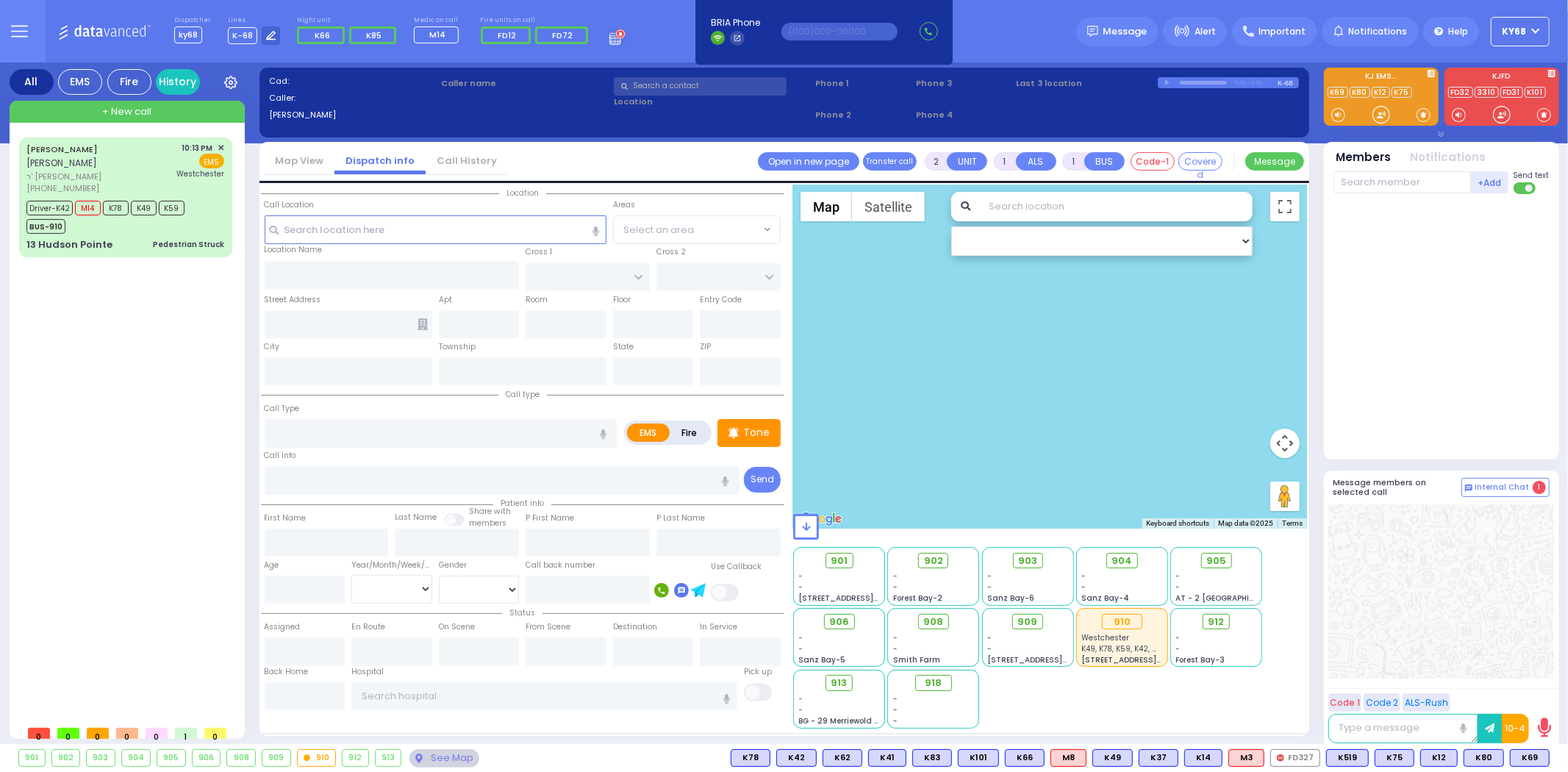
click at [1470, 362] on div at bounding box center [1441, 327] width 216 height 254
click at [1441, 373] on div at bounding box center [1441, 327] width 216 height 254
drag, startPoint x: 1424, startPoint y: 373, endPoint x: 1438, endPoint y: 637, distance: 264.4
click at [1438, 637] on div "Team connect is not connected. Please, close all team connect windows and Try N…" at bounding box center [1441, 406] width 235 height 688
click at [1438, 637] on div at bounding box center [1440, 591] width 226 height 174
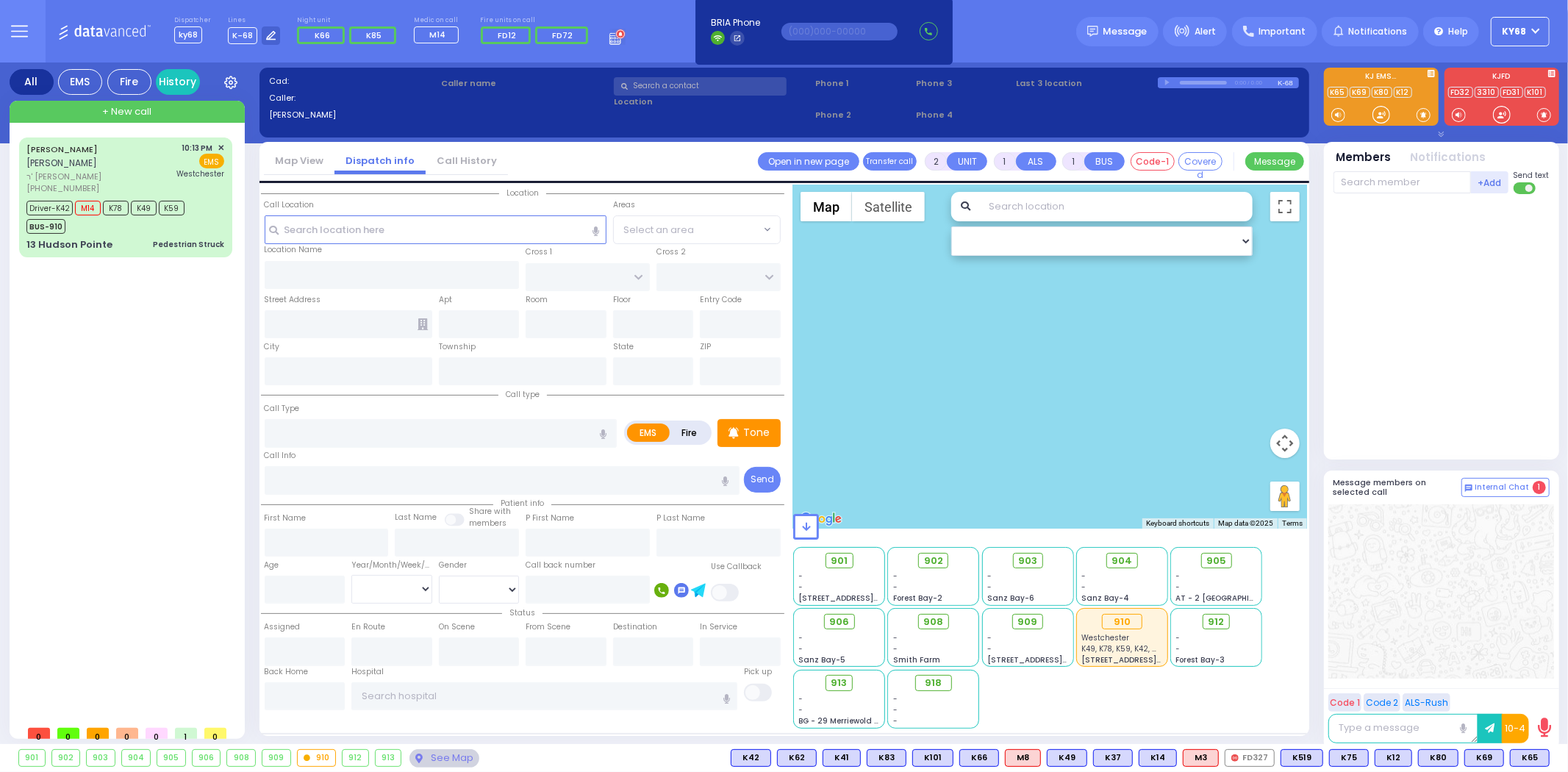
click at [1359, 340] on div at bounding box center [1441, 327] width 216 height 254
drag, startPoint x: 1338, startPoint y: 334, endPoint x: 1399, endPoint y: 522, distance: 197.6
click at [1399, 522] on div "Team connect is not connected. Please, close all team connect windows and Try N…" at bounding box center [1441, 406] width 235 height 688
click at [1399, 520] on div at bounding box center [1440, 591] width 226 height 174
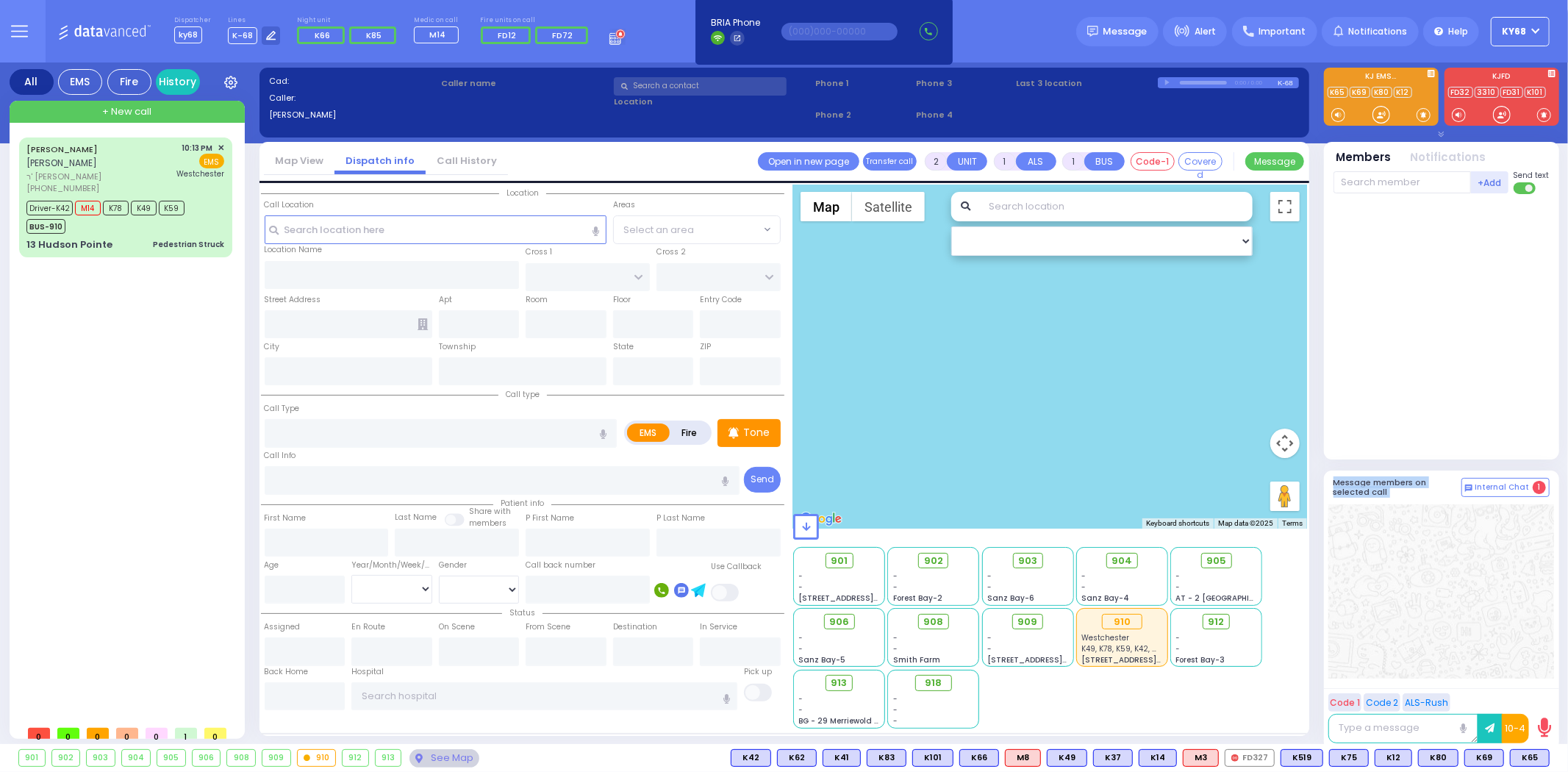
drag, startPoint x: 1397, startPoint y: 515, endPoint x: 1365, endPoint y: 402, distance: 117.4
click at [1365, 402] on div "Team connect is not connected. Please, close all team connect windows and Try N…" at bounding box center [1441, 406] width 235 height 688
click at [1365, 402] on div at bounding box center [1441, 327] width 216 height 254
click at [1413, 291] on div at bounding box center [1441, 327] width 216 height 254
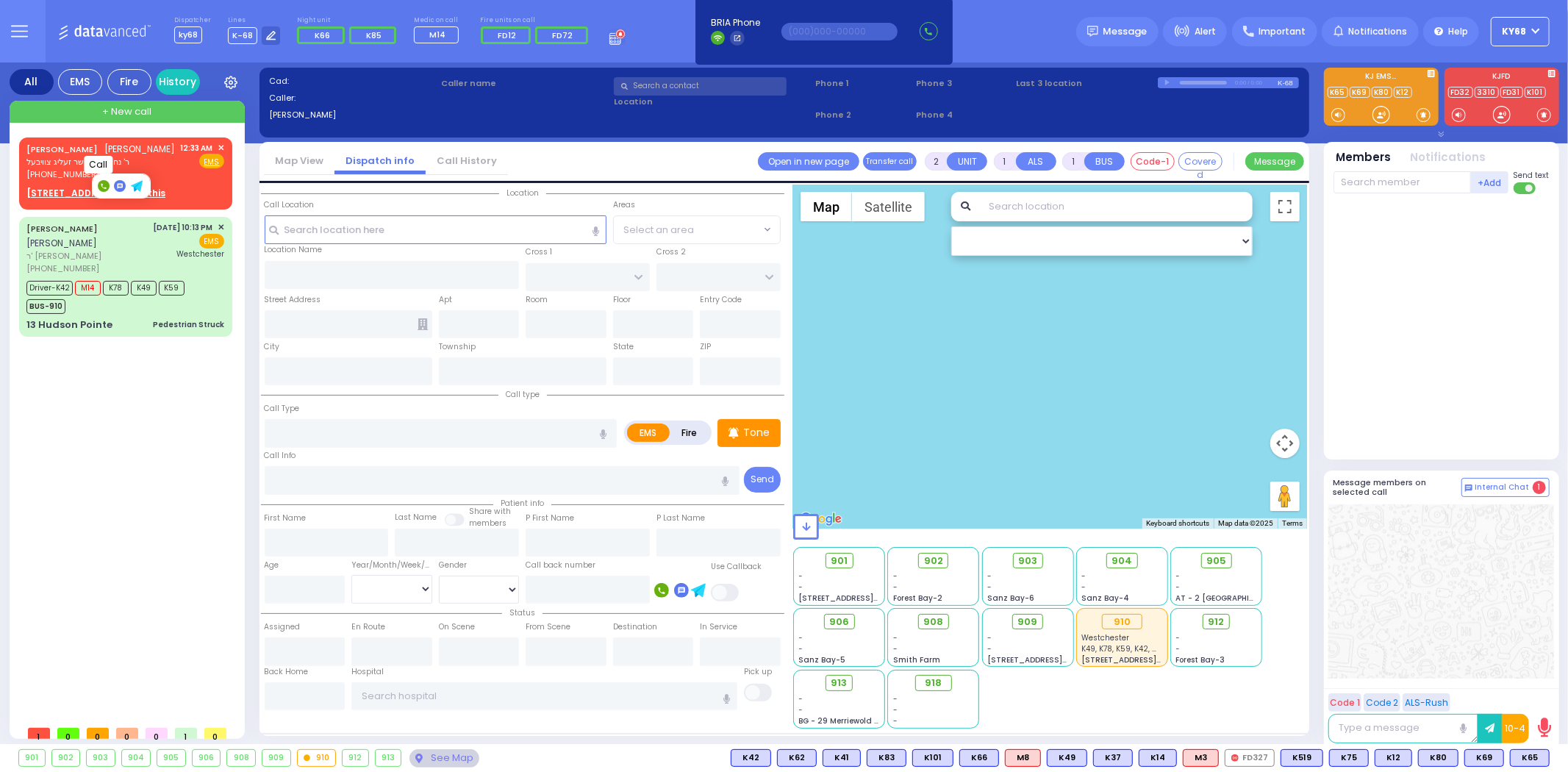
click at [100, 182] on rect at bounding box center [104, 186] width 12 height 12
type input "8456293021"
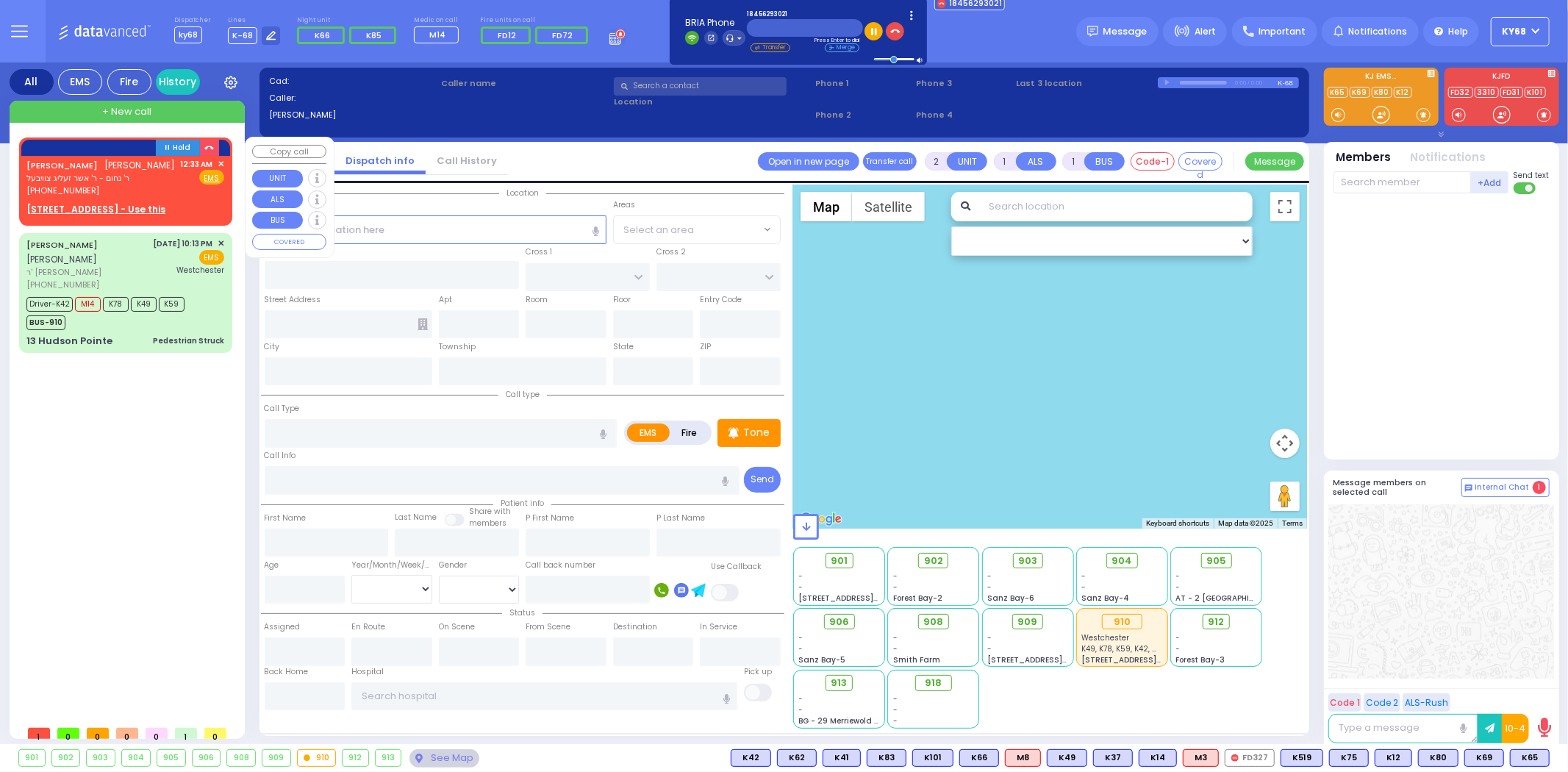
click at [124, 185] on span "ר' נחום - ר' אשר זעליג צוויבעל" at bounding box center [101, 178] width 149 height 13
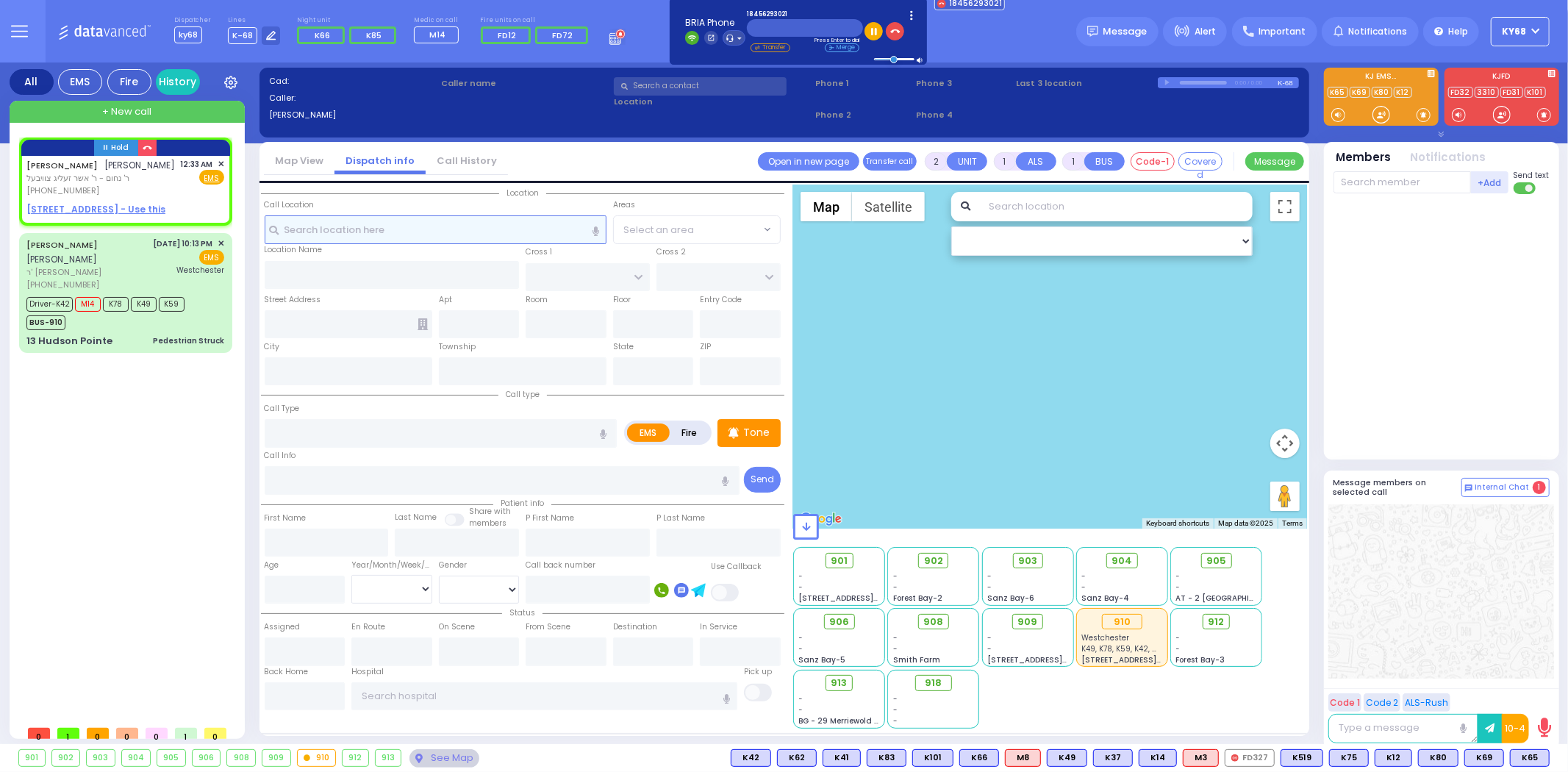
select select
radio input "true"
type input "YITZCHOK JOSHUA"
type input "KORNBLY"
select select
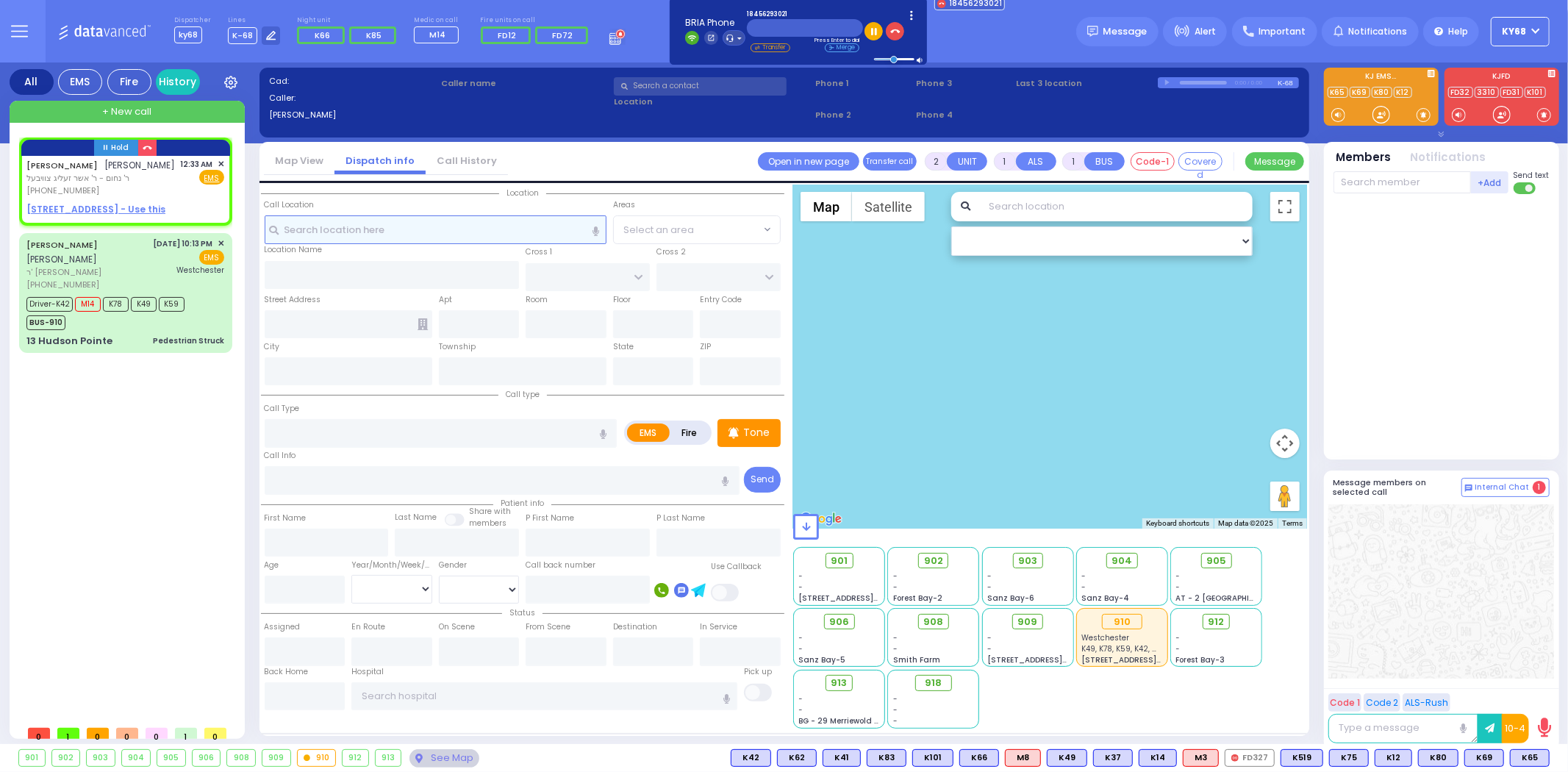
type input "00:33"
select select "Hatzalah Garages"
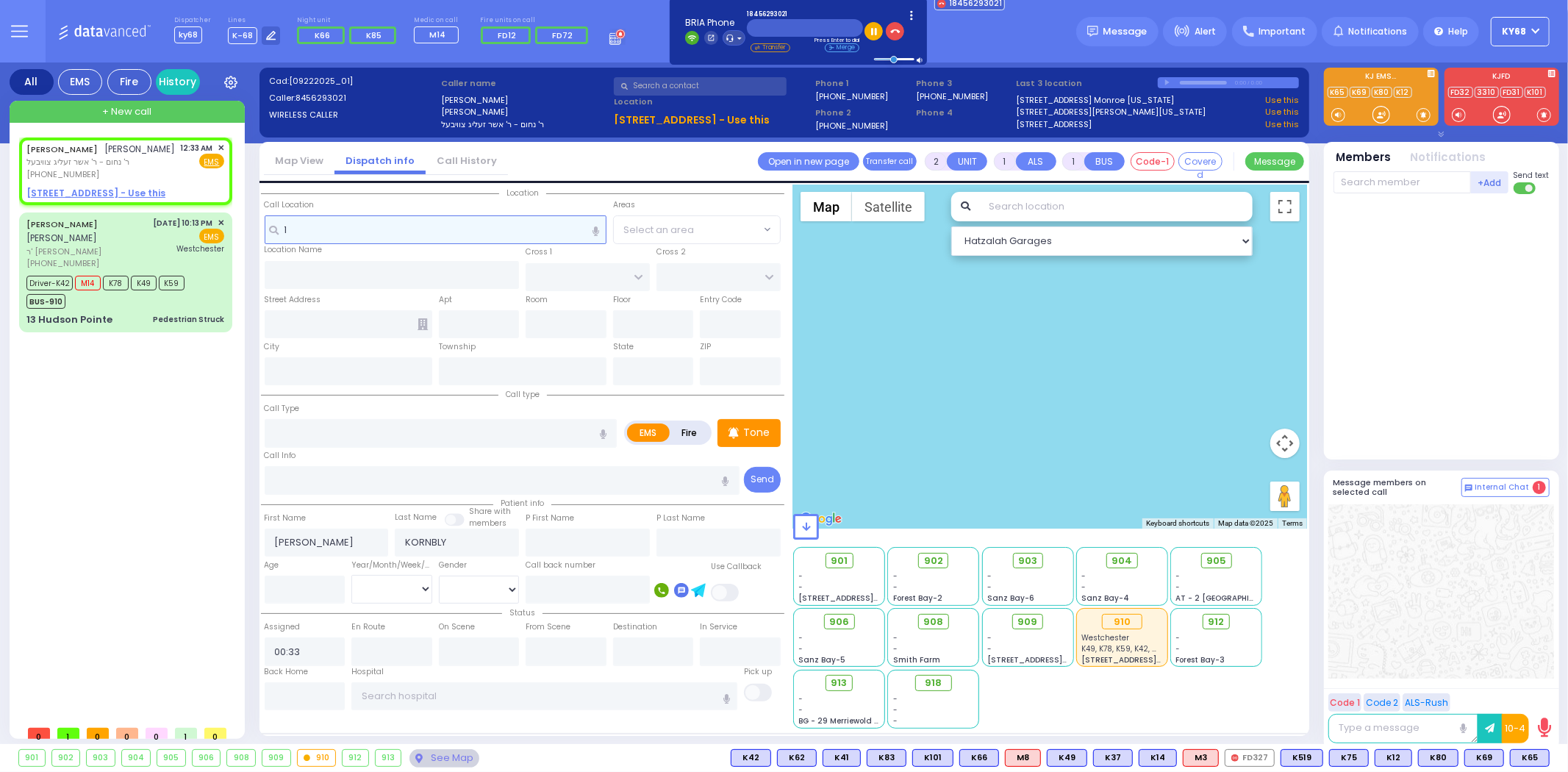
type input "13"
select select
radio input "true"
select select
select select "Hatzalah Garages"
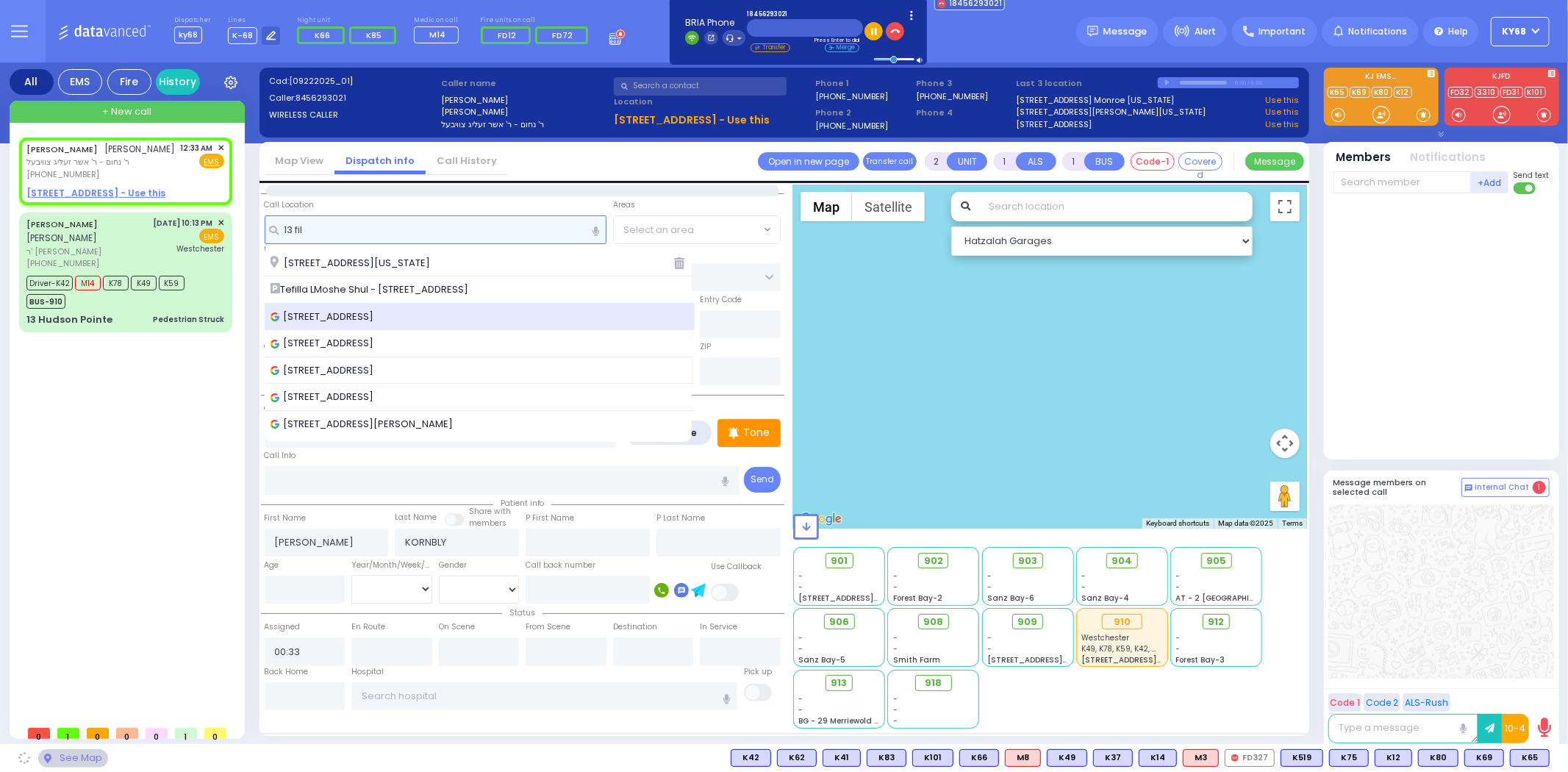
type input "13 fil"
click at [371, 319] on span "13 Fillmore Court, Monroe, NY, USA" at bounding box center [324, 317] width 109 height 15
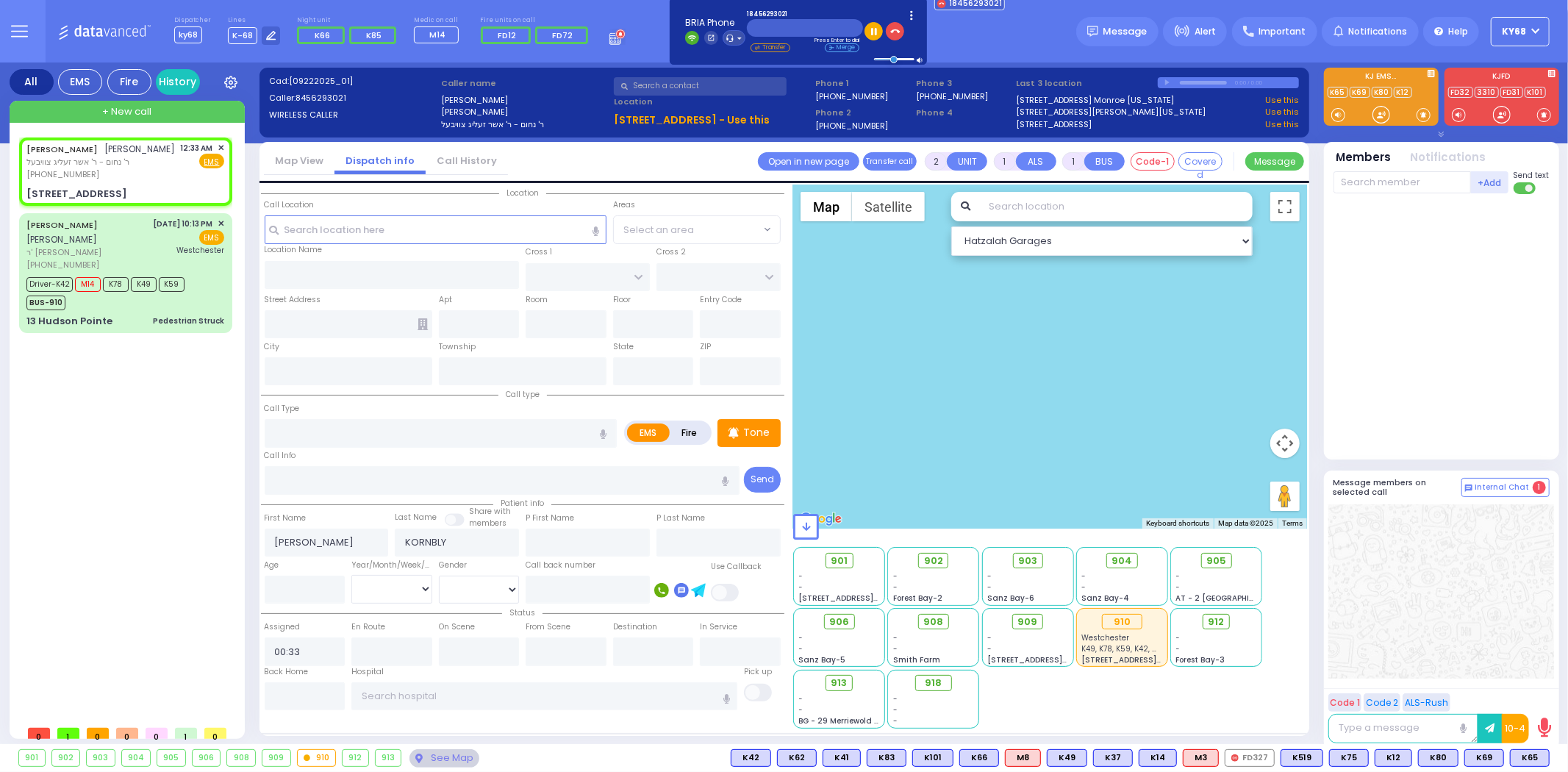
select select
radio input "true"
select select
select select "Hatzalah Garages"
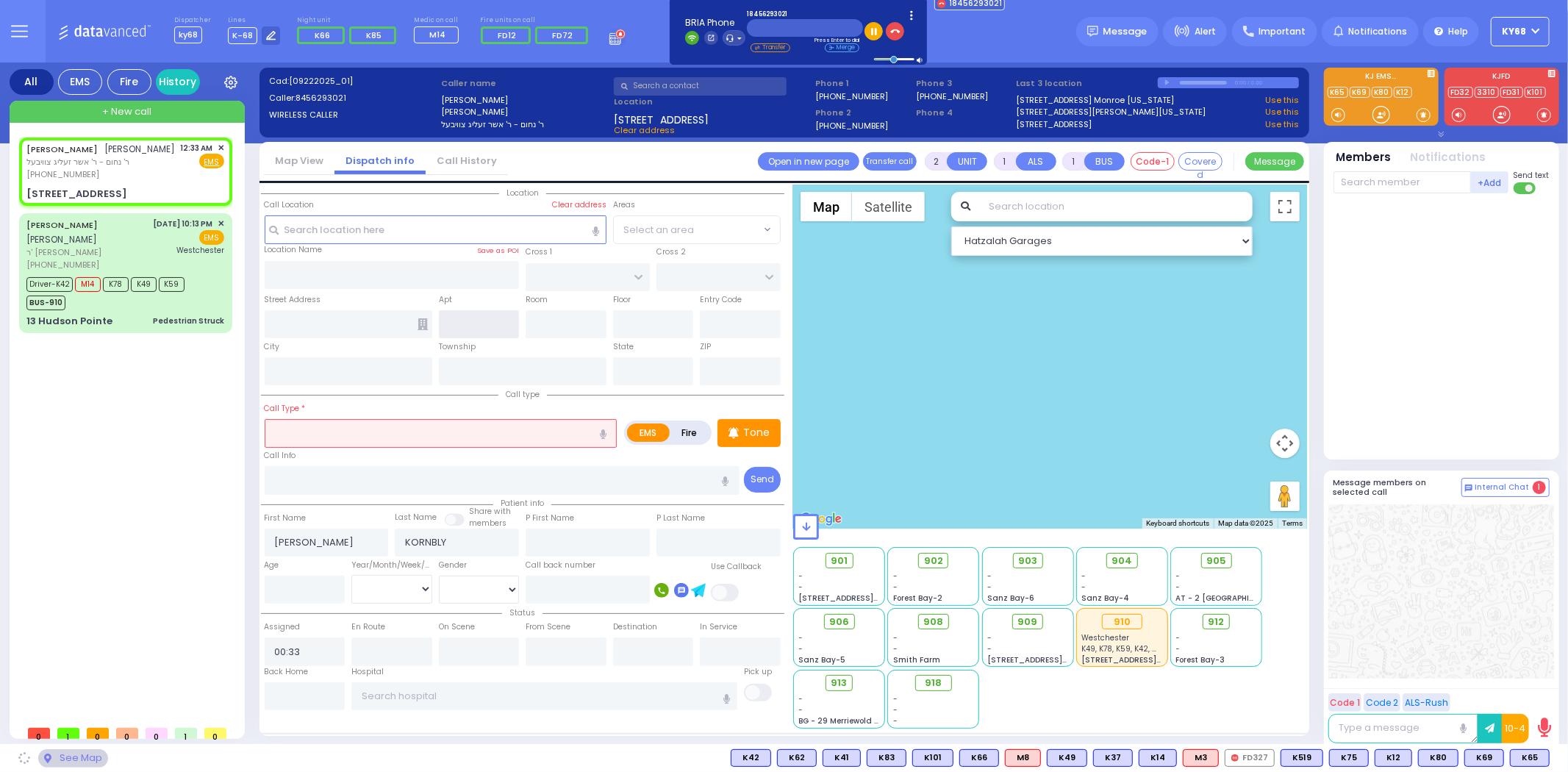
type input "FILLMORE COURT"
type input "13 Fillmore Ct"
type input "Monroe"
type input "New York"
type input "10950"
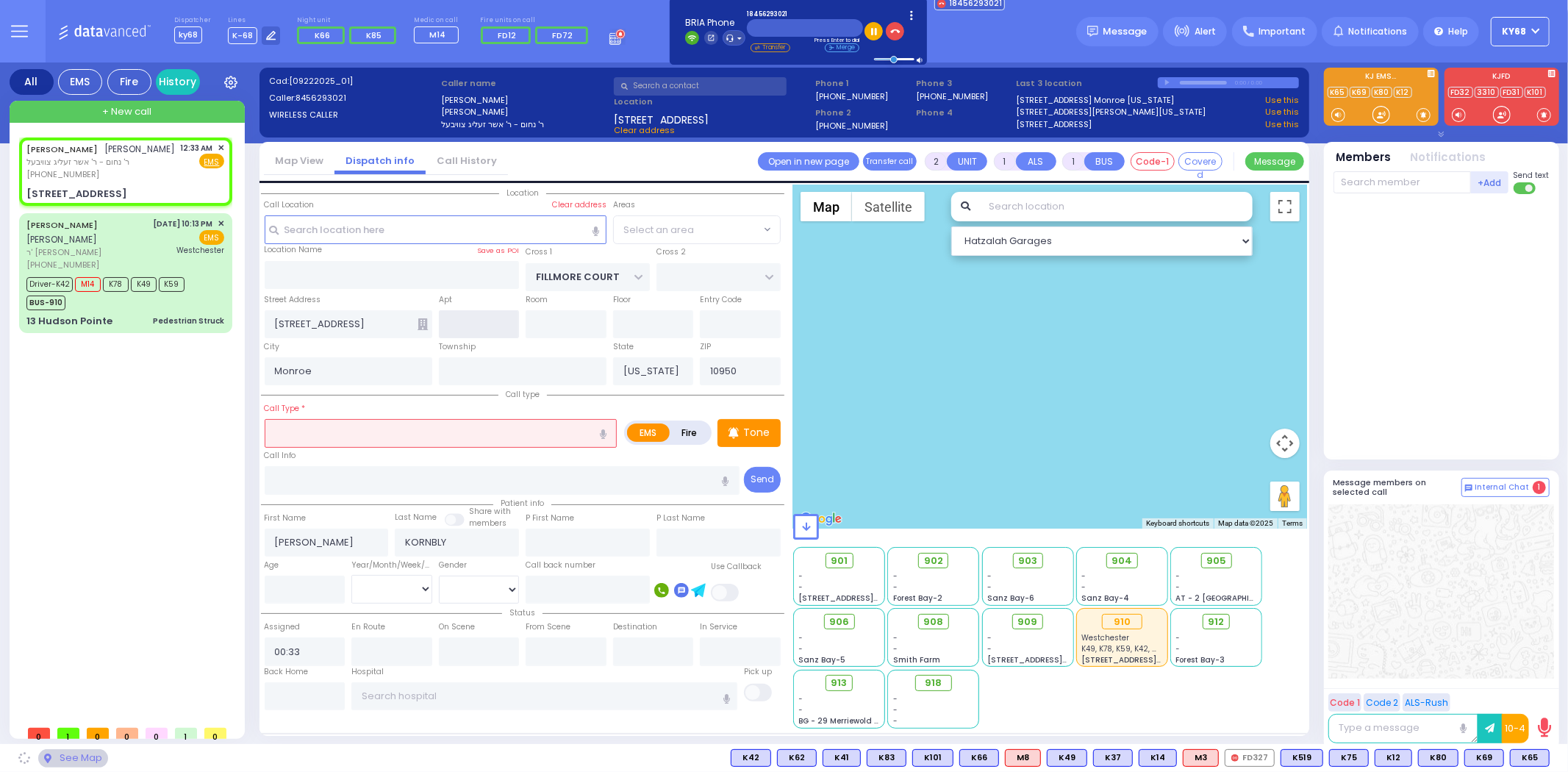
select select "SECTION 2"
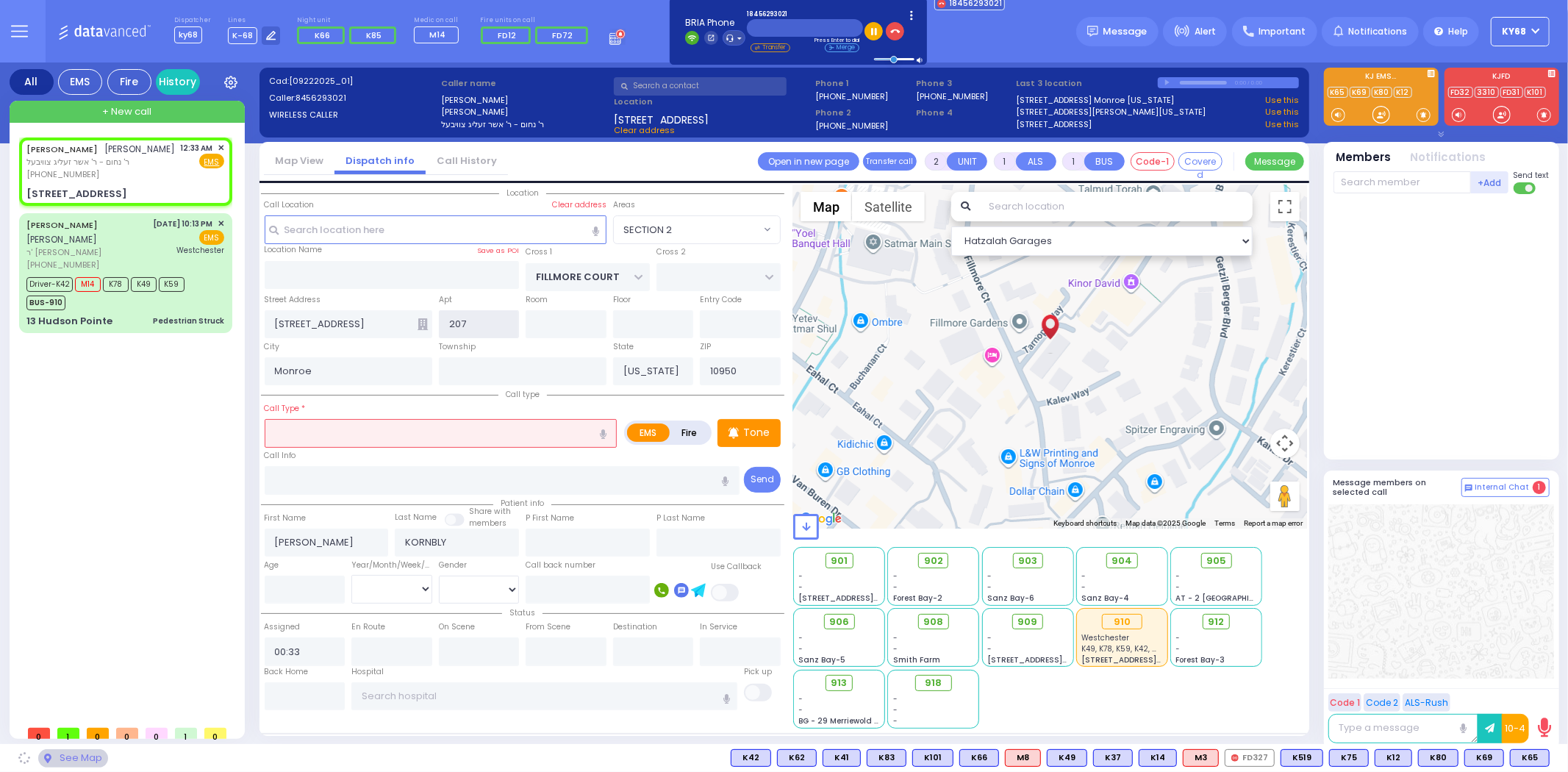
type input "207"
click at [493, 438] on input "text" at bounding box center [440, 433] width 353 height 28
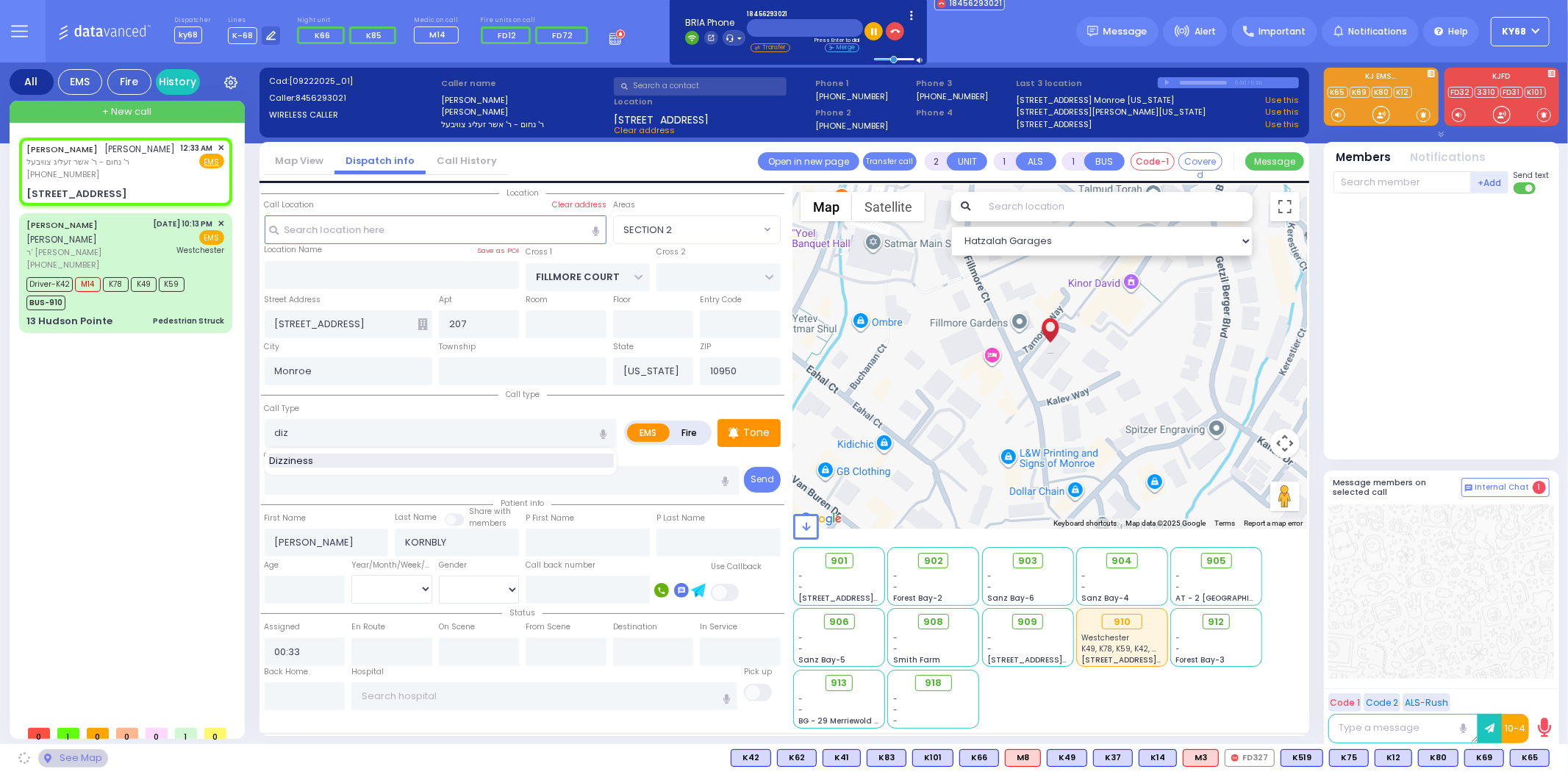
click at [466, 459] on div "Dizziness" at bounding box center [441, 460] width 345 height 15
type input "Dizziness"
type input "1"
type input "0"
click at [897, 30] on button "button" at bounding box center [894, 31] width 18 height 18
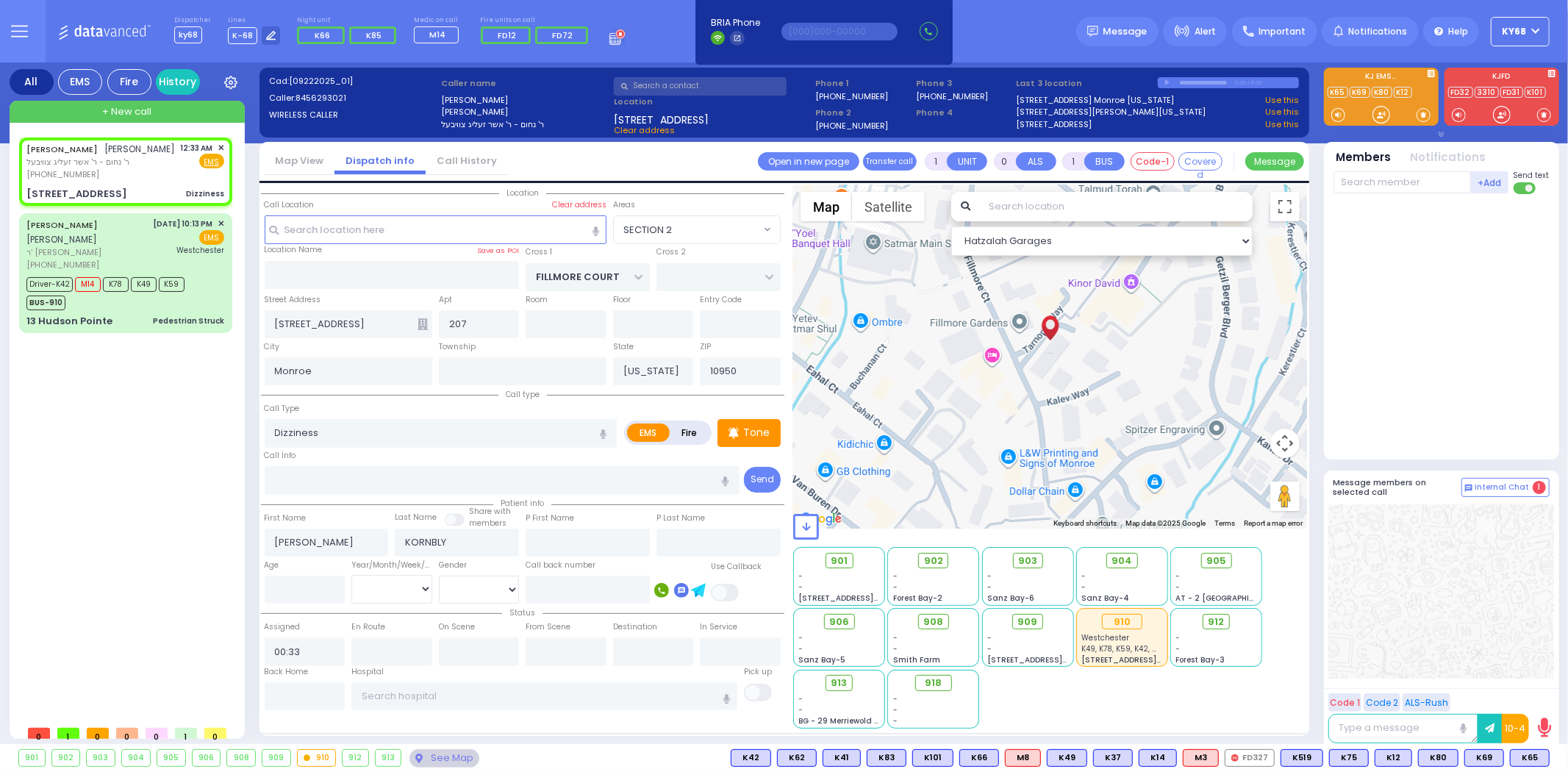
select select
radio input "true"
select select
select select "Hatzalah Garages"
radio input "true"
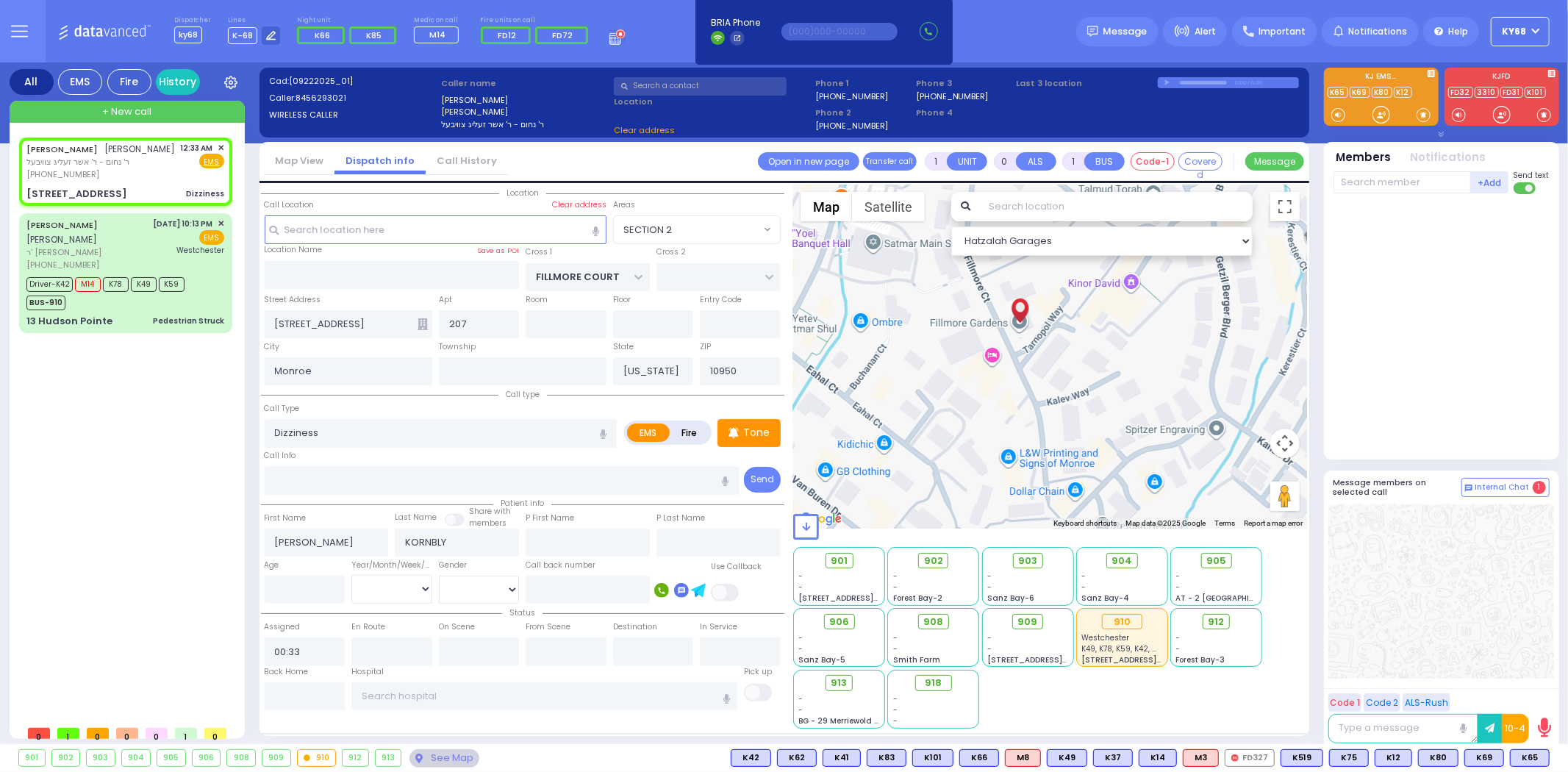
select select
select select "Hatzalah Garages"
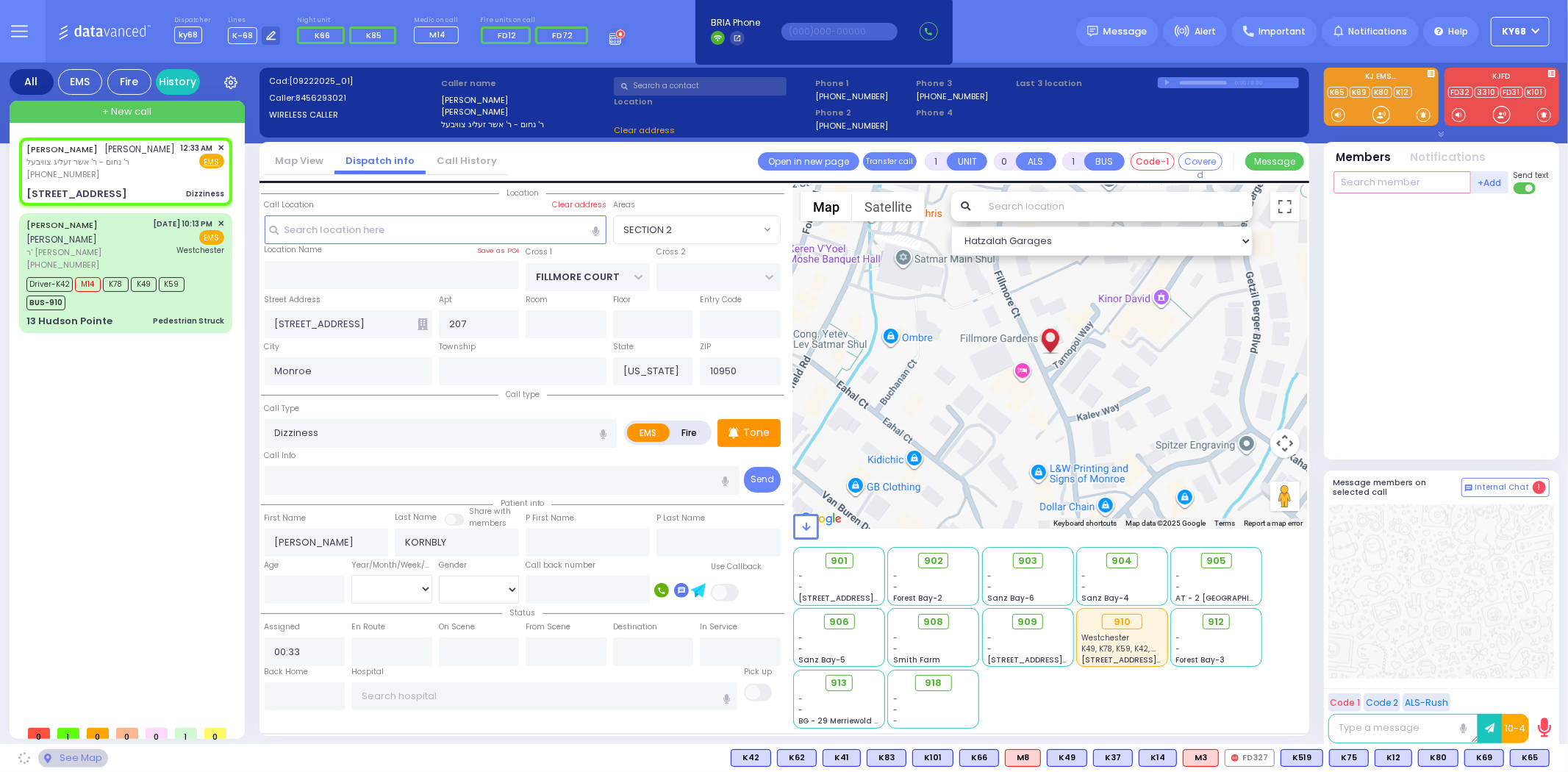
click at [1368, 186] on input "text" at bounding box center [1402, 183] width 137 height 22
select select "SECTION 2"
type input "m6"
click at [1378, 216] on div "Medic6" at bounding box center [1383, 212] width 74 height 15
click at [1392, 204] on link "Medic6" at bounding box center [1389, 209] width 44 height 11
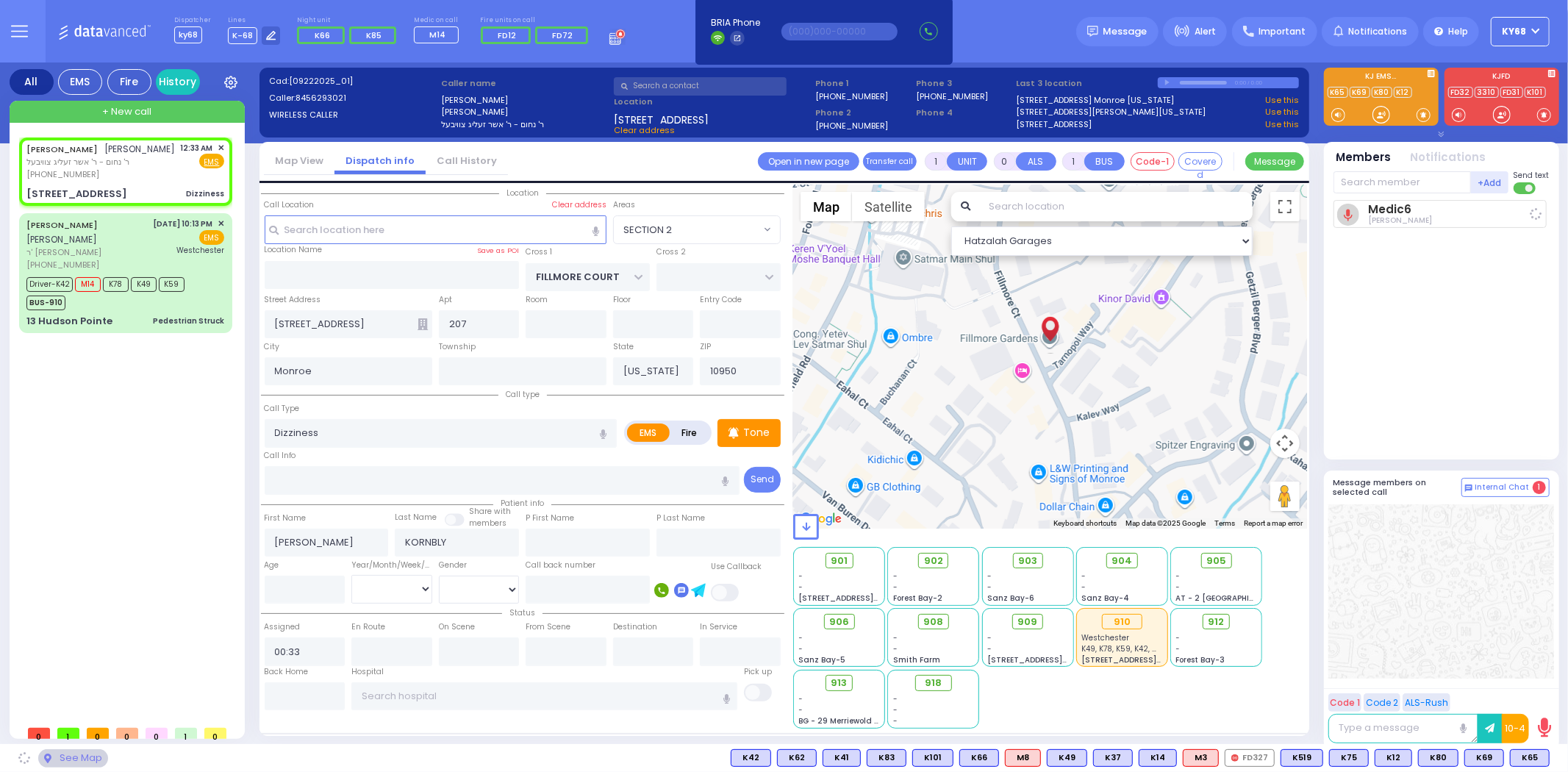
click at [1450, 295] on div "Medic6 Shloma Zwibel" at bounding box center [1442, 324] width 219 height 247
click at [1424, 304] on div "Medic6 Shloma Zwibel" at bounding box center [1442, 324] width 219 height 247
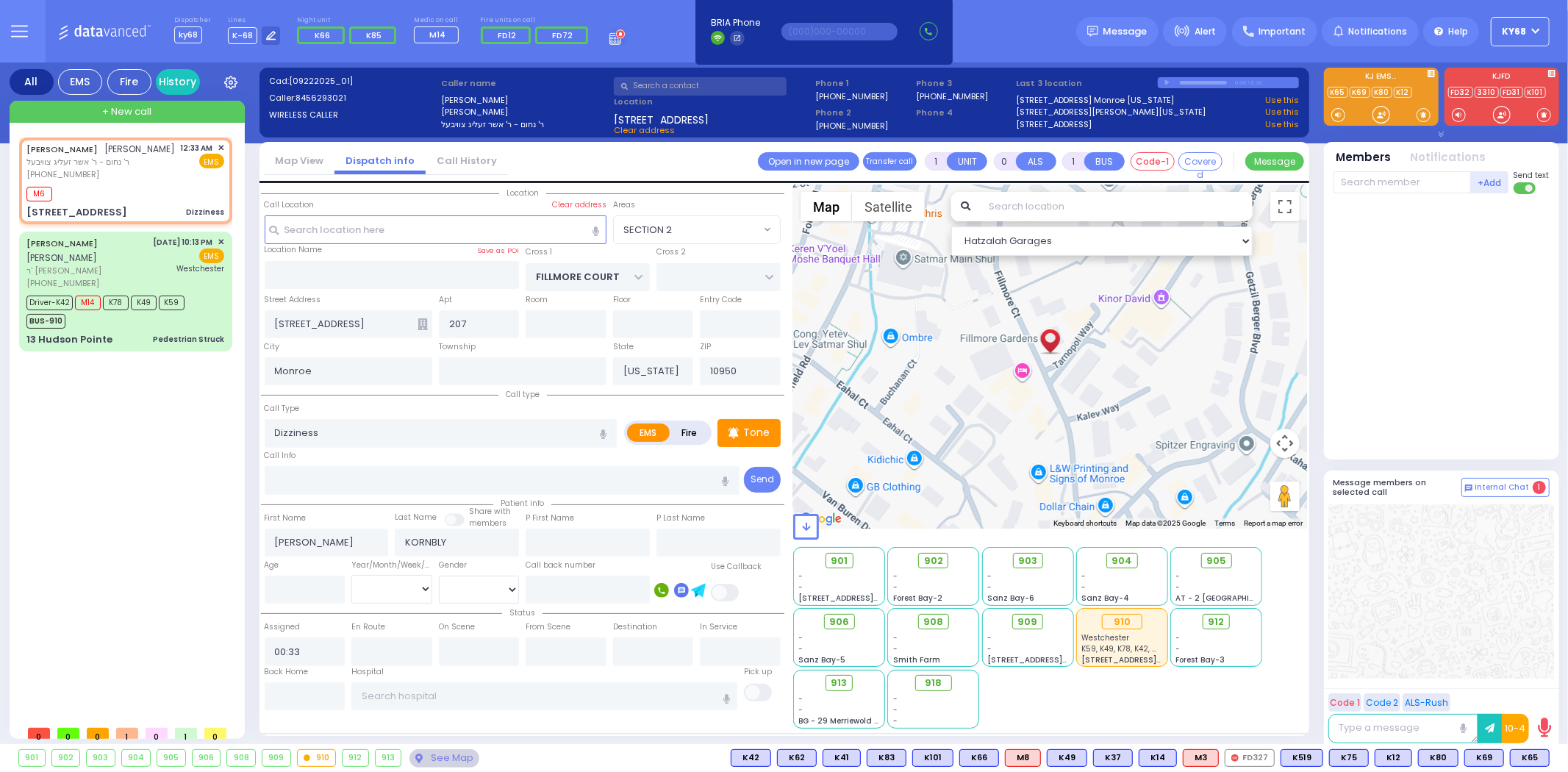
select select
radio input "true"
select select
type input "00:35"
select select "Hatzalah Garages"
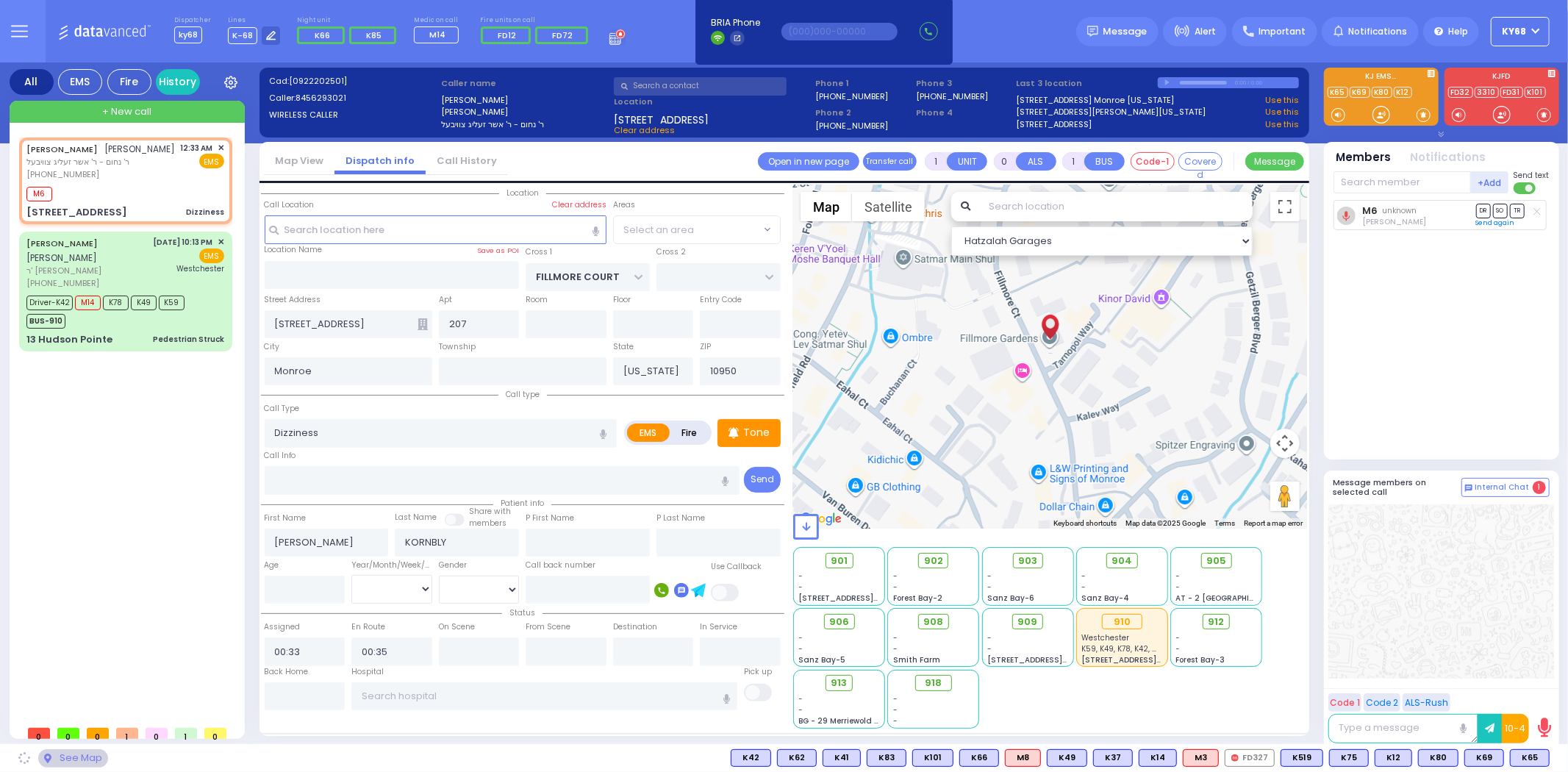
select select "SECTION 2"
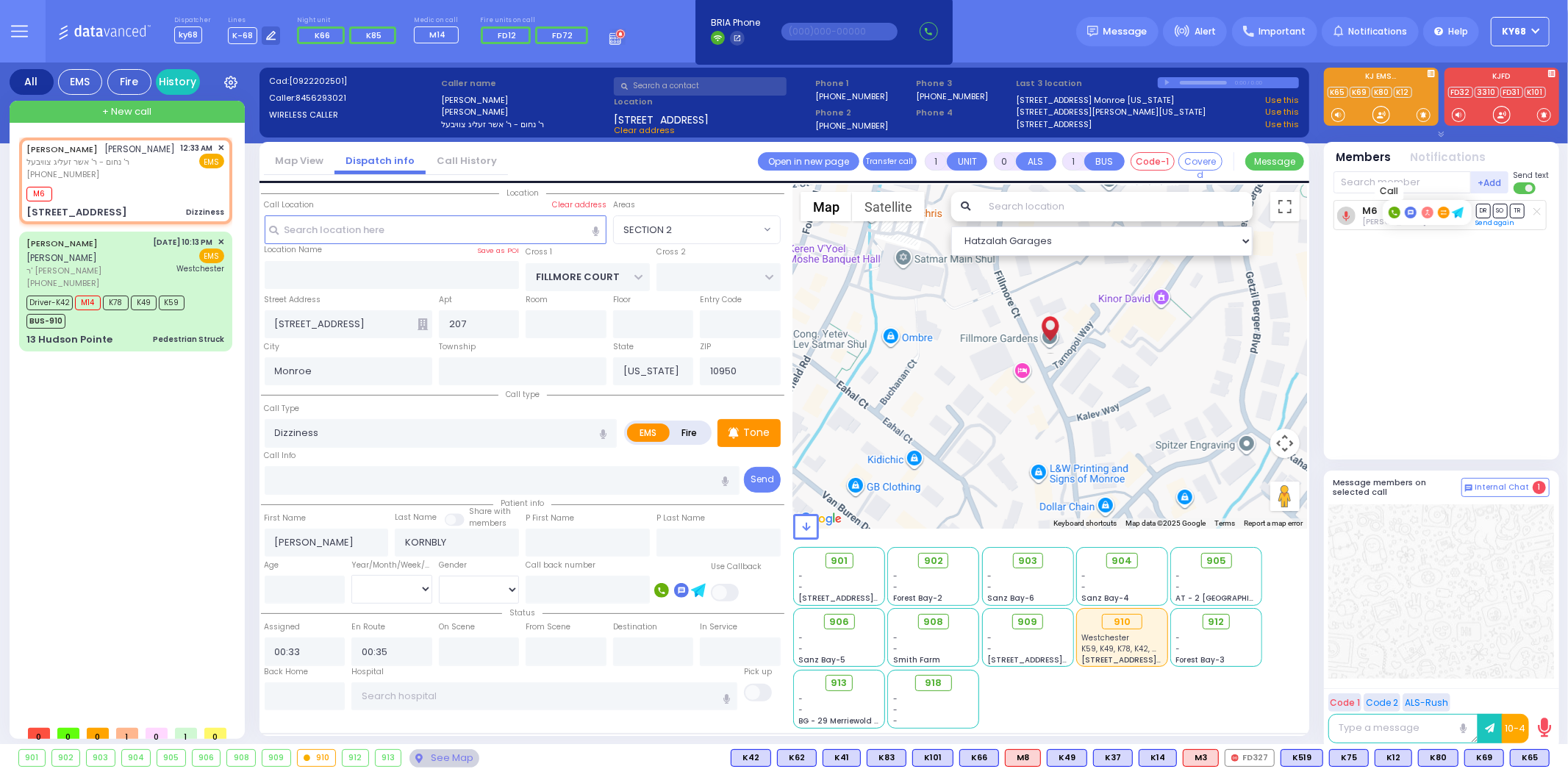
click at [1390, 210] on rect at bounding box center [1395, 213] width 12 height 12
type input "8453259400"
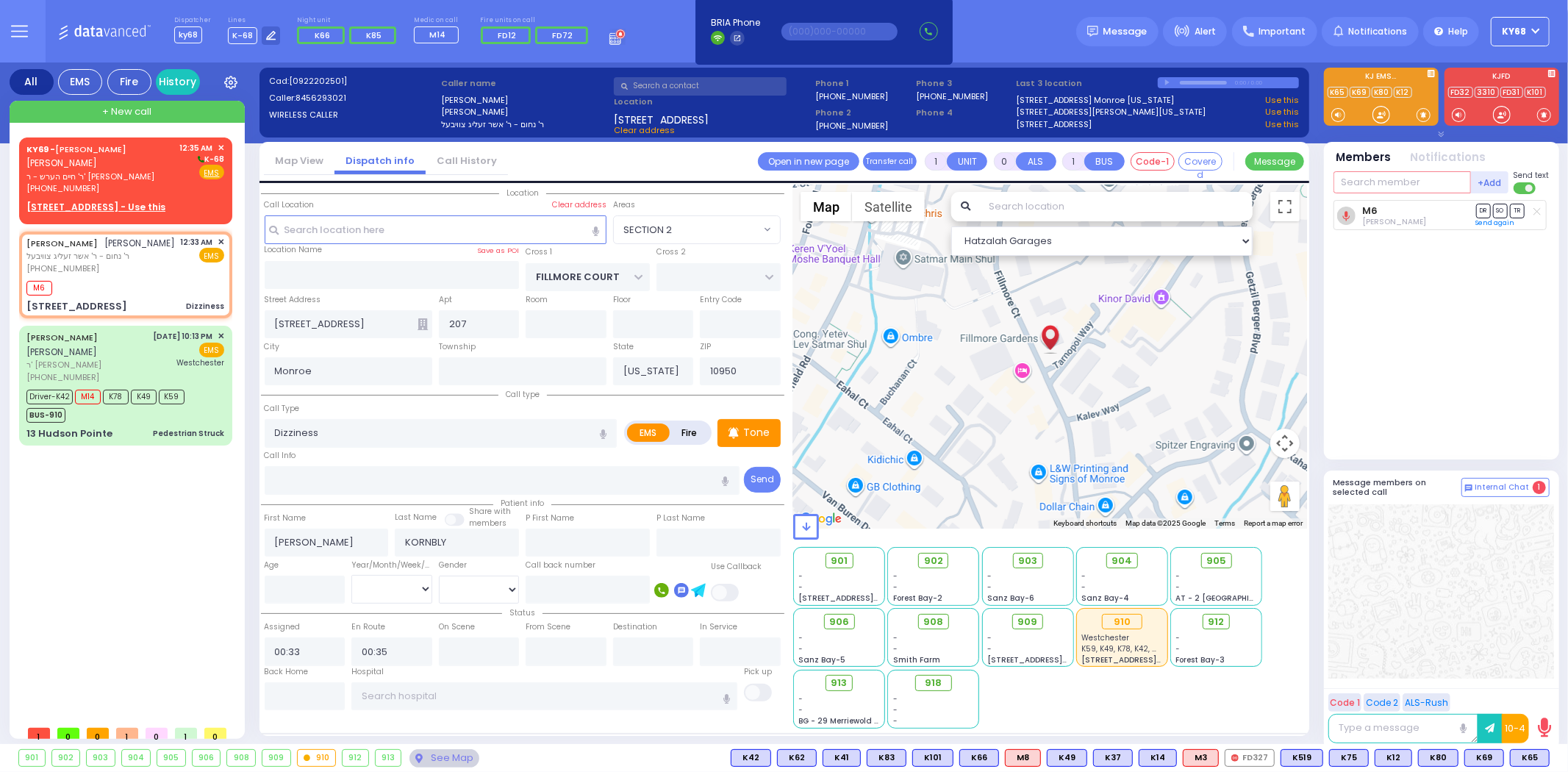
click at [1369, 187] on input "text" at bounding box center [1402, 183] width 137 height 22
type input "69"
select select
radio input "true"
select select
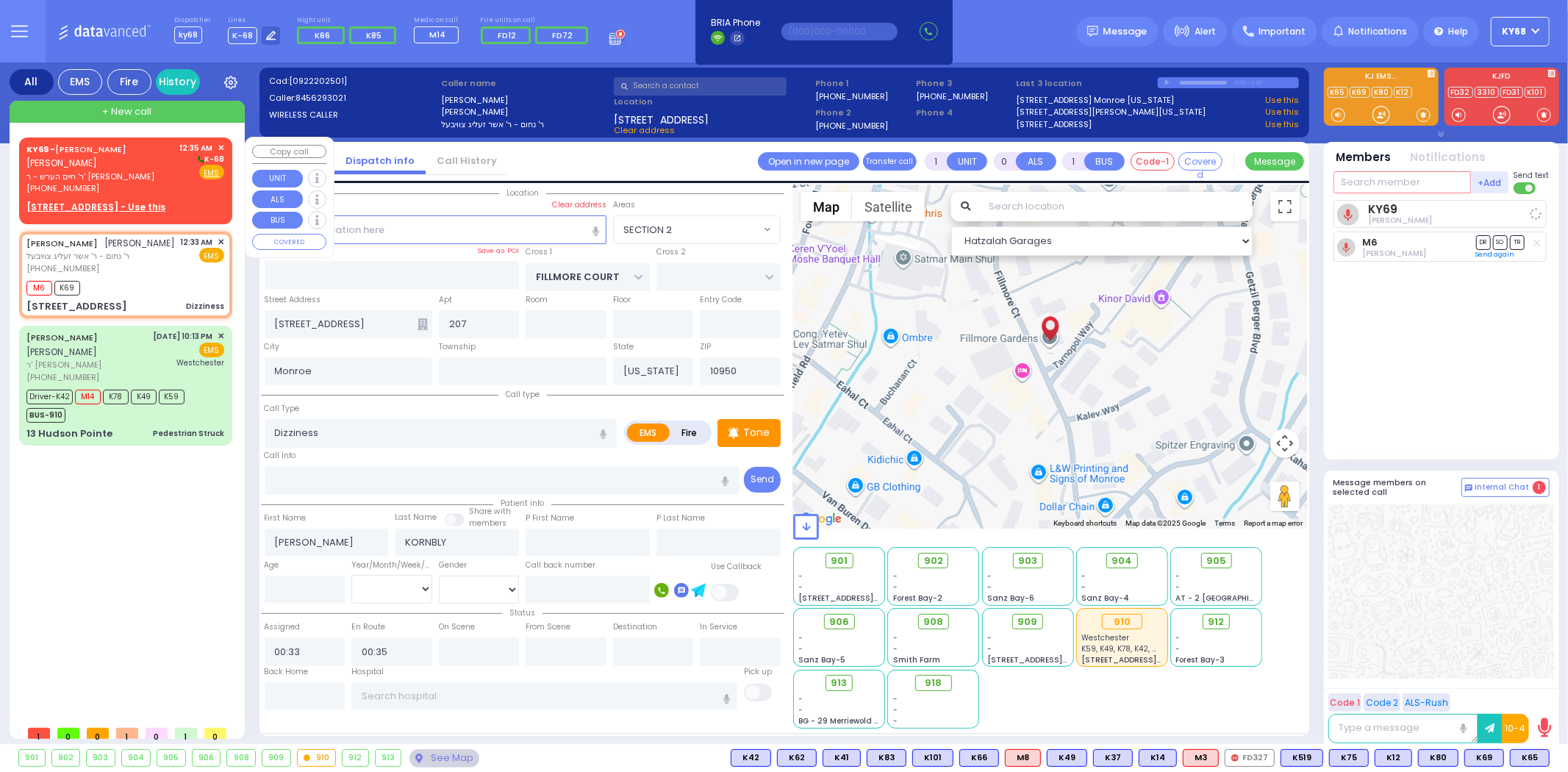
select select "Hatzalah Garages"
click at [217, 147] on span "✕" at bounding box center [221, 148] width 7 height 13
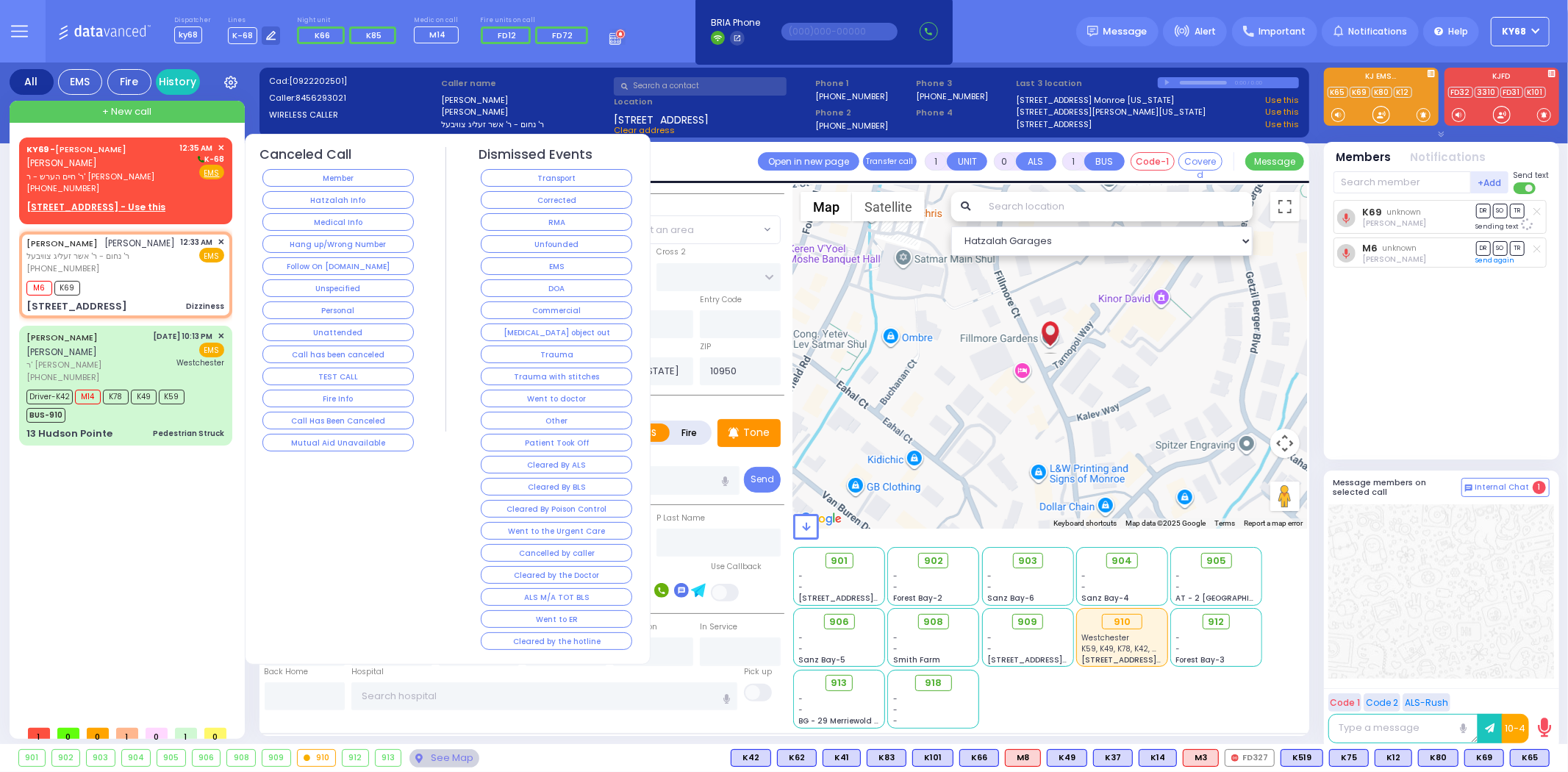
select select "SECTION 2"
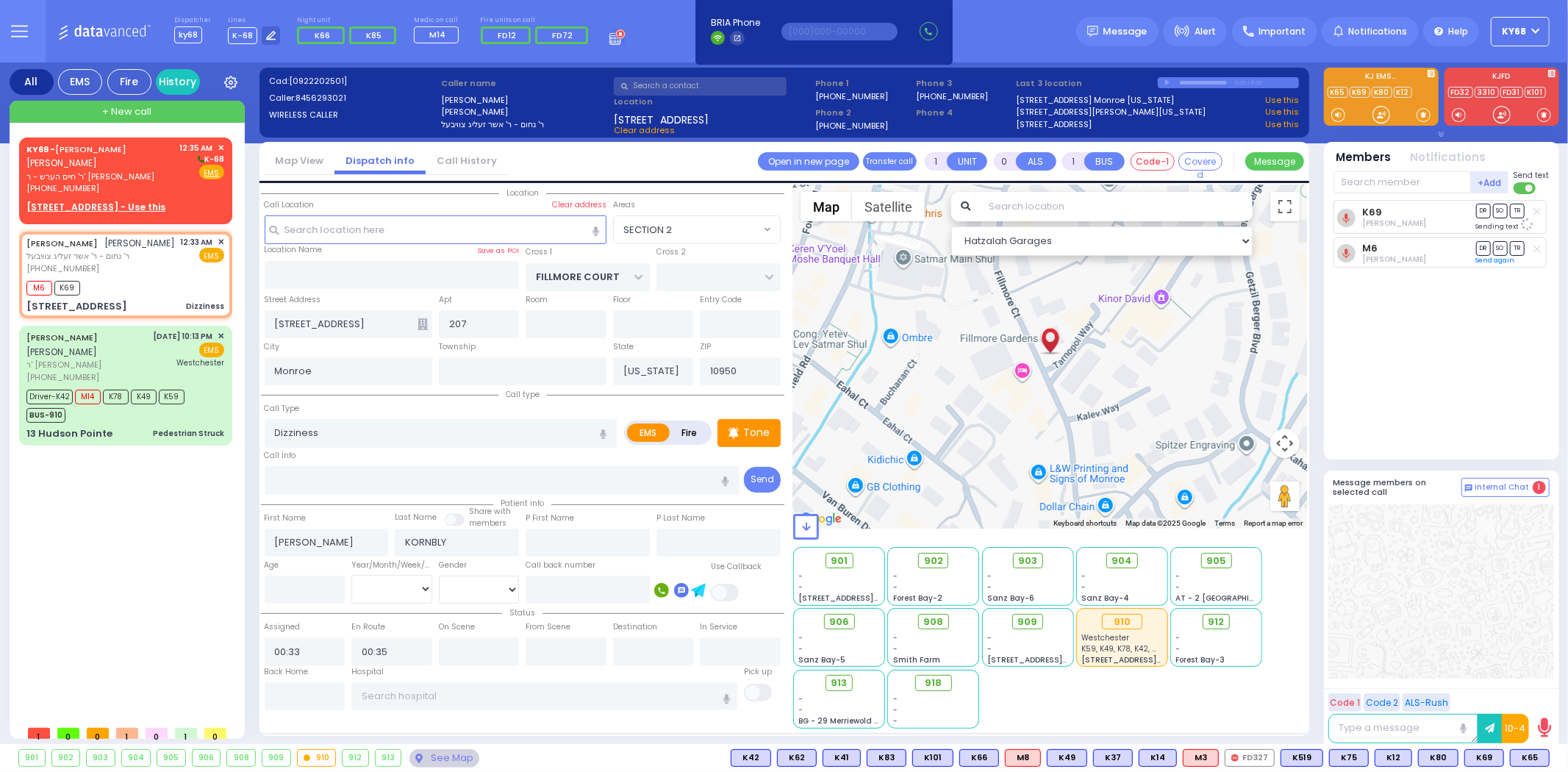
click at [1535, 246] on line at bounding box center [1536, 249] width 7 height 7
select select
radio input "true"
select select
select select "Hatzalah Garages"
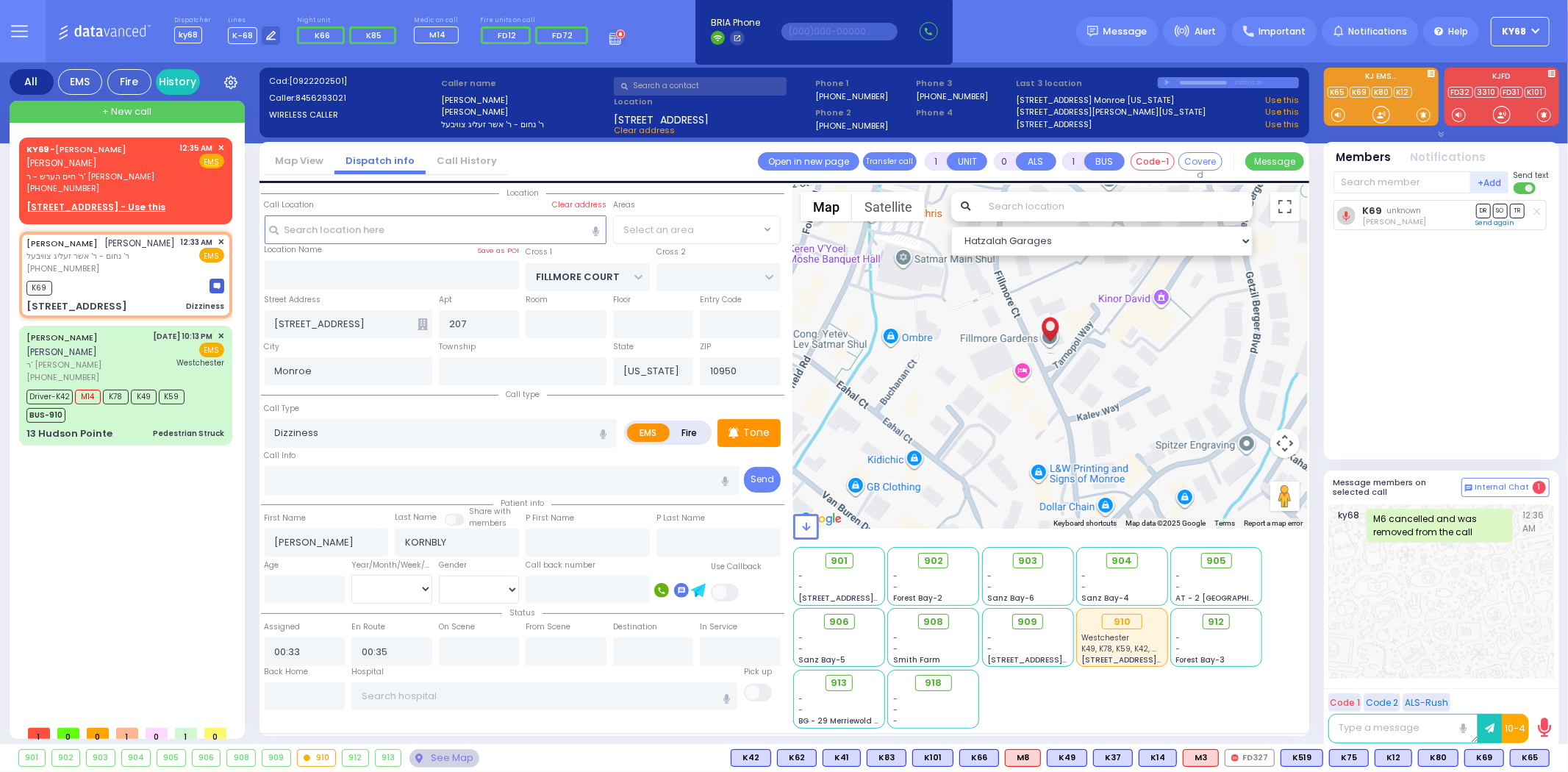
select select "SECTION 2"
click at [1471, 330] on div "K69 Yoel Mayer Goldberger DR SO TR Sending text" at bounding box center [1442, 324] width 219 height 247
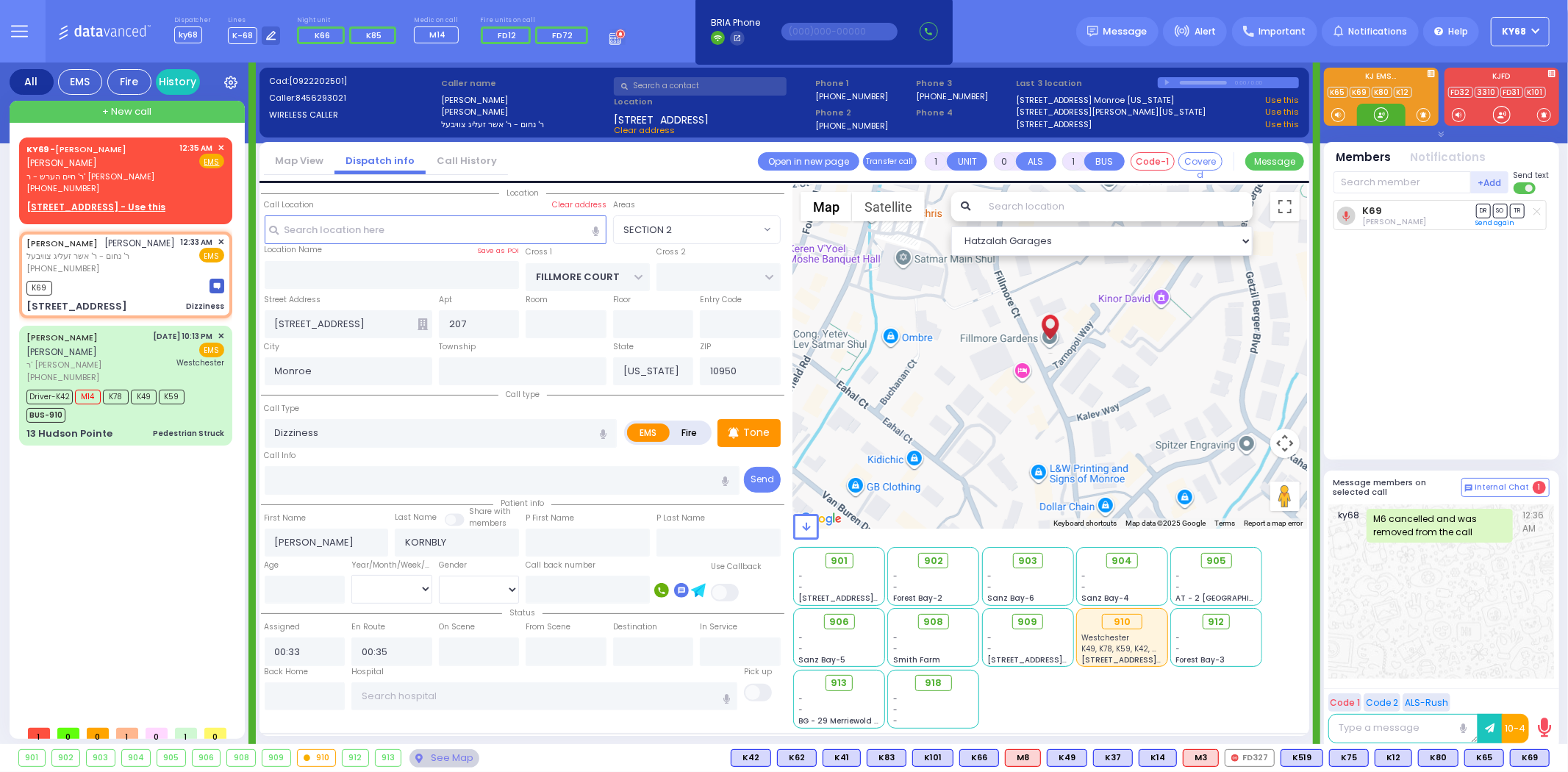
click at [1386, 119] on div at bounding box center [1380, 114] width 15 height 15
click at [1383, 118] on div at bounding box center [1380, 114] width 15 height 15
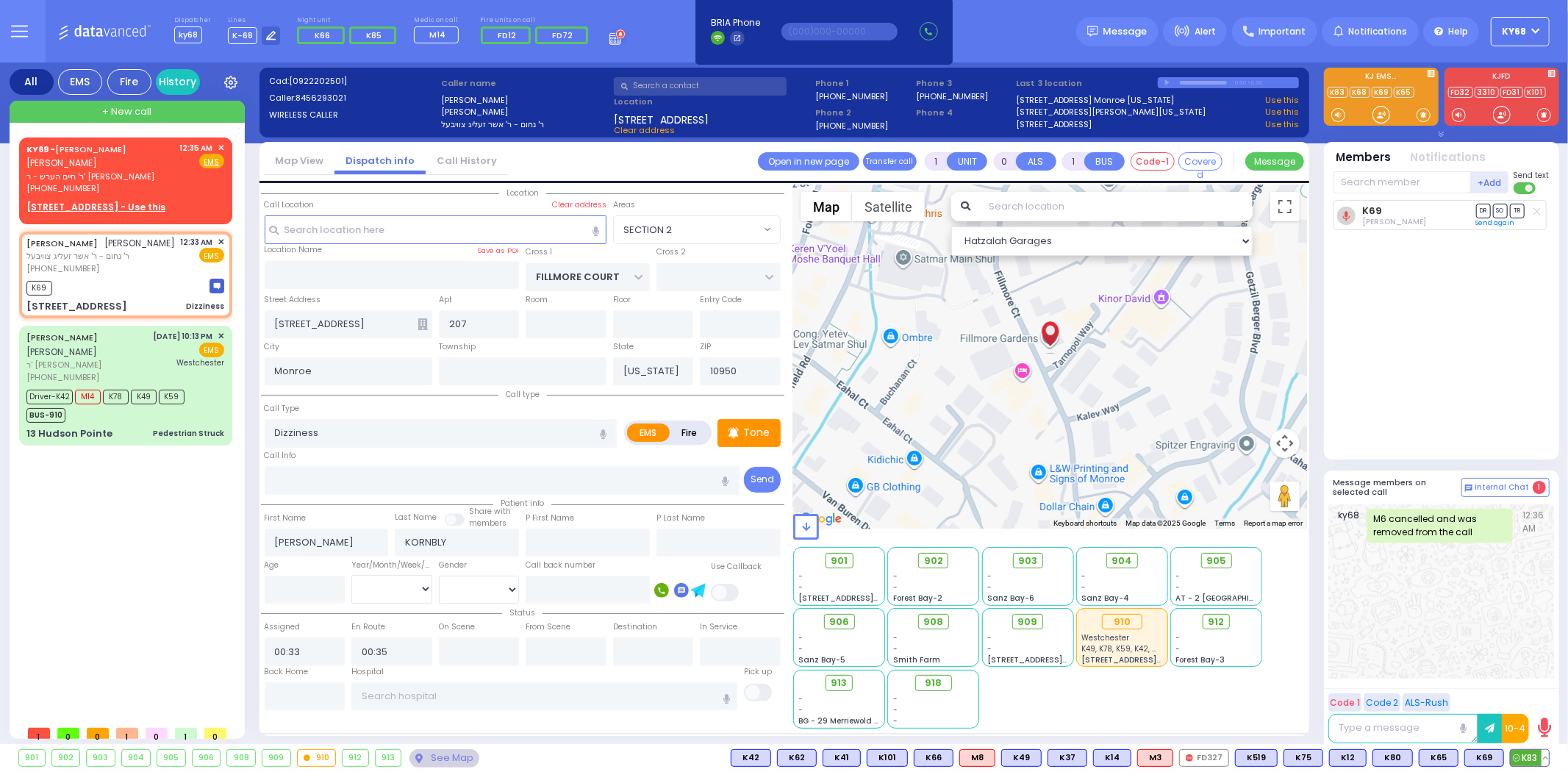
click at [1527, 755] on span "K83" at bounding box center [1529, 757] width 39 height 16
select select
radio input "true"
select select
select select "Hatzalah Garages"
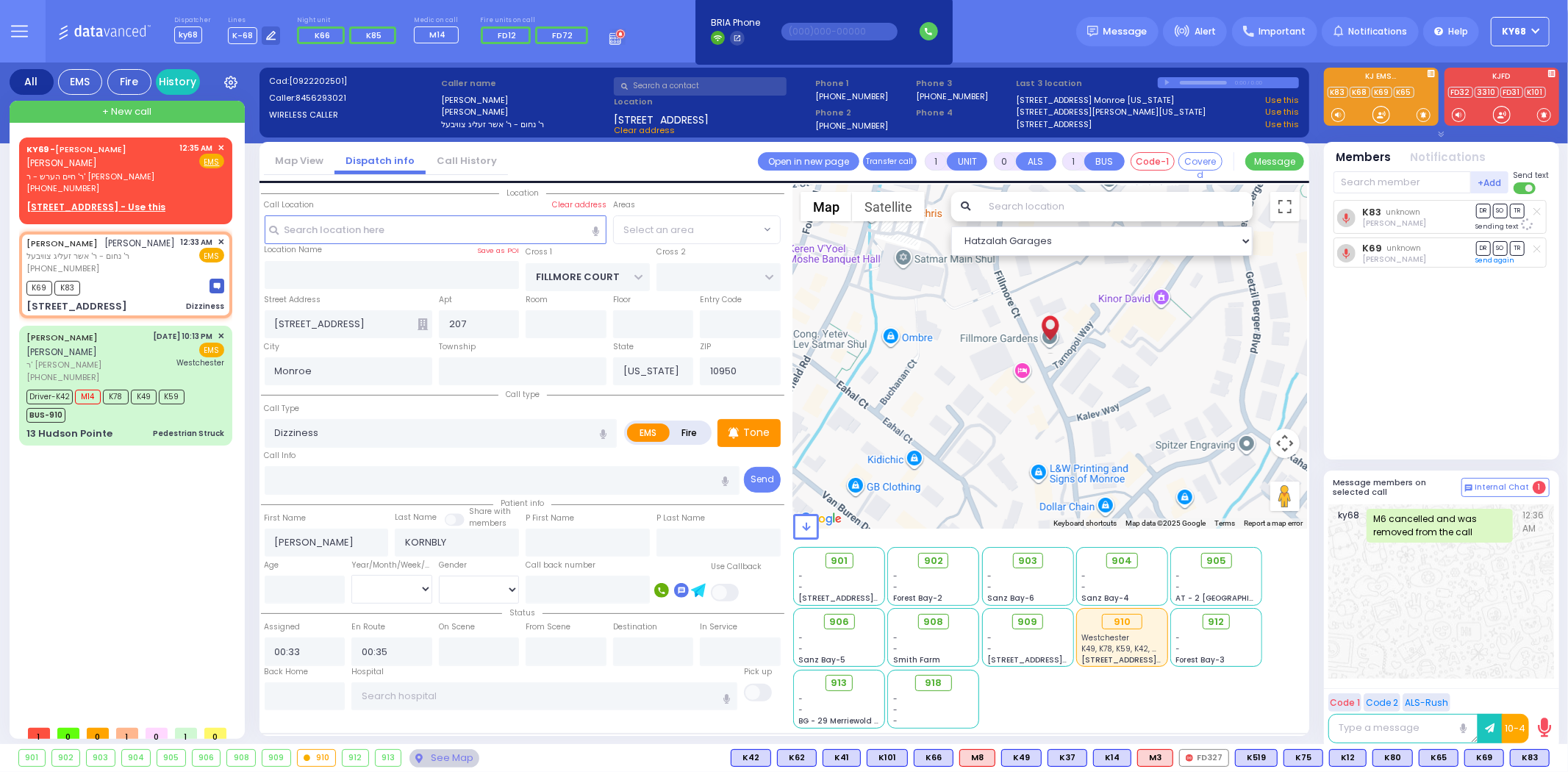
select select "SECTION 2"
click at [219, 149] on span "✕" at bounding box center [221, 148] width 7 height 13
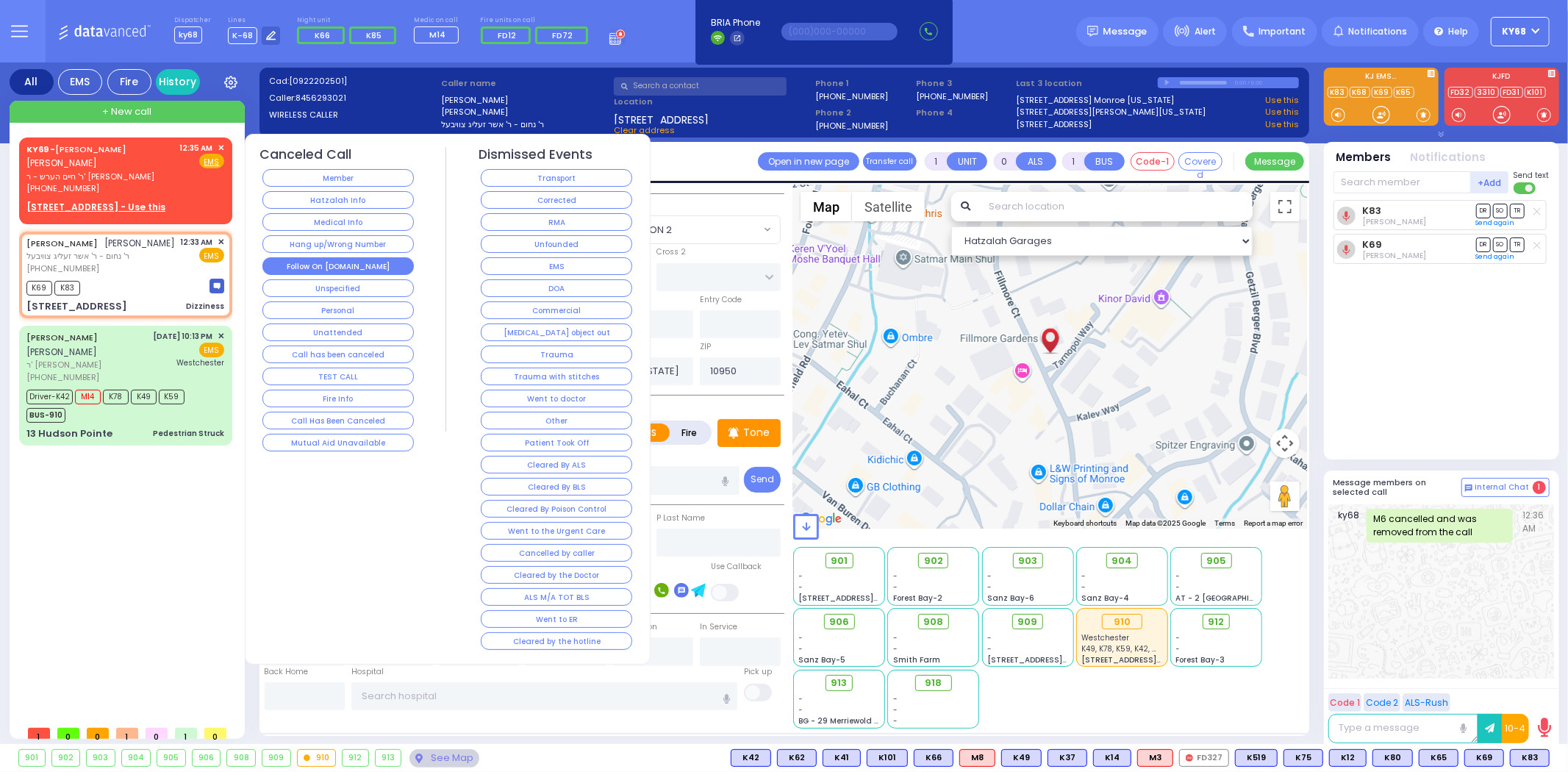
click at [341, 264] on button "Follow On [DOMAIN_NAME]" at bounding box center [338, 266] width 151 height 18
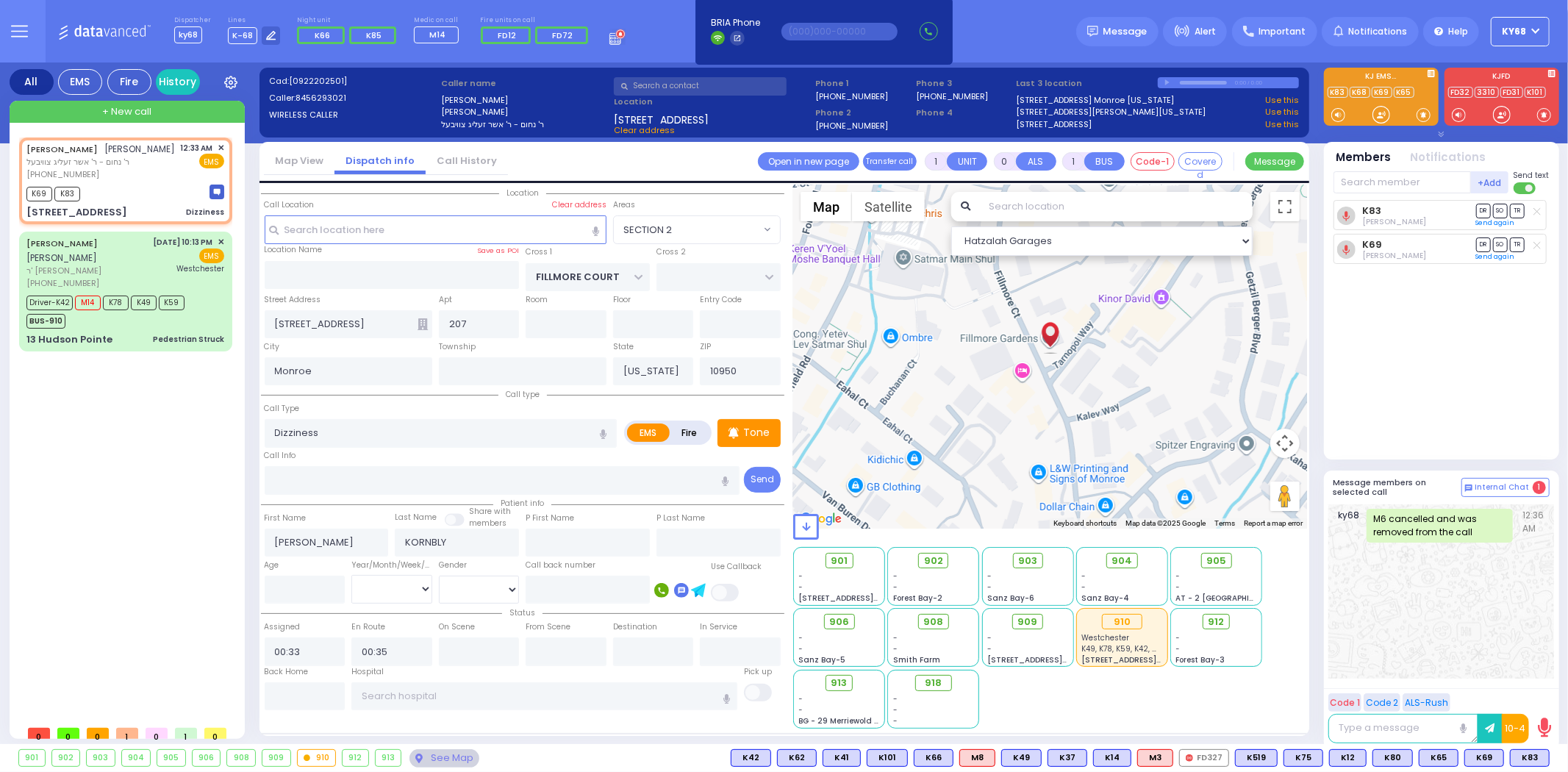
click at [105, 103] on div "+ New call" at bounding box center [127, 112] width 235 height 22
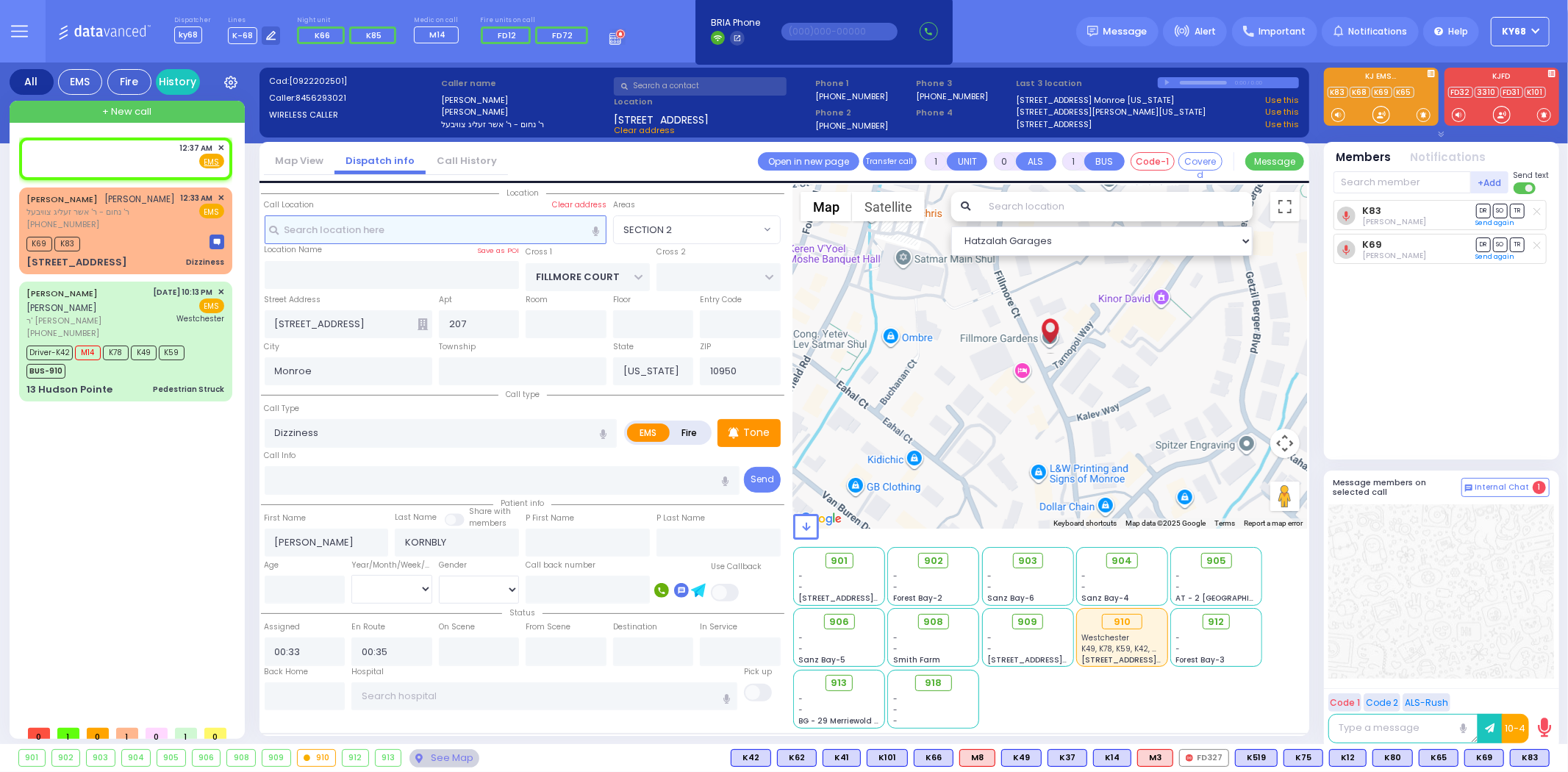
type input "2"
type input "1"
select select
radio input "true"
select select
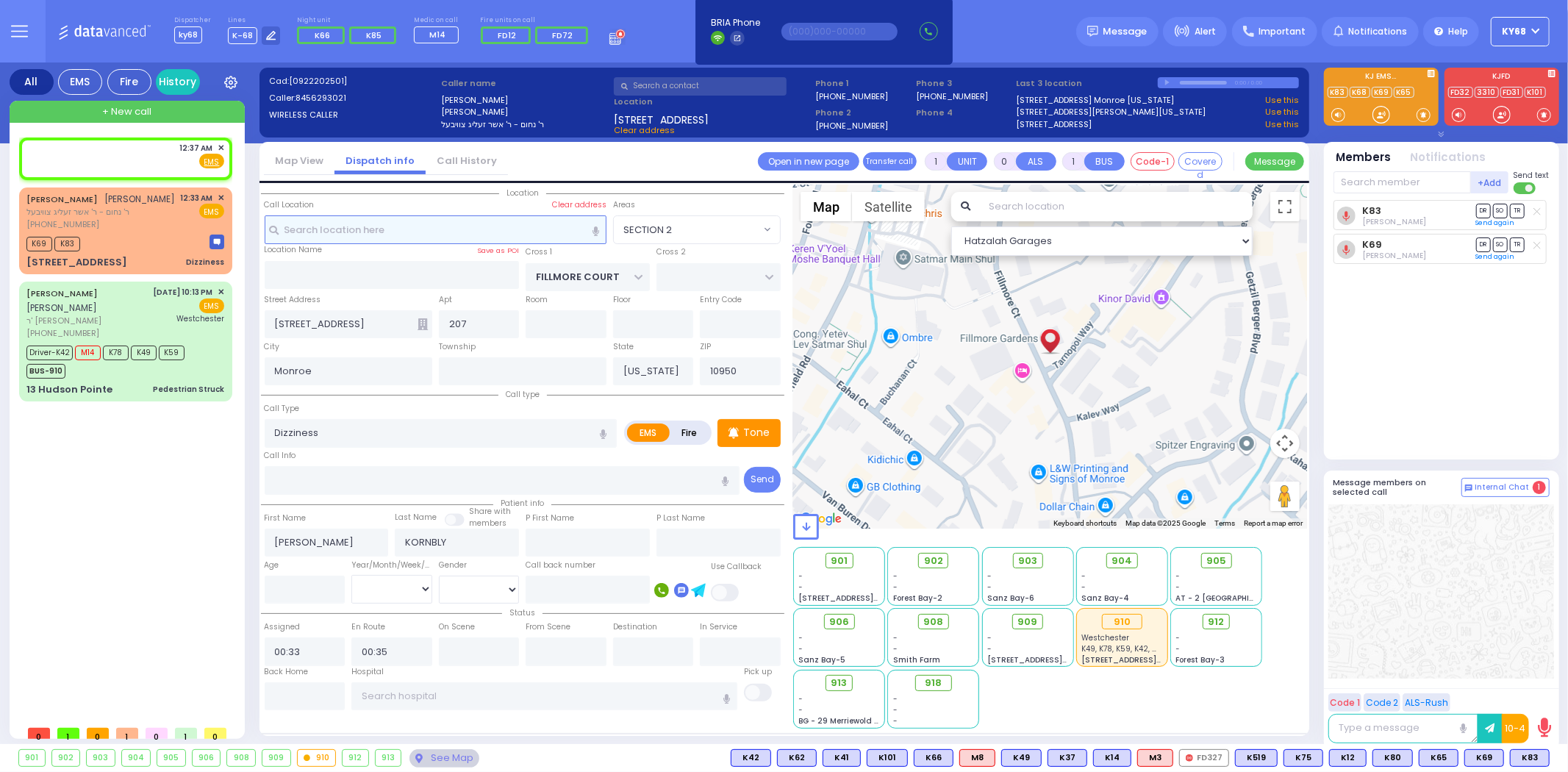
type input "00:37"
select select "Hatzalah Garages"
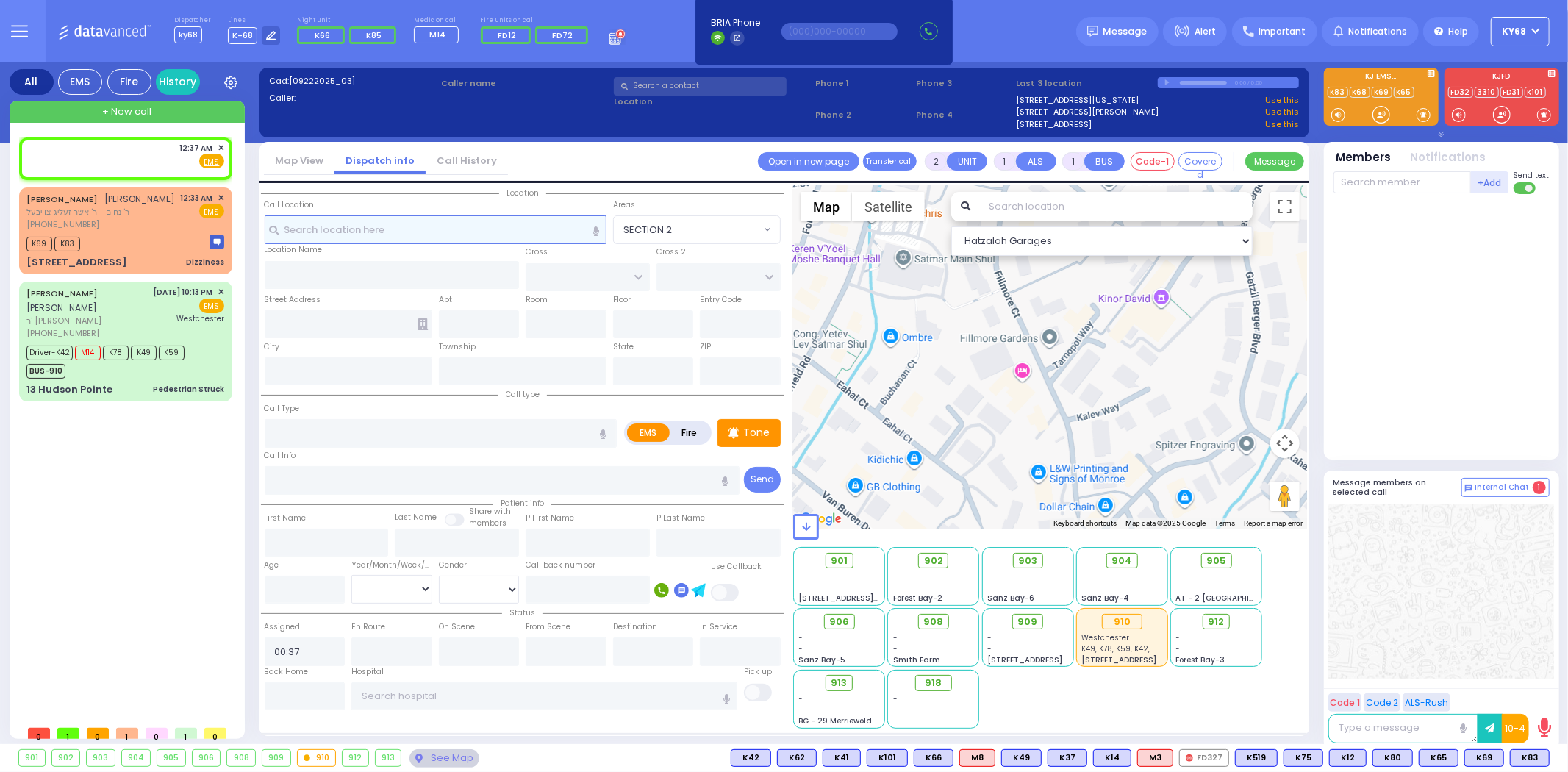
select select
radio input "true"
select select
select select "Hatzalah Garages"
click at [221, 146] on span "✕" at bounding box center [221, 148] width 7 height 13
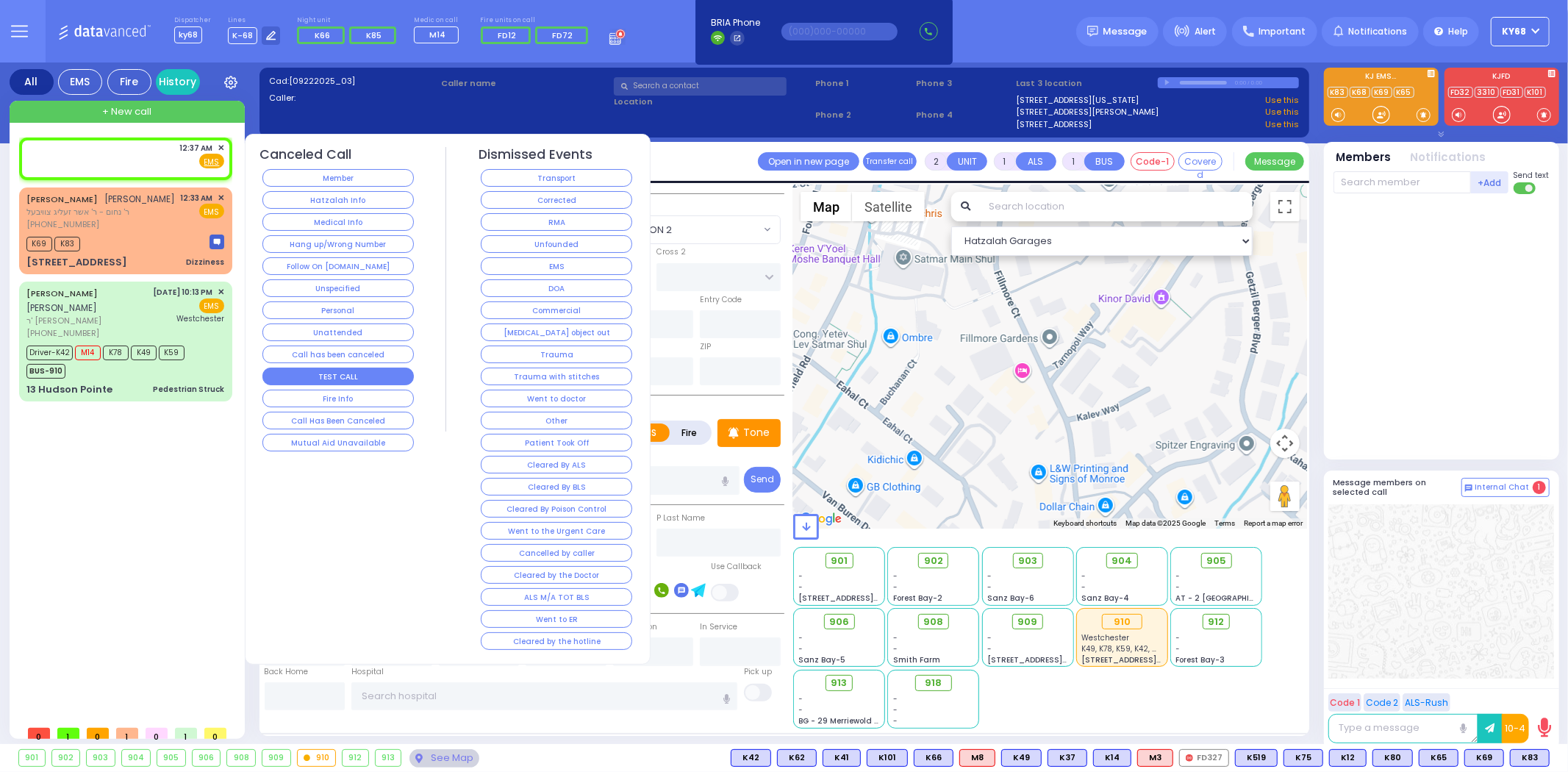
click at [343, 379] on button "TEST CALL" at bounding box center [338, 376] width 151 height 18
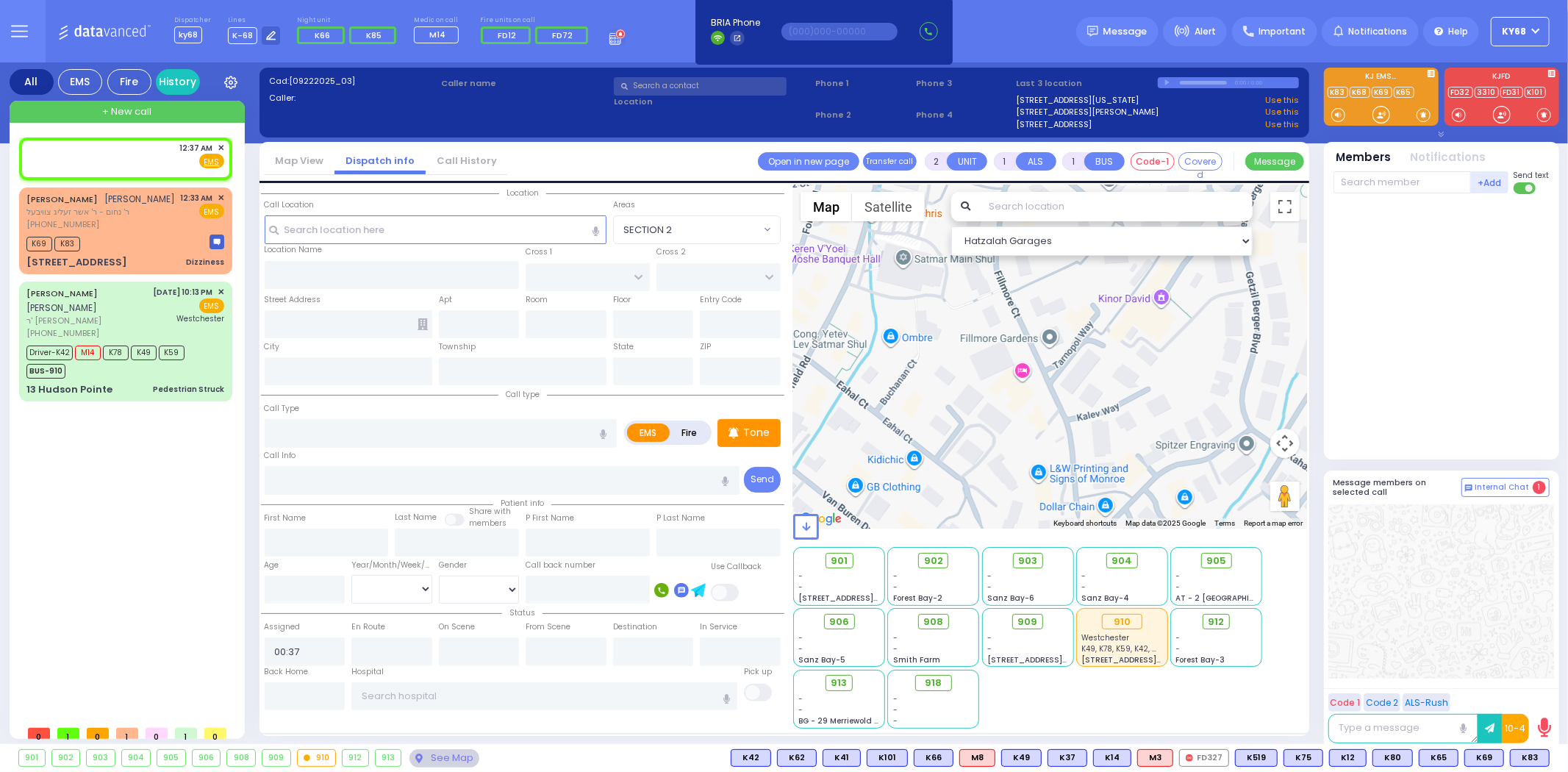
select select
radio input "true"
select select
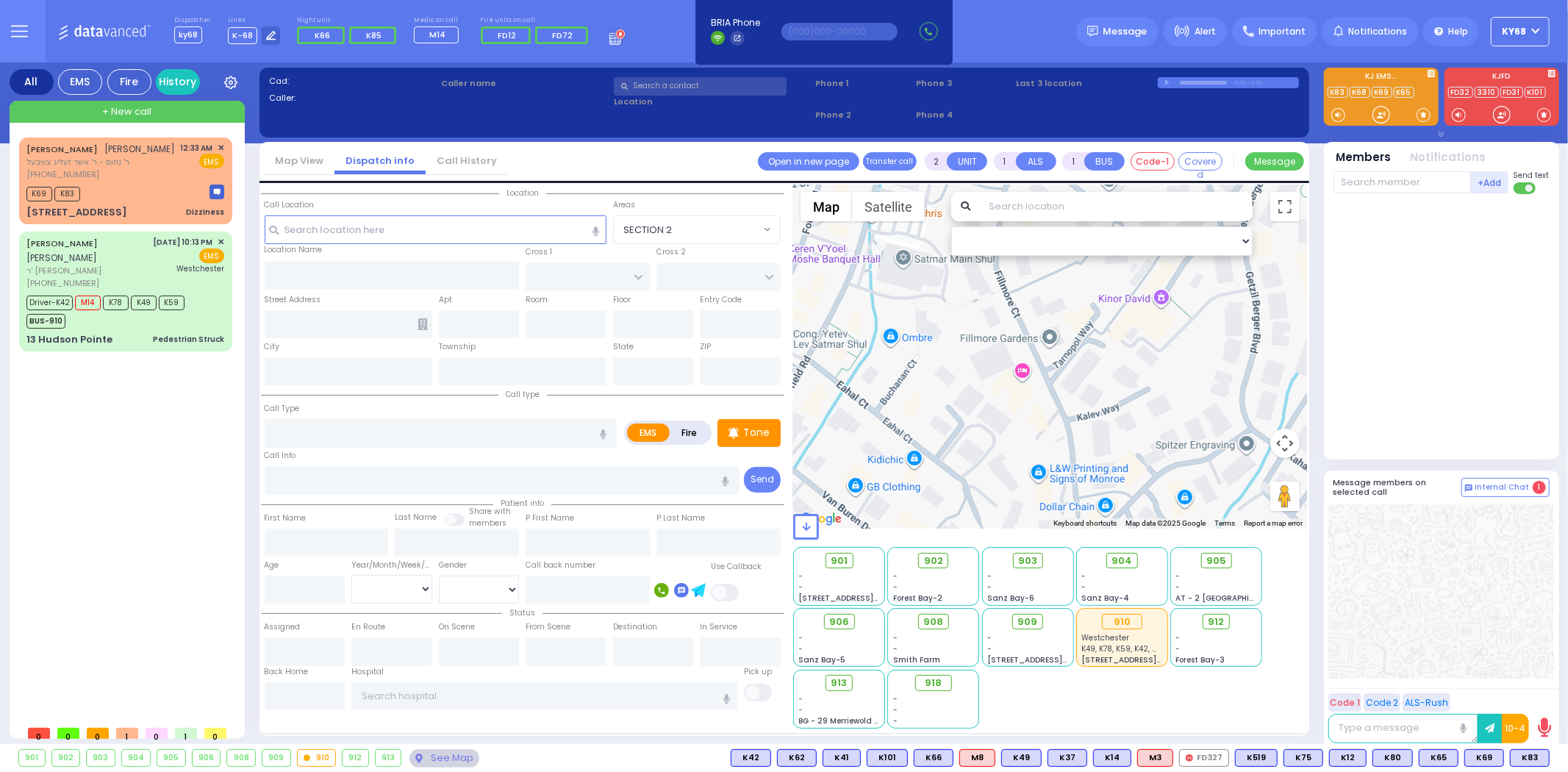
click at [1437, 272] on div at bounding box center [1441, 327] width 216 height 254
click at [1444, 320] on div at bounding box center [1441, 327] width 216 height 254
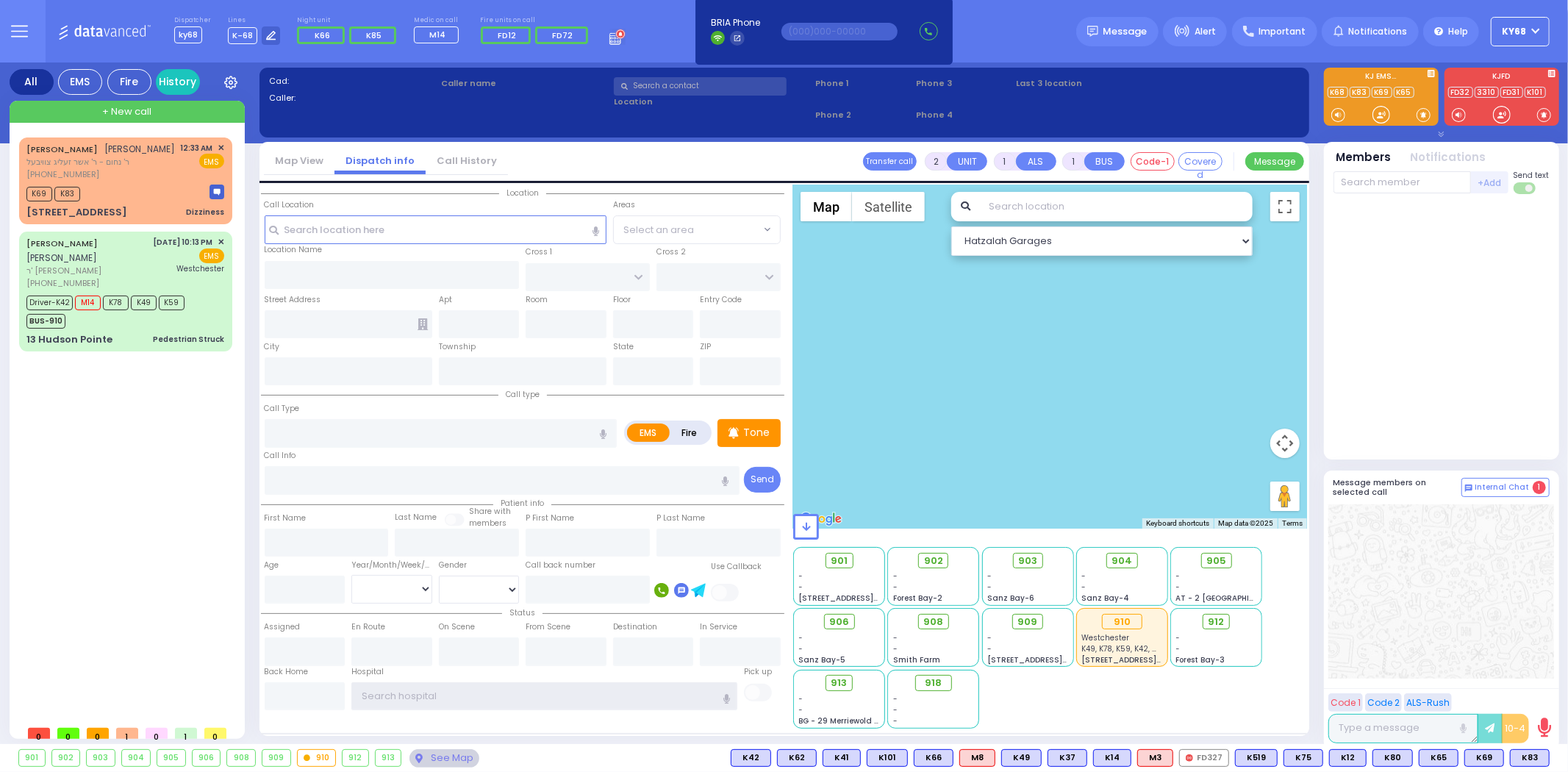
type input "ky68"
click at [118, 112] on span "+ New call" at bounding box center [126, 112] width 49 height 15
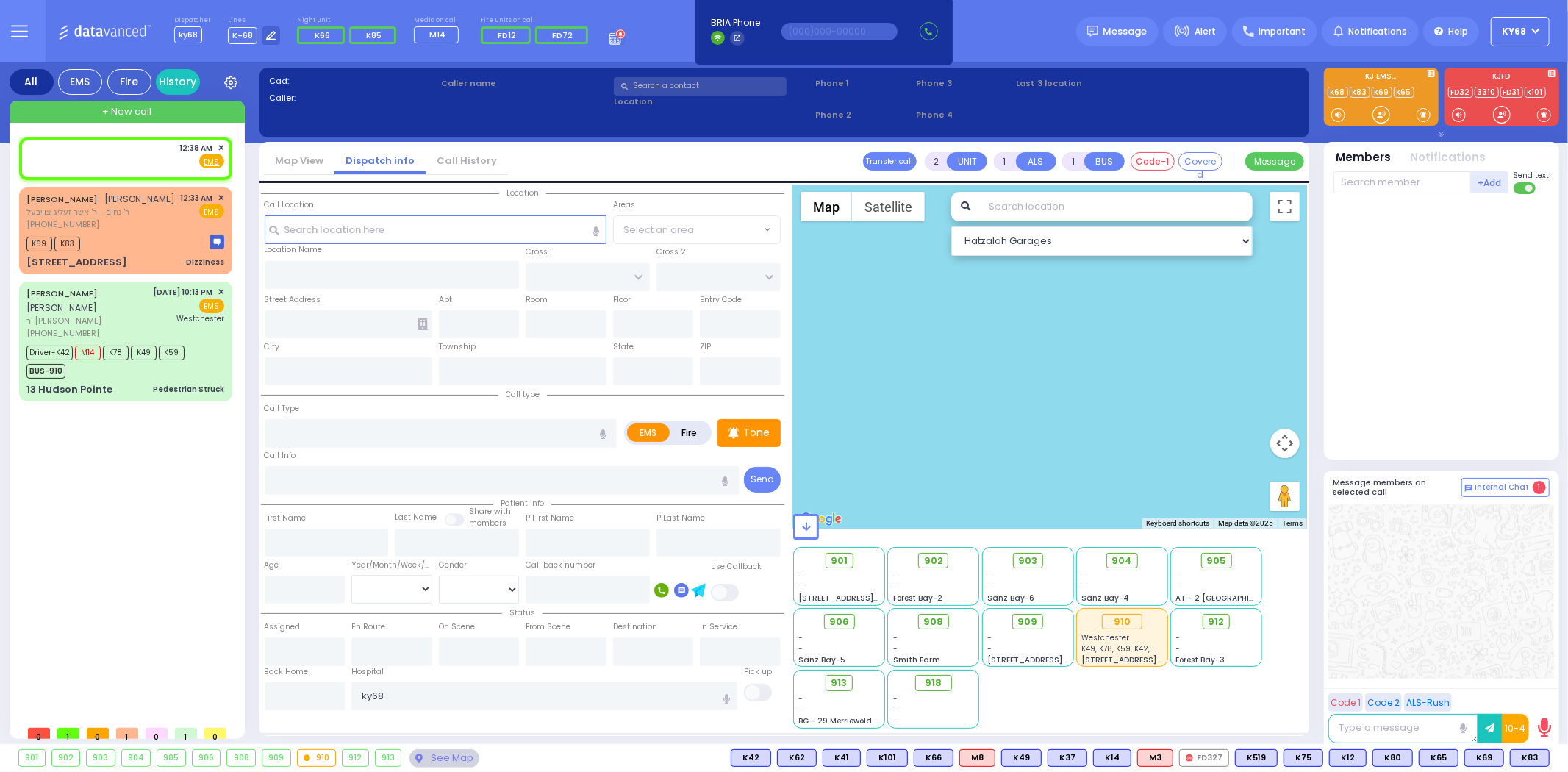
select select
radio input "true"
select select
type input "00:38"
select select "Hatzalah Garages"
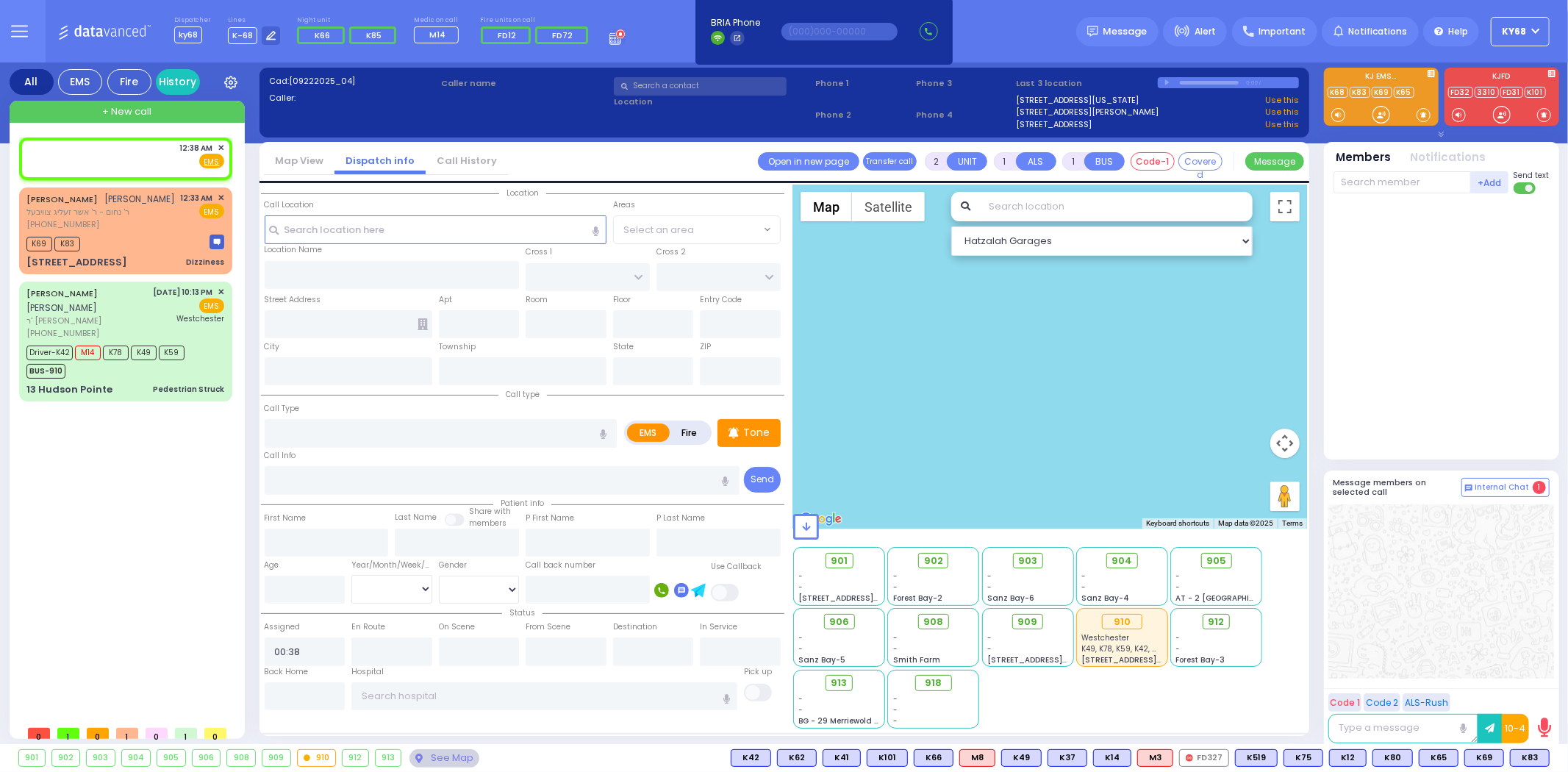
select select
radio input "true"
select select
select select "Hatzalah Garages"
click at [219, 144] on span "✕" at bounding box center [221, 148] width 7 height 13
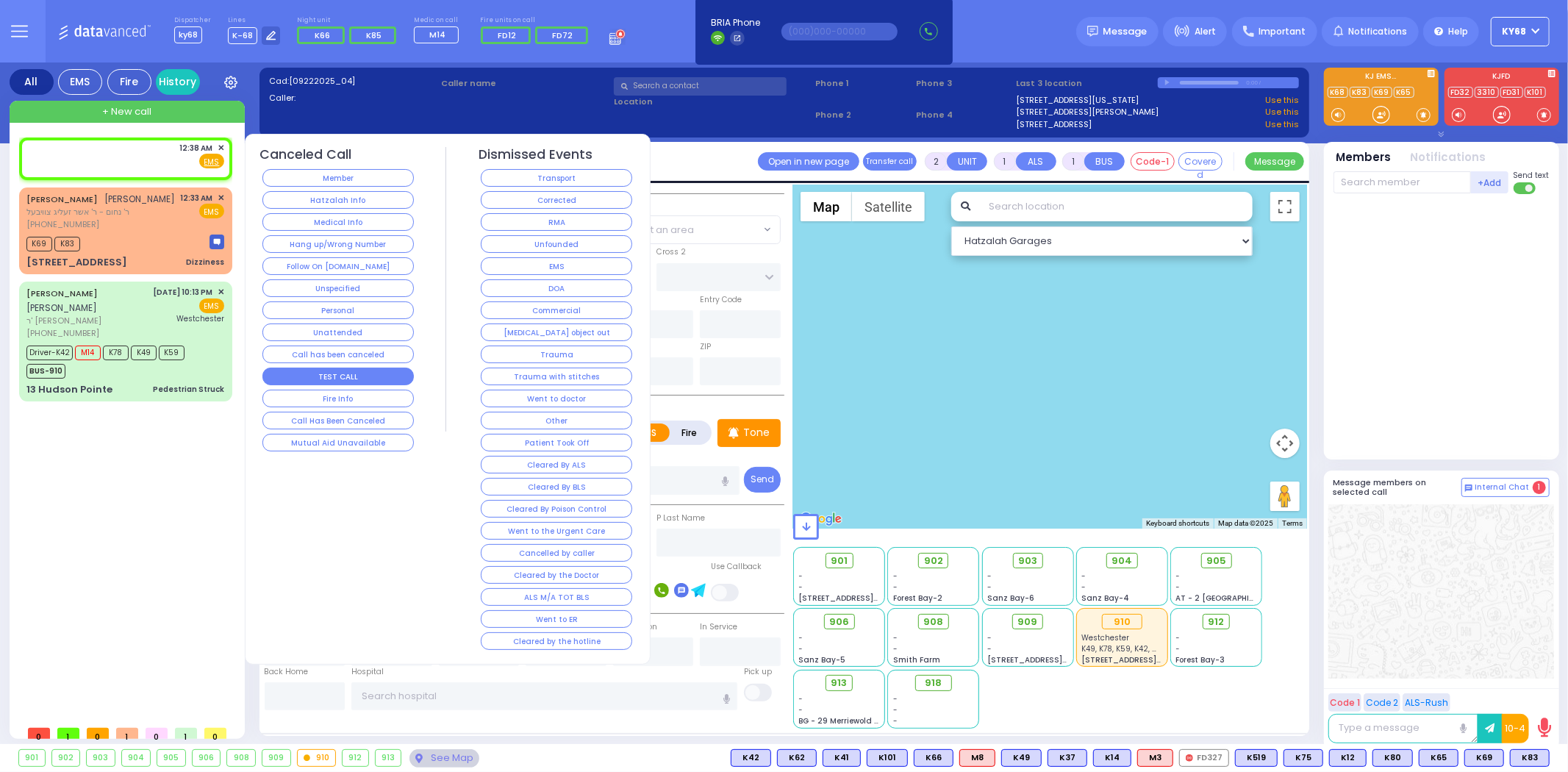
click at [390, 380] on button "TEST CALL" at bounding box center [338, 376] width 151 height 18
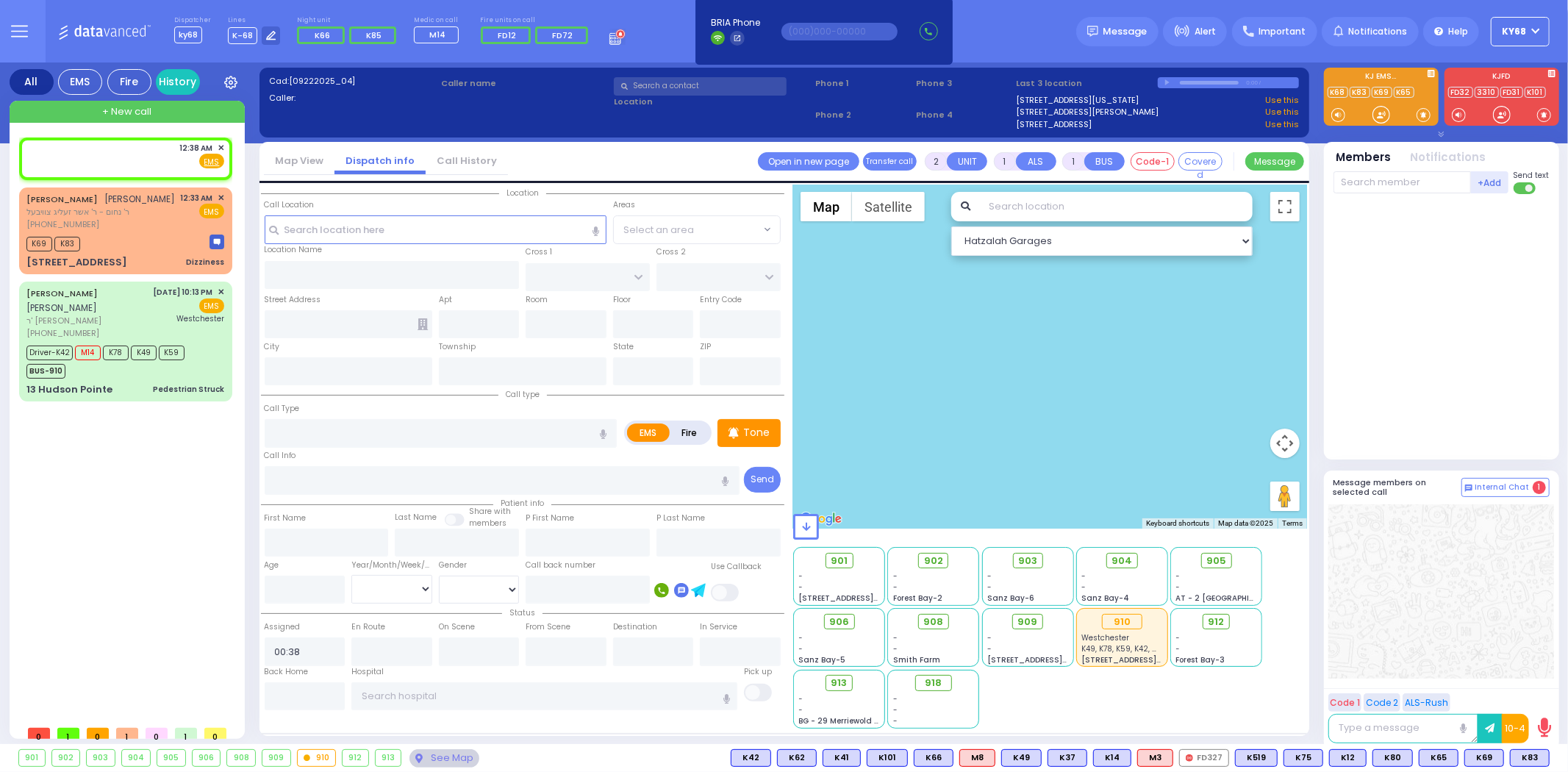
select select
radio input "true"
select select
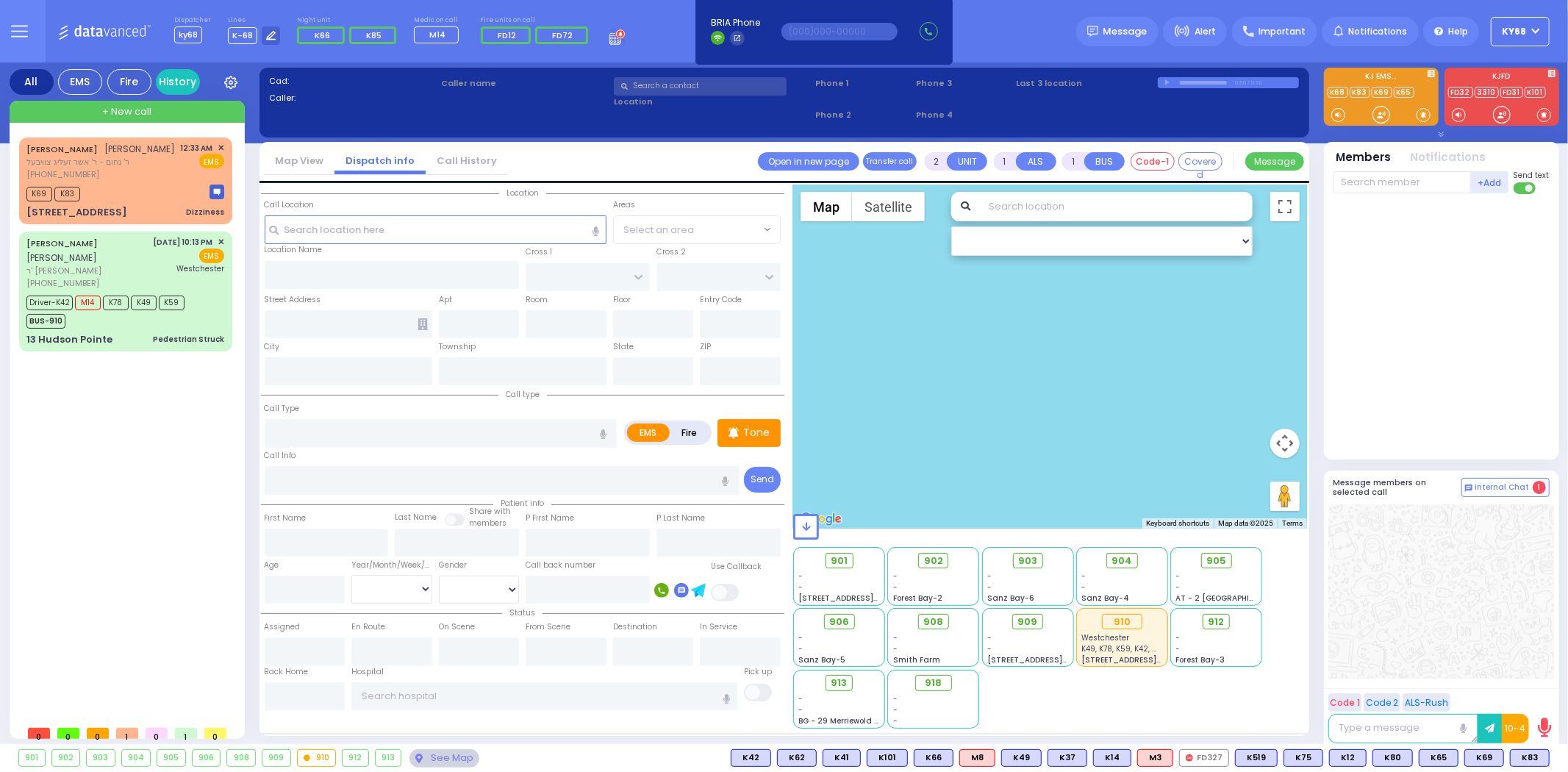
click at [1359, 274] on div at bounding box center [1441, 327] width 216 height 254
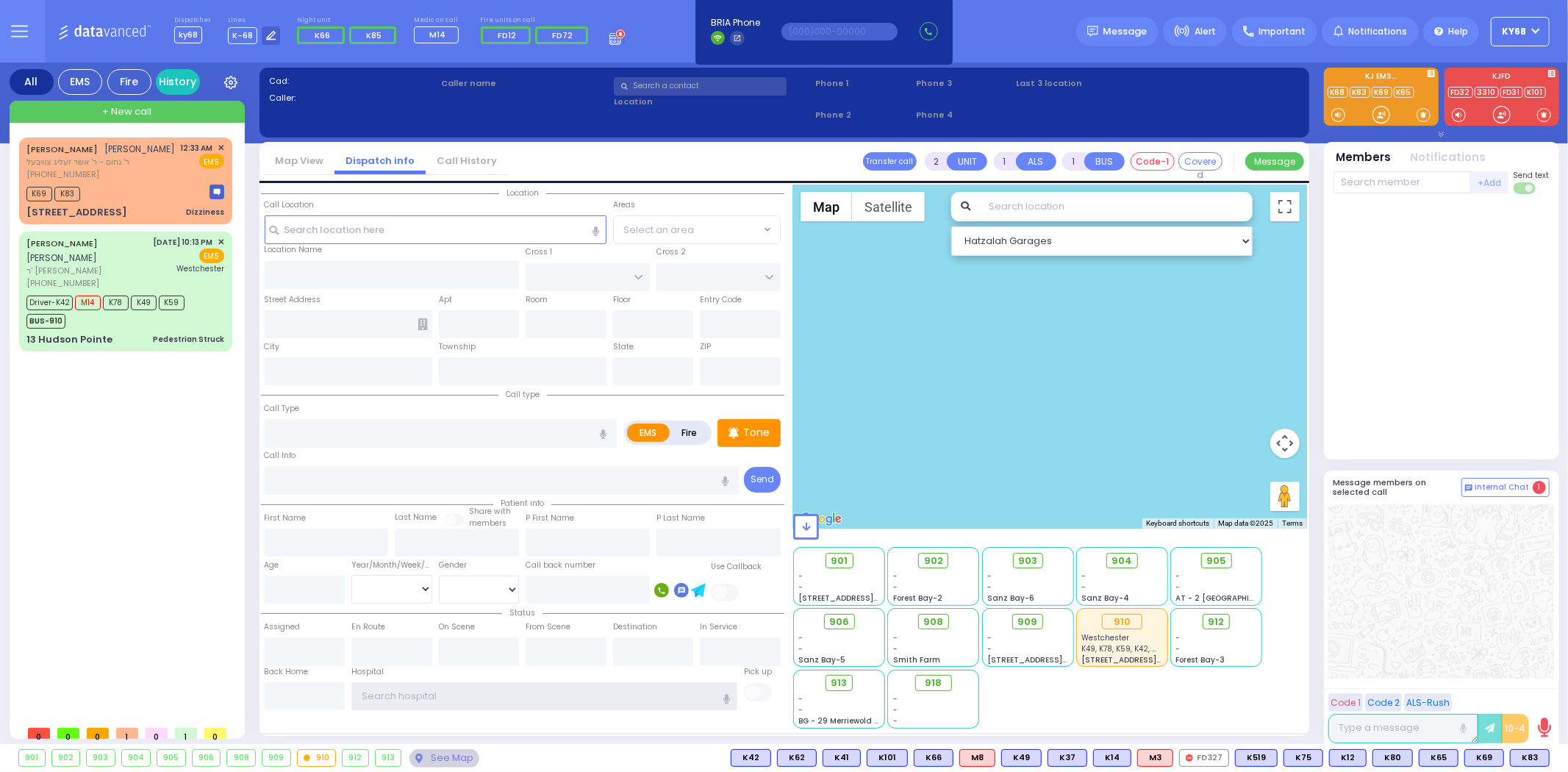
type input "ky68"
click at [211, 119] on div "+ New call" at bounding box center [127, 112] width 235 height 22
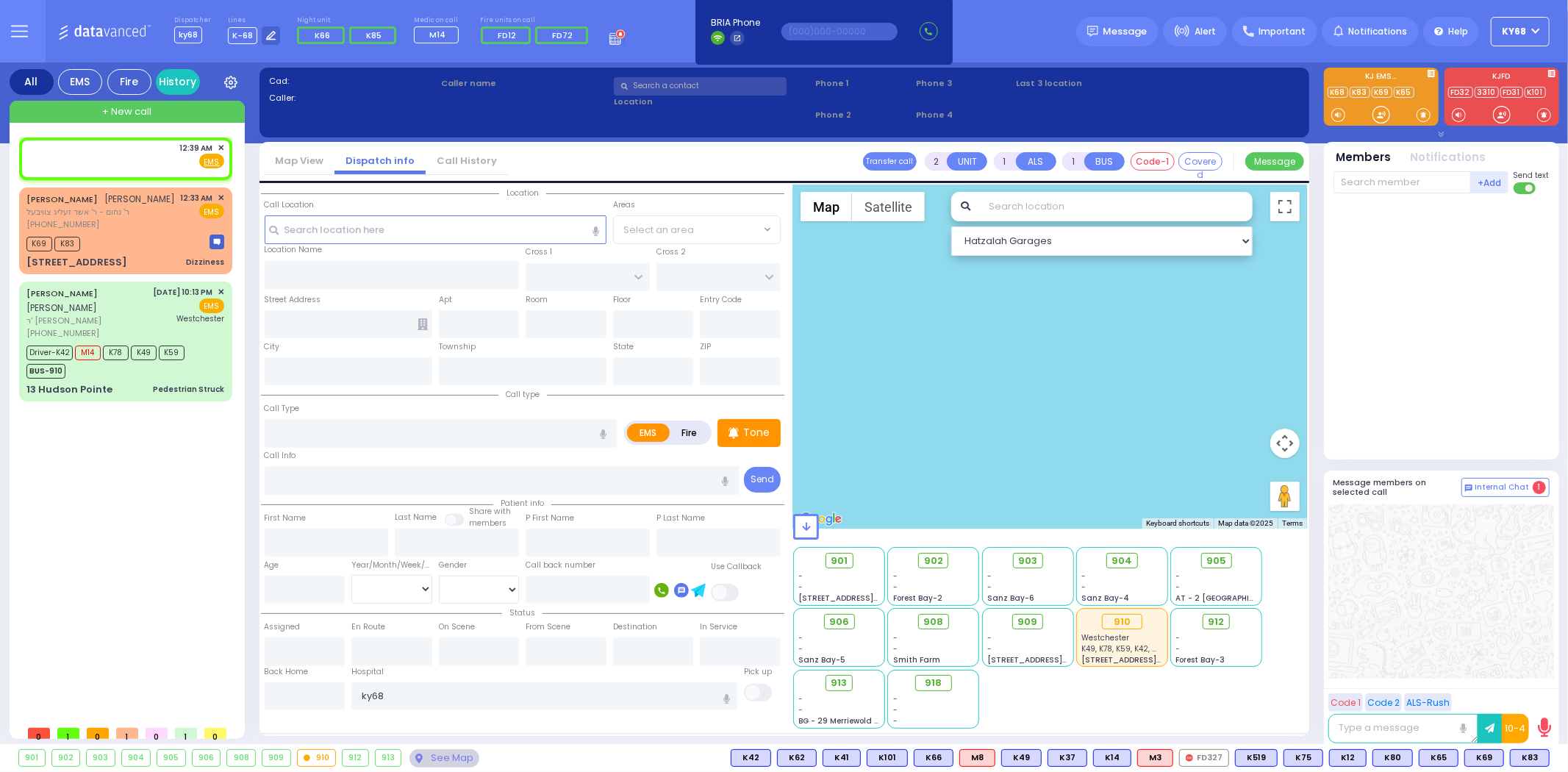
click at [211, 119] on div "+ New call" at bounding box center [127, 112] width 235 height 22
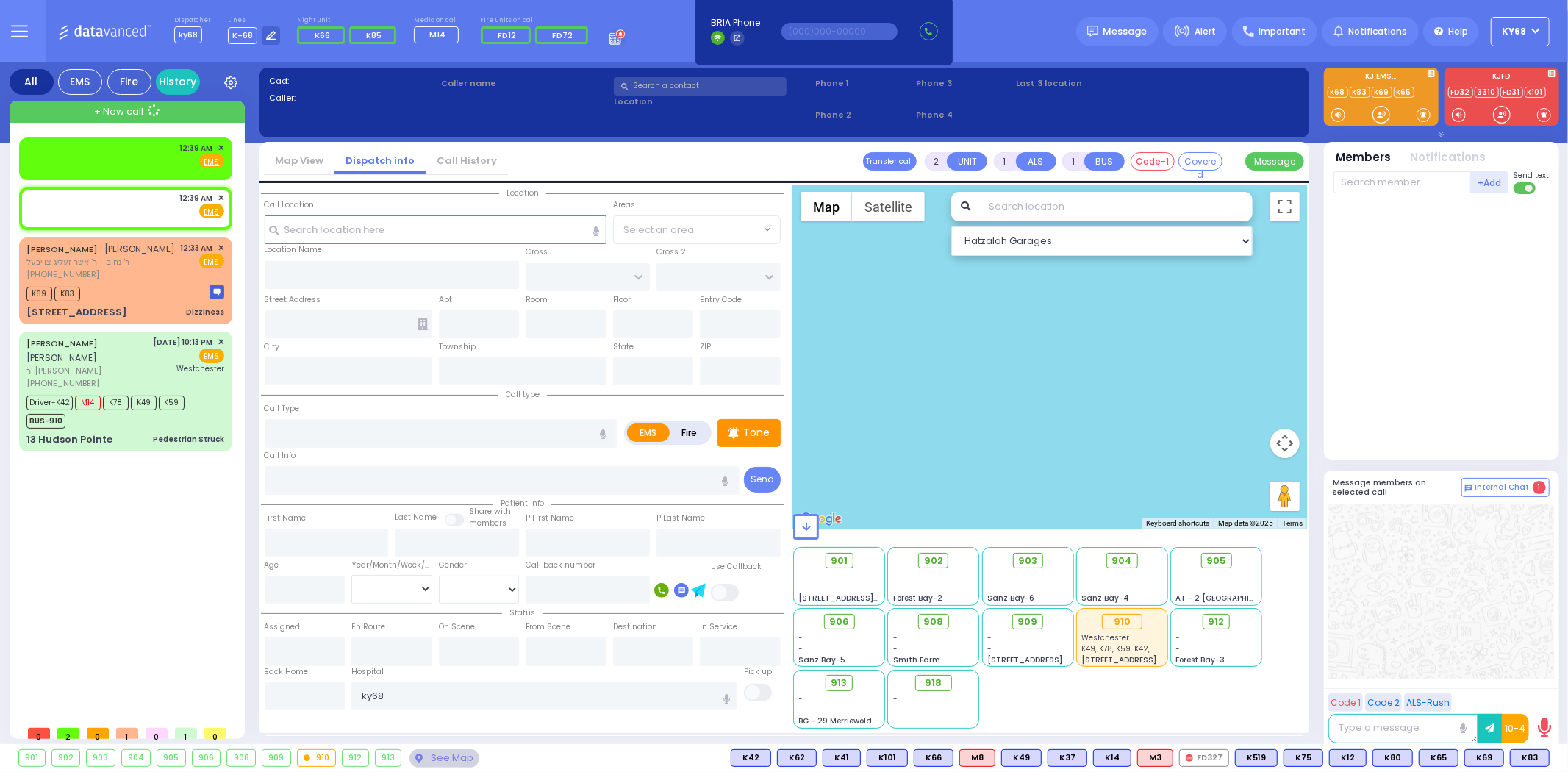
select select
radio input "true"
select select
type input "00:39"
select select "Hatzalah Garages"
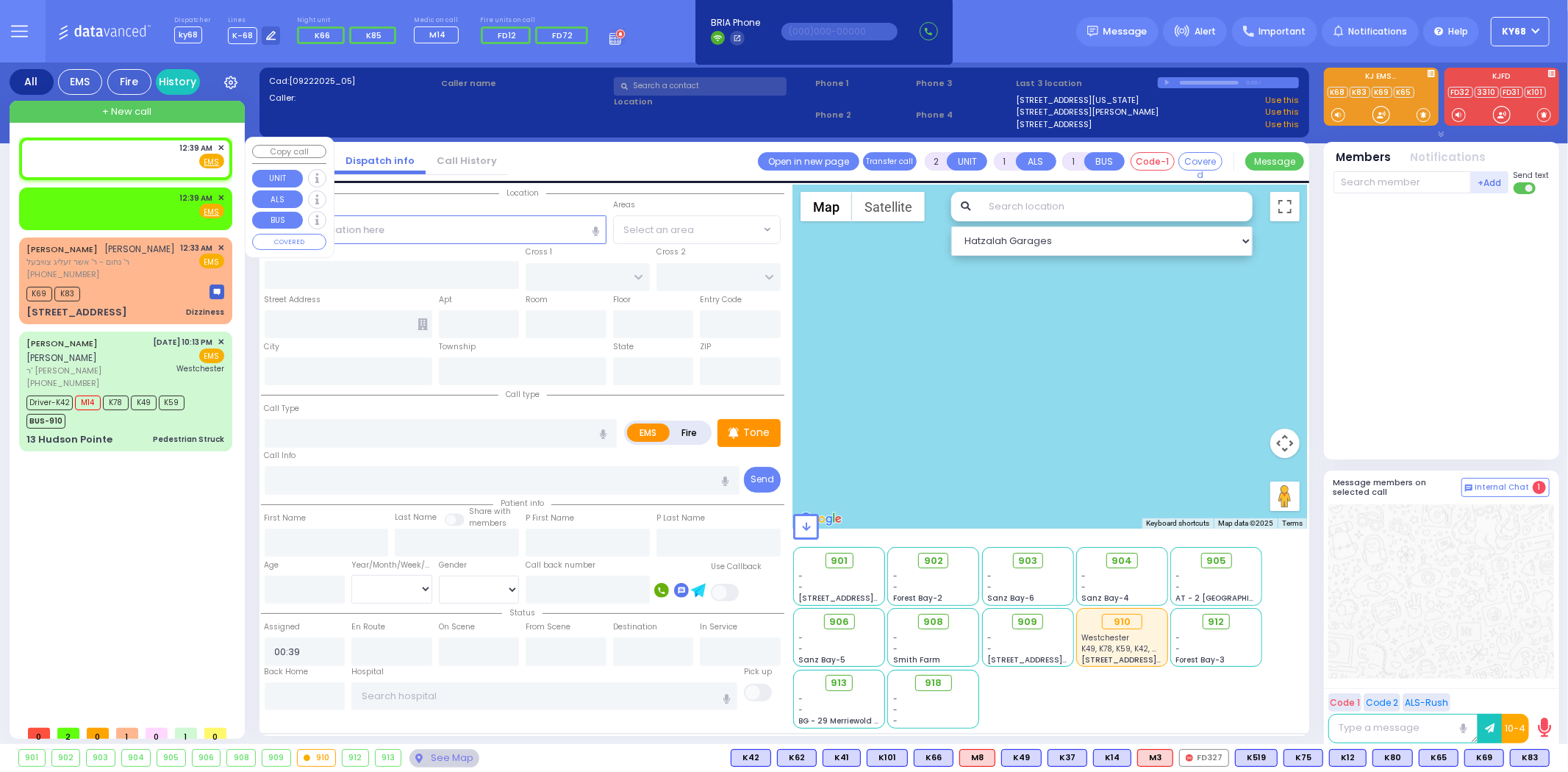
select select
radio input "true"
select select
select select "Hatzalah Garages"
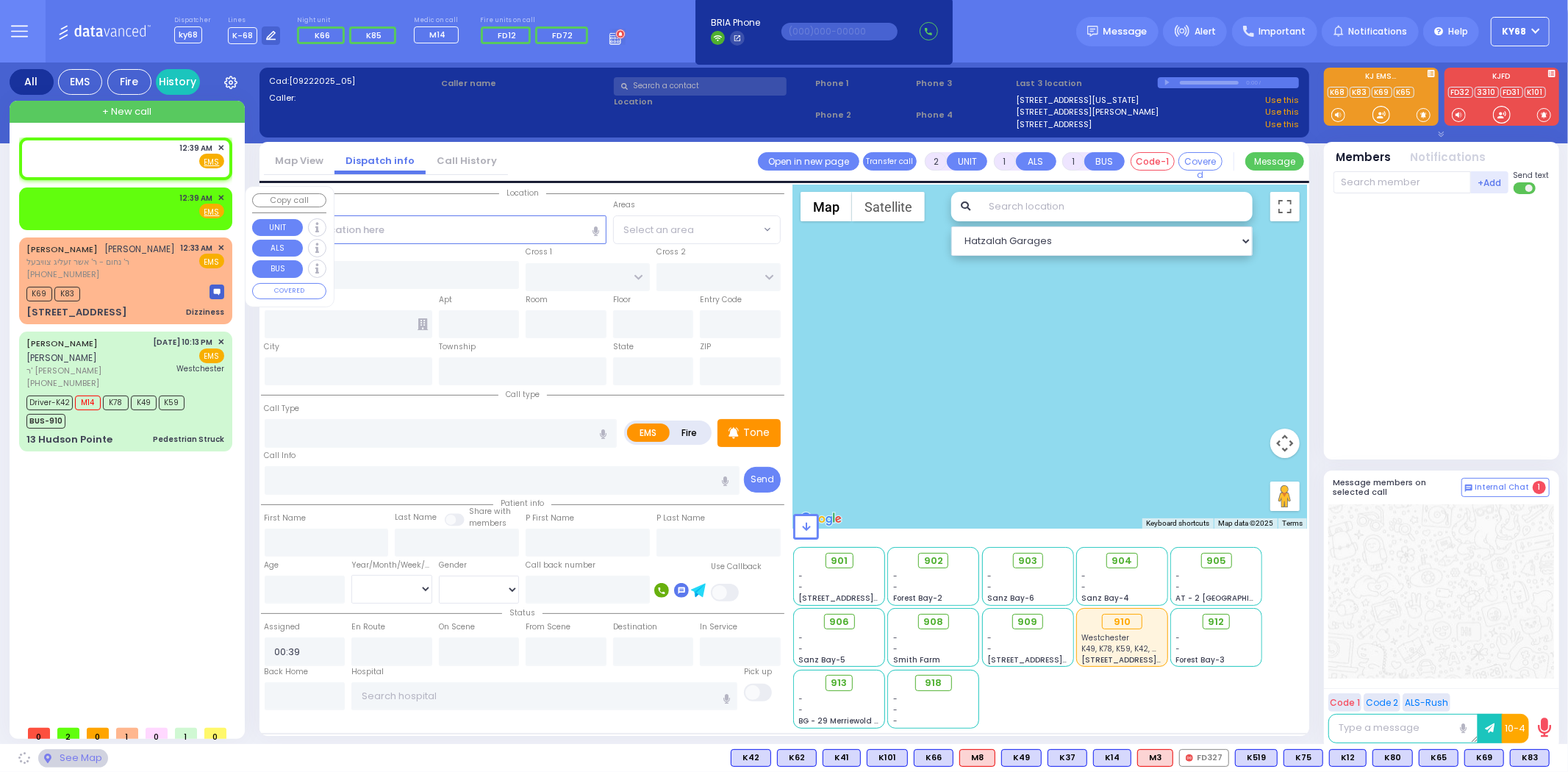
select select
radio input "true"
select select
select select "Hatzalah Garages"
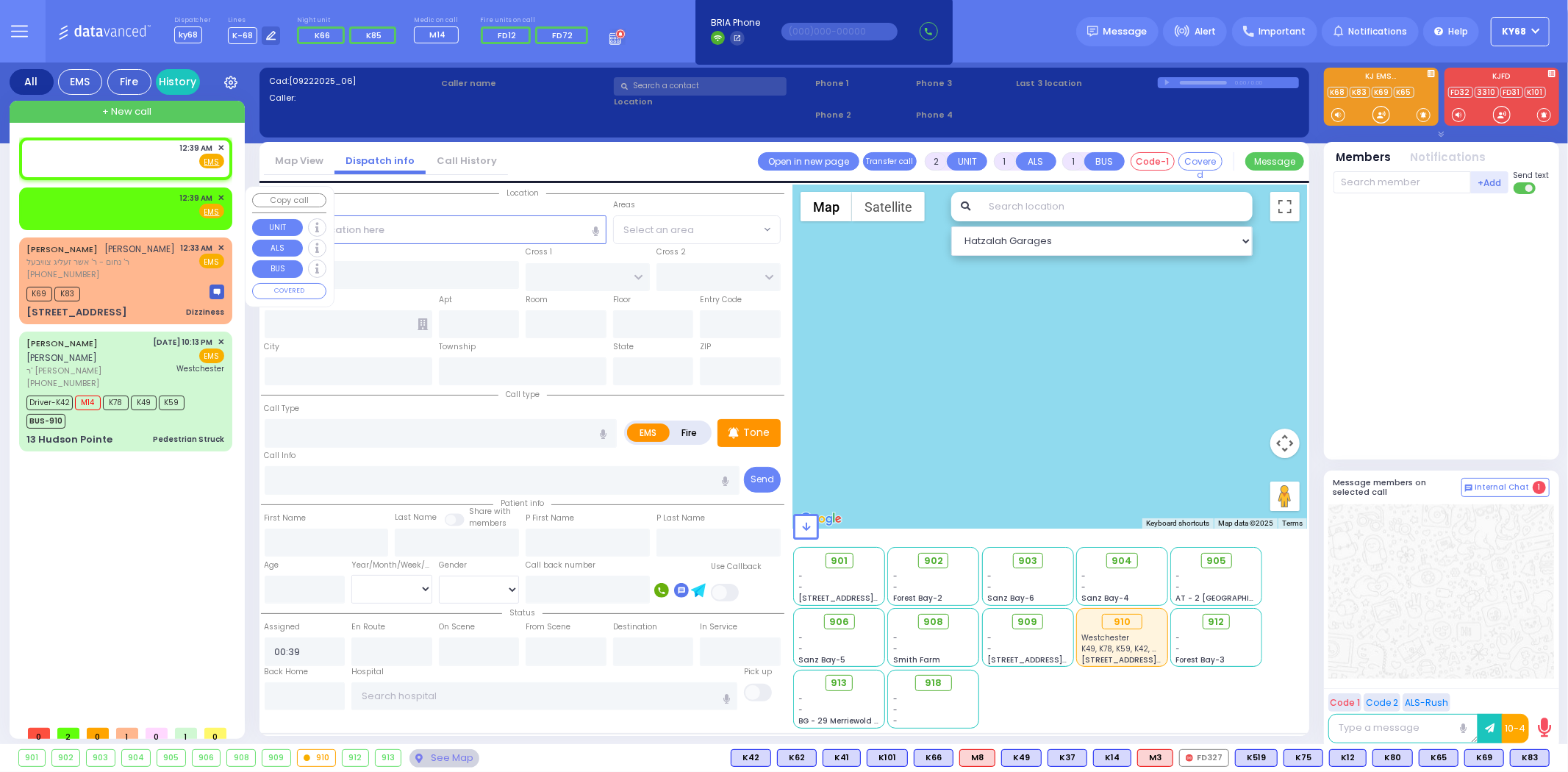
click at [221, 192] on span "✕" at bounding box center [221, 198] width 7 height 13
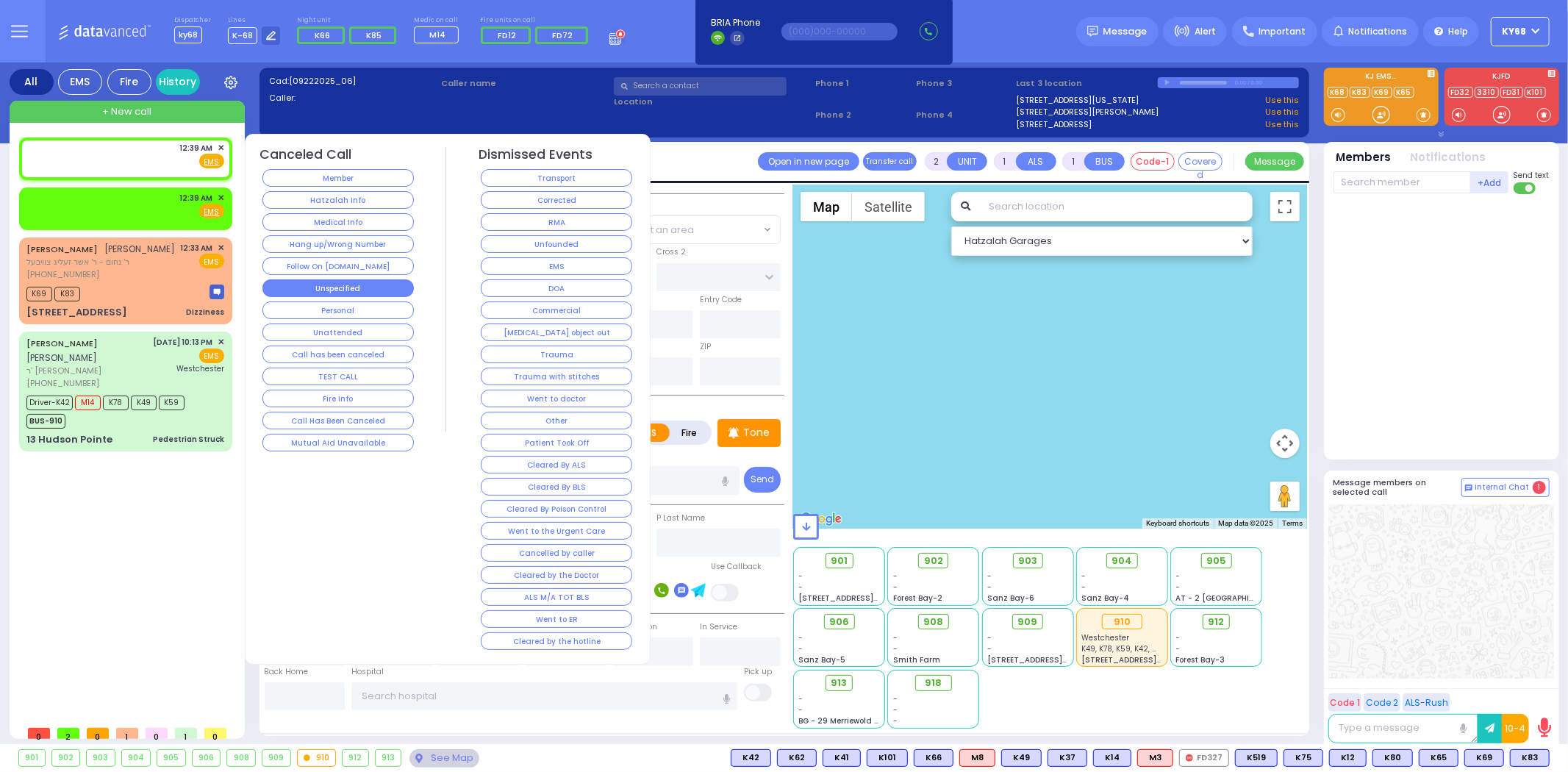
select select
radio input "true"
select select
select select "Hatzalah Garages"
click at [311, 370] on button "TEST CALL" at bounding box center [338, 376] width 151 height 18
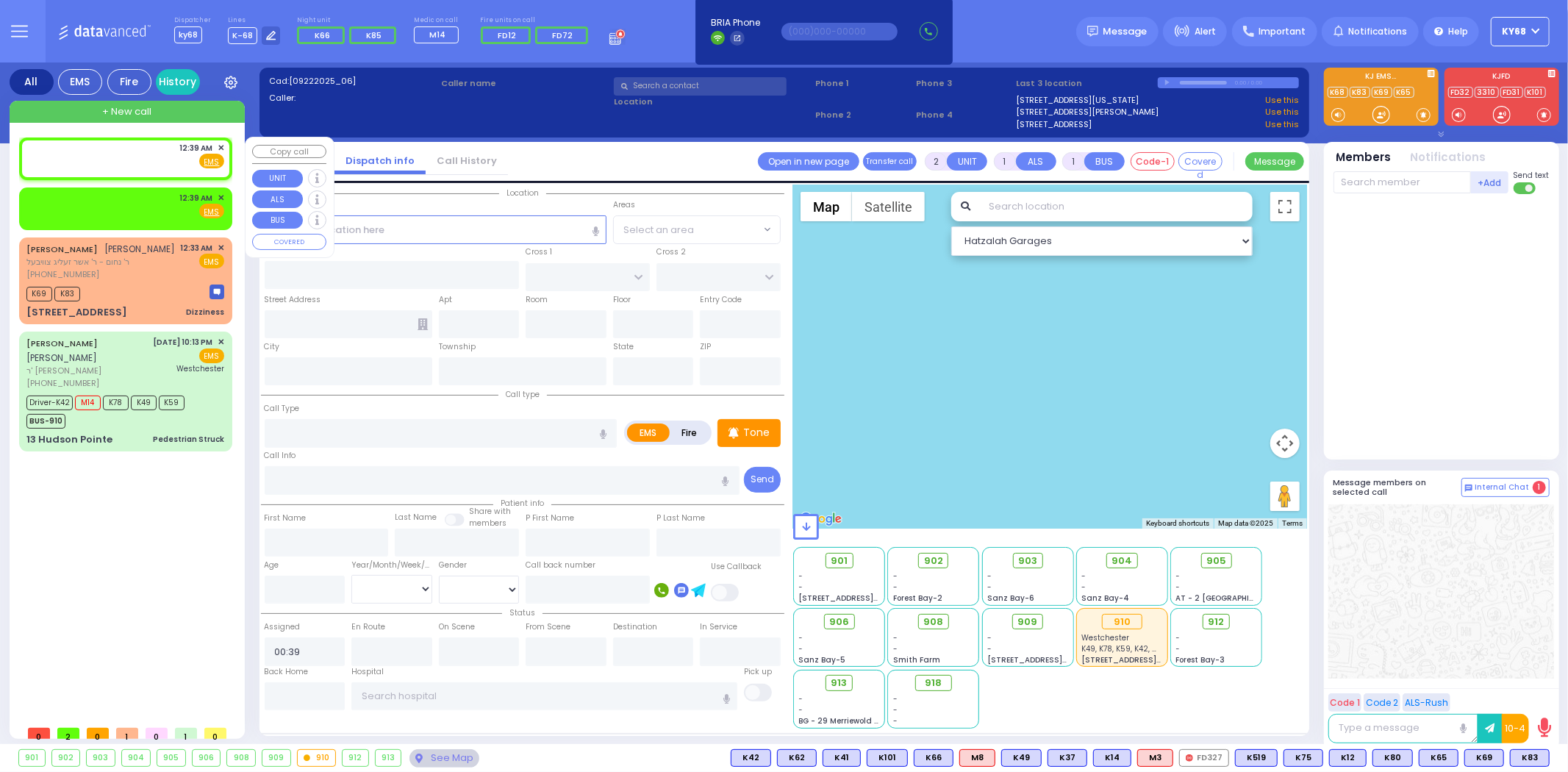
click at [221, 148] on span "✕" at bounding box center [221, 148] width 7 height 13
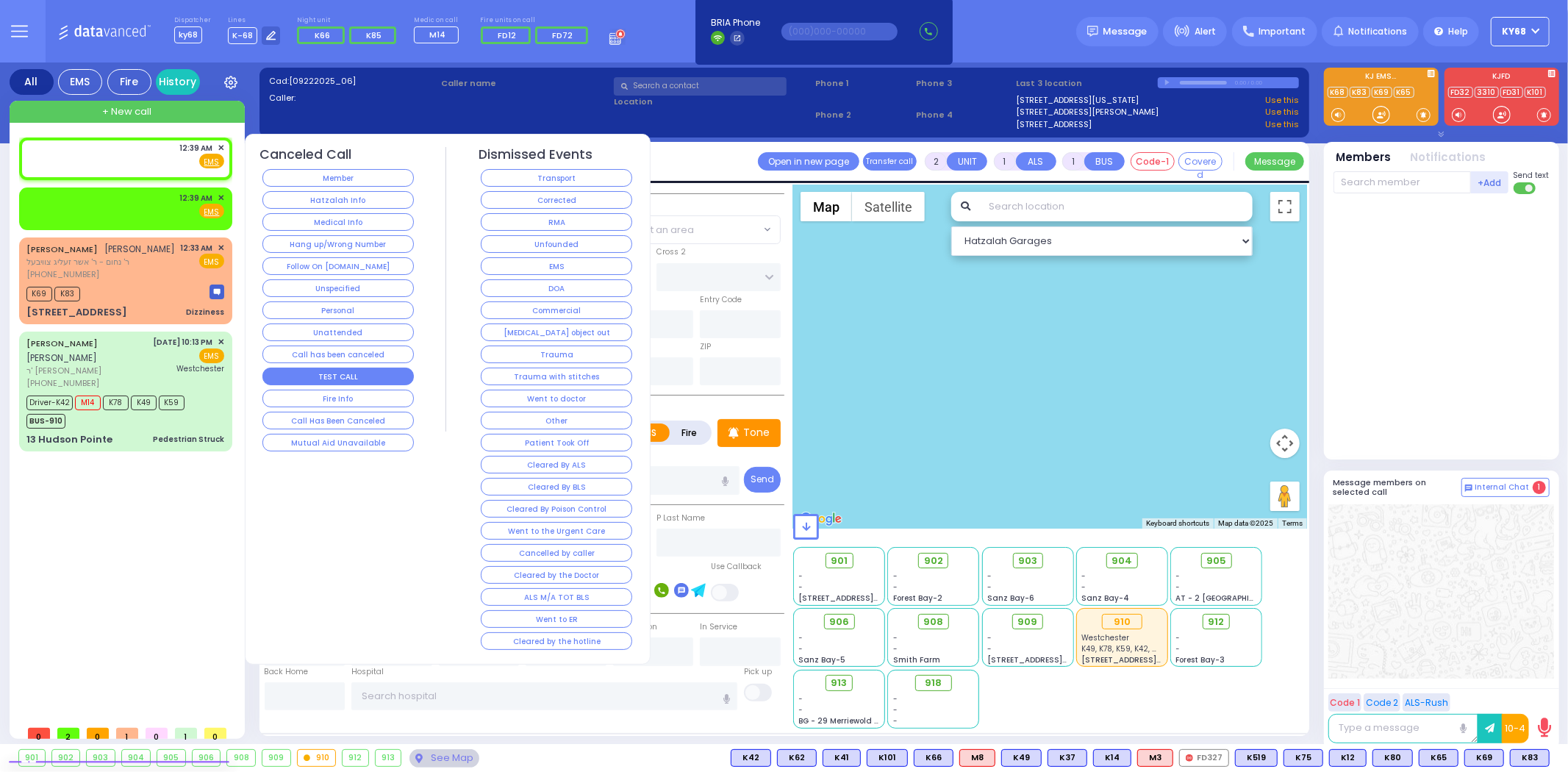
click at [314, 370] on button "TEST CALL" at bounding box center [338, 376] width 151 height 18
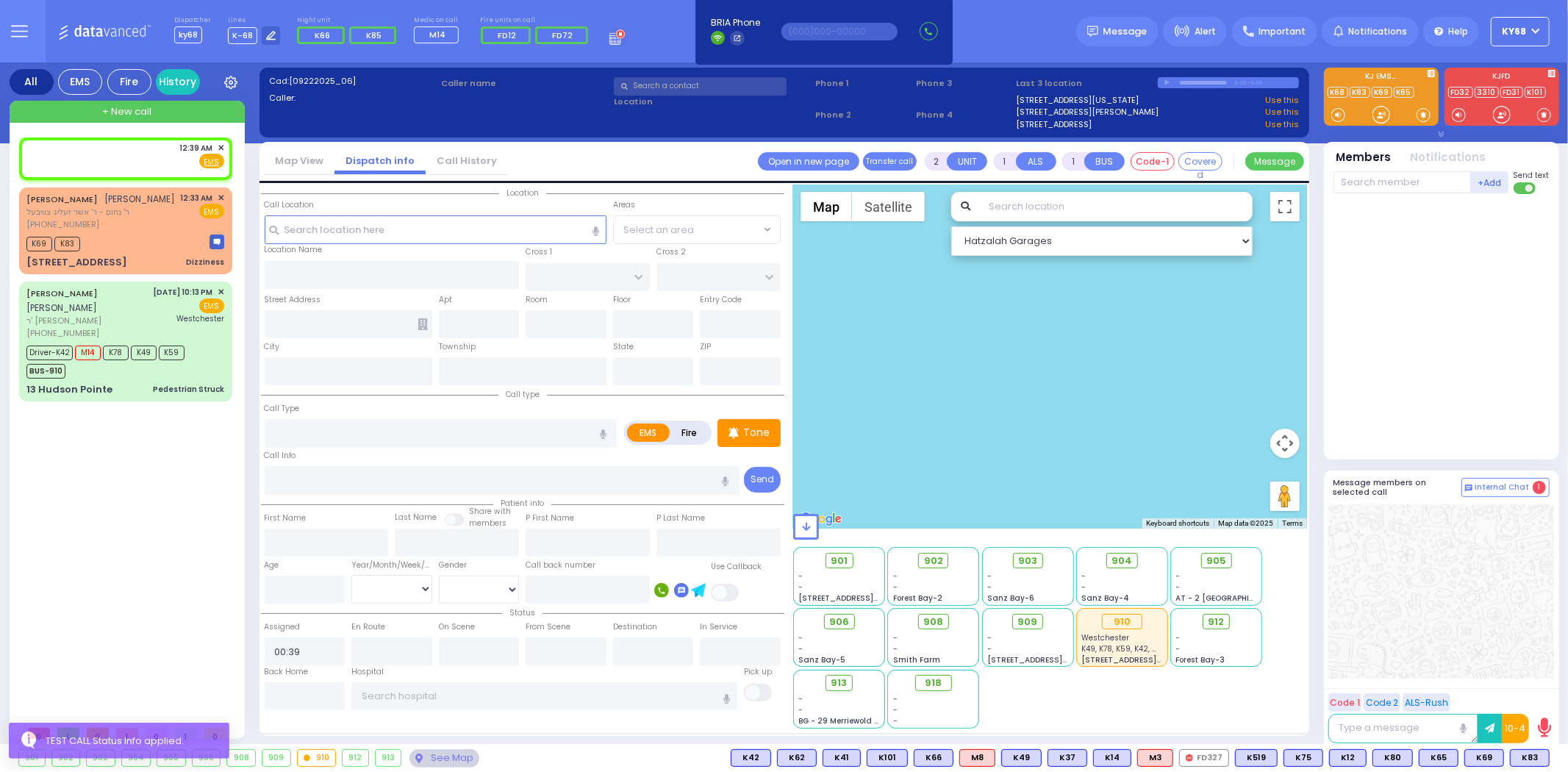
select select
radio input "true"
select select
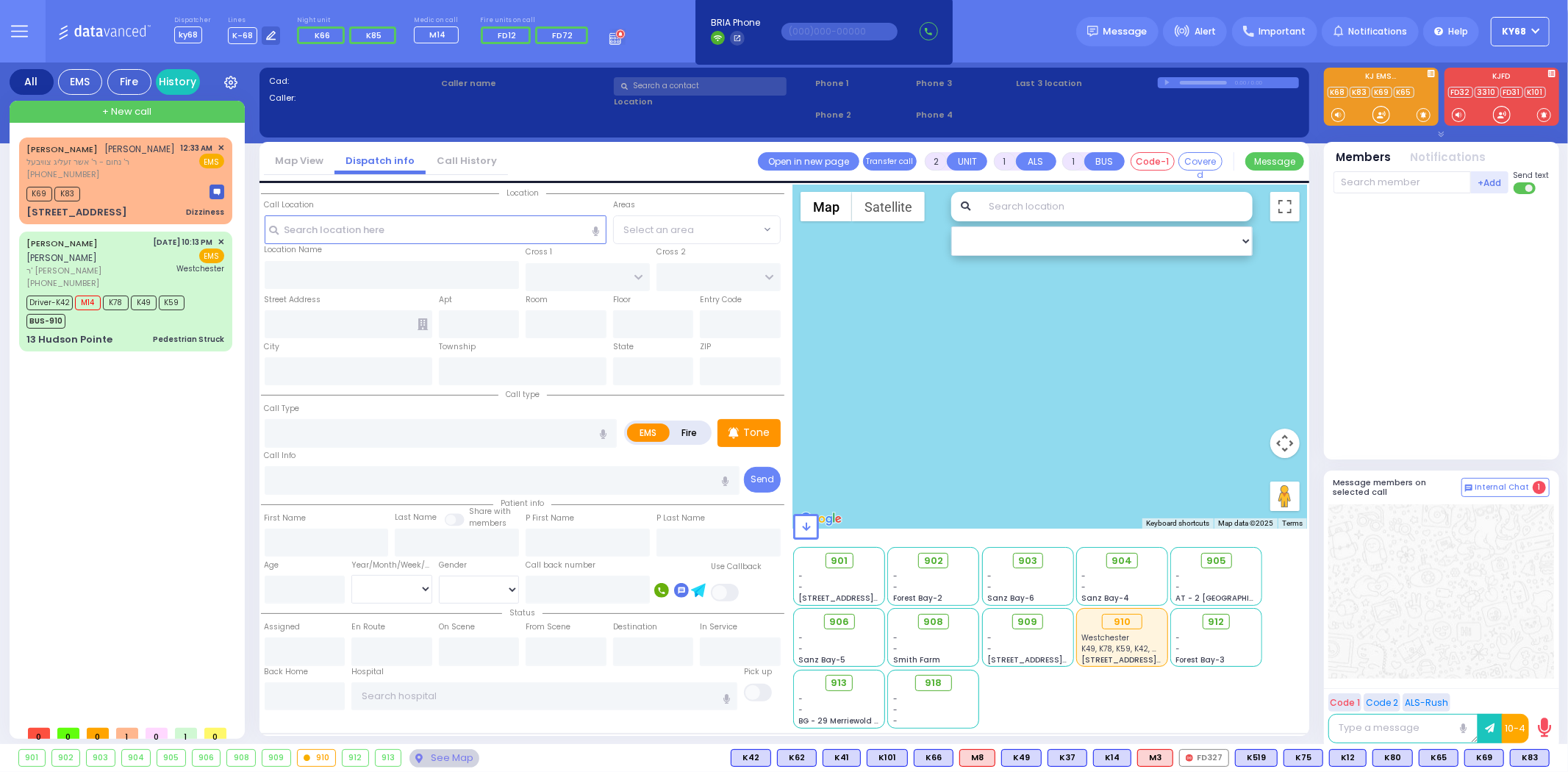
click at [1416, 350] on div at bounding box center [1441, 327] width 216 height 254
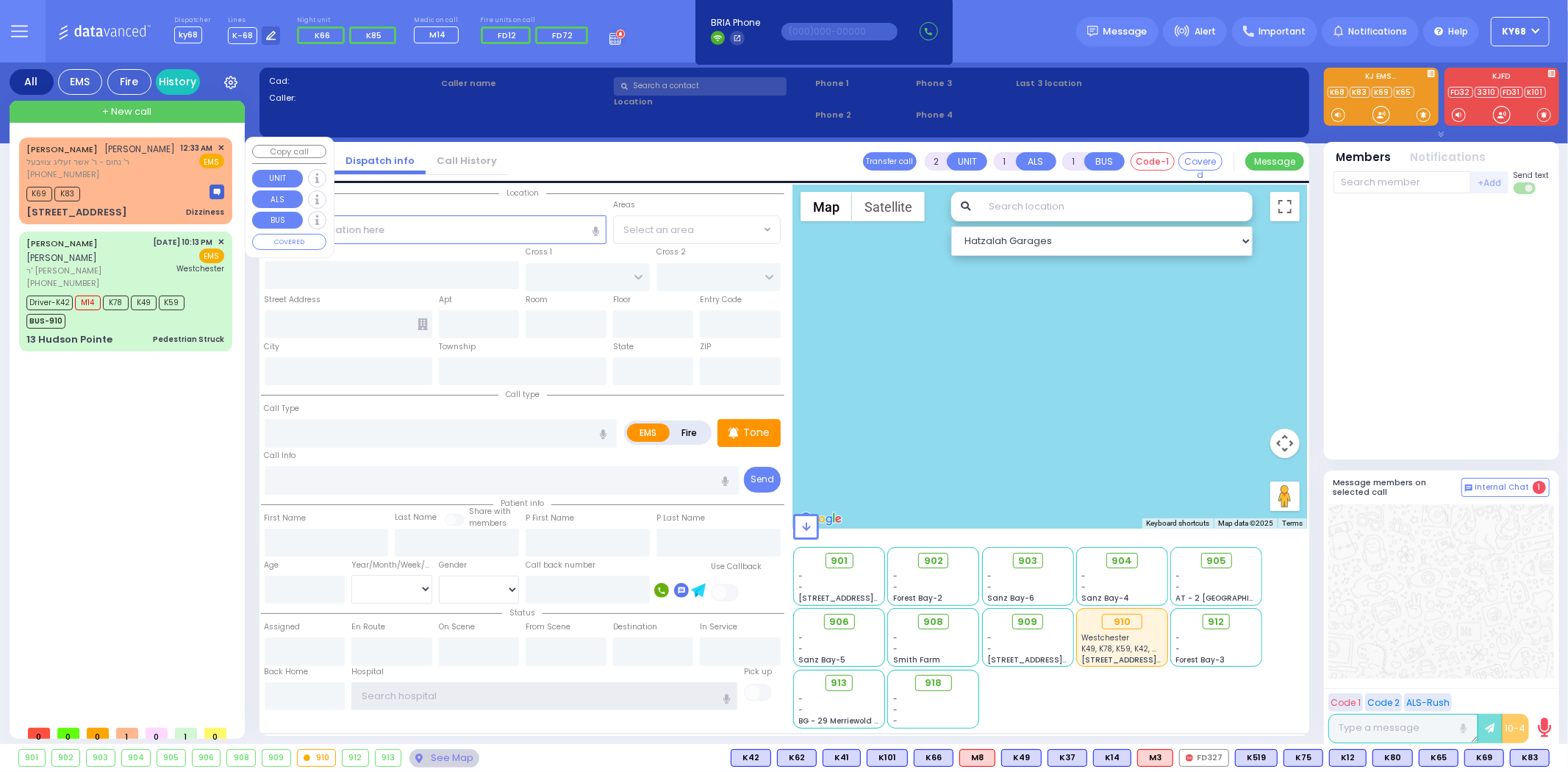
type input "ky68"
click at [136, 113] on span "+ New call" at bounding box center [126, 112] width 49 height 15
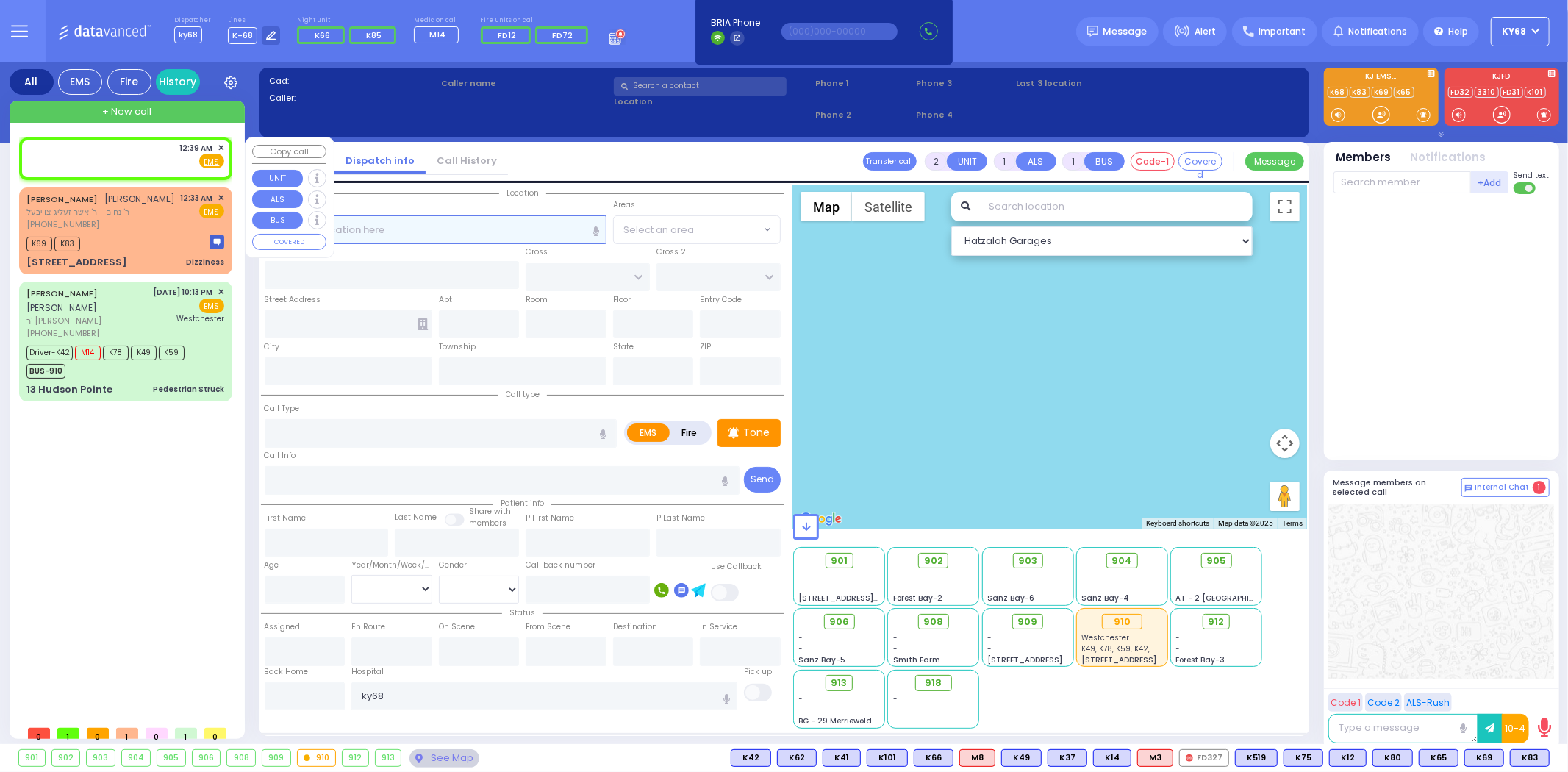
select select
radio input "true"
select select
type input "00:39"
select select "Hatzalah Garages"
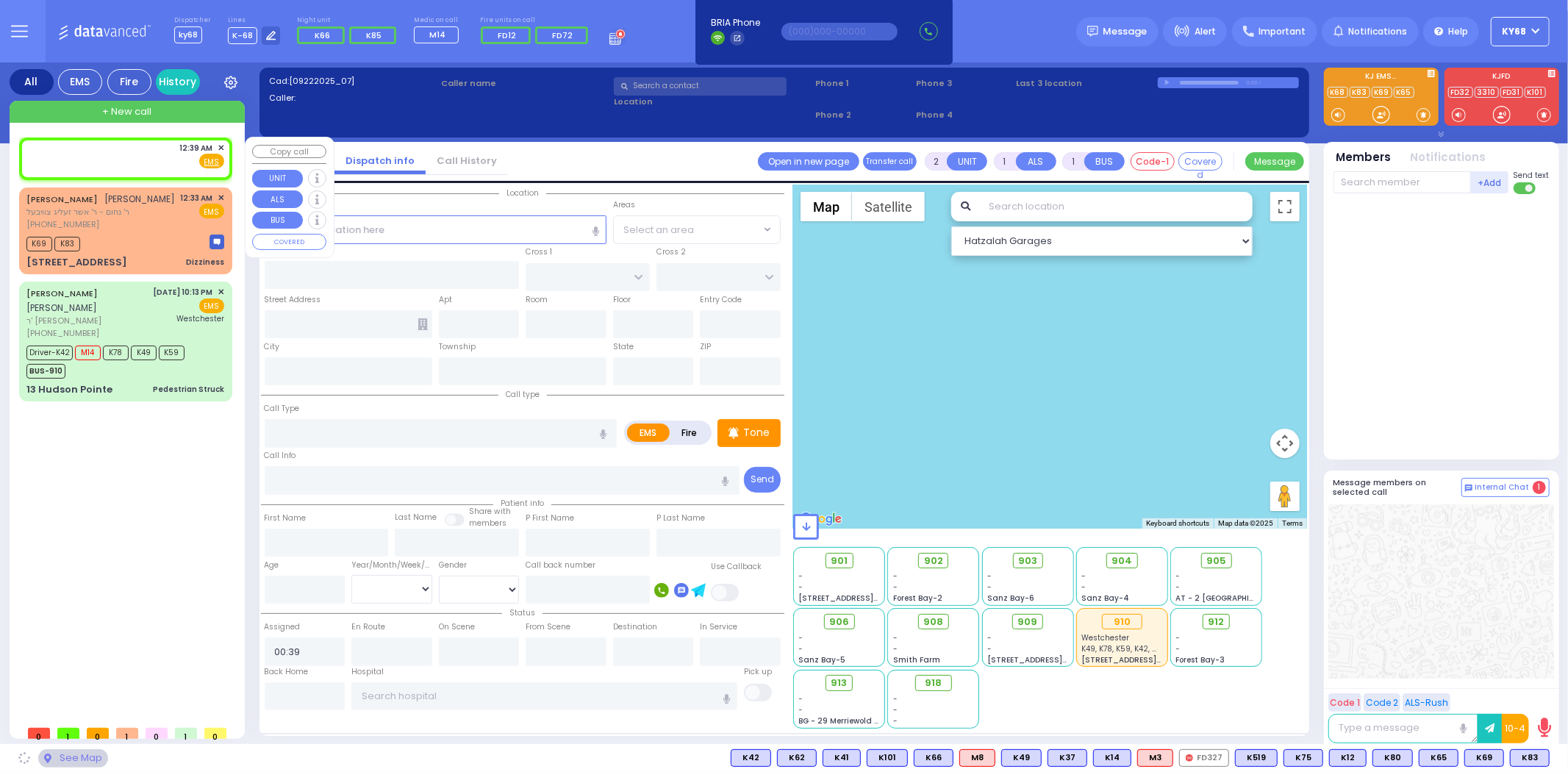
click at [221, 144] on span "✕" at bounding box center [221, 148] width 7 height 13
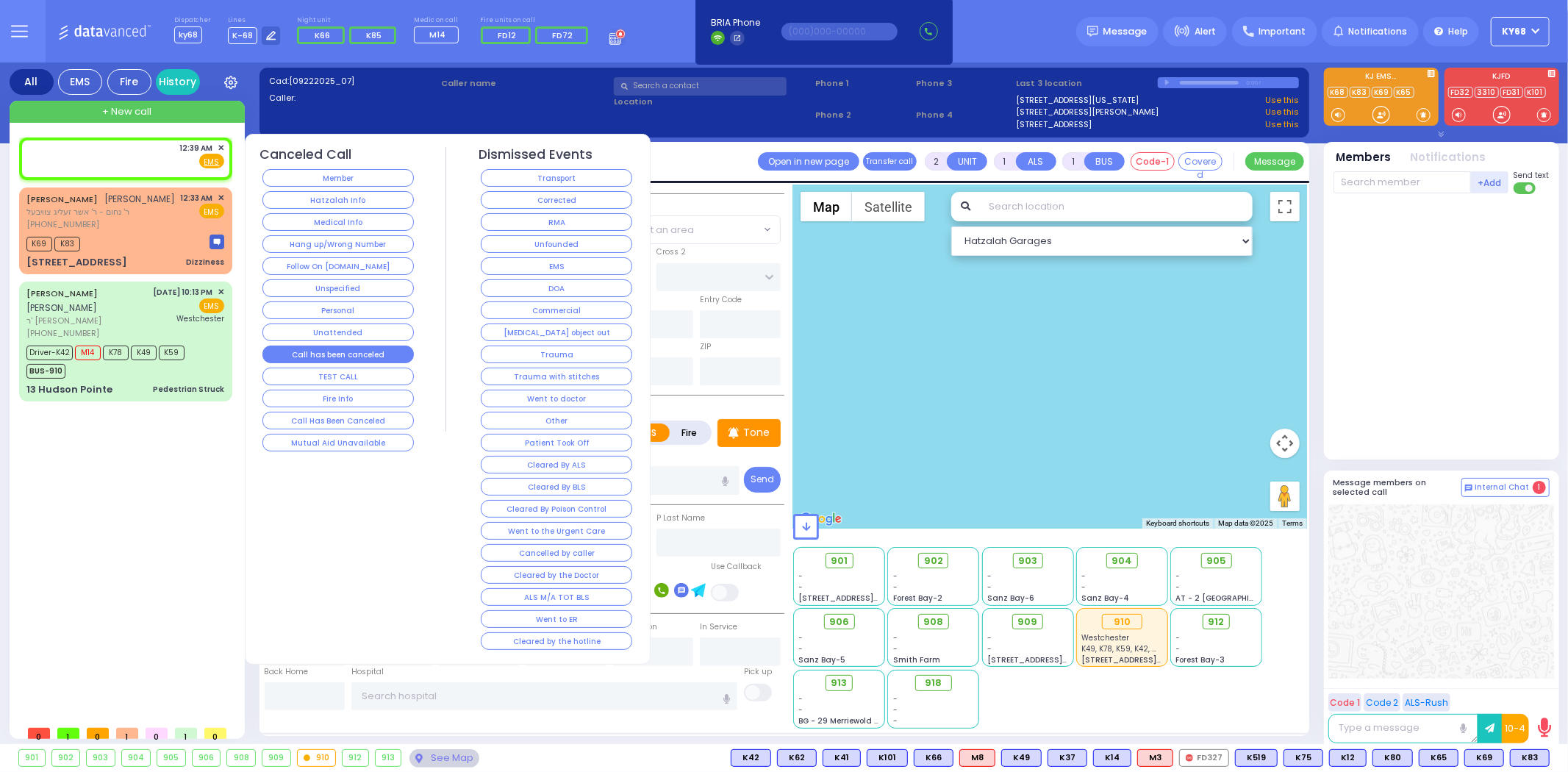
select select
radio input "true"
select select
select select "Hatzalah Garages"
click at [324, 373] on button "TEST CALL" at bounding box center [338, 376] width 151 height 18
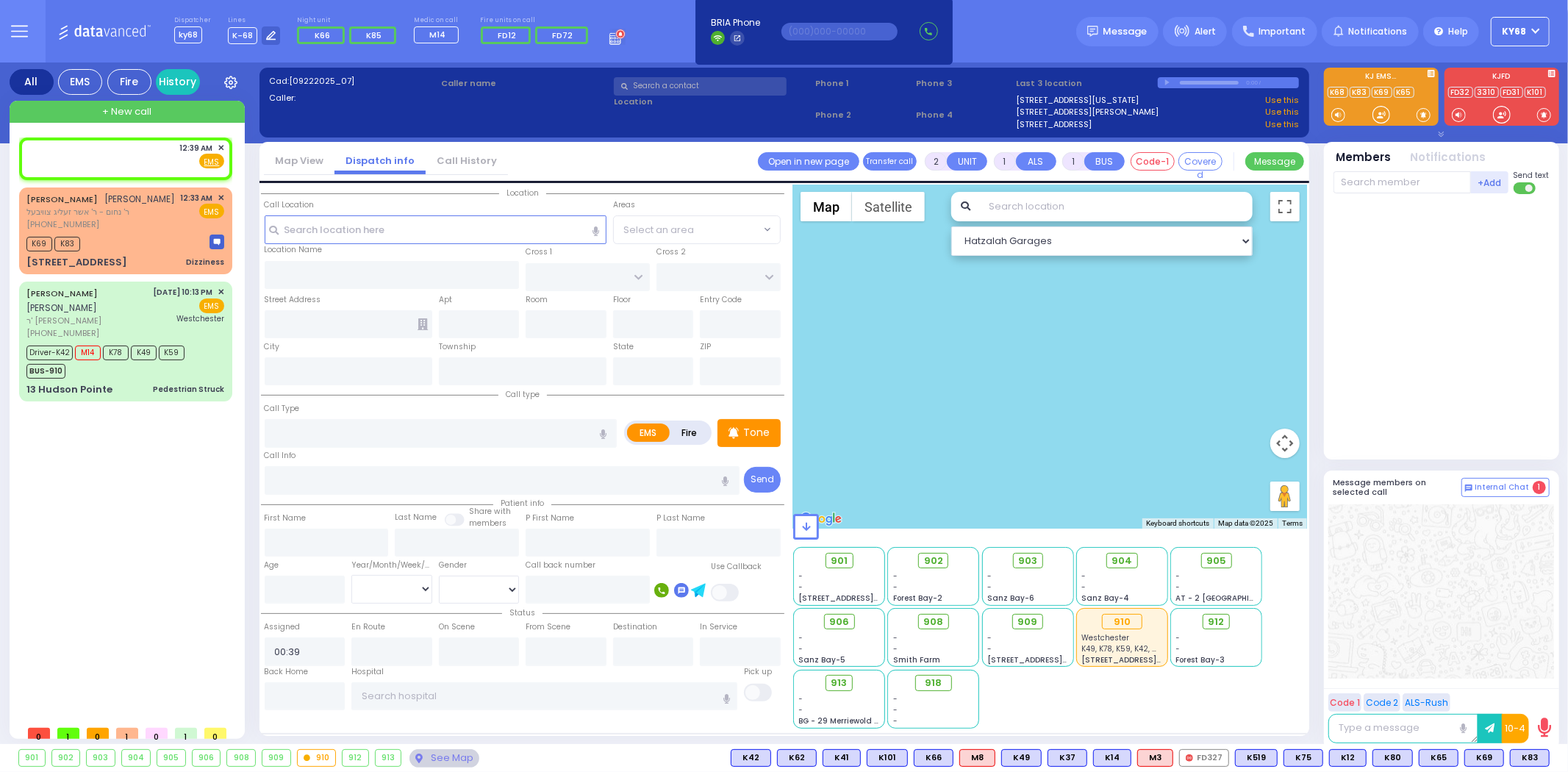
select select
radio input "true"
select select
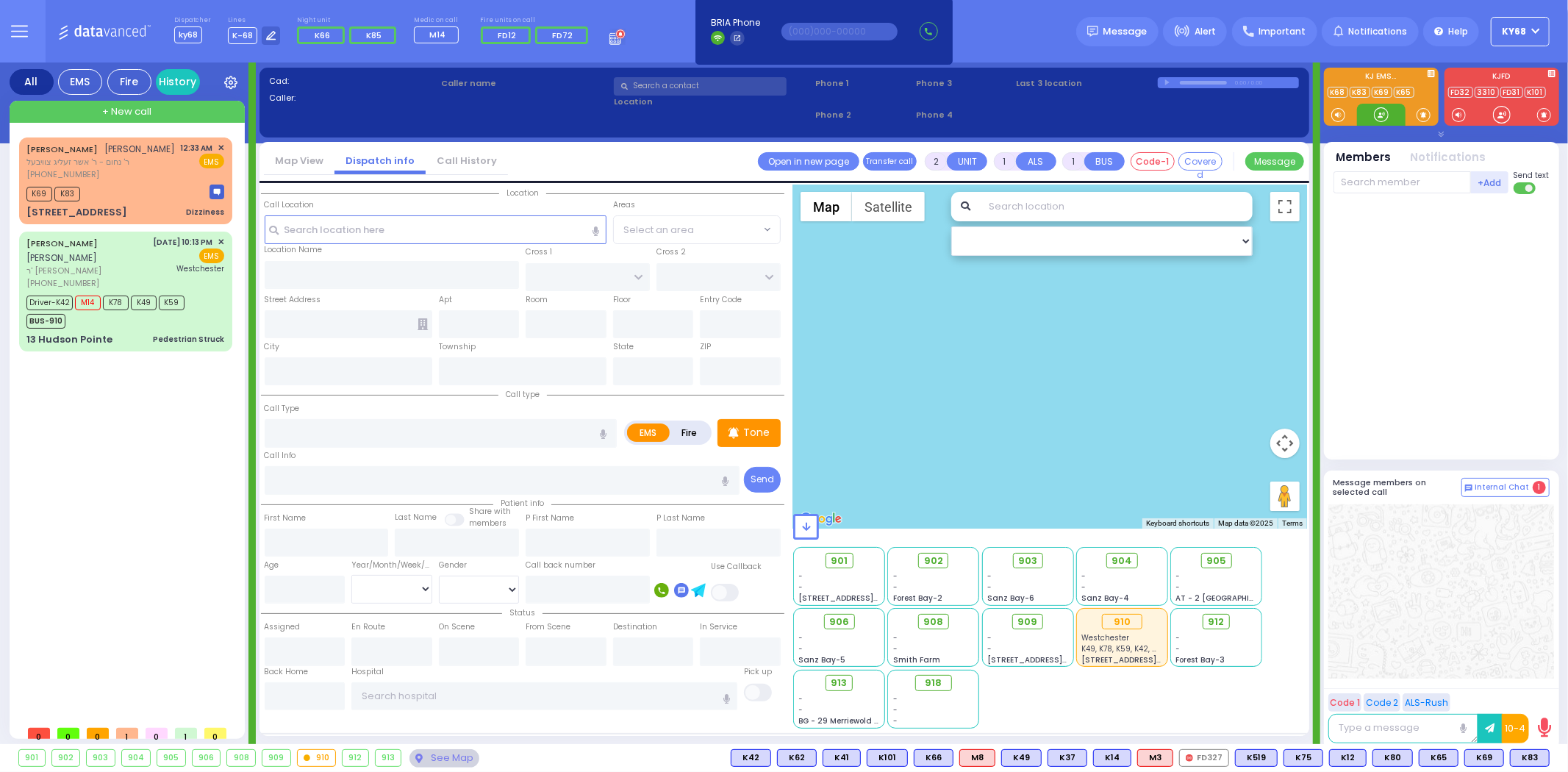
click at [1383, 113] on div at bounding box center [1380, 114] width 15 height 15
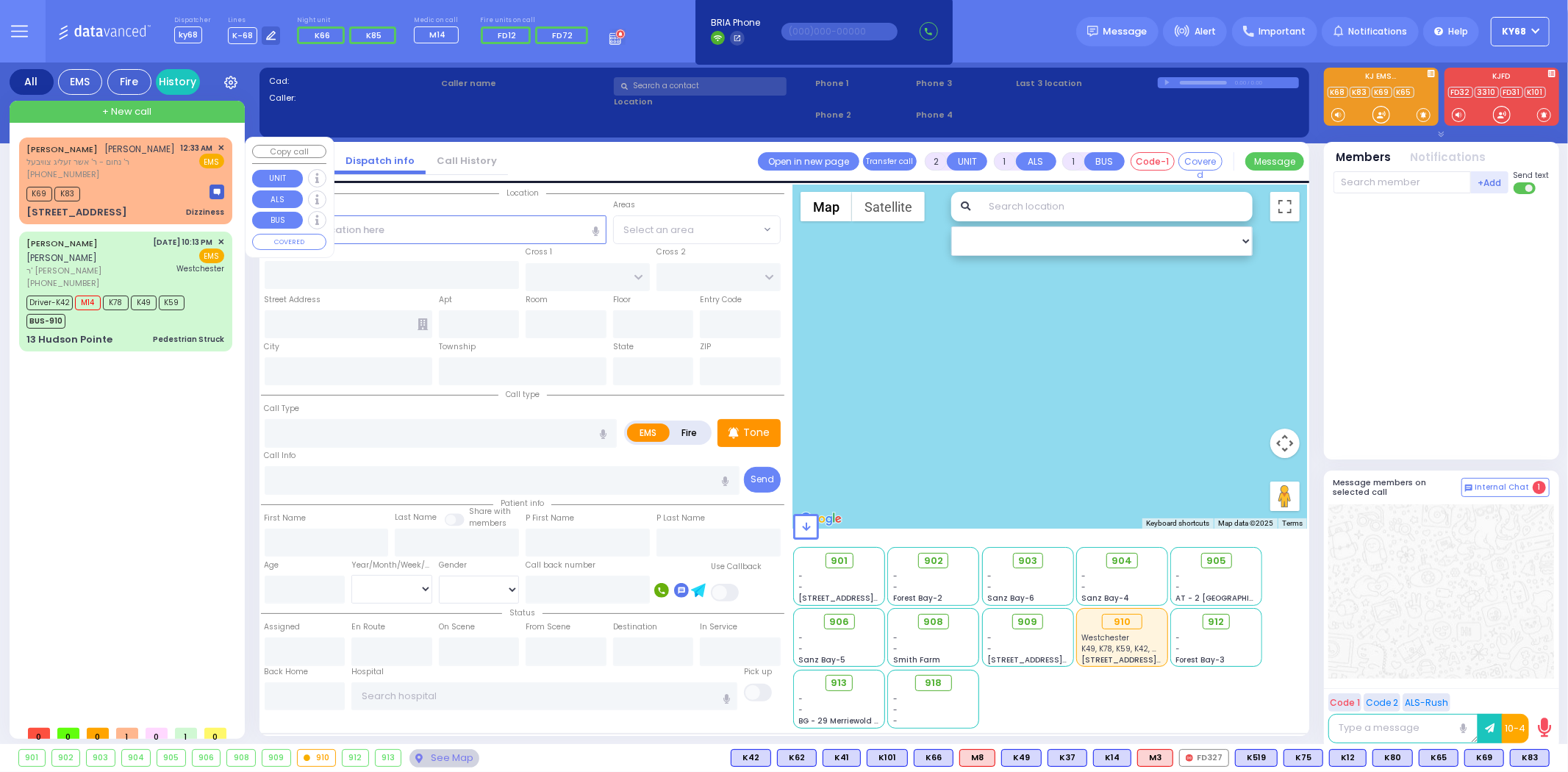
click at [221, 144] on span "✕" at bounding box center [221, 148] width 7 height 13
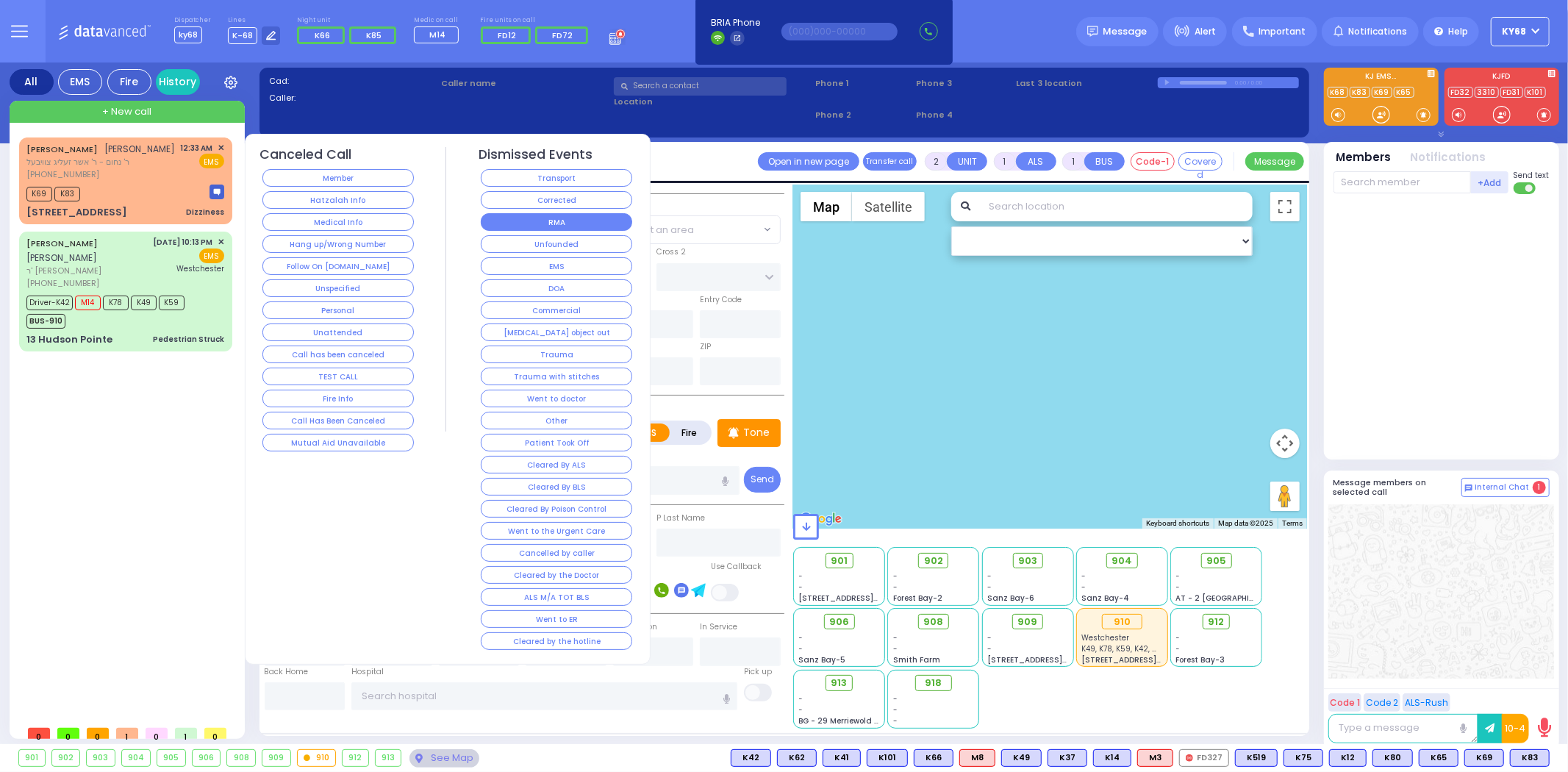
click at [517, 219] on button "RMA" at bounding box center [556, 222] width 151 height 18
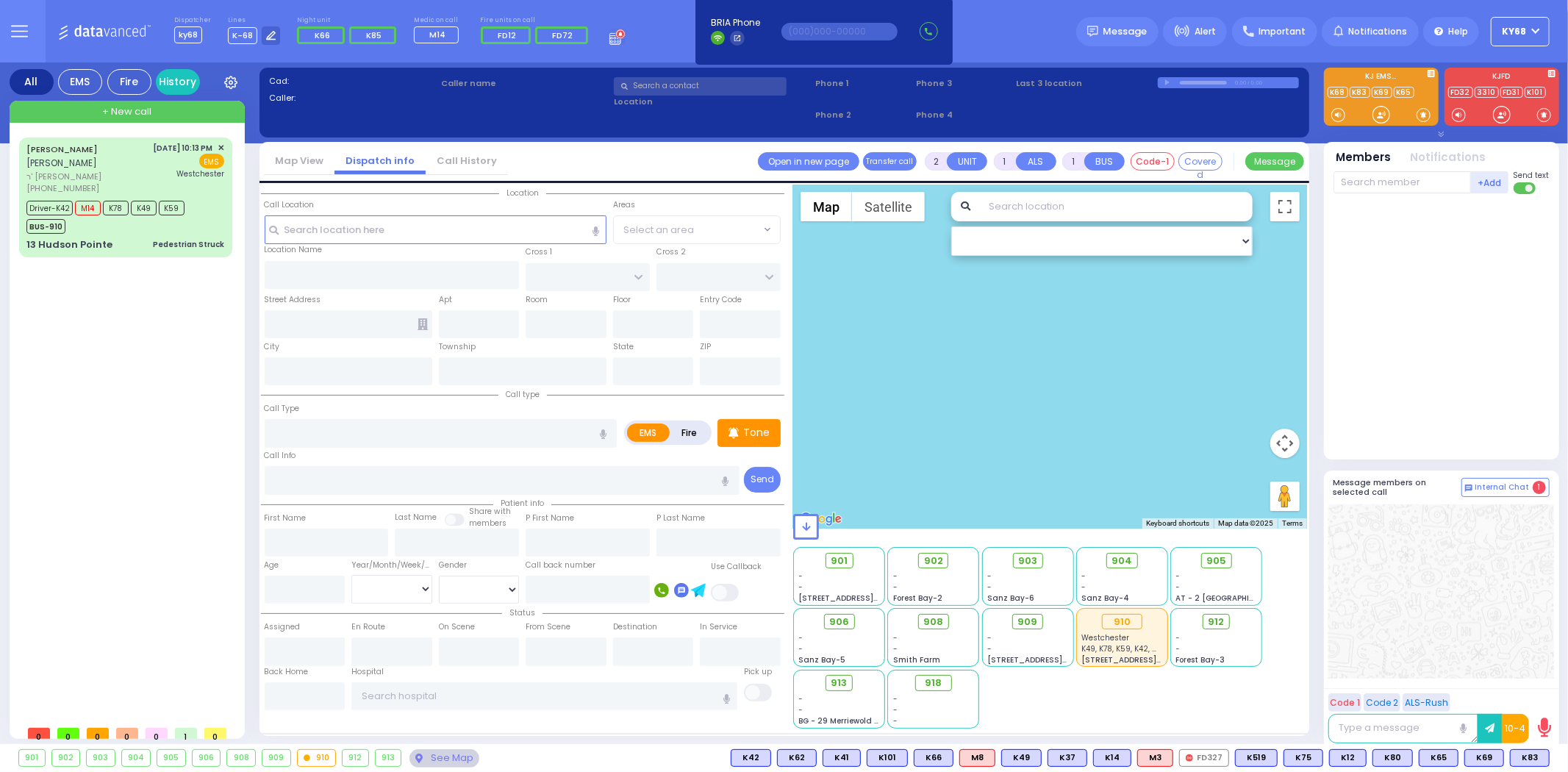
click at [1407, 341] on div at bounding box center [1441, 327] width 216 height 254
click at [1477, 328] on div at bounding box center [1441, 327] width 216 height 254
click at [1393, 394] on div at bounding box center [1441, 327] width 216 height 254
click at [190, 112] on div "+ New call" at bounding box center [127, 112] width 235 height 22
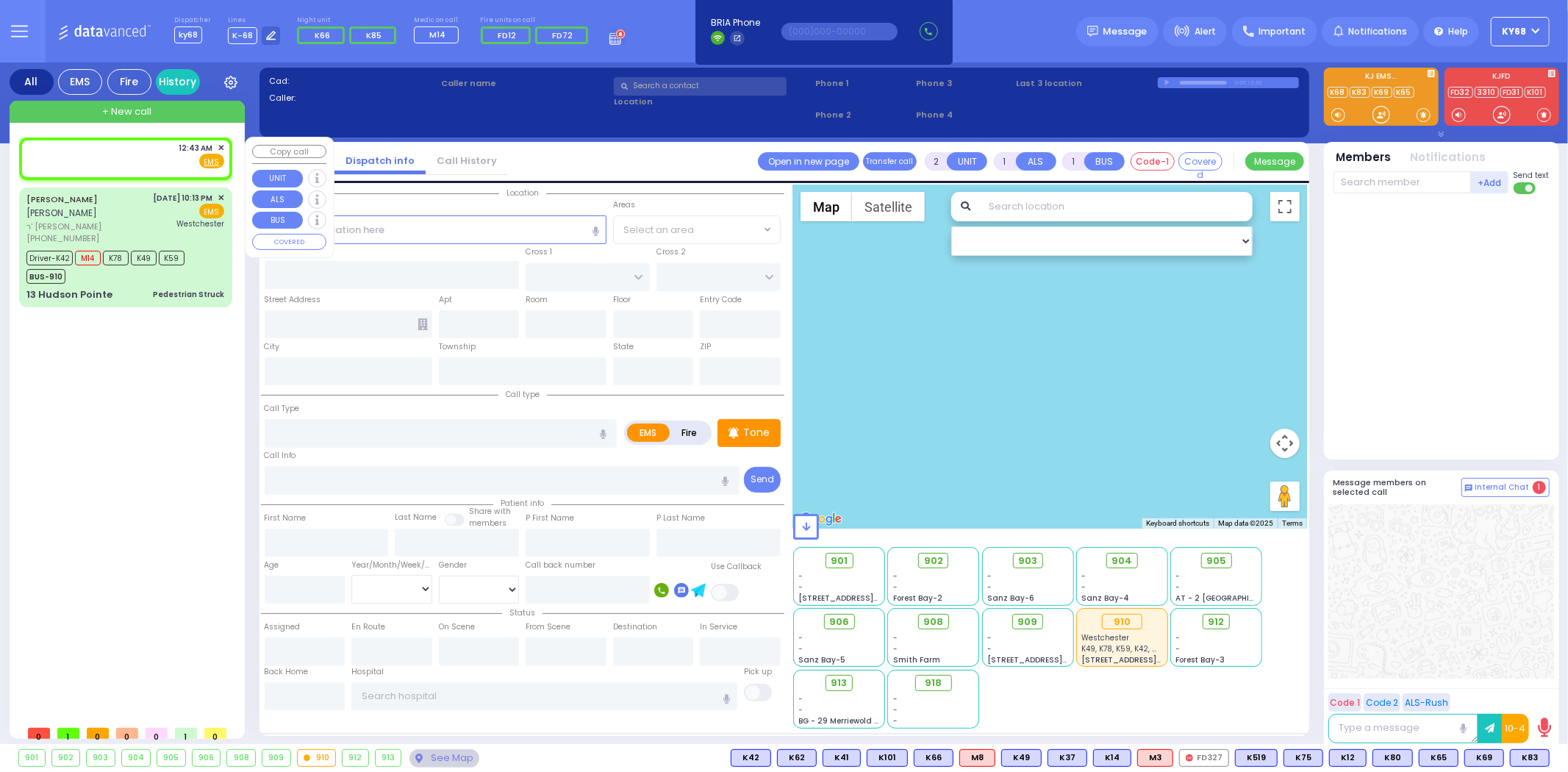
select select
radio input "true"
select select
type input "00:43"
select select "Hatzalah Garages"
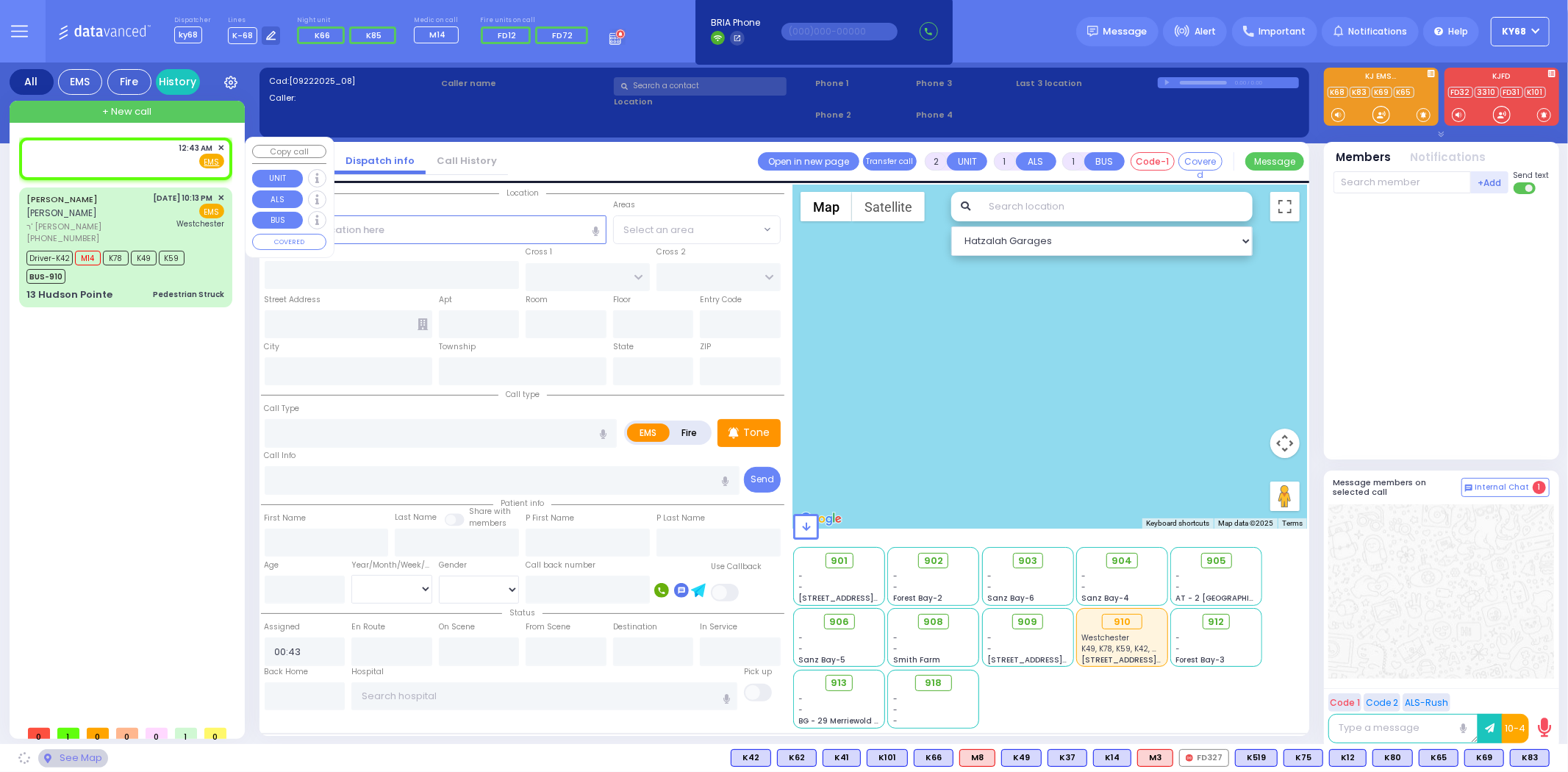
click at [221, 143] on span "✕" at bounding box center [221, 148] width 7 height 13
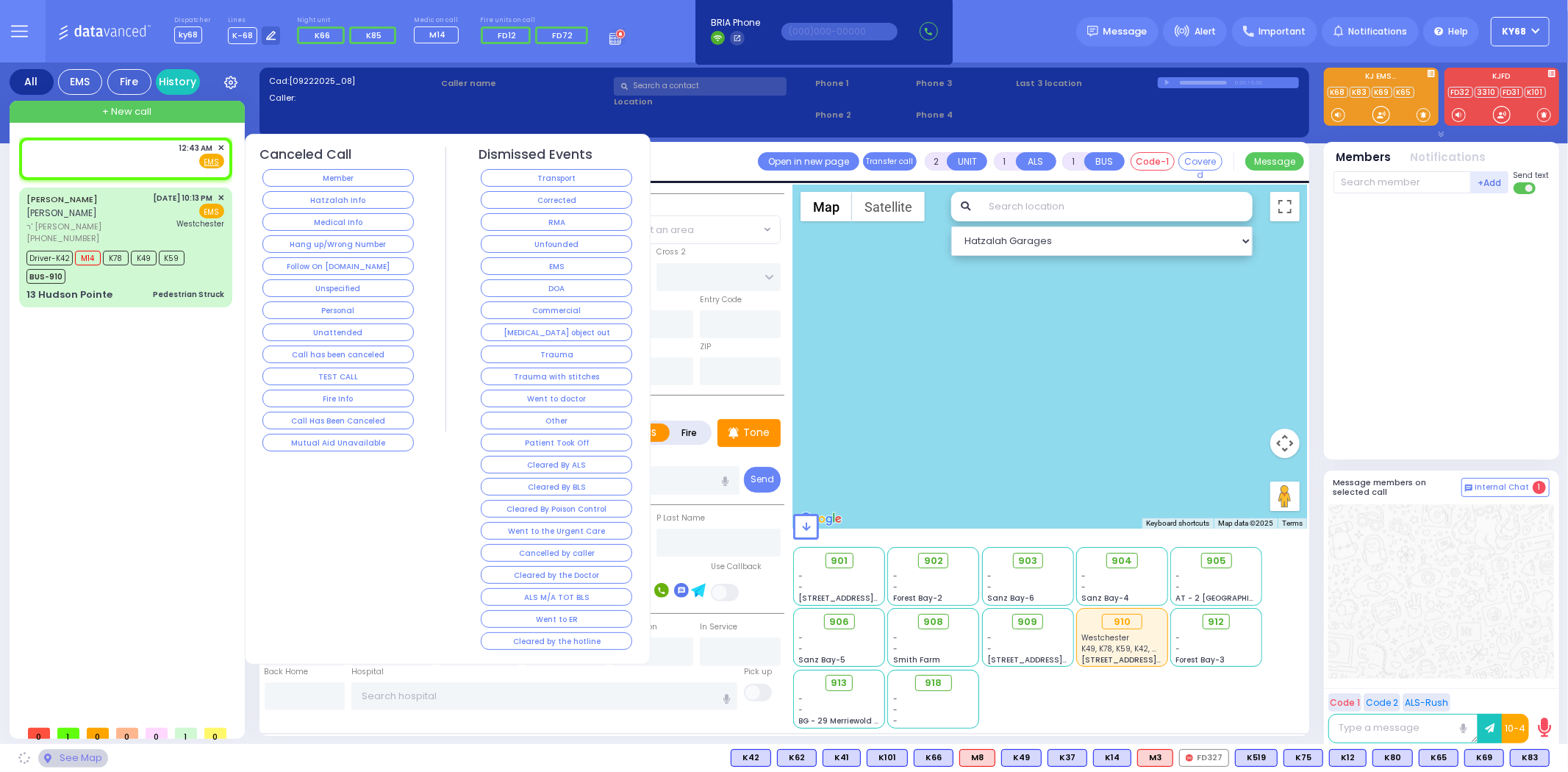
select select
radio input "true"
select select
select select "Hatzalah Garages"
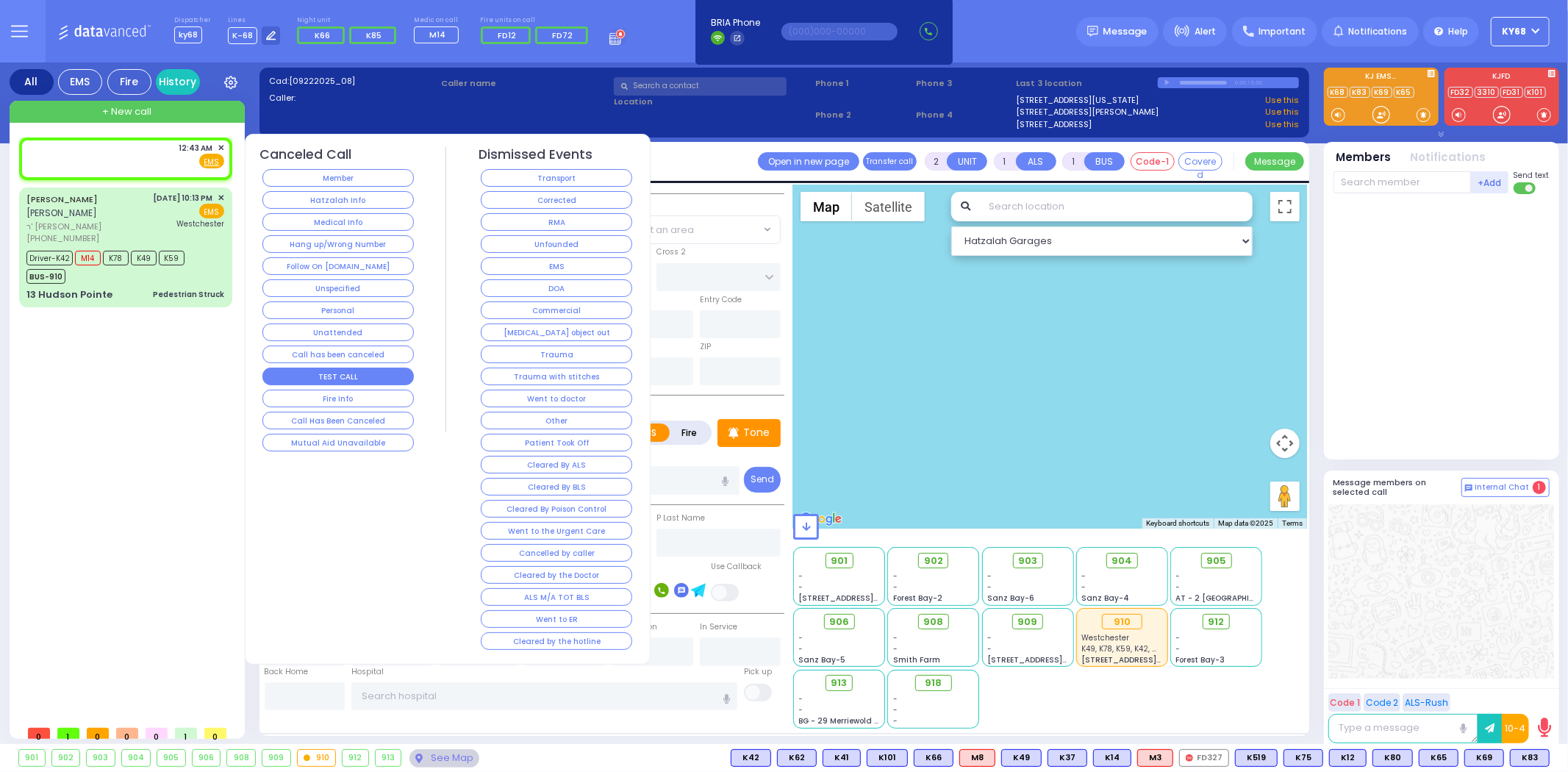
click at [328, 385] on button "TEST CALL" at bounding box center [338, 376] width 151 height 18
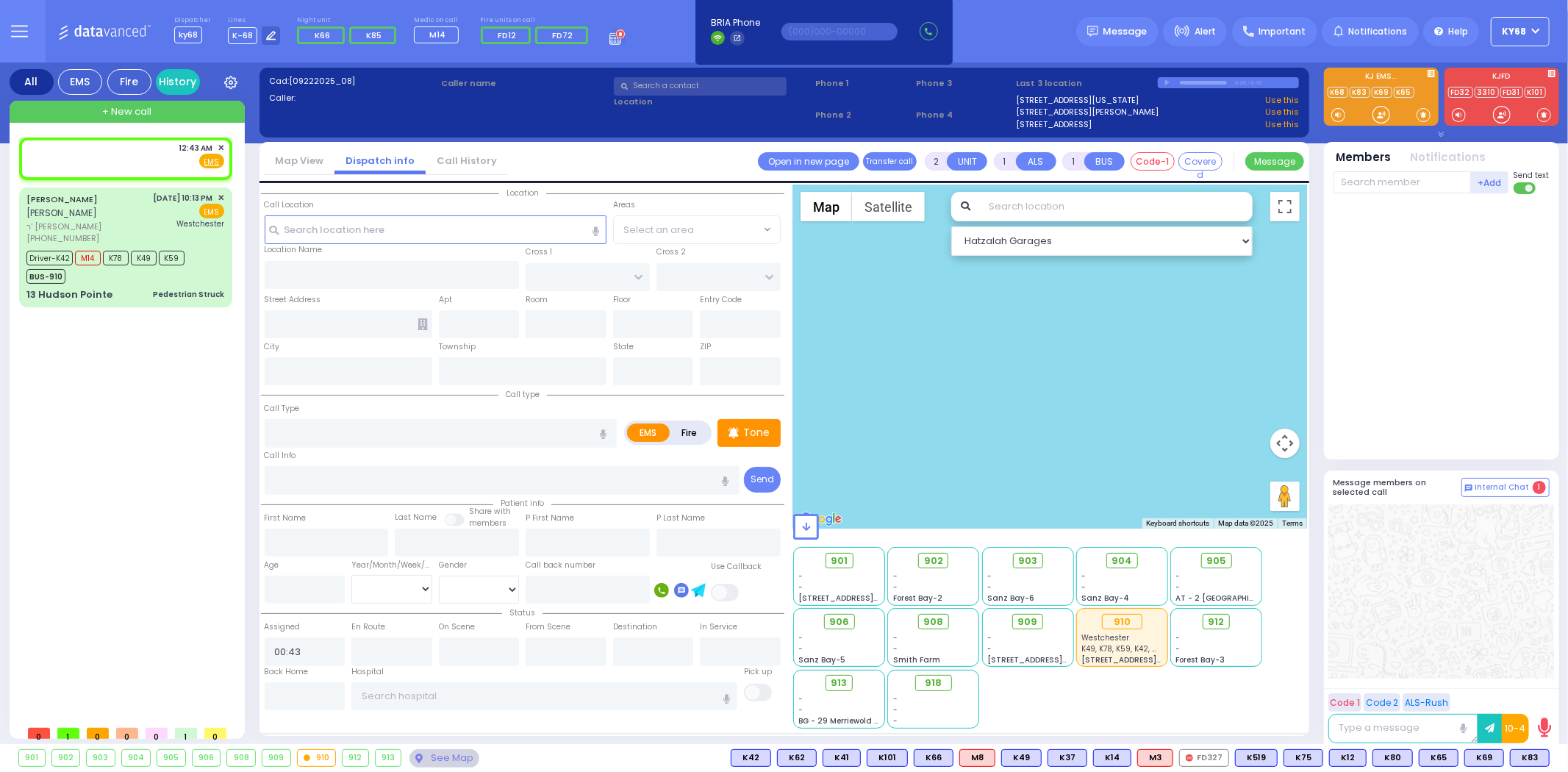
select select
radio input "true"
select select
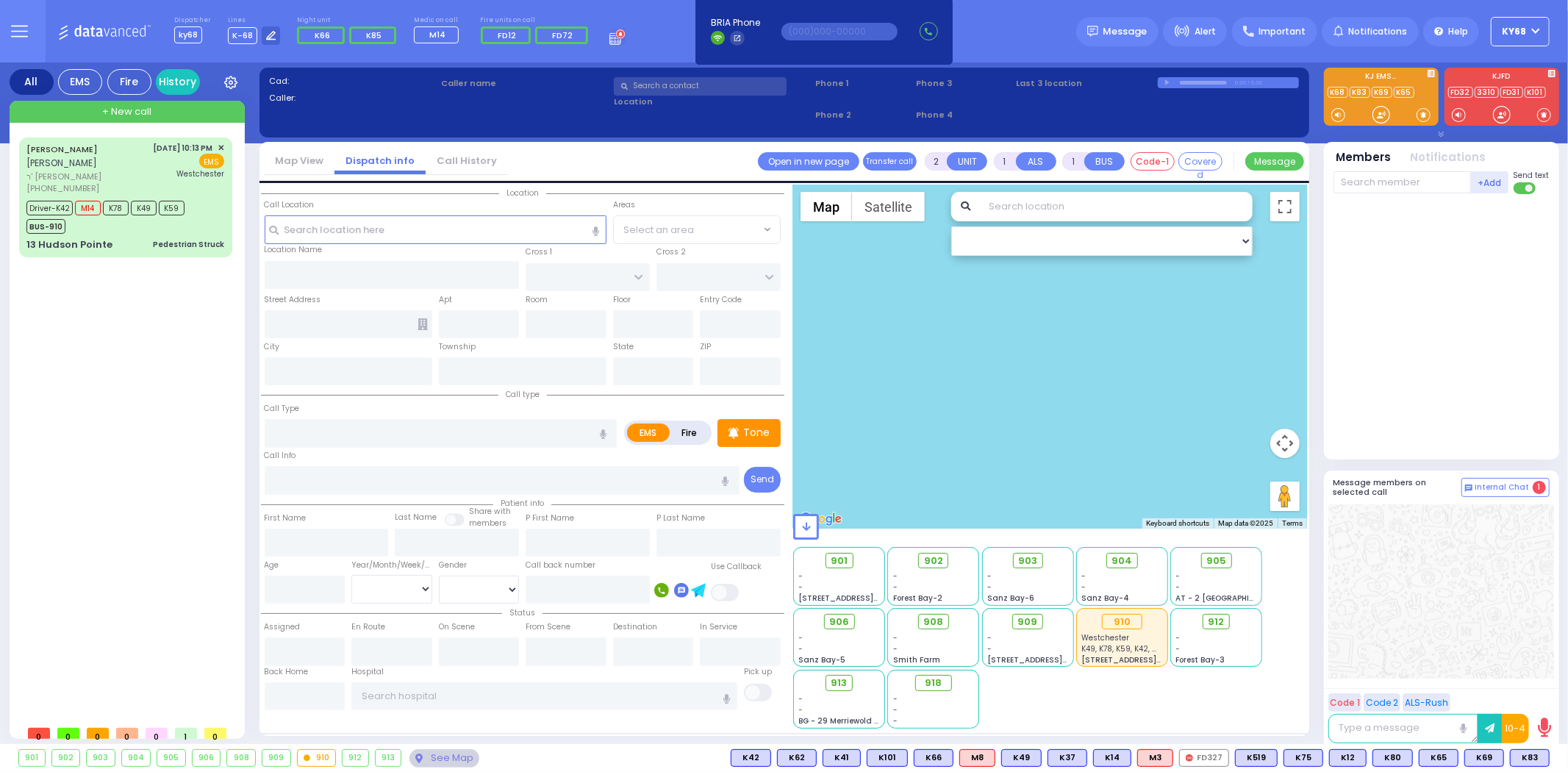
click at [1395, 362] on div at bounding box center [1441, 327] width 216 height 254
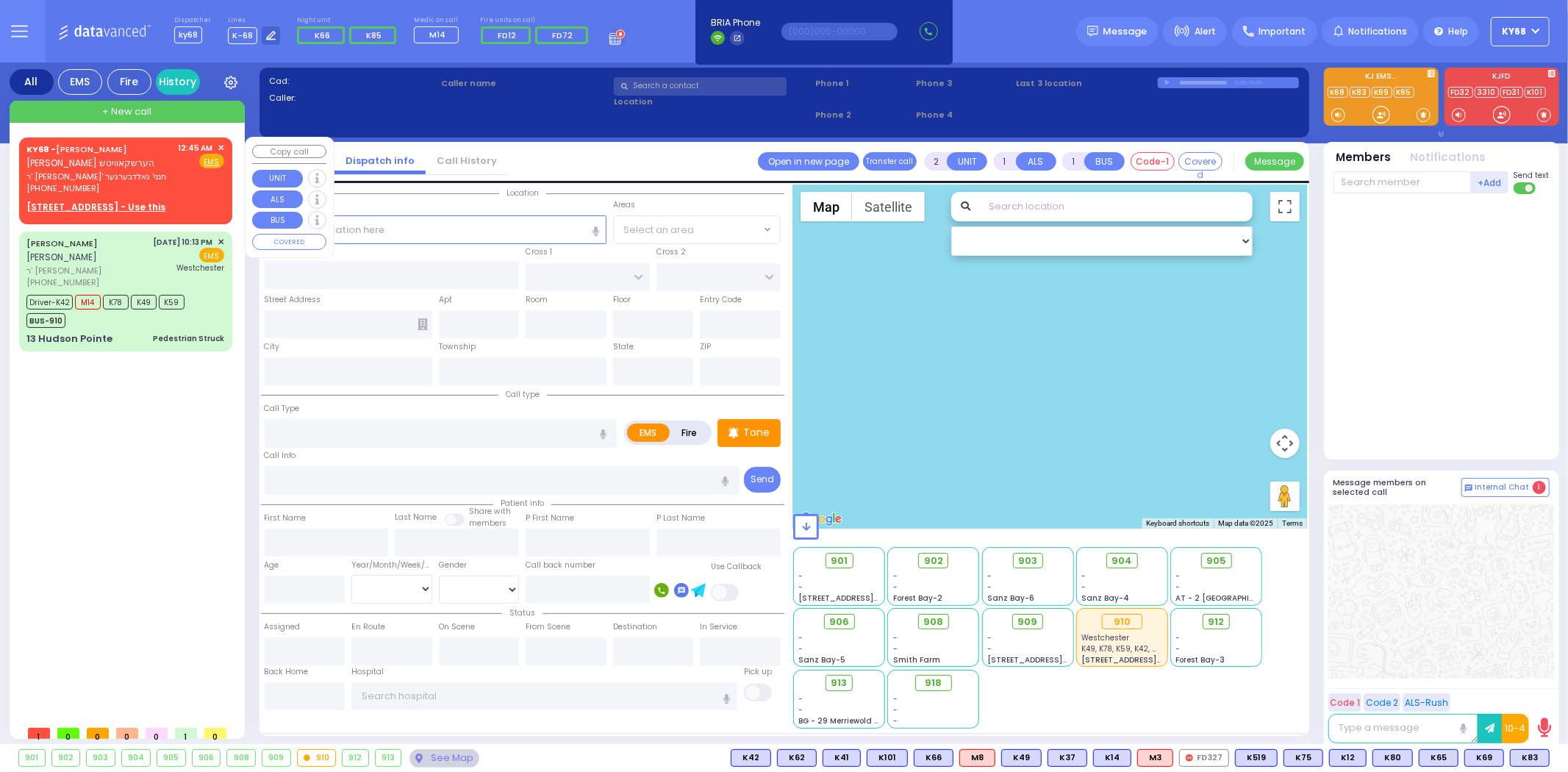
click at [221, 144] on span "✕" at bounding box center [221, 148] width 7 height 13
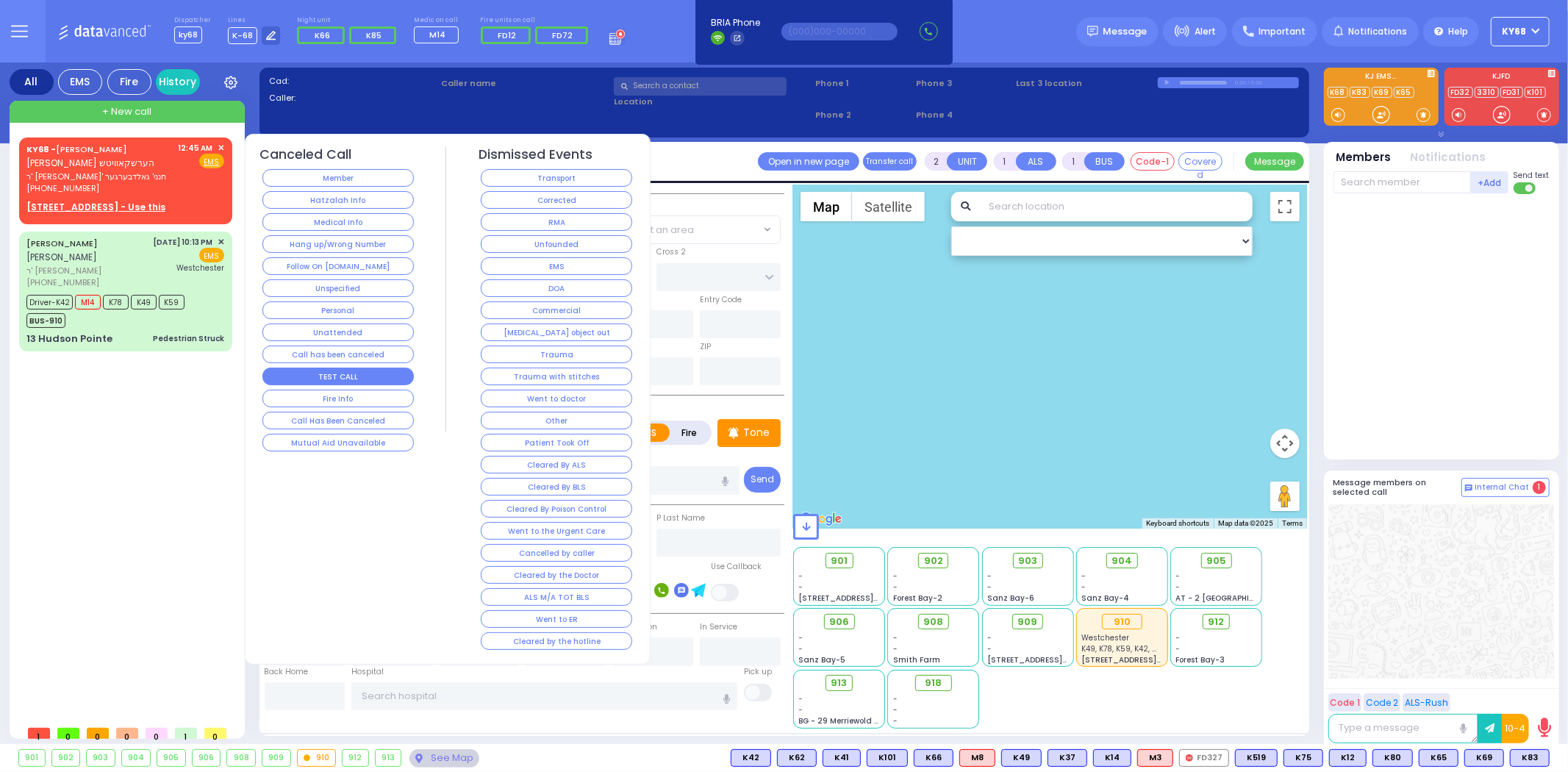
click at [316, 380] on button "TEST CALL" at bounding box center [338, 376] width 151 height 18
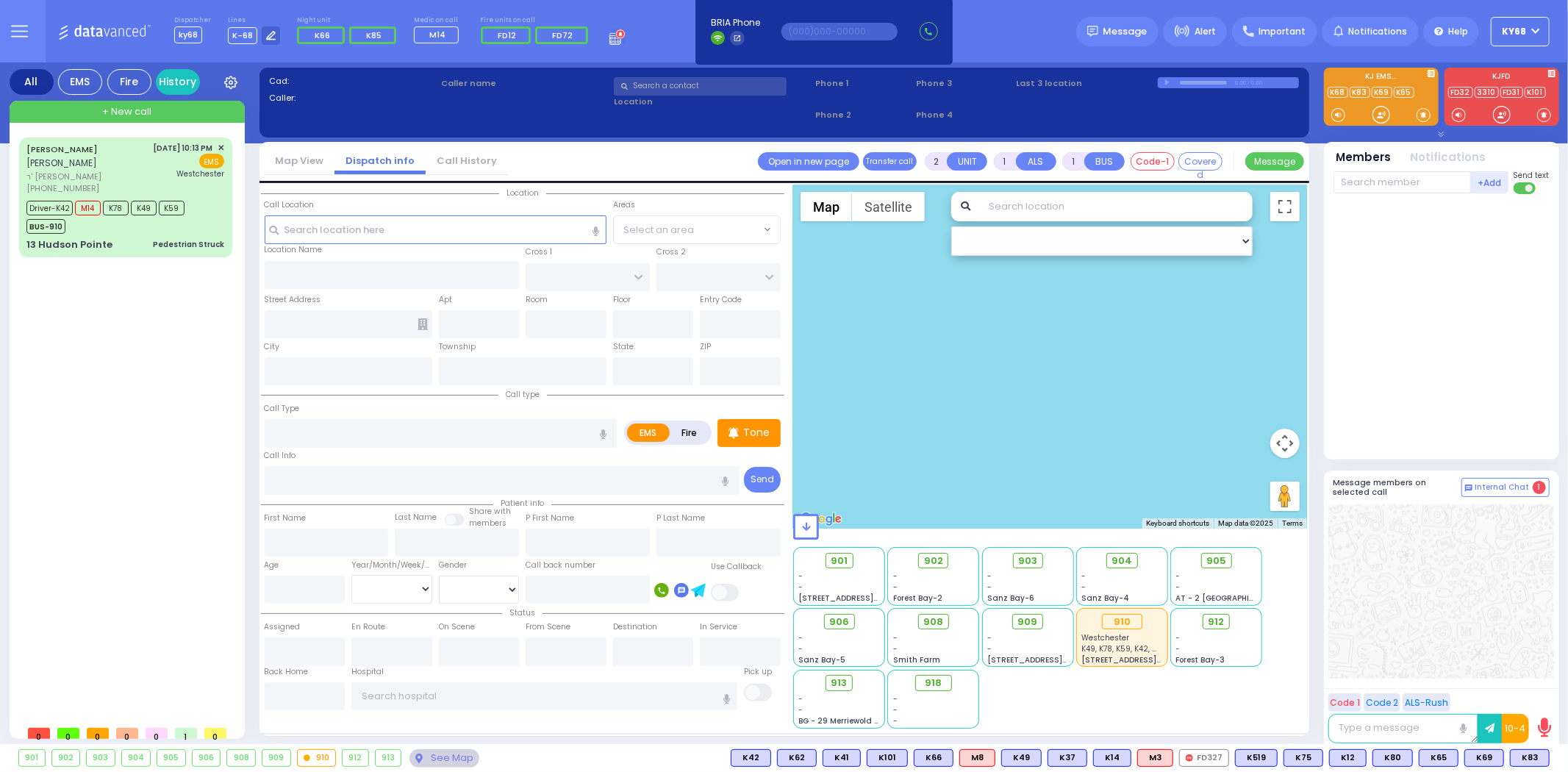
click at [1450, 351] on div at bounding box center [1441, 327] width 216 height 254
click at [1377, 342] on div at bounding box center [1441, 327] width 216 height 254
click at [1398, 277] on div at bounding box center [1441, 327] width 216 height 254
click at [1481, 435] on div at bounding box center [1441, 327] width 216 height 254
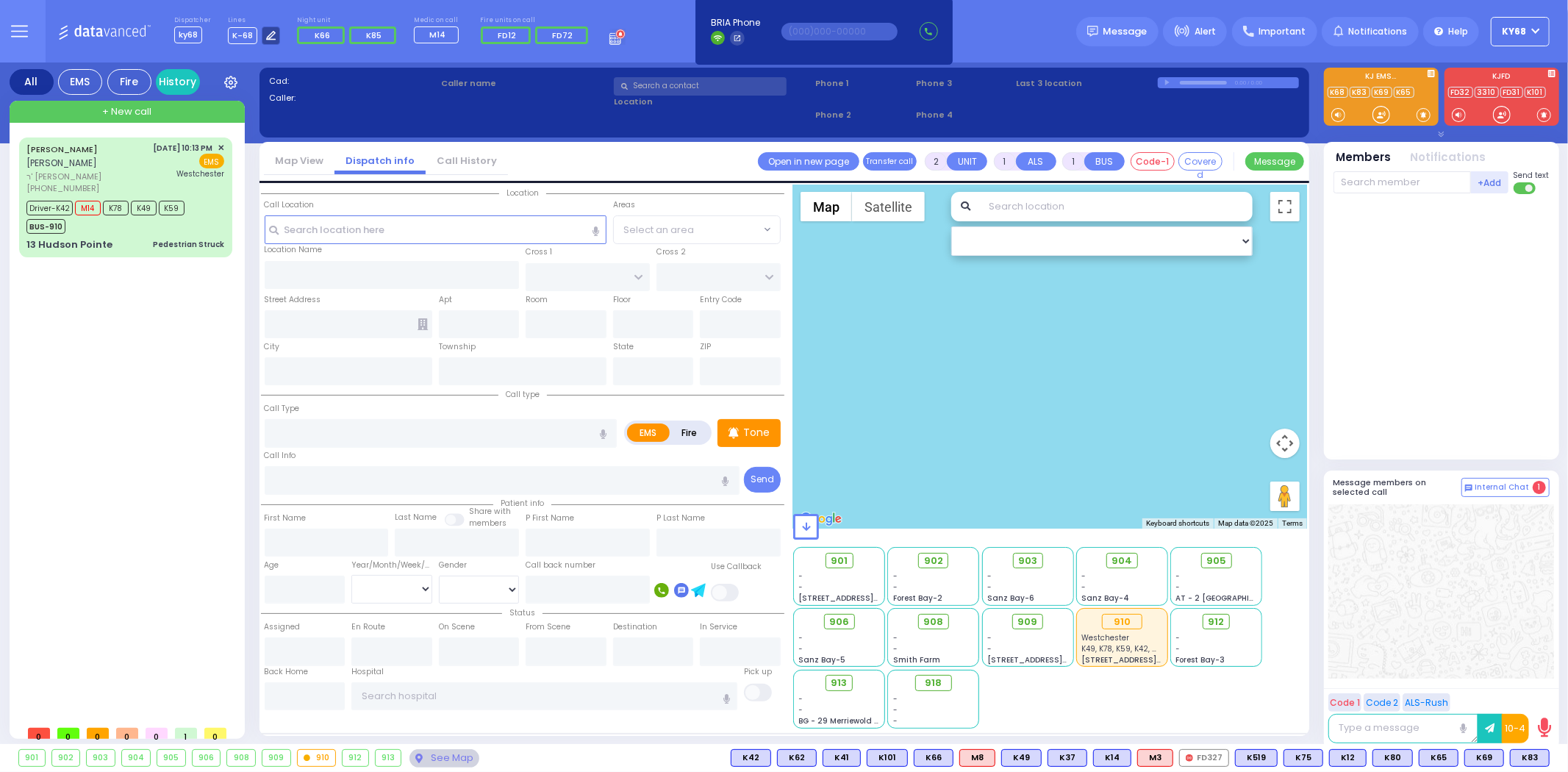
click at [274, 39] on div at bounding box center [270, 35] width 18 height 18
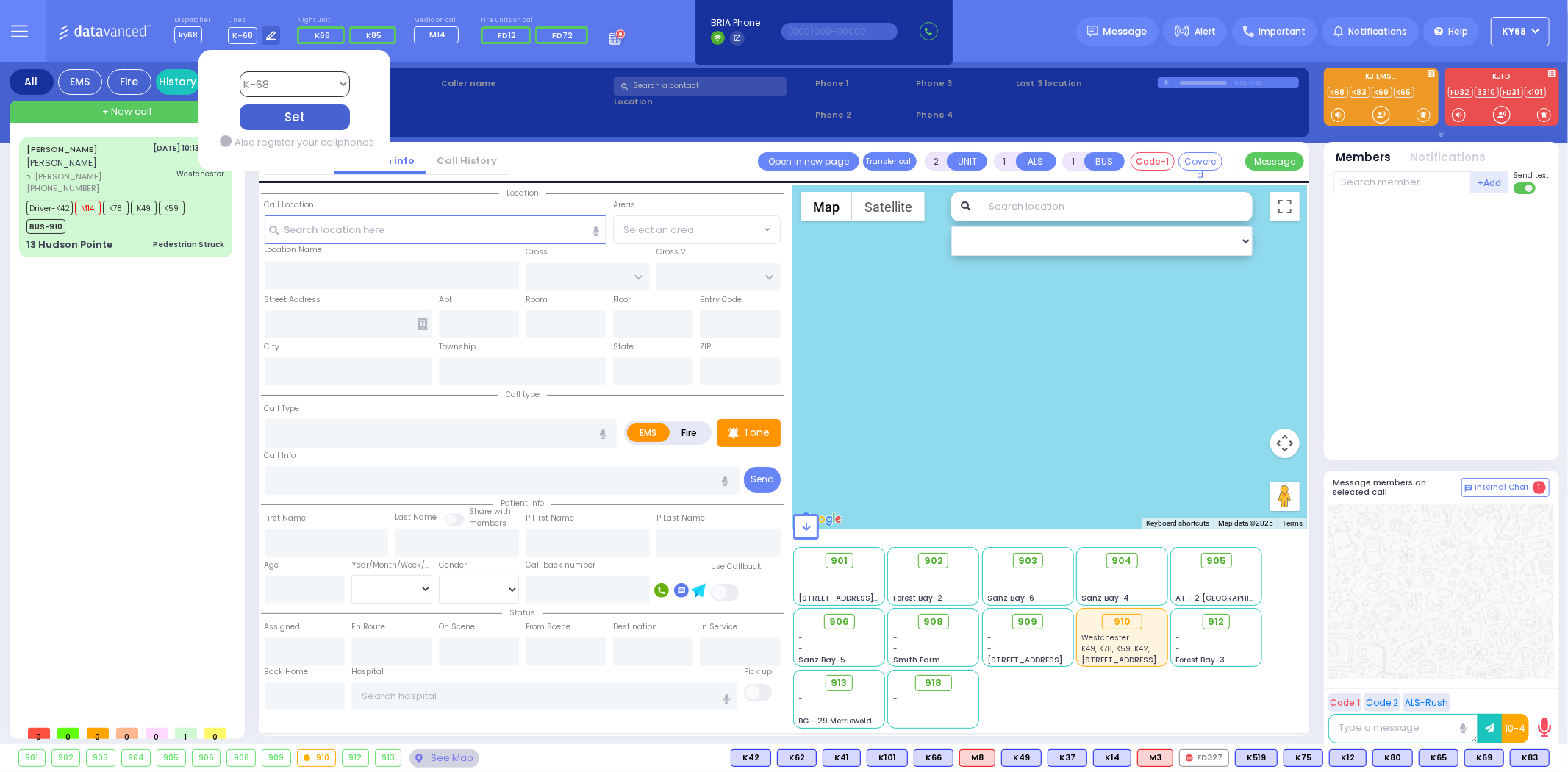
click at [305, 82] on select "Bay K-14 K-16 K-18 K-40 K-6 K-61 K-63 K-67 K-72 Medic 7 K-68 K-48 D-801 D-802 D…" at bounding box center [294, 84] width 110 height 26
click at [239, 71] on select "Bay K-14 K-16 K-18 K-40 K-6 K-61 K-63 K-67 K-72 Medic 7 K-68 K-48 D-801 D-802 D…" at bounding box center [294, 84] width 110 height 26
click at [1493, 284] on div at bounding box center [1441, 327] width 216 height 254
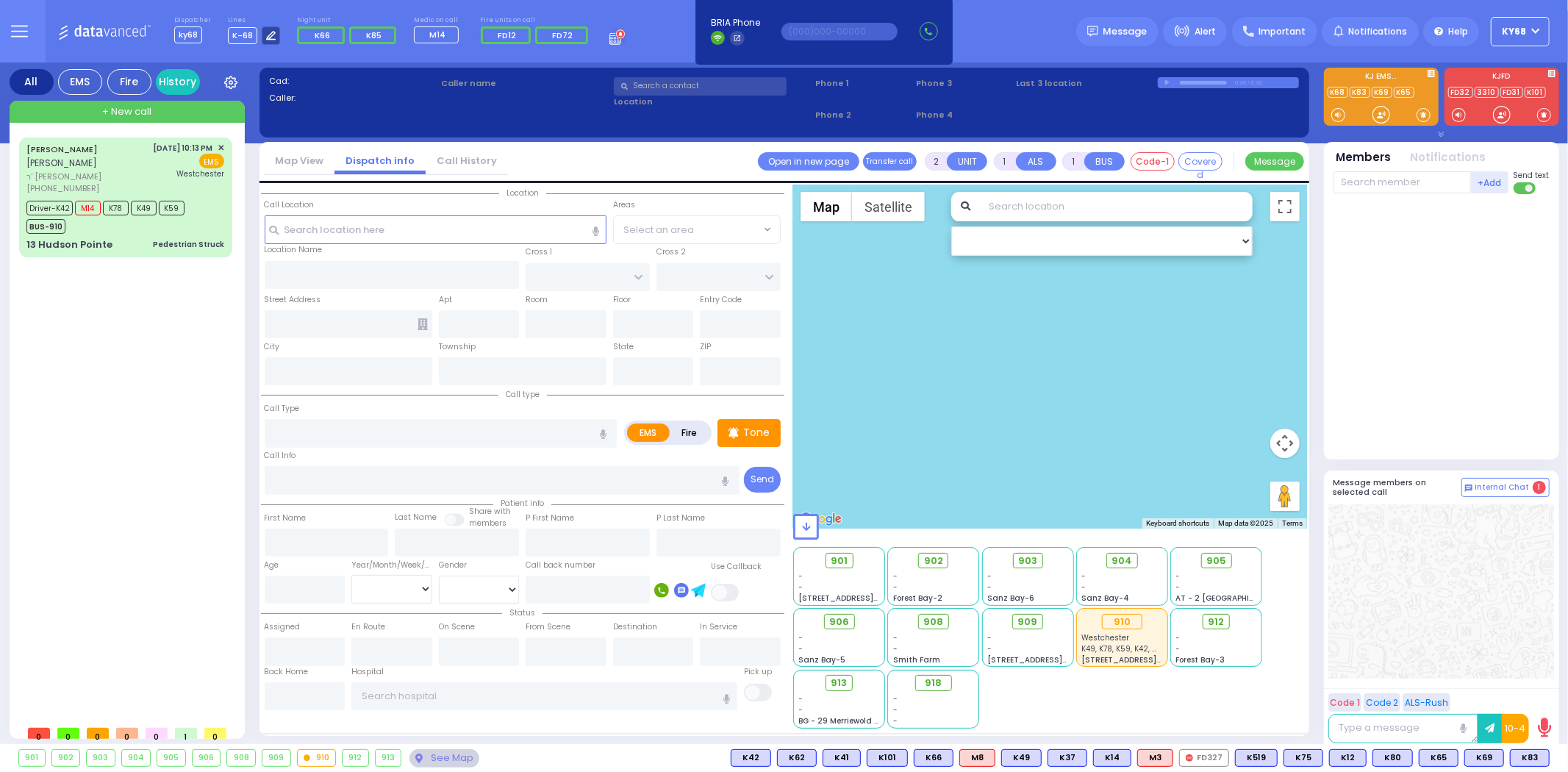
click at [269, 34] on icon at bounding box center [270, 35] width 9 height 9
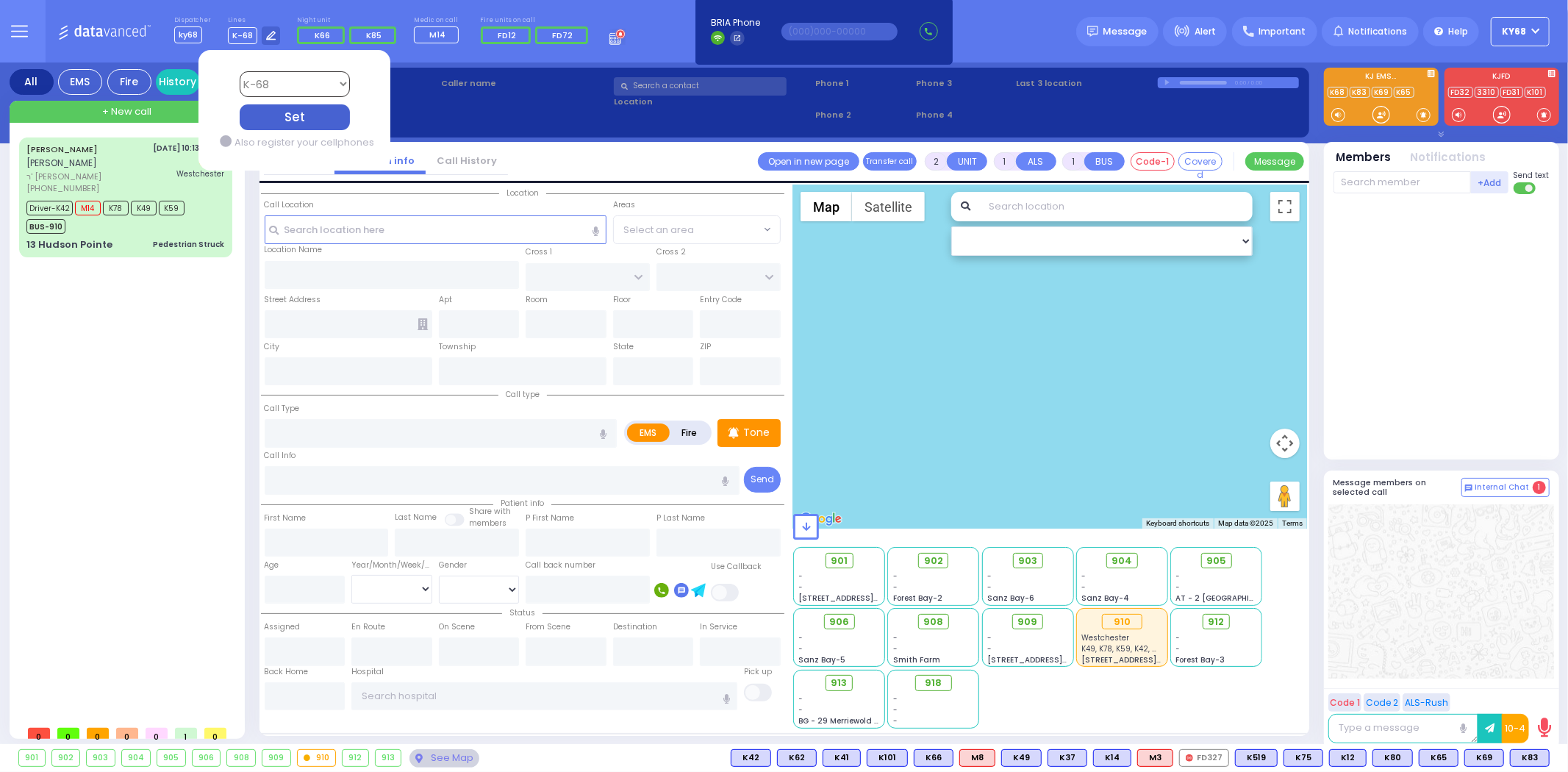
click at [283, 82] on select "Bay K-14 K-16 K-18 K-40 K-6 K-61 K-63 K-67 K-72 Medic 7 K-68 K-48 D-801 D-802 D…" at bounding box center [294, 84] width 110 height 26
click at [239, 71] on select "Bay K-14 K-16 K-18 K-40 K-6 K-61 K-63 K-67 K-72 Medic 7 K-68 K-48 D-801 D-802 D…" at bounding box center [294, 84] width 110 height 26
select select "12"
click at [320, 86] on select "Bay K-14 K-16 K-18 K-40 K-6 K-61 K-63 K-67 K-72 Medic 7 K-68 K-48 D-801 D-802 D…" at bounding box center [294, 84] width 110 height 26
select select "4"
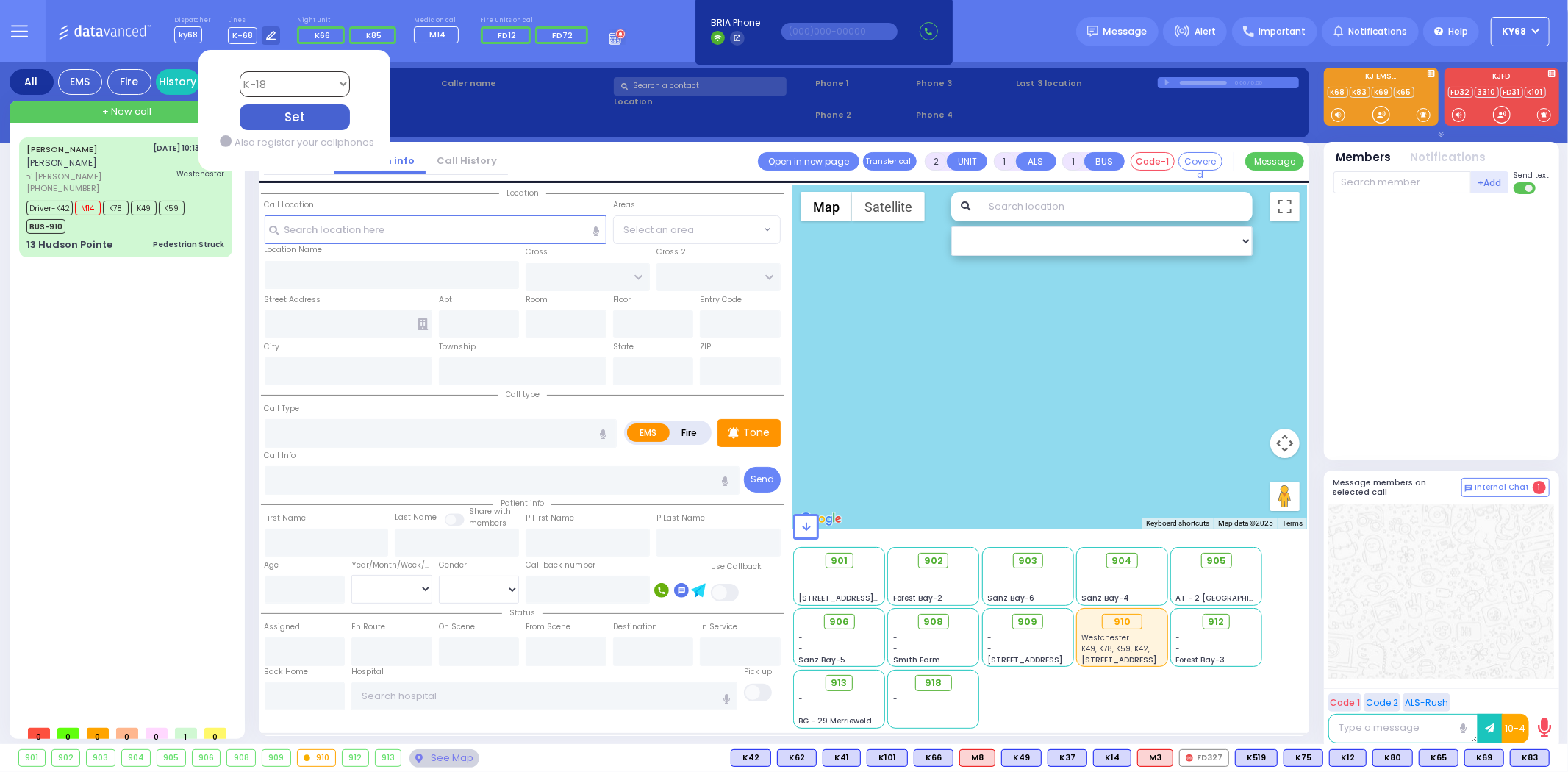
click at [239, 71] on select "Bay K-14 K-16 K-18 K-40 K-6 K-61 K-63 K-67 K-72 Medic 7 K-68 K-48 D-801 D-802 D…" at bounding box center [294, 84] width 110 height 26
click at [307, 116] on div "Set" at bounding box center [294, 118] width 110 height 26
